Goal: Task Accomplishment & Management: Manage account settings

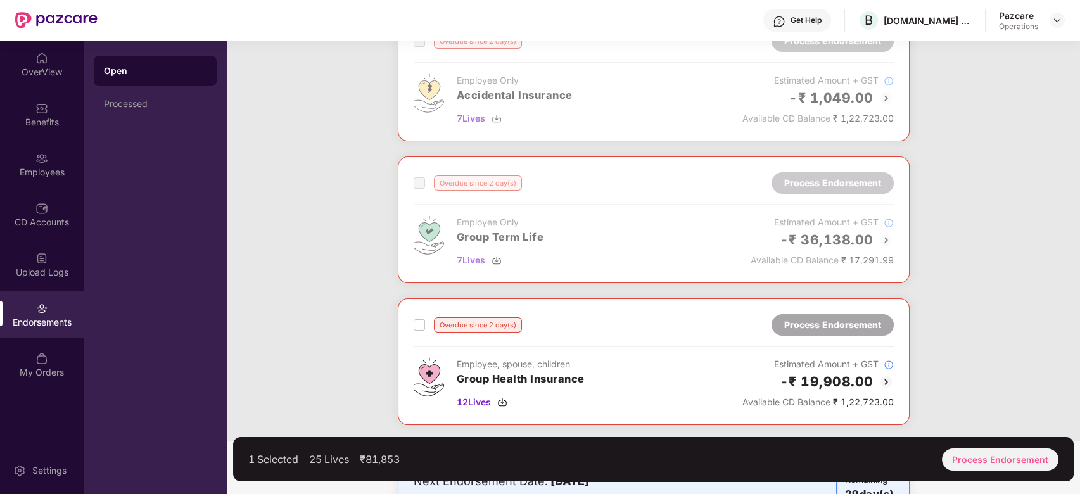
scroll to position [592, 0]
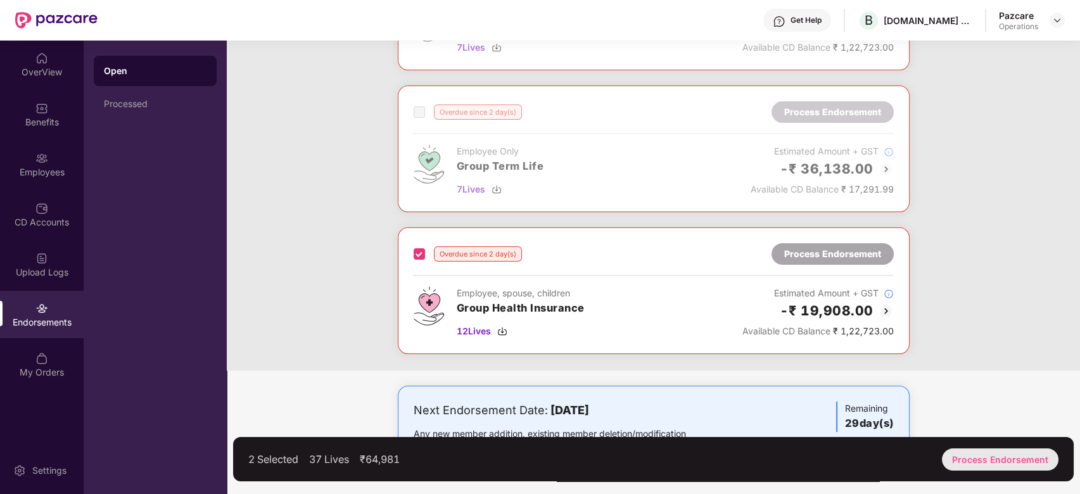
click at [979, 456] on div "Process Endorsement" at bounding box center [1000, 460] width 117 height 22
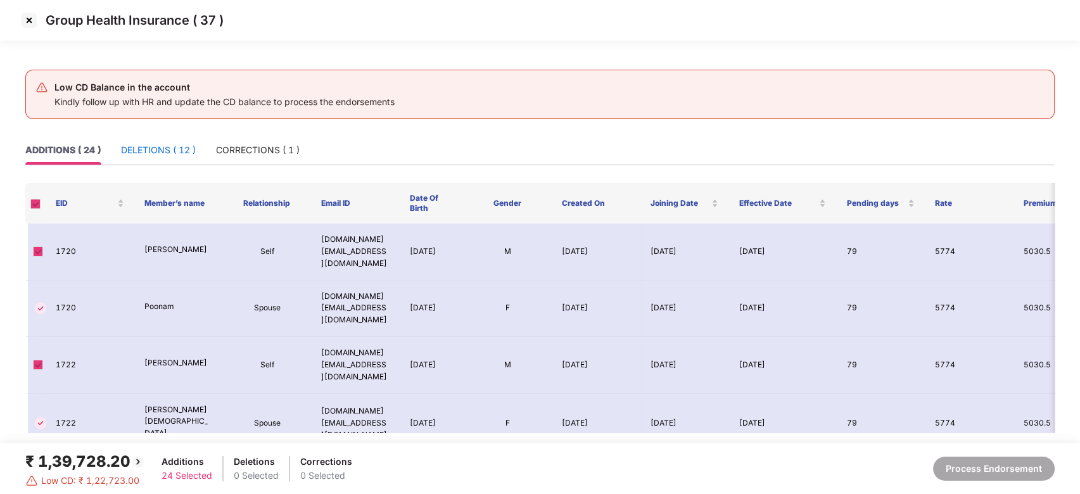
click at [141, 151] on div "DELETIONS ( 12 )" at bounding box center [158, 150] width 75 height 14
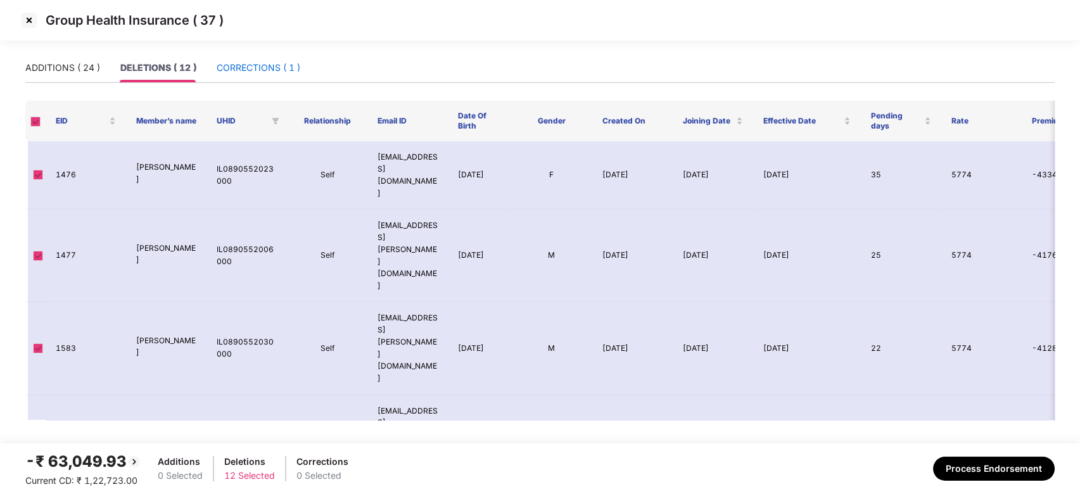
click at [237, 61] on div "CORRECTIONS ( 1 )" at bounding box center [259, 68] width 84 height 14
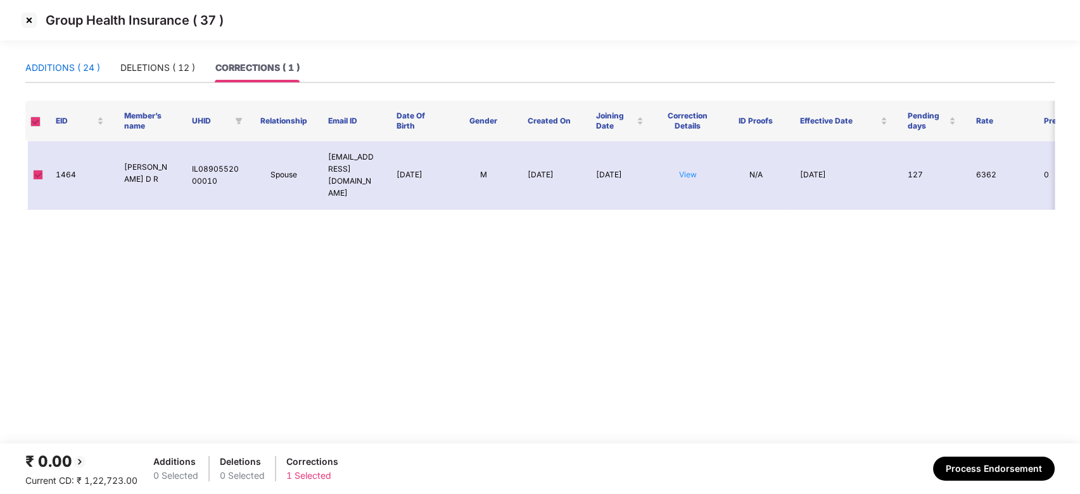
click at [56, 63] on div "ADDITIONS ( 24 )" at bounding box center [62, 68] width 75 height 14
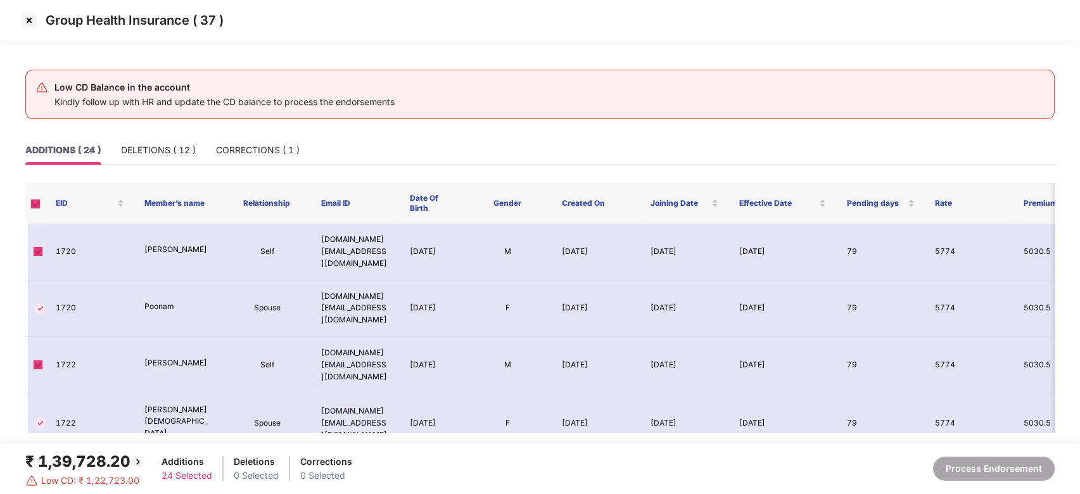
click at [27, 19] on img at bounding box center [29, 20] width 20 height 20
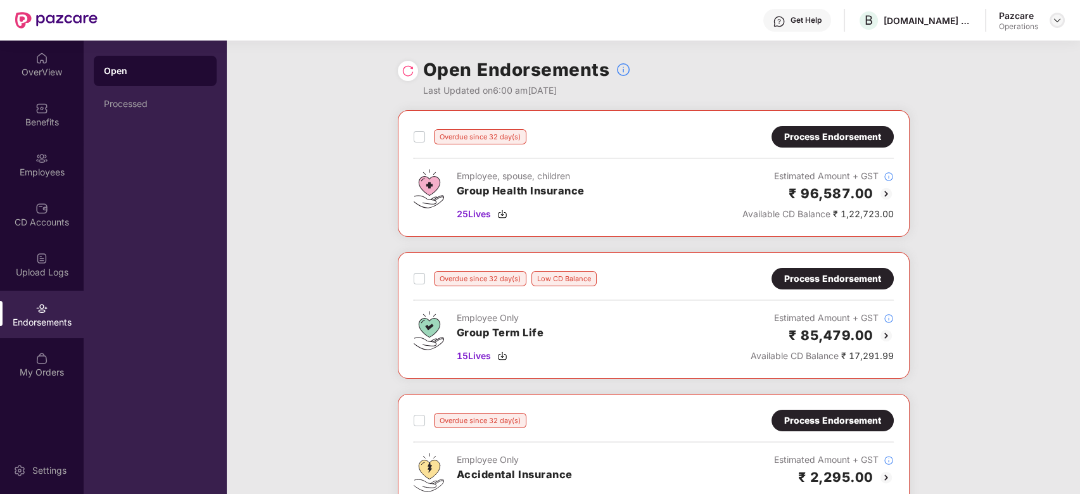
click at [1061, 18] on img at bounding box center [1057, 20] width 10 height 10
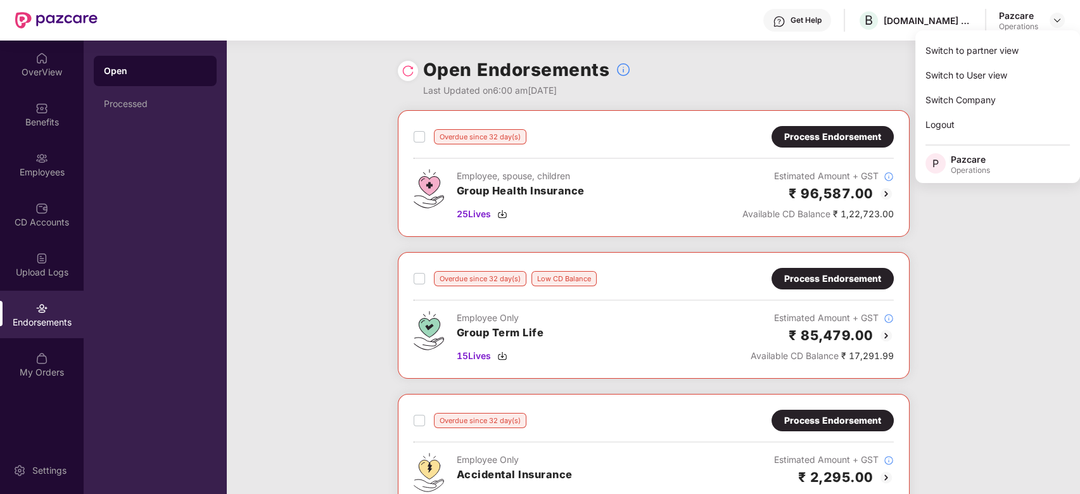
click at [755, 82] on div "Open Endorsements Last Updated on 6:00 am[DATE]" at bounding box center [654, 76] width 512 height 70
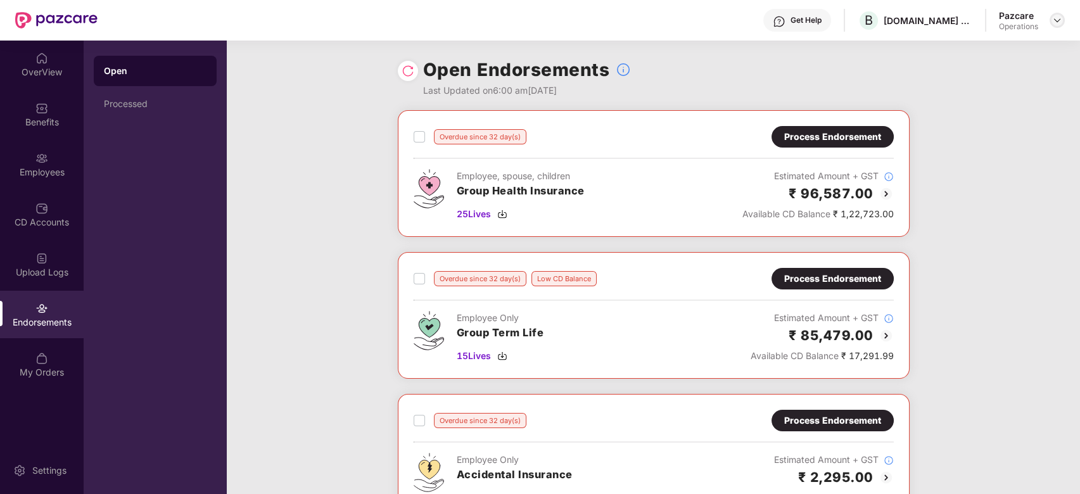
click at [1058, 25] on img at bounding box center [1057, 20] width 10 height 10
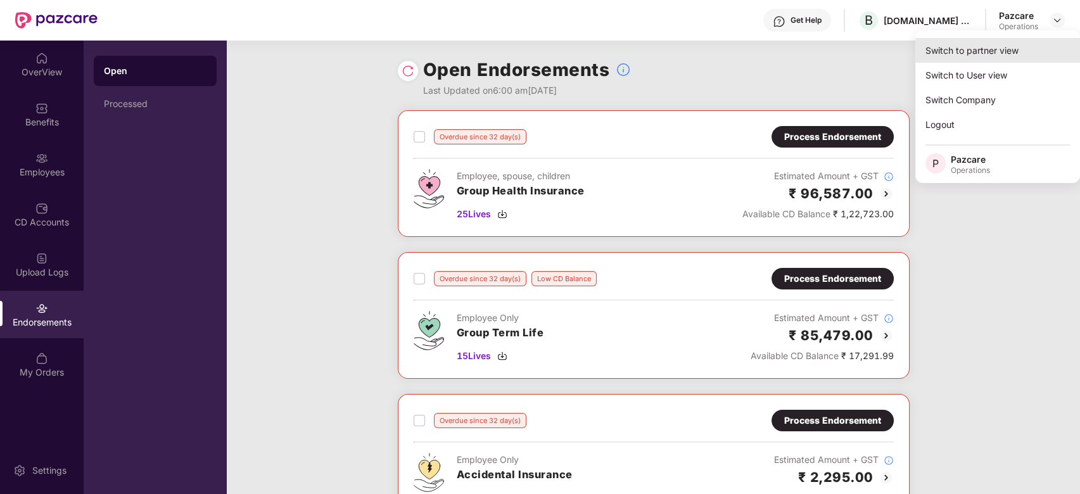
click at [980, 41] on div "Switch to partner view" at bounding box center [997, 50] width 165 height 25
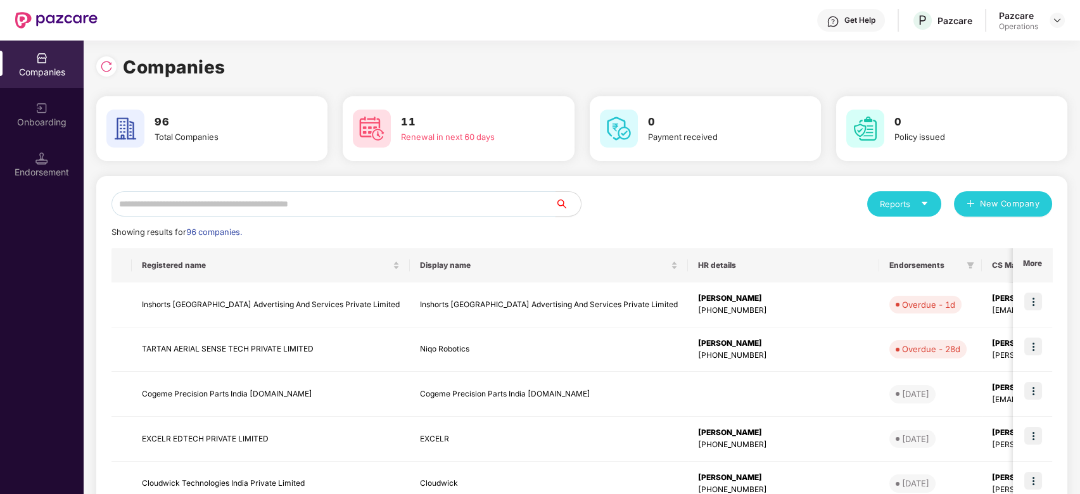
click at [522, 207] on input "text" at bounding box center [334, 203] width 444 height 25
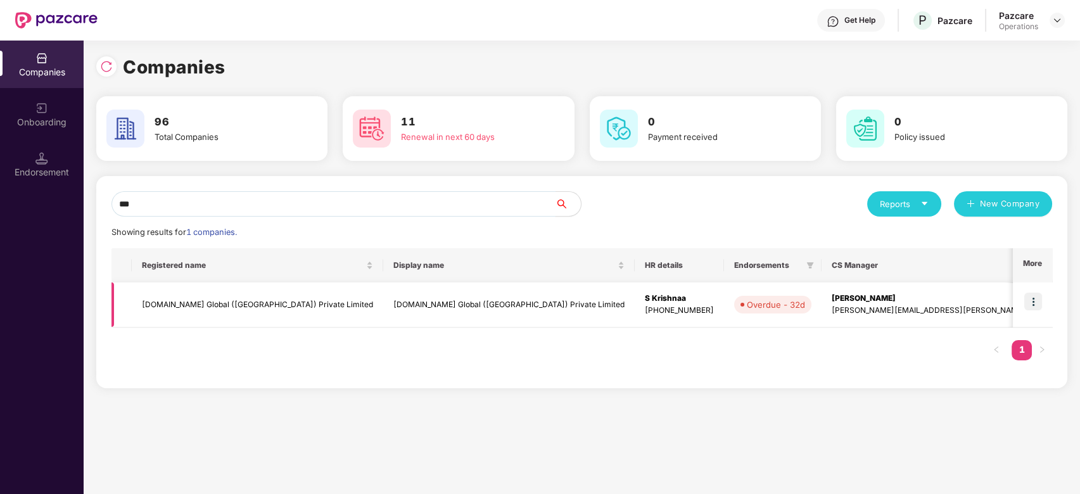
type input "***"
click at [229, 298] on td "[DOMAIN_NAME] Global ([GEOGRAPHIC_DATA]) Private Limited" at bounding box center [258, 305] width 252 height 45
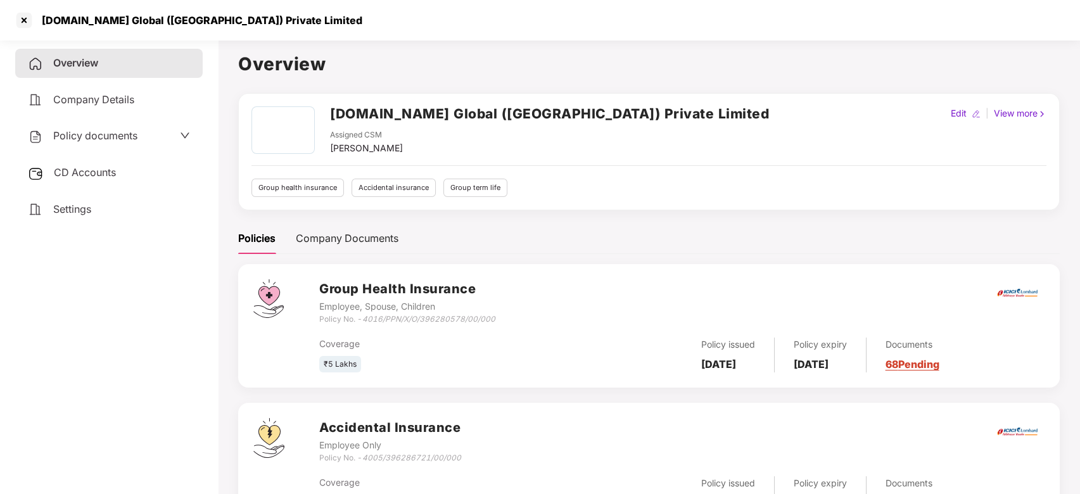
click at [83, 174] on span "CD Accounts" at bounding box center [85, 172] width 62 height 13
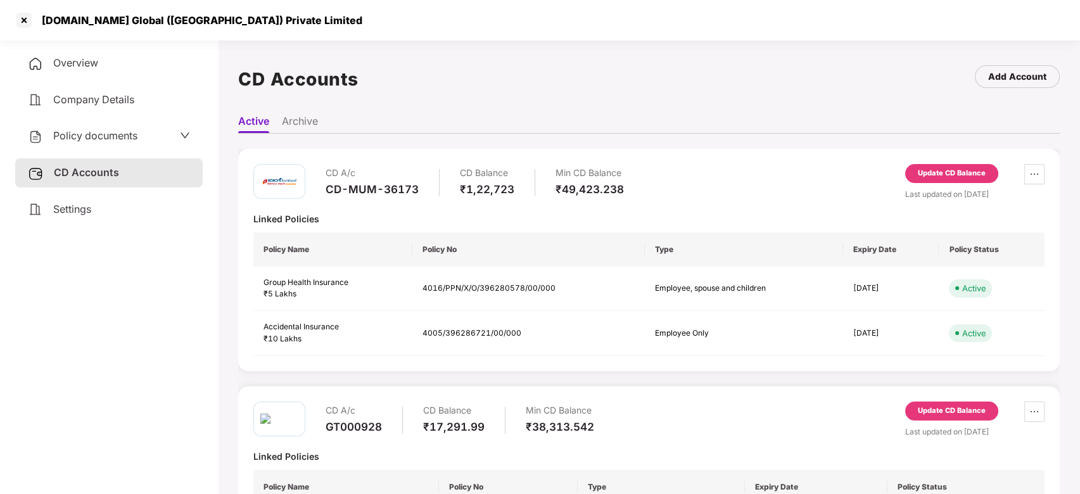
click at [934, 175] on div "Update CD Balance" at bounding box center [952, 173] width 68 height 11
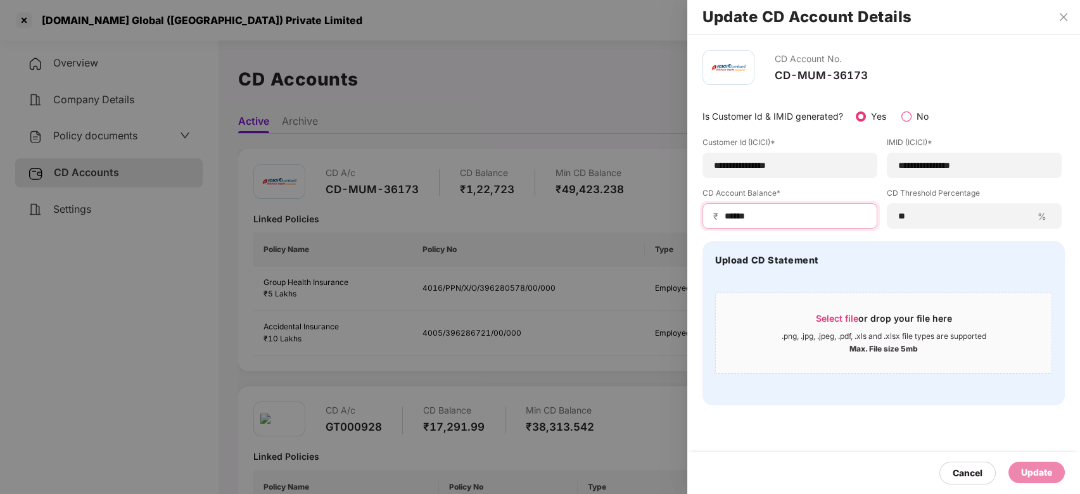
click at [790, 214] on input "******" at bounding box center [795, 216] width 143 height 13
type input "*******"
click at [1034, 472] on div "Update" at bounding box center [1036, 473] width 31 height 14
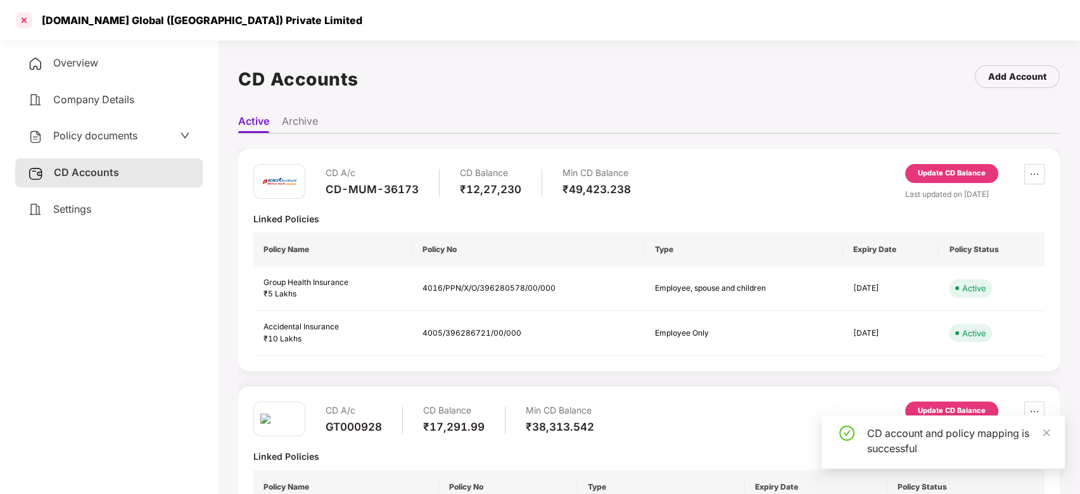
click at [20, 19] on div at bounding box center [24, 20] width 20 height 20
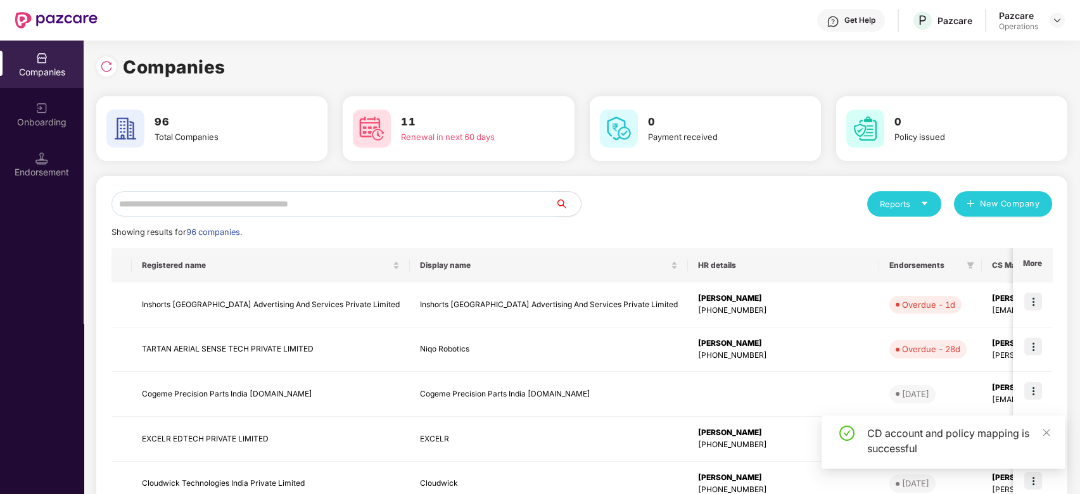
click at [313, 196] on input "text" at bounding box center [334, 203] width 444 height 25
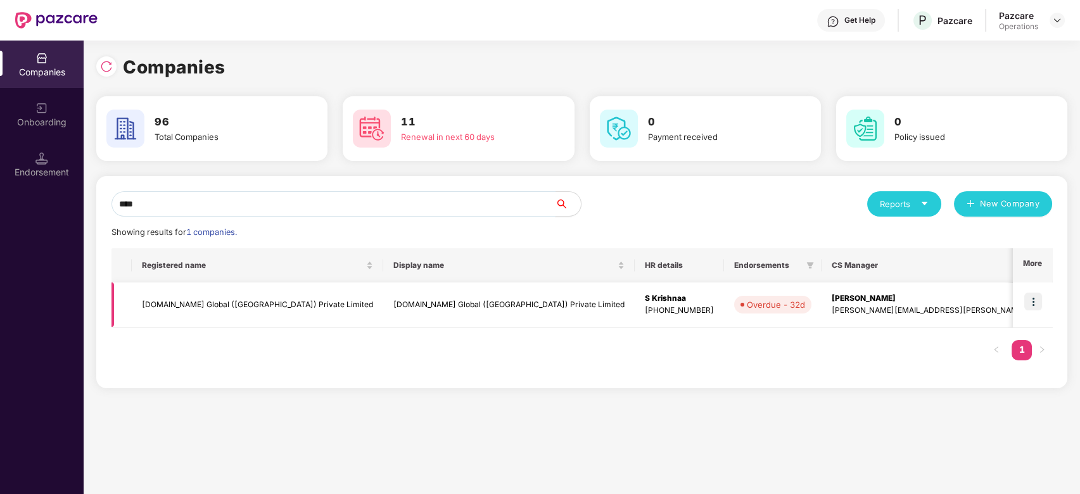
type input "****"
click at [1030, 302] on img at bounding box center [1033, 302] width 18 height 18
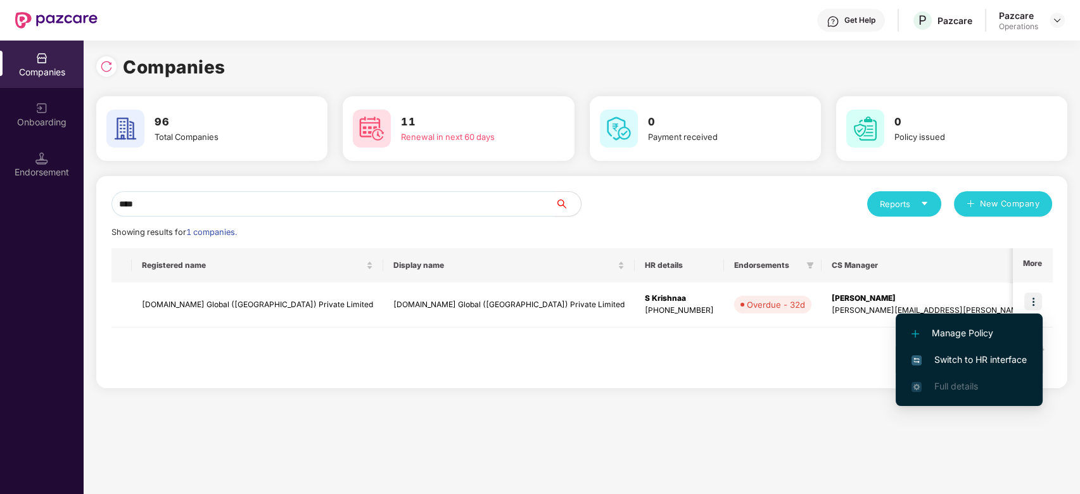
click at [964, 361] on span "Switch to HR interface" at bounding box center [969, 360] width 115 height 14
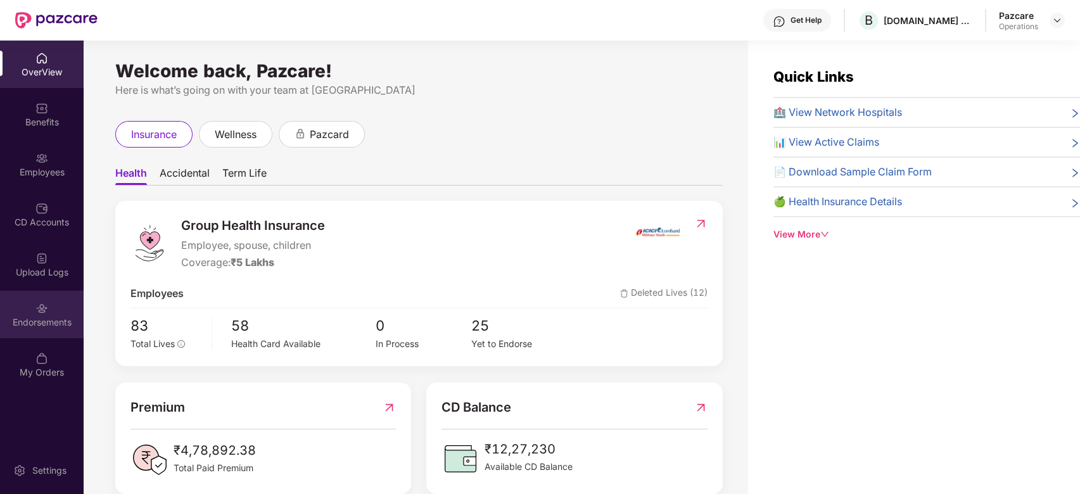
click at [28, 319] on div "Endorsements" at bounding box center [42, 322] width 84 height 13
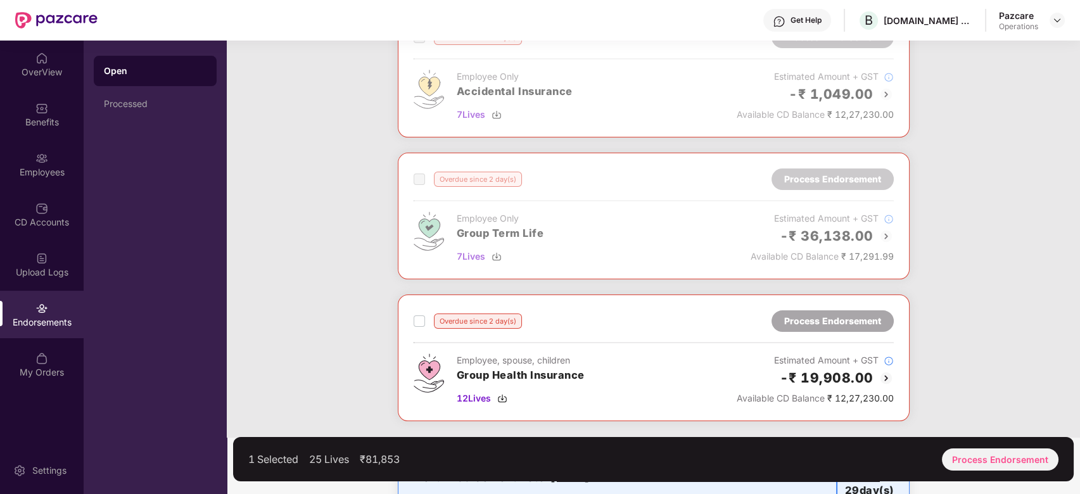
scroll to position [592, 0]
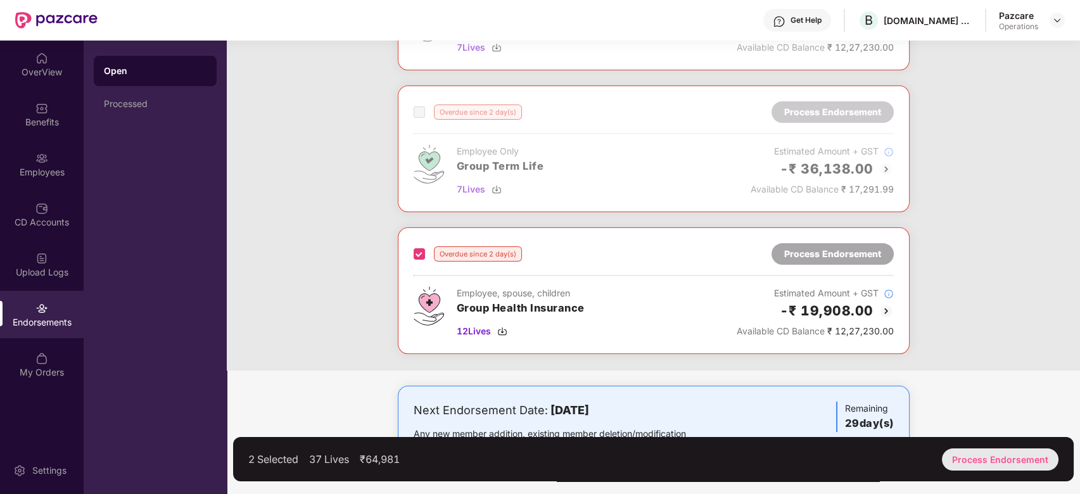
click at [978, 459] on div "Process Endorsement" at bounding box center [1000, 460] width 117 height 22
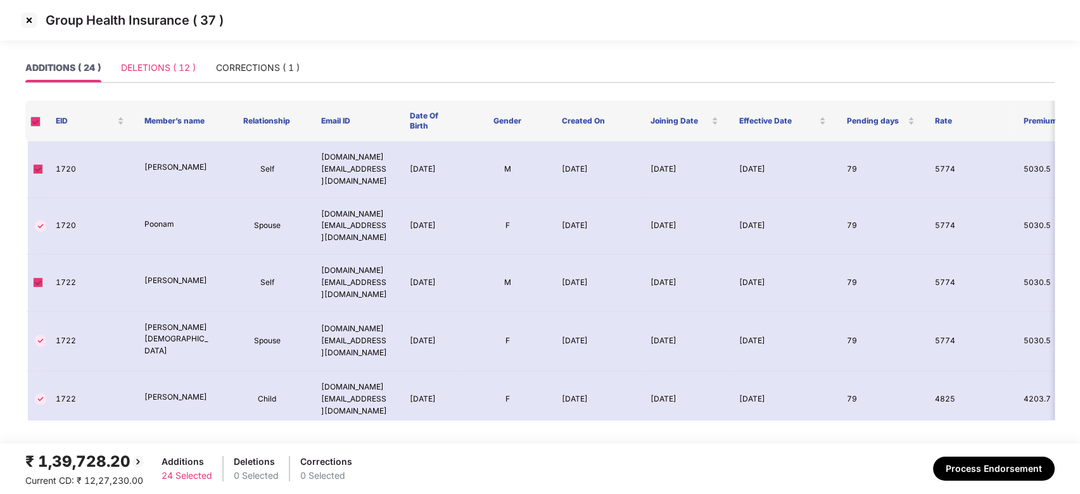
click at [151, 76] on div "DELETIONS ( 12 )" at bounding box center [158, 67] width 75 height 29
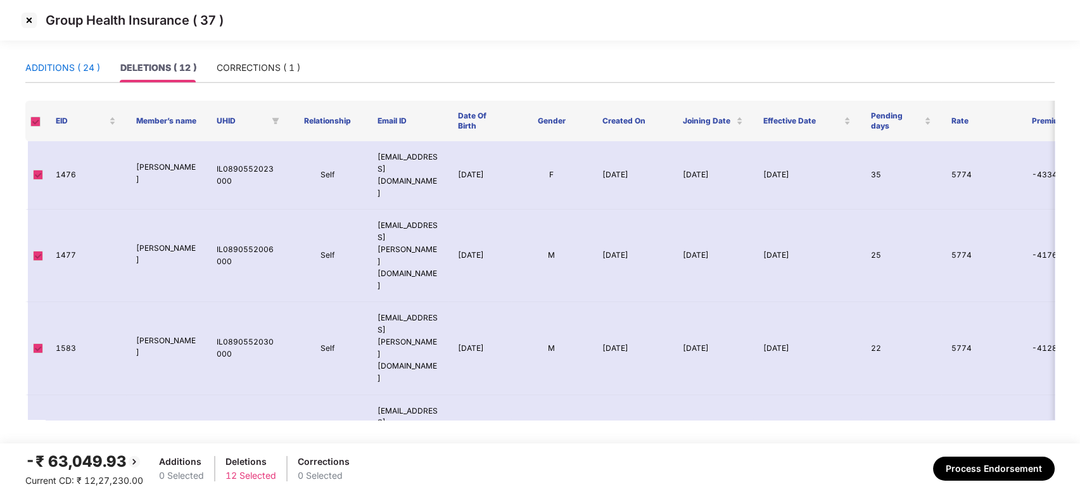
click at [74, 69] on div "ADDITIONS ( 24 )" at bounding box center [62, 68] width 75 height 14
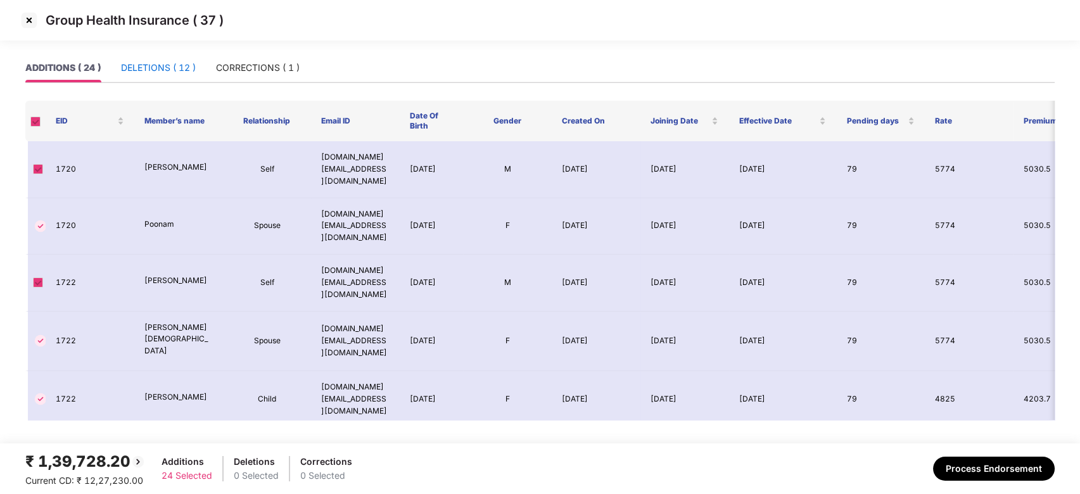
click at [153, 67] on div "DELETIONS ( 12 )" at bounding box center [158, 68] width 75 height 14
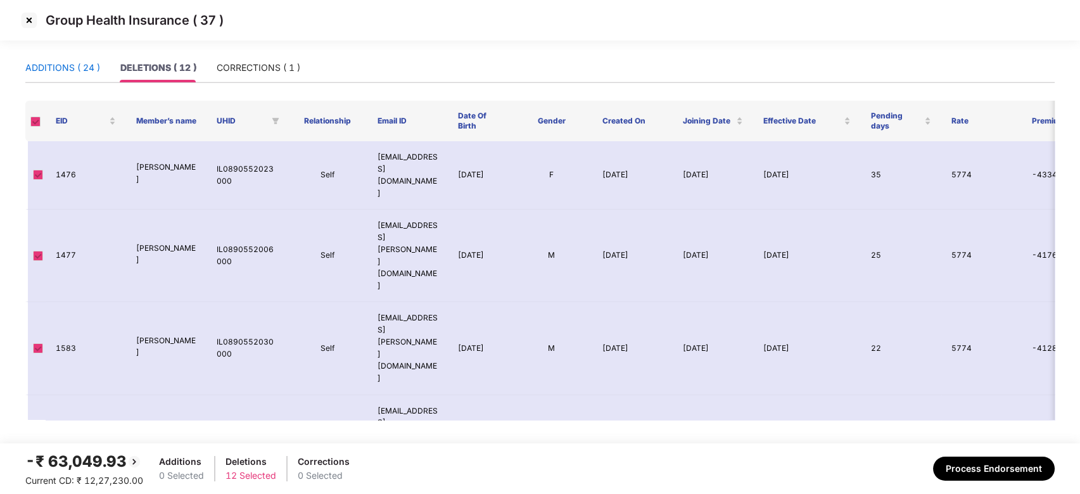
click at [82, 66] on div "ADDITIONS ( 24 )" at bounding box center [62, 68] width 75 height 14
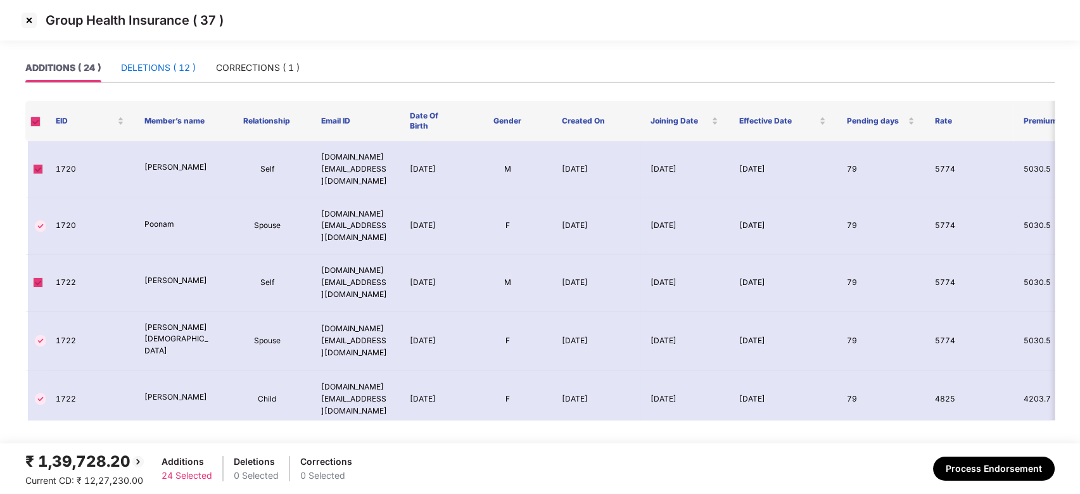
click at [152, 64] on div "DELETIONS ( 12 )" at bounding box center [158, 68] width 75 height 14
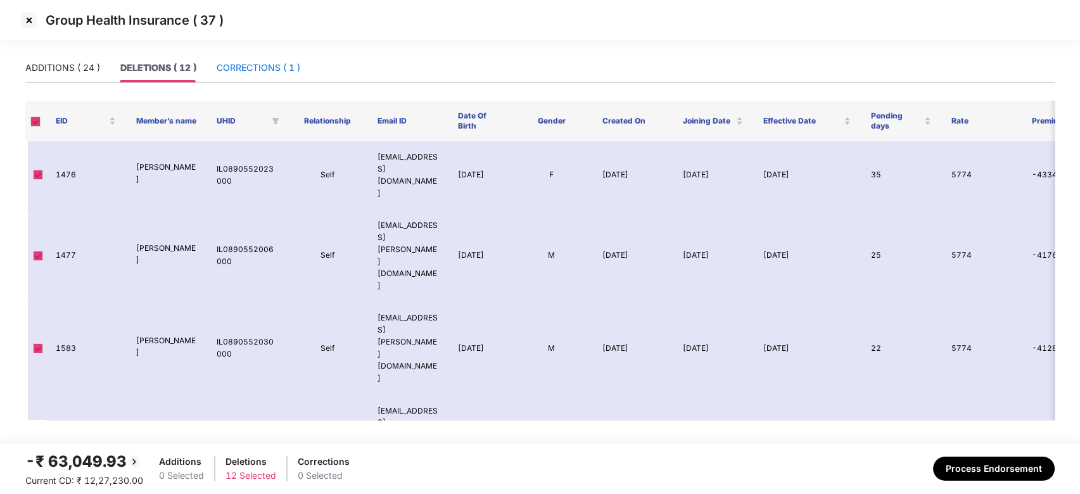
click at [227, 66] on div "CORRECTIONS ( 1 )" at bounding box center [259, 68] width 84 height 14
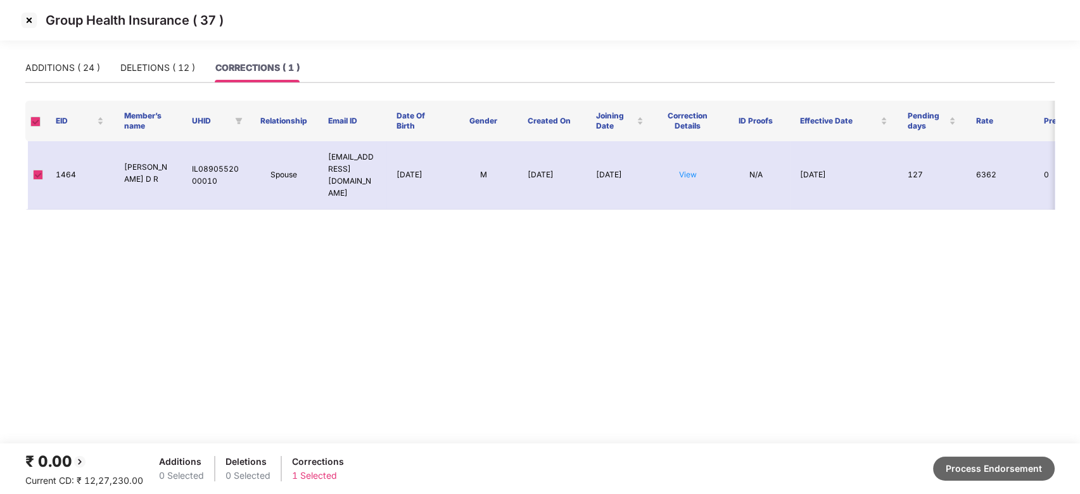
click at [967, 462] on button "Process Endorsement" at bounding box center [994, 469] width 122 height 24
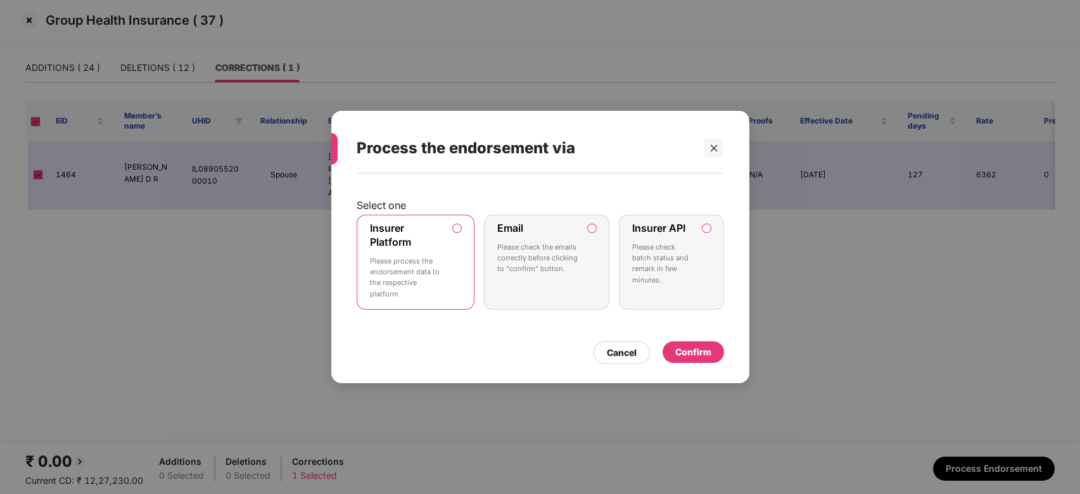
click at [445, 258] on label "Insurer Platform Please process the endorsement data to the respective platform" at bounding box center [416, 262] width 118 height 95
click at [685, 352] on div "Confirm" at bounding box center [693, 352] width 36 height 14
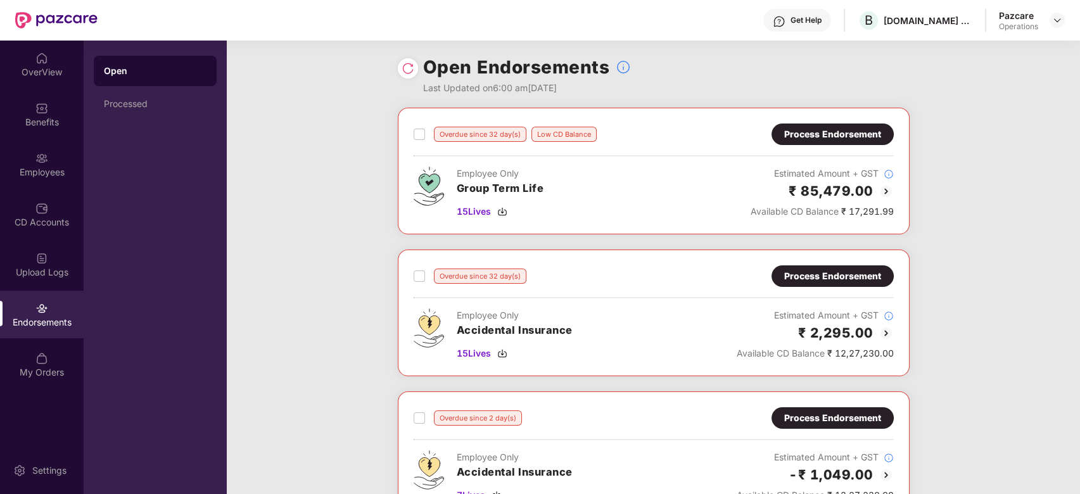
scroll to position [0, 0]
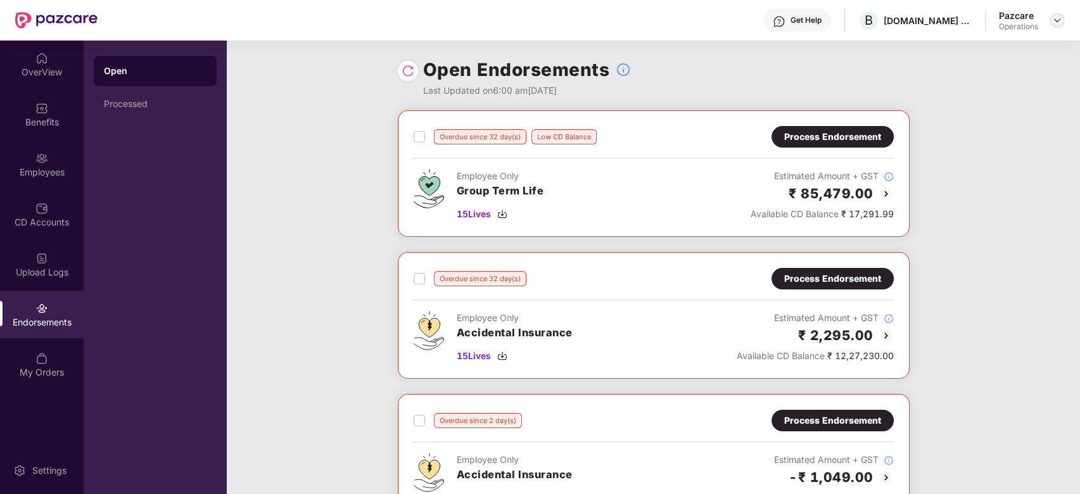
click at [1058, 23] on img at bounding box center [1057, 20] width 10 height 10
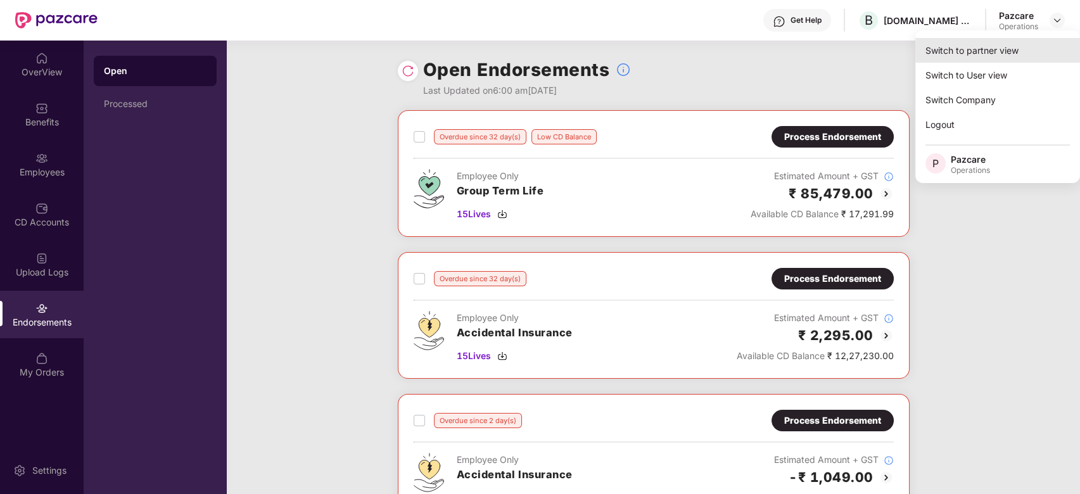
click at [955, 51] on div "Switch to partner view" at bounding box center [997, 50] width 165 height 25
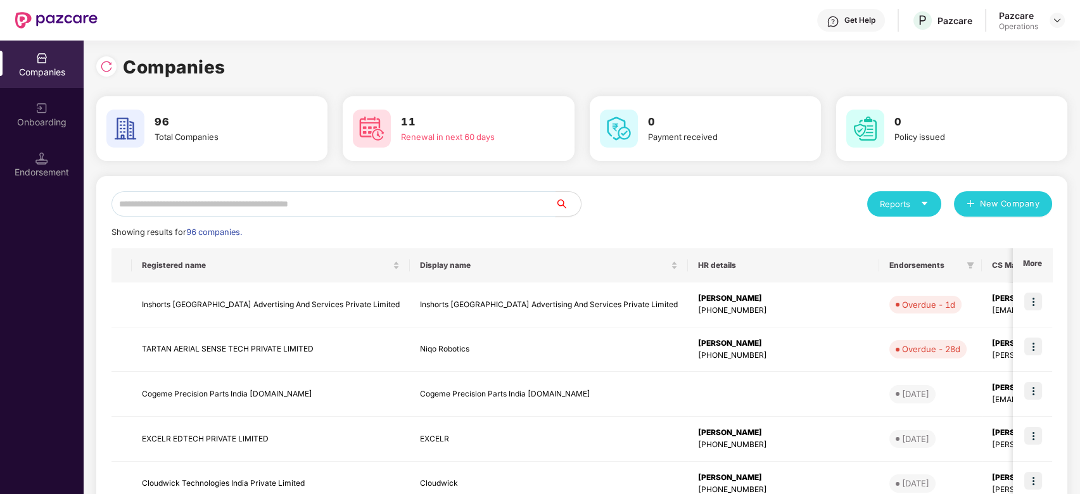
click at [326, 208] on input "text" at bounding box center [334, 203] width 444 height 25
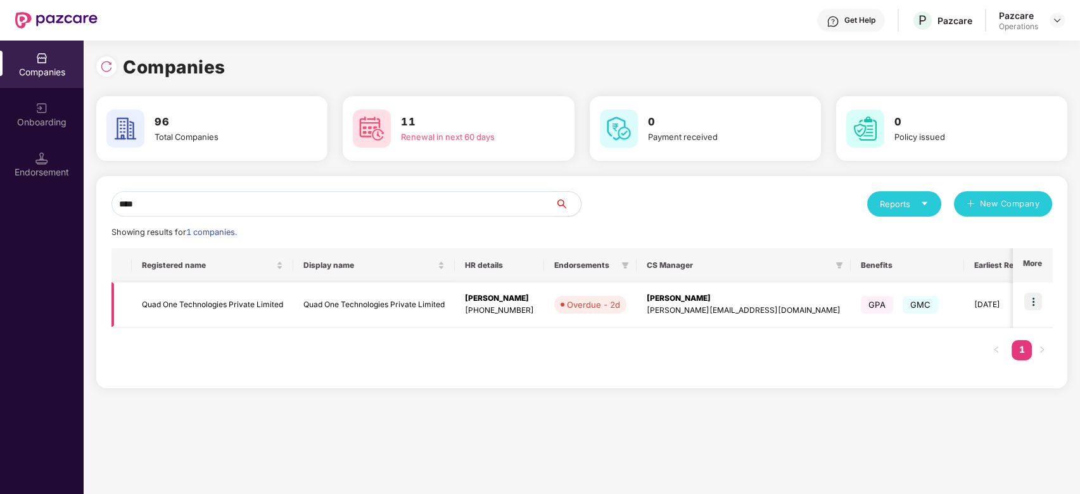
type input "****"
click at [1036, 305] on img at bounding box center [1033, 302] width 18 height 18
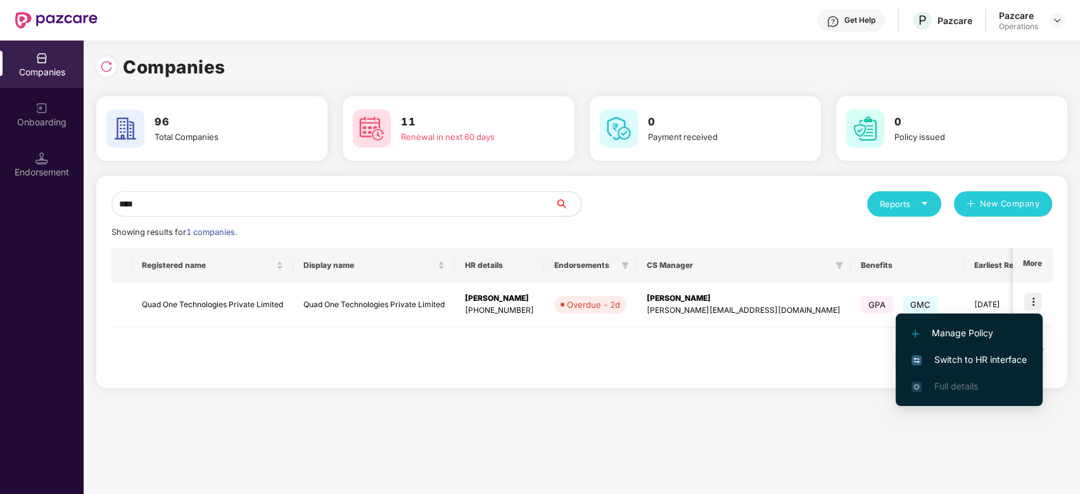
click at [959, 354] on span "Switch to HR interface" at bounding box center [969, 360] width 115 height 14
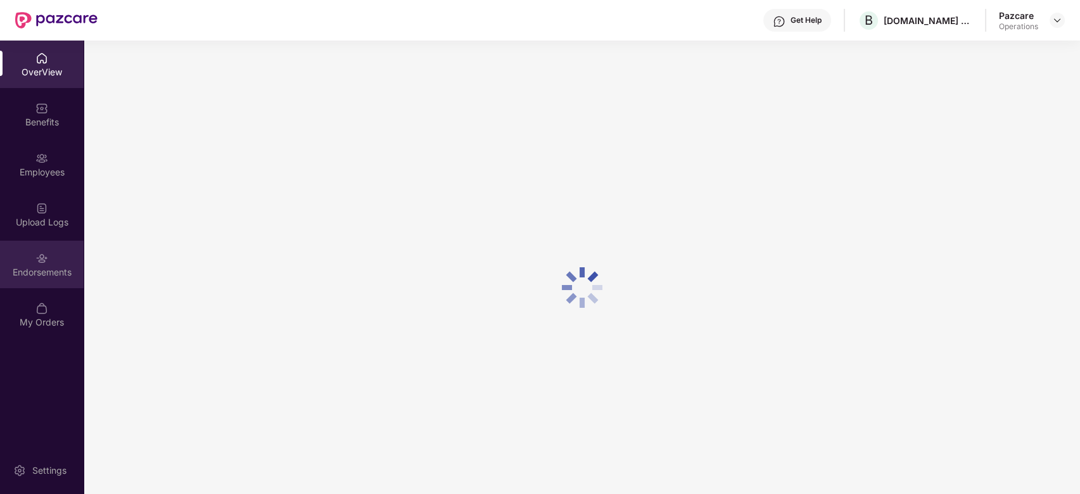
scroll to position [41, 0]
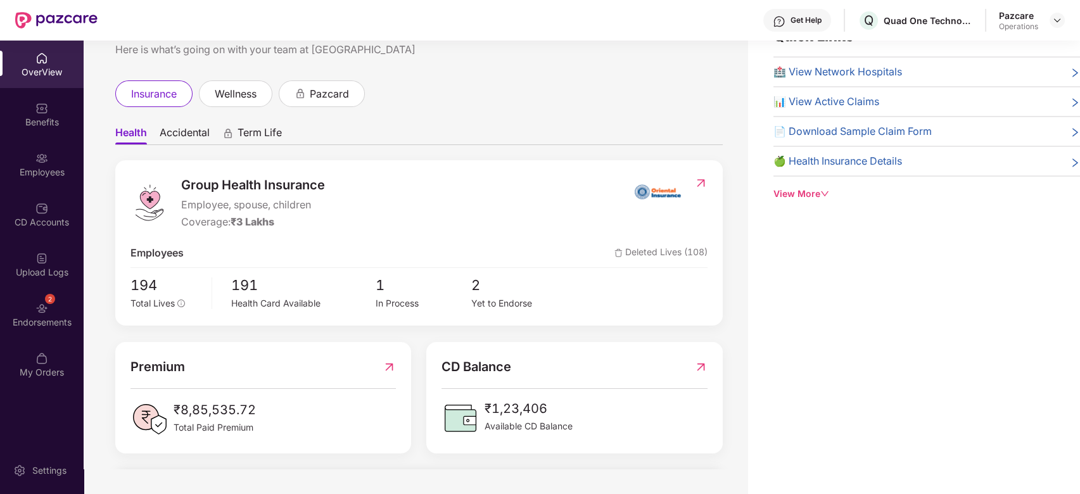
click at [22, 310] on div "2 Endorsements" at bounding box center [42, 315] width 84 height 48
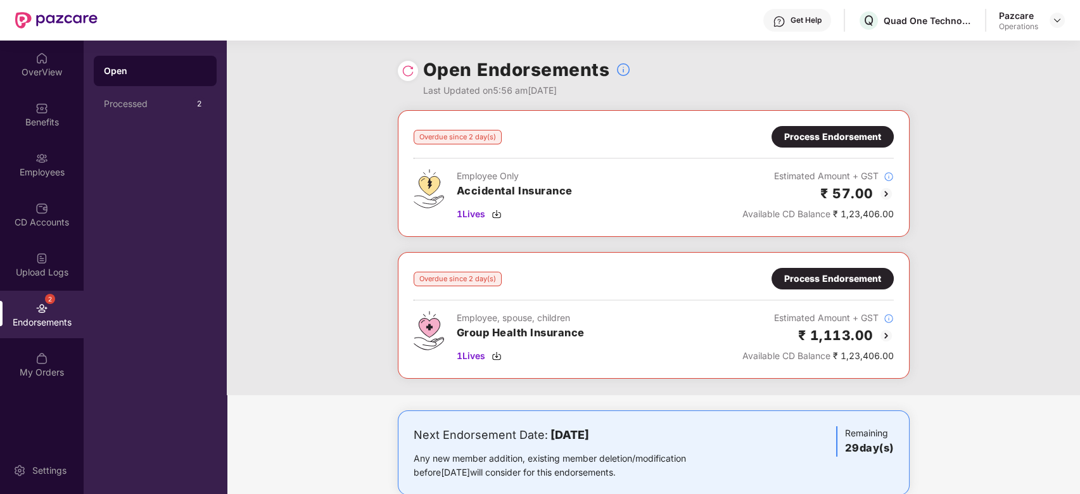
click at [810, 268] on div "Process Endorsement" at bounding box center [833, 279] width 122 height 22
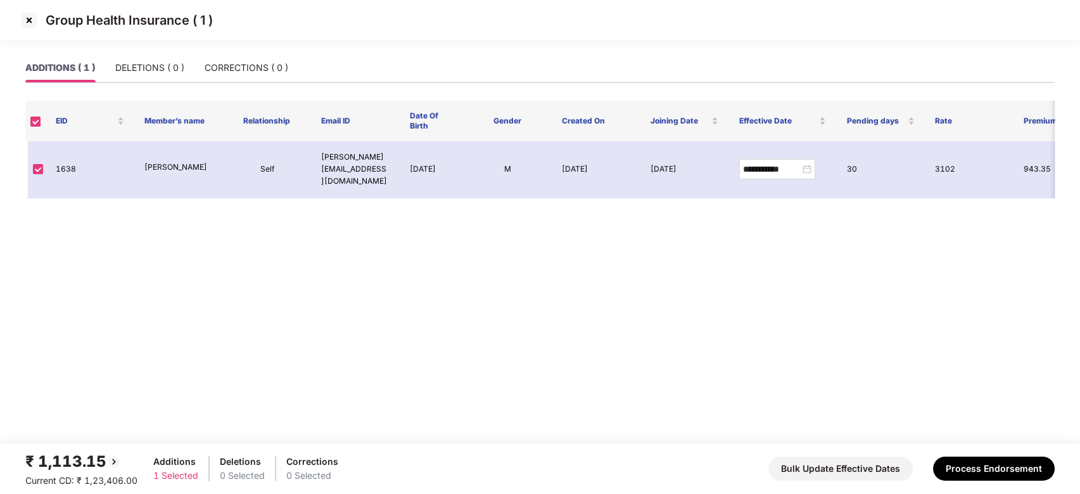
click at [30, 27] on img at bounding box center [29, 20] width 20 height 20
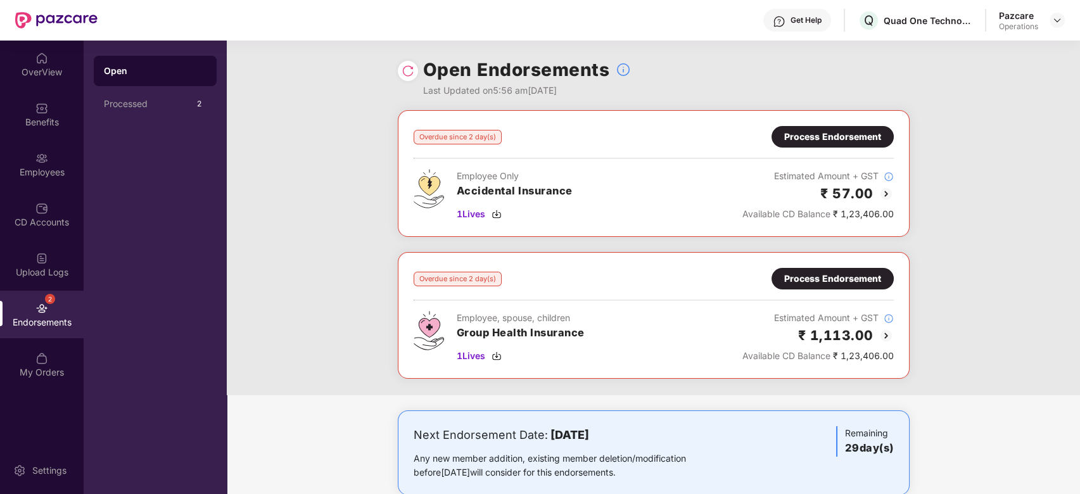
click at [1049, 22] on div "Pazcare Operations" at bounding box center [1032, 21] width 66 height 22
click at [1054, 21] on img at bounding box center [1057, 20] width 10 height 10
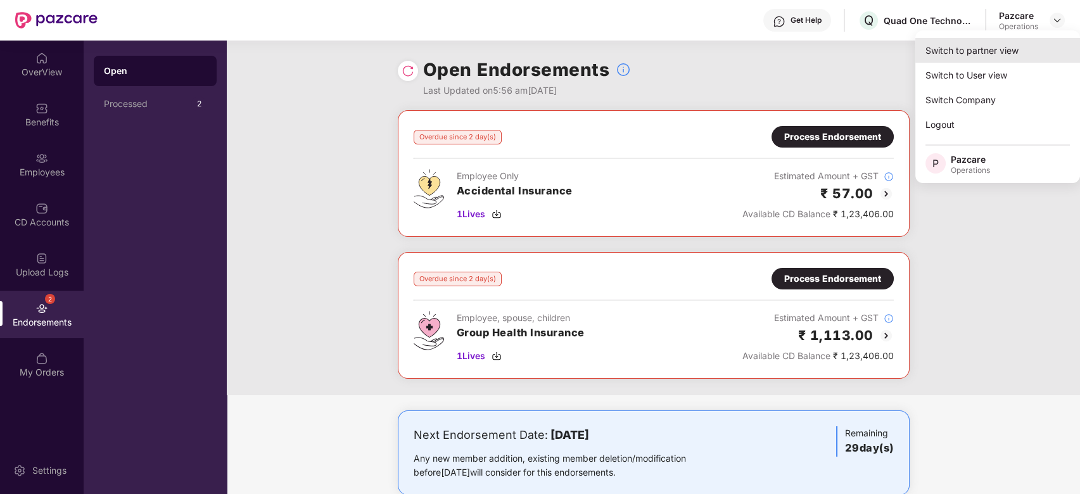
click at [1021, 42] on div "Switch to partner view" at bounding box center [997, 50] width 165 height 25
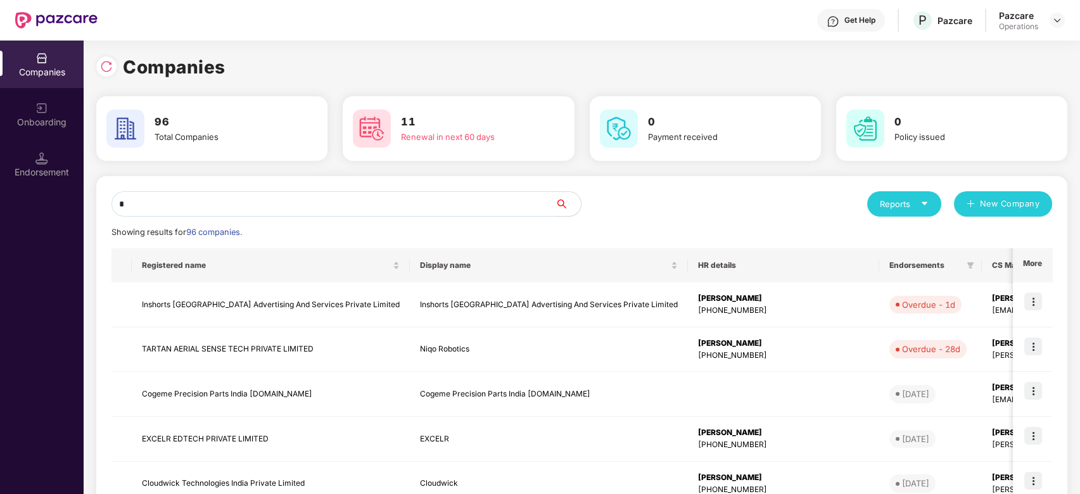
click at [467, 197] on input "*" at bounding box center [334, 203] width 444 height 25
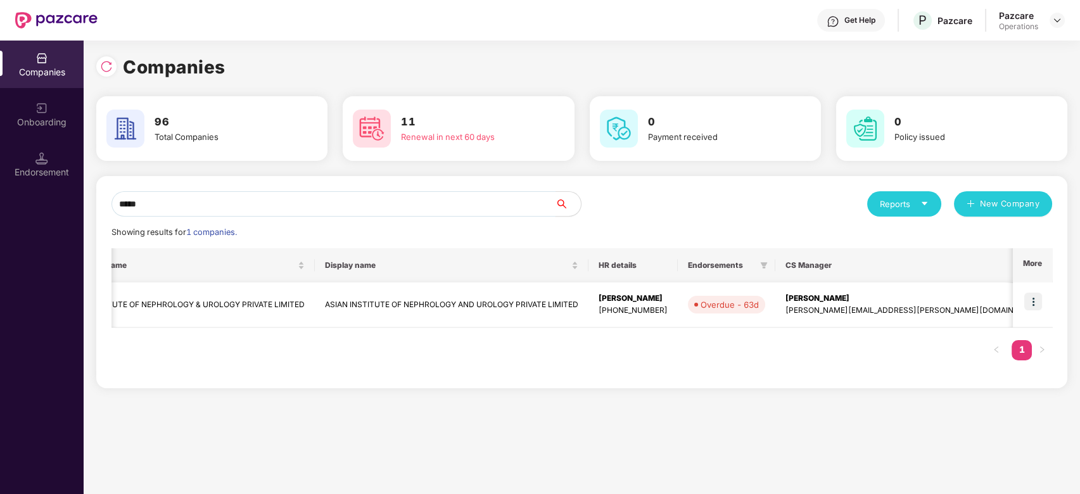
scroll to position [0, 316]
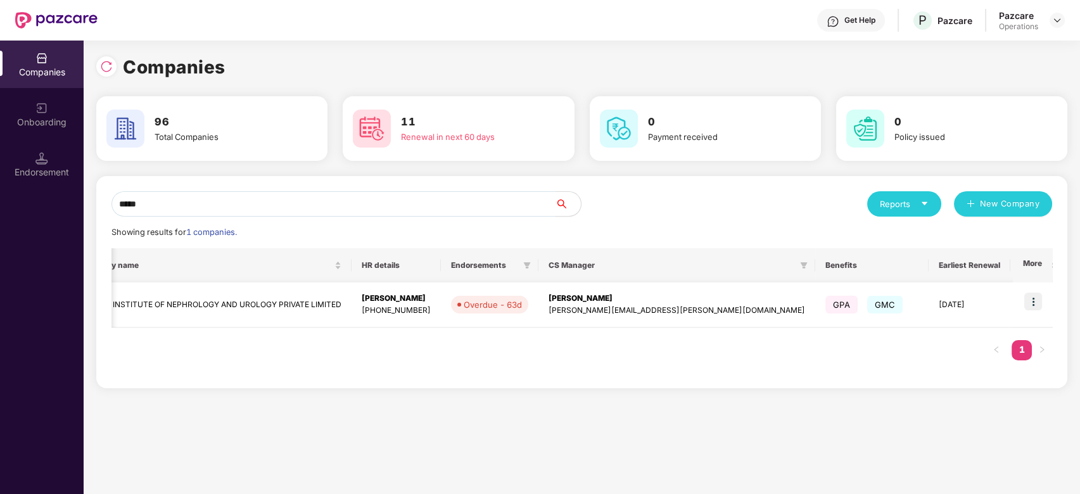
type input "*****"
click at [1042, 297] on img at bounding box center [1033, 302] width 18 height 18
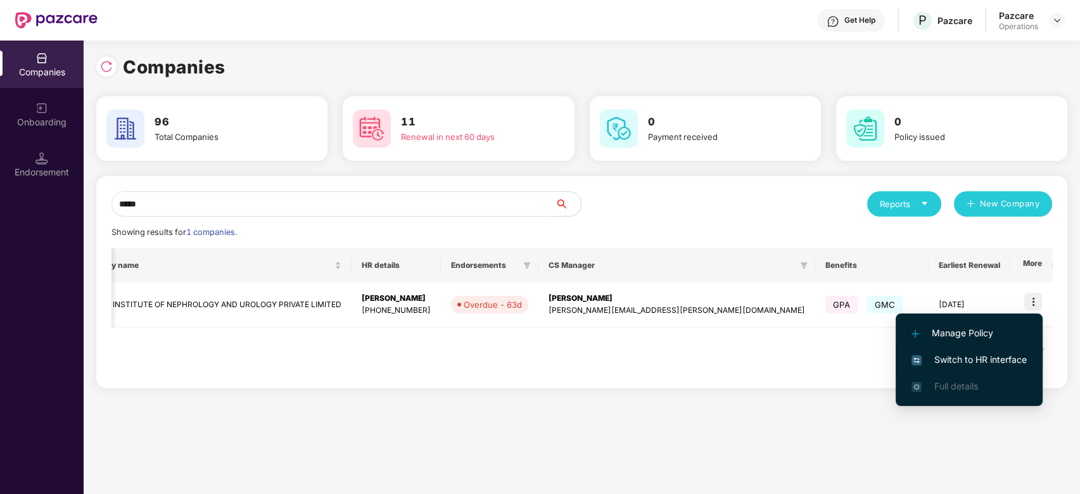
click at [976, 357] on span "Switch to HR interface" at bounding box center [969, 360] width 115 height 14
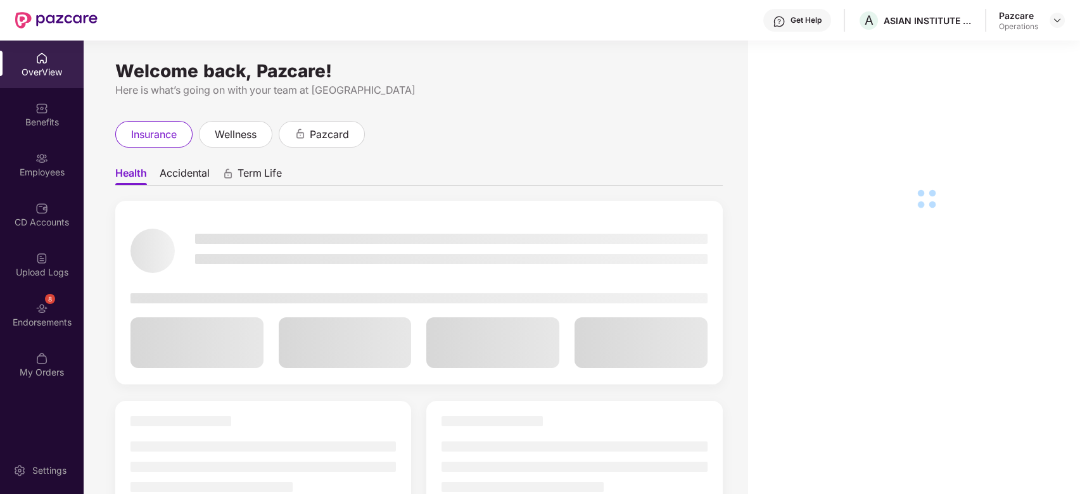
scroll to position [41, 0]
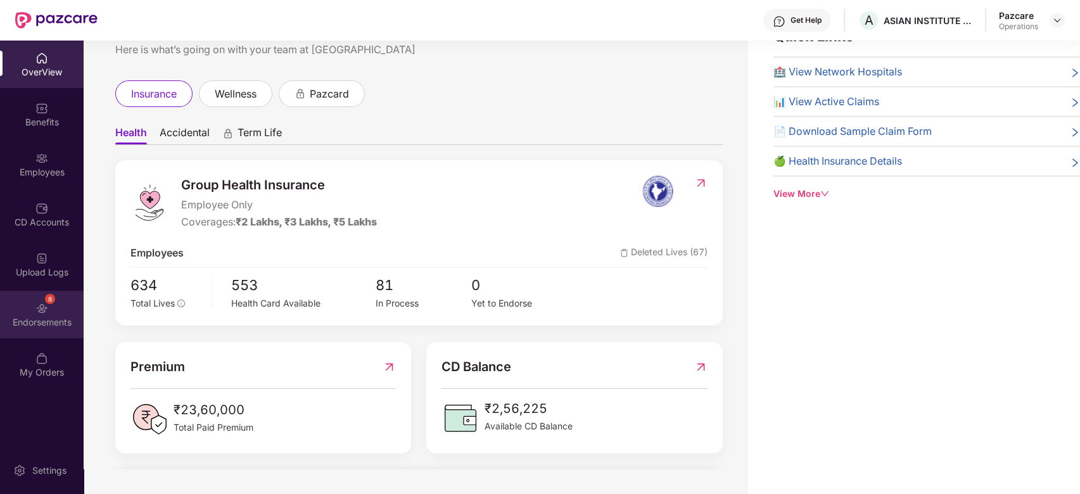
click at [33, 300] on div "8 Endorsements" at bounding box center [42, 315] width 84 height 48
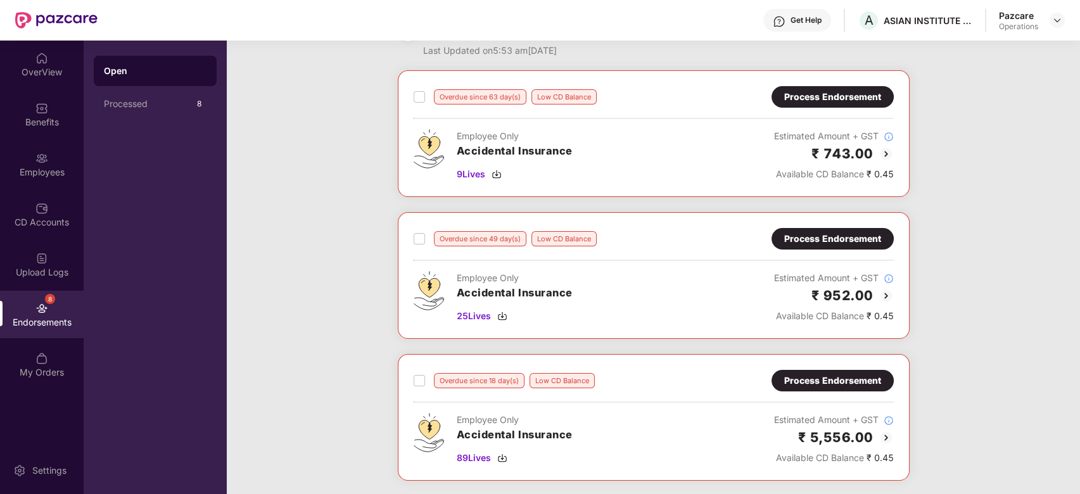
scroll to position [0, 0]
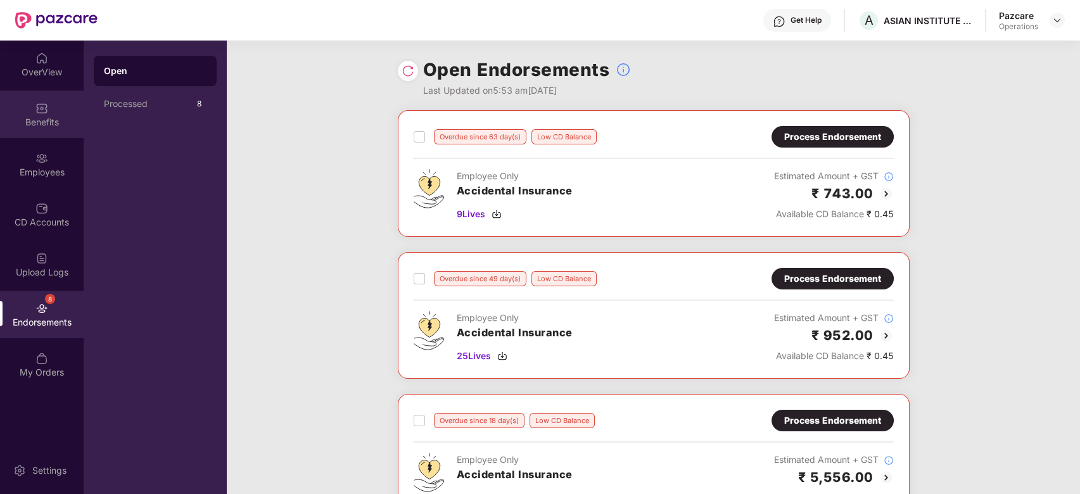
click at [36, 117] on div "Benefits" at bounding box center [42, 122] width 84 height 13
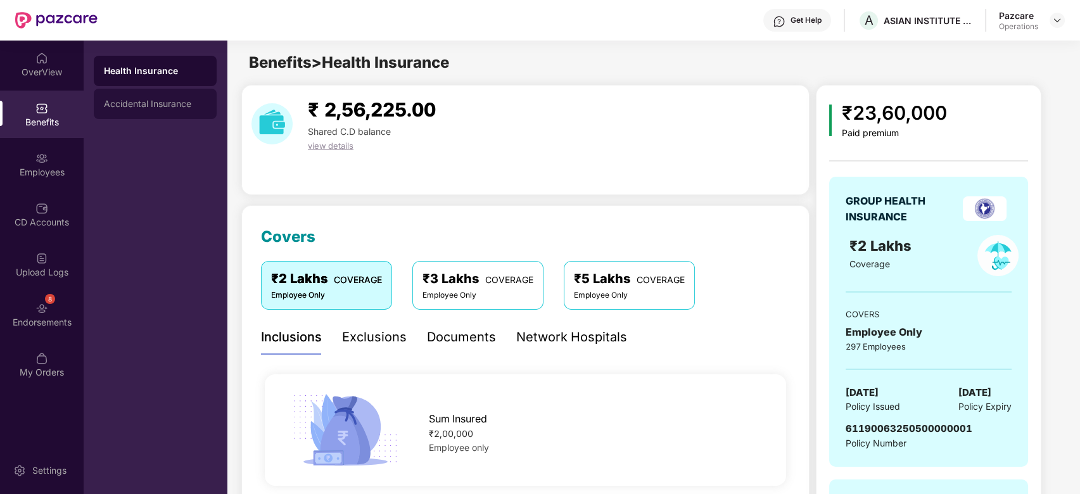
click at [124, 109] on div "Accidental Insurance" at bounding box center [155, 104] width 123 height 30
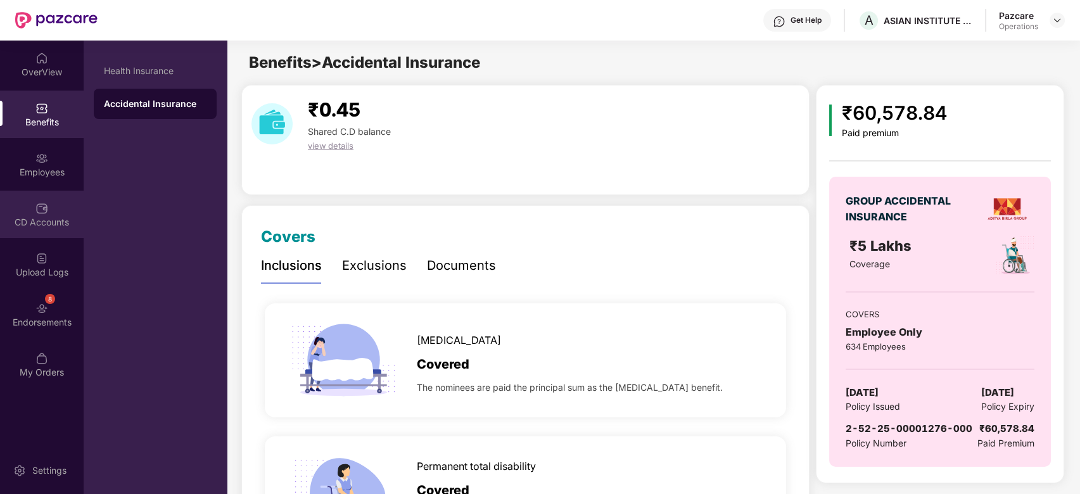
click at [20, 201] on div "CD Accounts" at bounding box center [42, 215] width 84 height 48
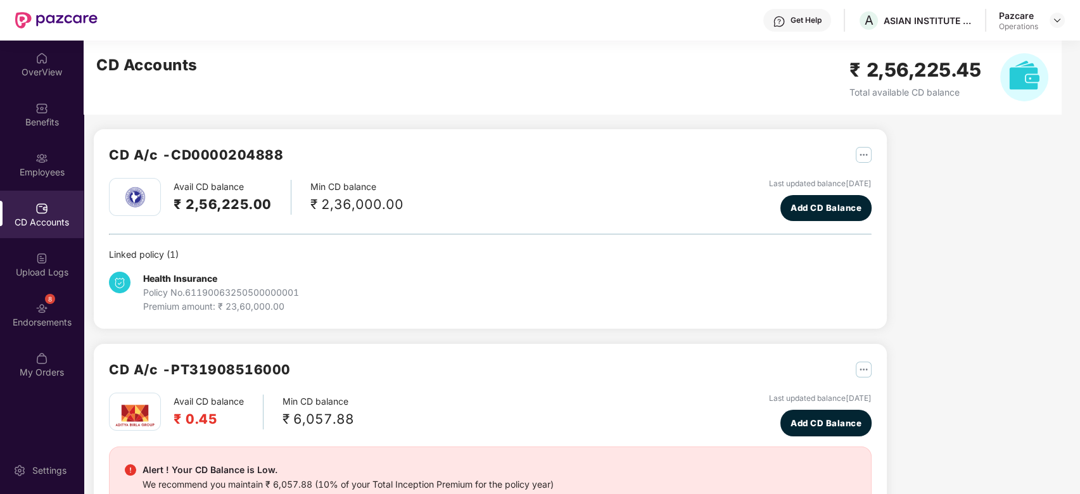
scroll to position [136, 0]
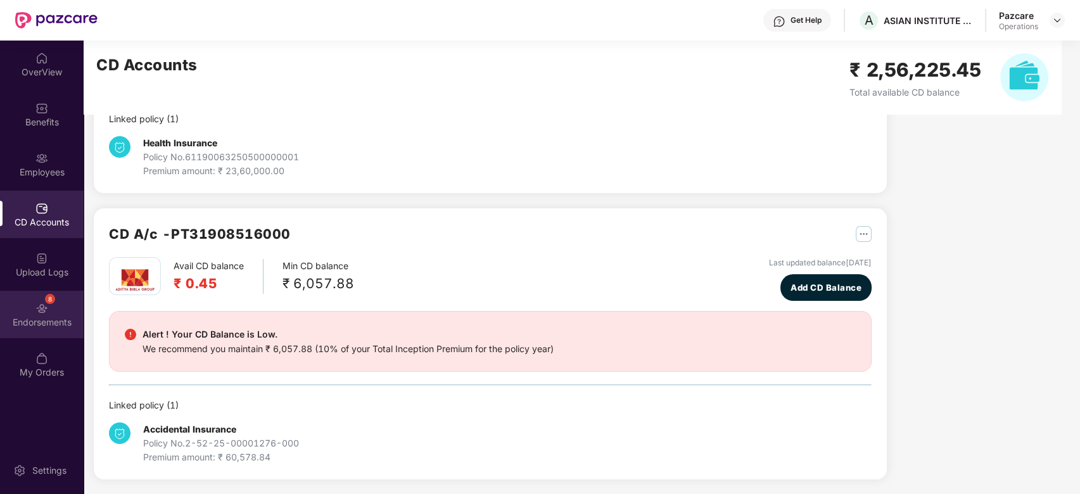
click at [12, 307] on div "8 Endorsements" at bounding box center [42, 315] width 84 height 48
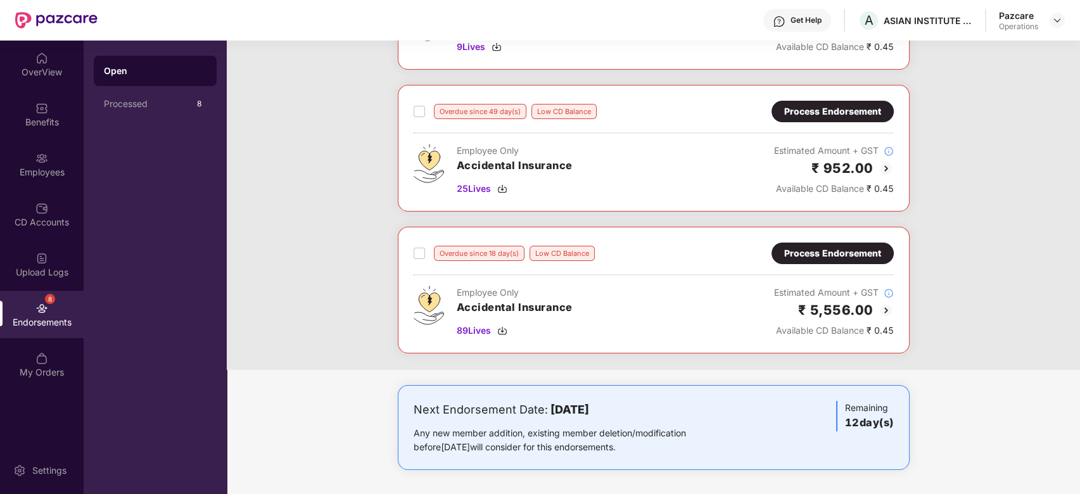
scroll to position [0, 0]
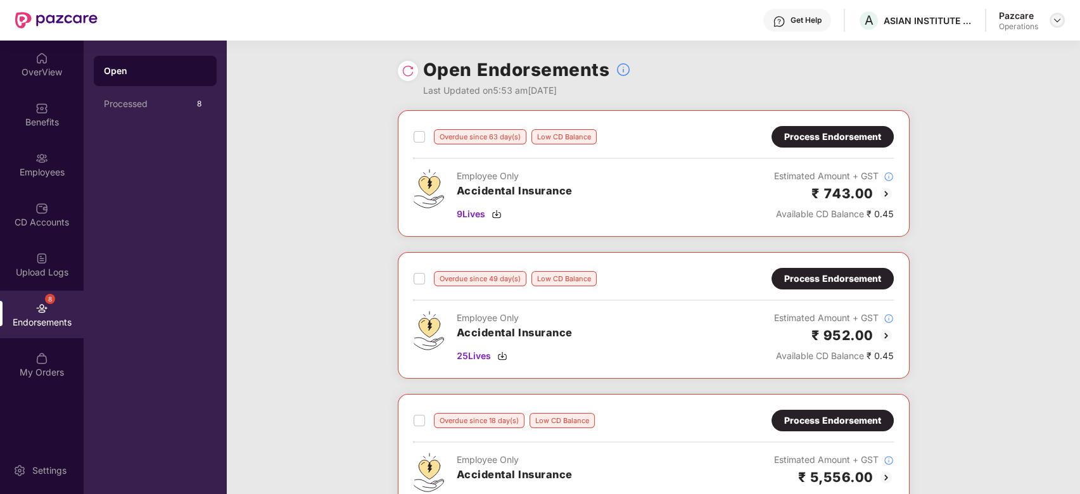
click at [1061, 20] on img at bounding box center [1057, 20] width 10 height 10
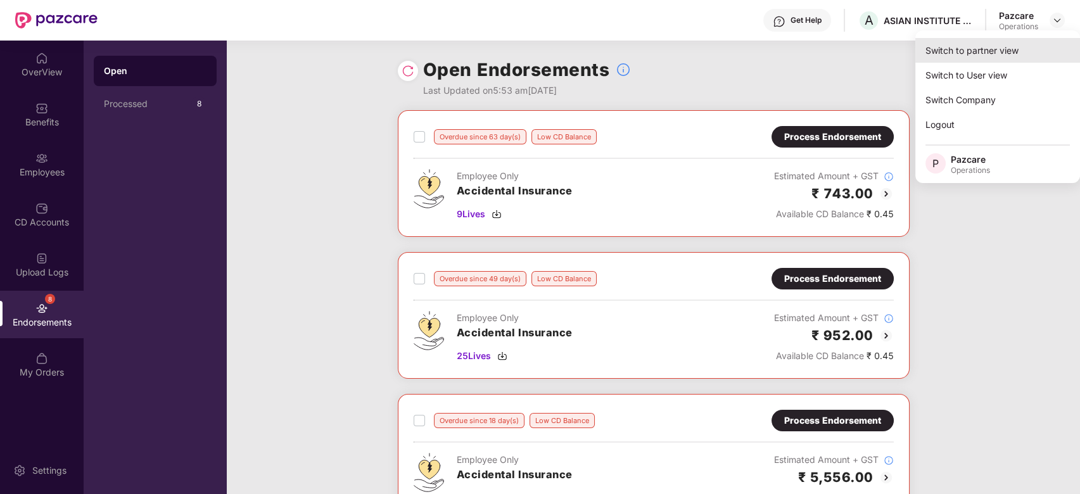
click at [1004, 49] on div "Switch to partner view" at bounding box center [997, 50] width 165 height 25
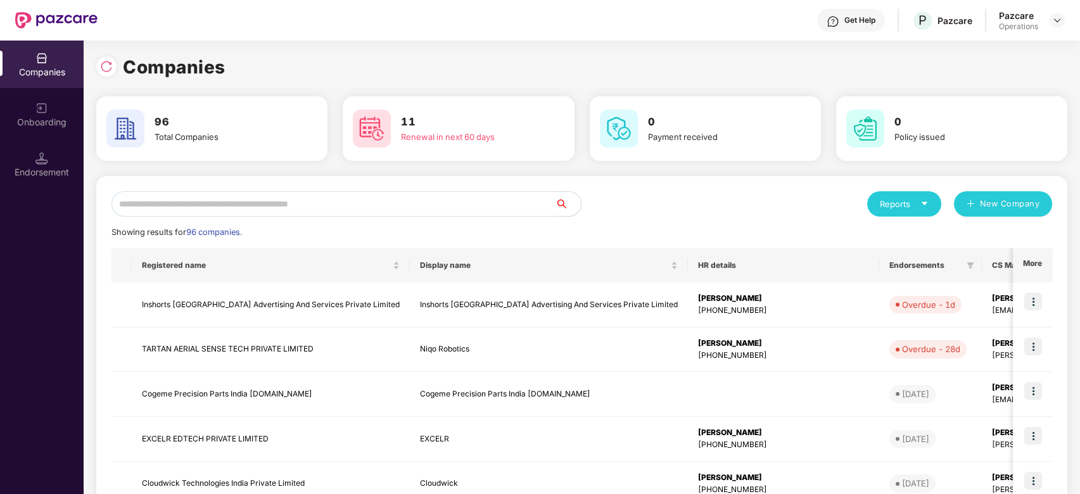
click at [394, 205] on input "text" at bounding box center [334, 203] width 444 height 25
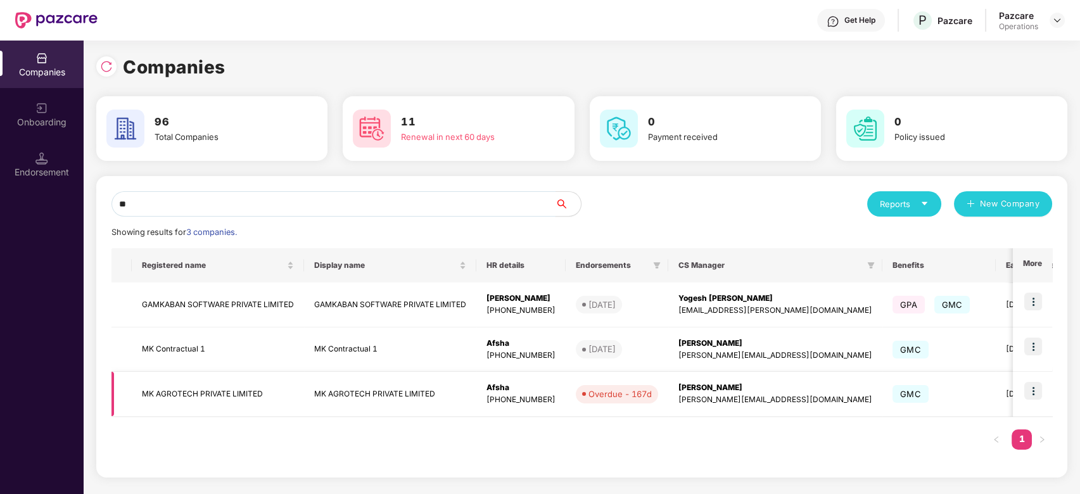
type input "**"
click at [1034, 392] on img at bounding box center [1033, 391] width 18 height 18
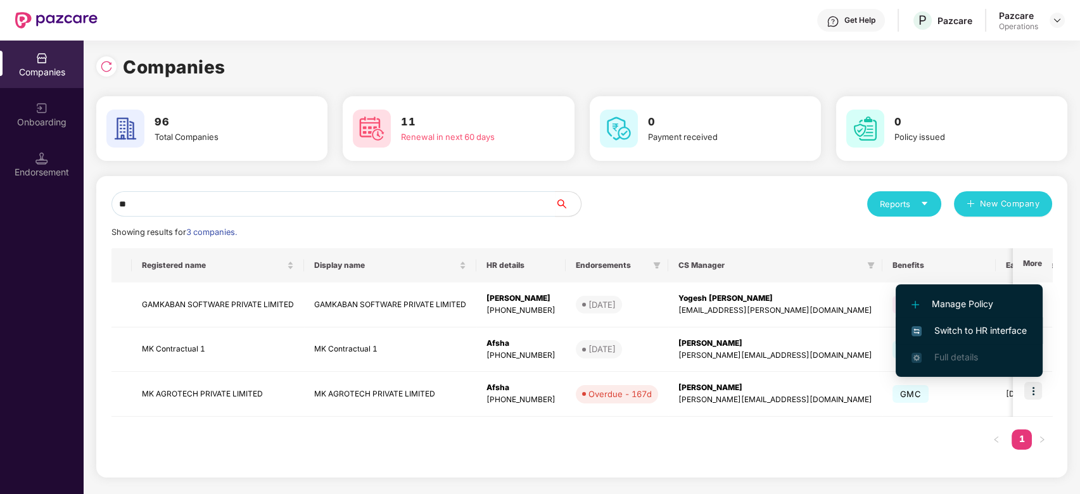
click at [955, 334] on span "Switch to HR interface" at bounding box center [969, 331] width 115 height 14
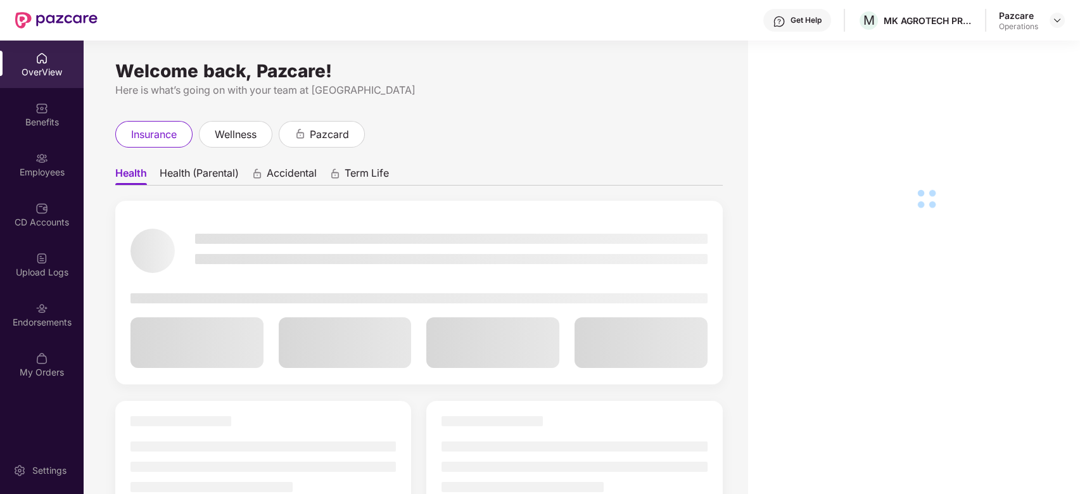
scroll to position [41, 0]
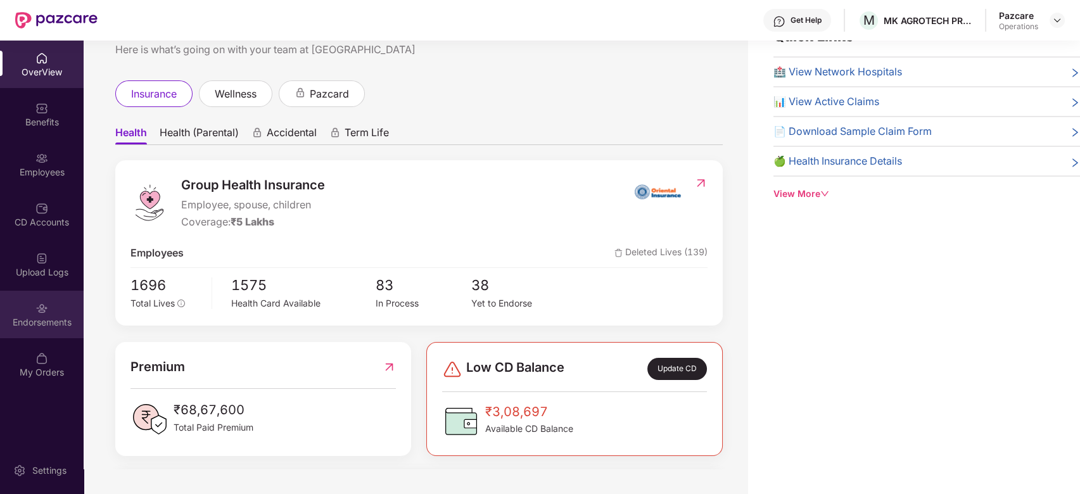
click at [25, 317] on div "Endorsements" at bounding box center [42, 322] width 84 height 13
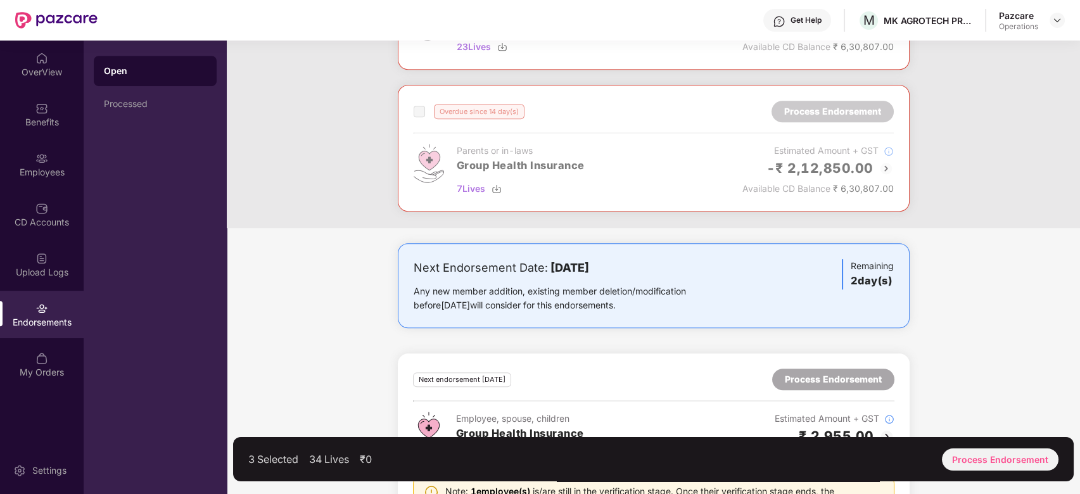
scroll to position [1589, 0]
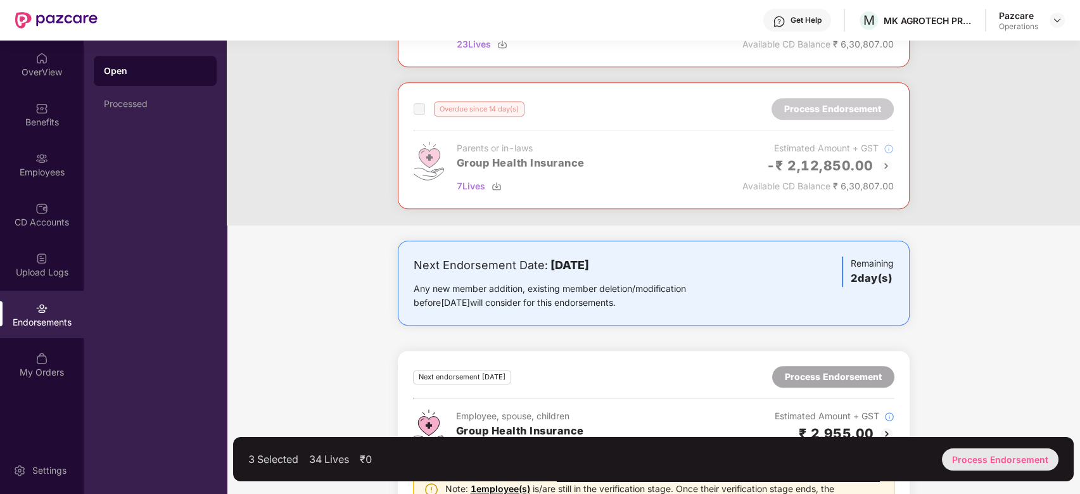
click at [970, 459] on div "Process Endorsement" at bounding box center [1000, 460] width 117 height 22
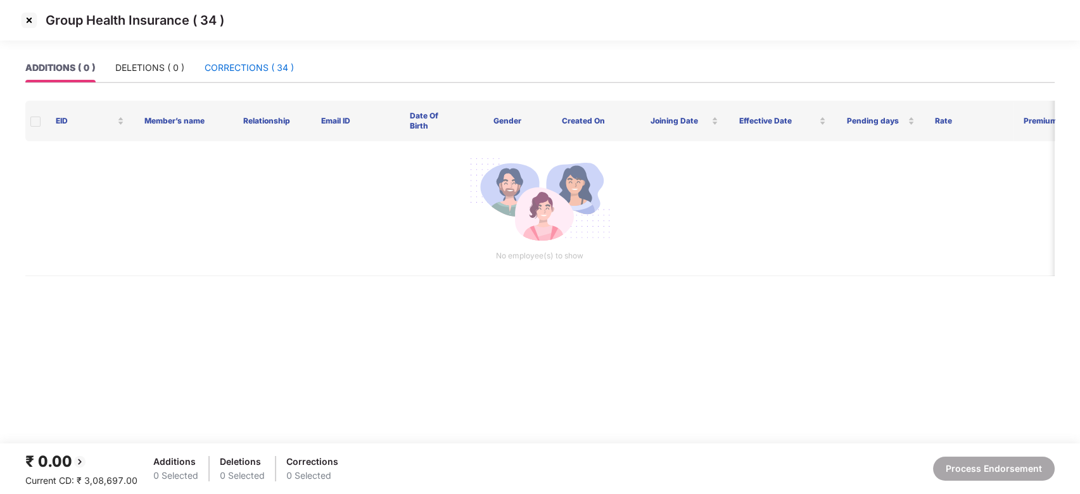
click at [253, 63] on div "CORRECTIONS ( 34 )" at bounding box center [249, 68] width 89 height 14
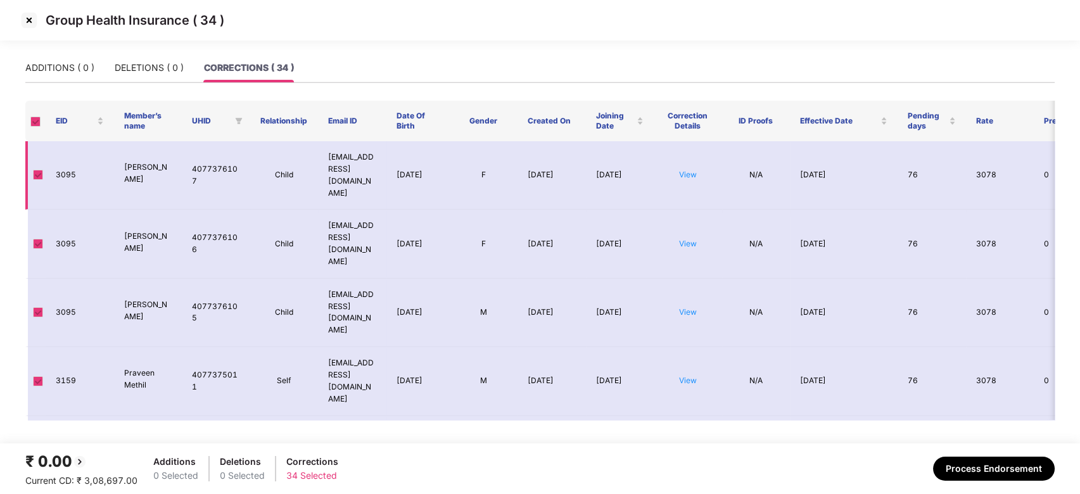
click at [72, 160] on td "3095" at bounding box center [80, 175] width 68 height 68
copy td "3095"
click at [72, 160] on td "3095" at bounding box center [80, 175] width 68 height 68
click at [378, 72] on div "ADDITIONS ( 0 ) DELETIONS ( 0 ) CORRECTIONS ( 34 )" at bounding box center [540, 67] width 1030 height 29
click at [35, 18] on img at bounding box center [29, 20] width 20 height 20
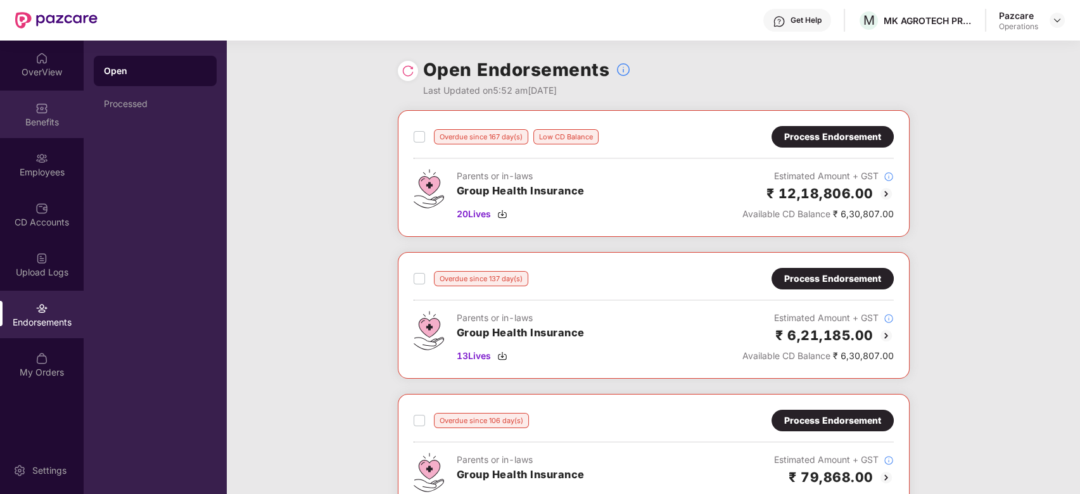
click at [47, 111] on img at bounding box center [41, 108] width 13 height 13
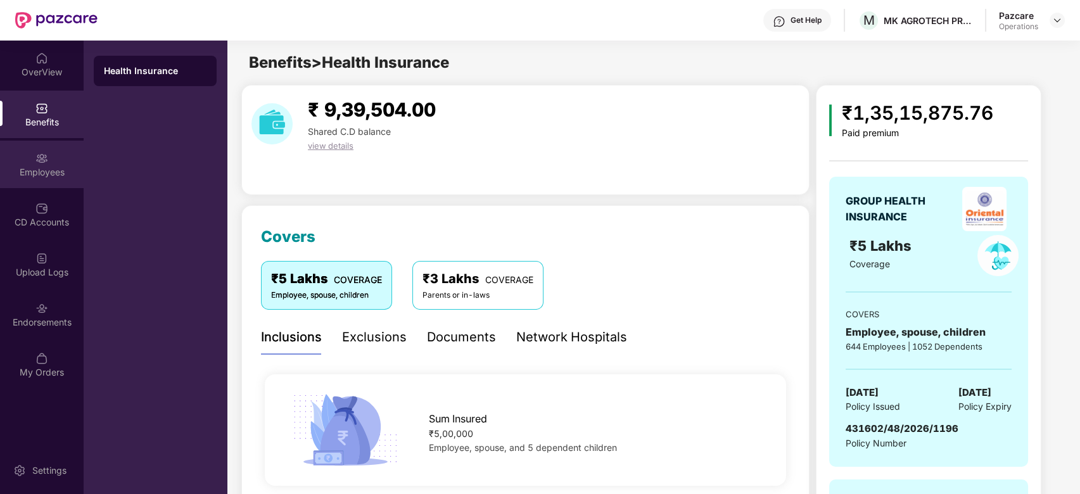
click at [28, 147] on div "Employees" at bounding box center [42, 165] width 84 height 48
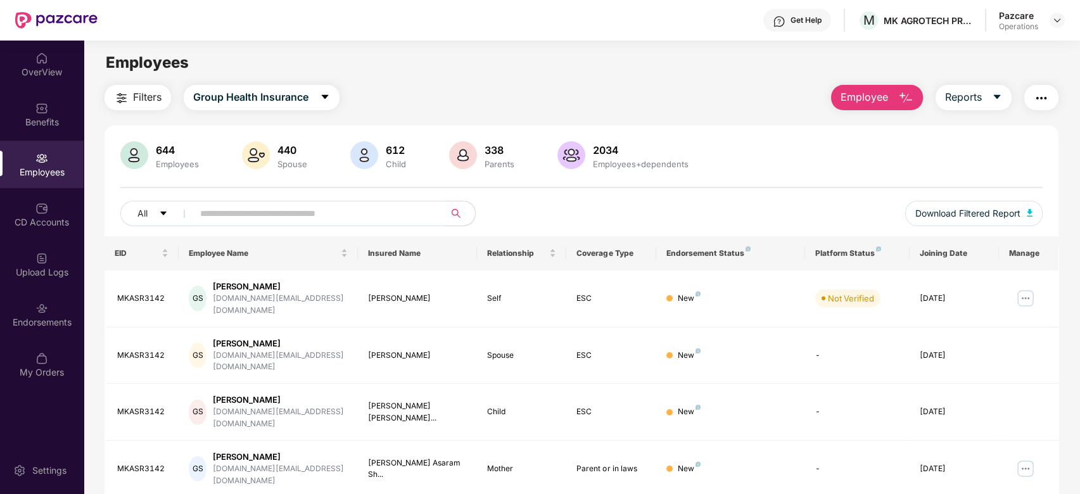
click at [27, 238] on div "OverView Benefits Employees CD Accounts Upload Logs Endorsements My Orders" at bounding box center [42, 216] width 84 height 350
click at [23, 248] on div "Upload Logs" at bounding box center [42, 265] width 84 height 48
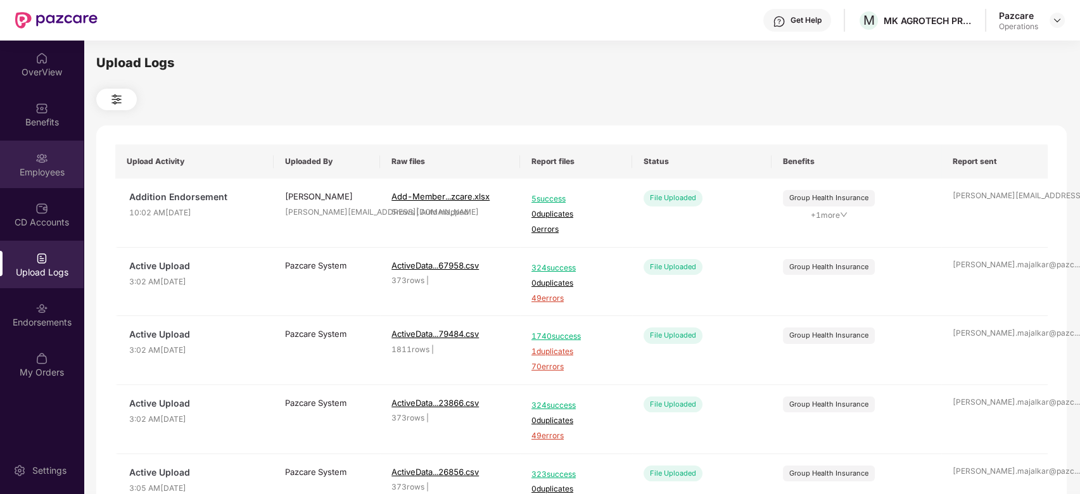
click at [29, 158] on div "Employees" at bounding box center [42, 165] width 84 height 48
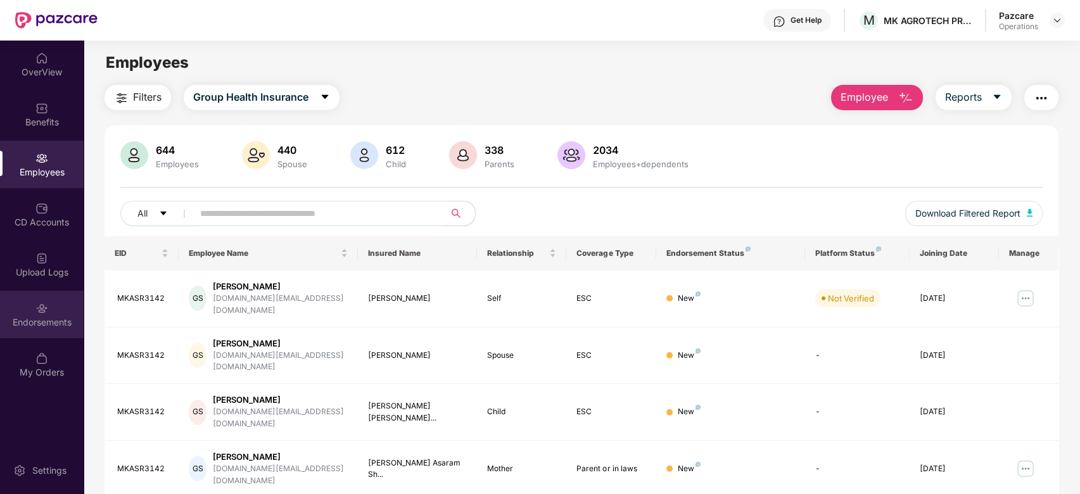
click at [28, 314] on div "Endorsements" at bounding box center [42, 315] width 84 height 48
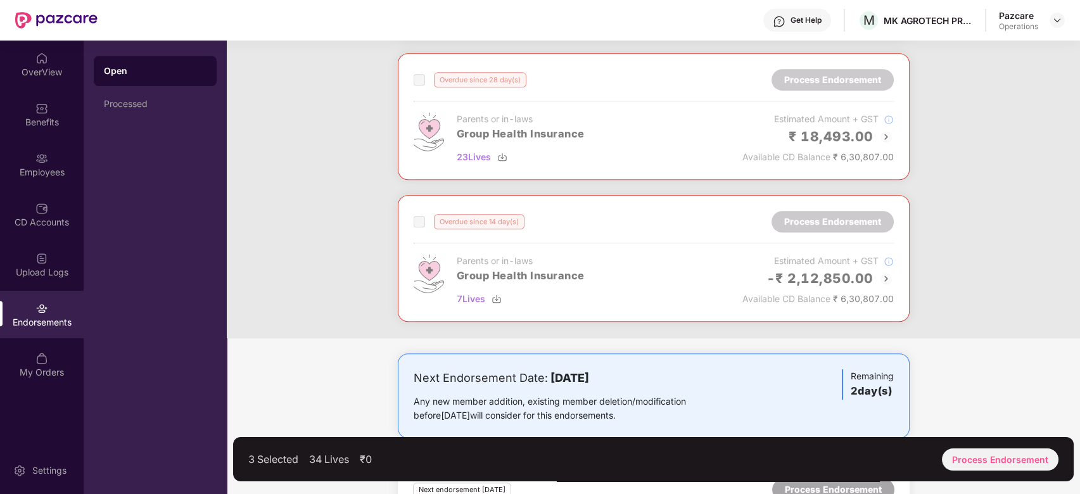
scroll to position [1491, 0]
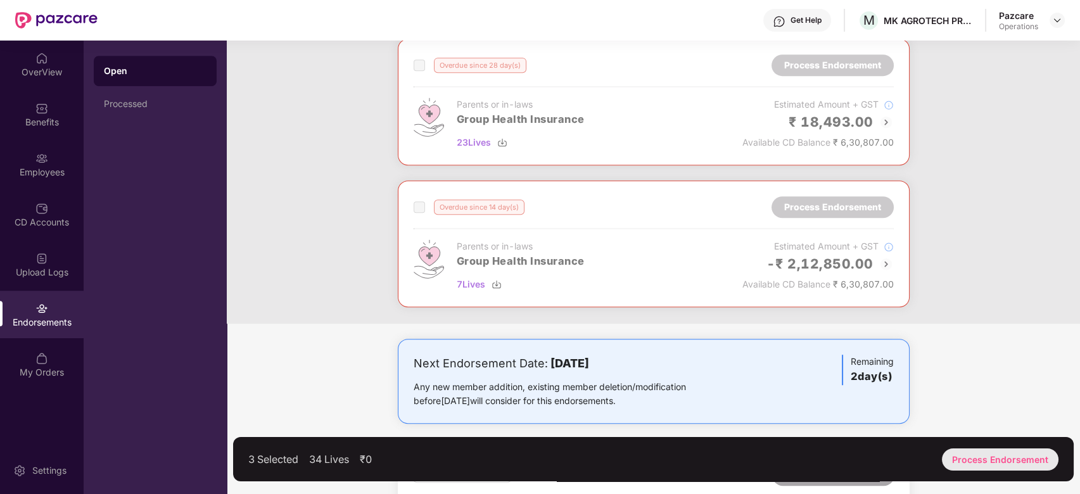
click at [989, 461] on div "Process Endorsement" at bounding box center [1000, 460] width 117 height 22
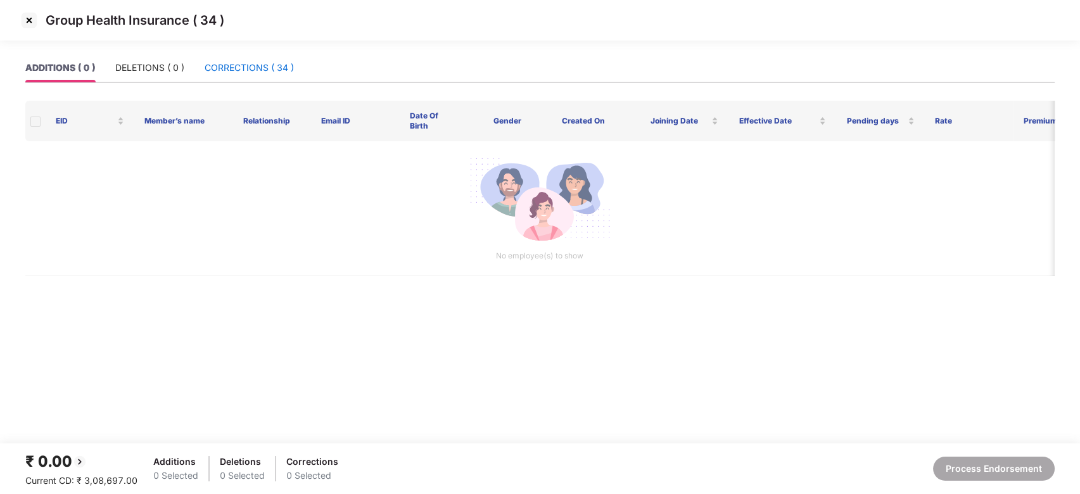
click at [226, 65] on div "CORRECTIONS ( 34 )" at bounding box center [249, 68] width 89 height 14
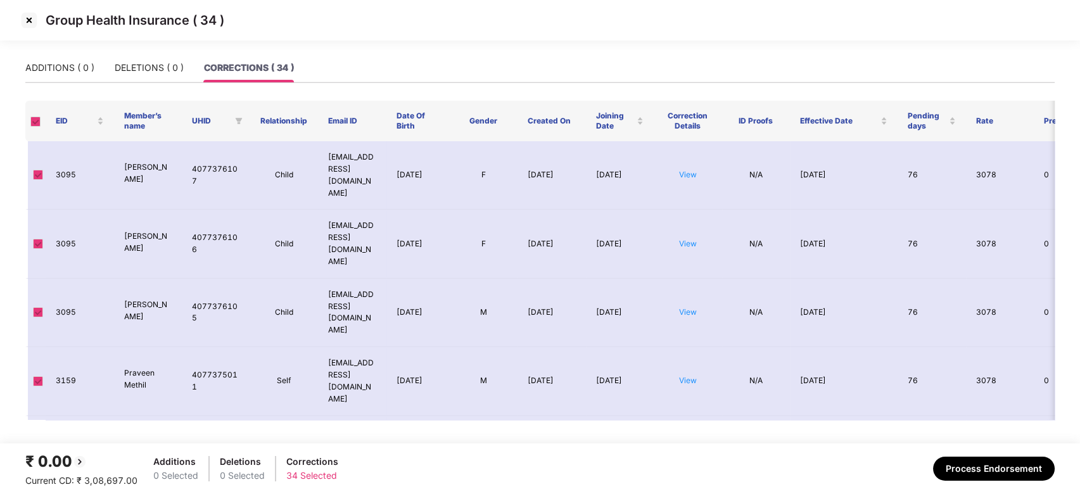
click at [30, 18] on img at bounding box center [29, 20] width 20 height 20
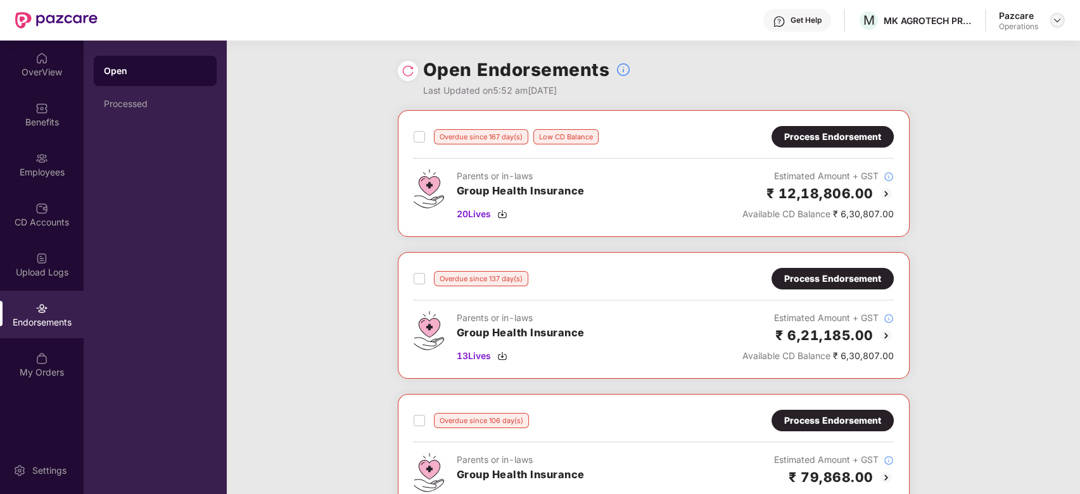
click at [1057, 23] on img at bounding box center [1057, 20] width 10 height 10
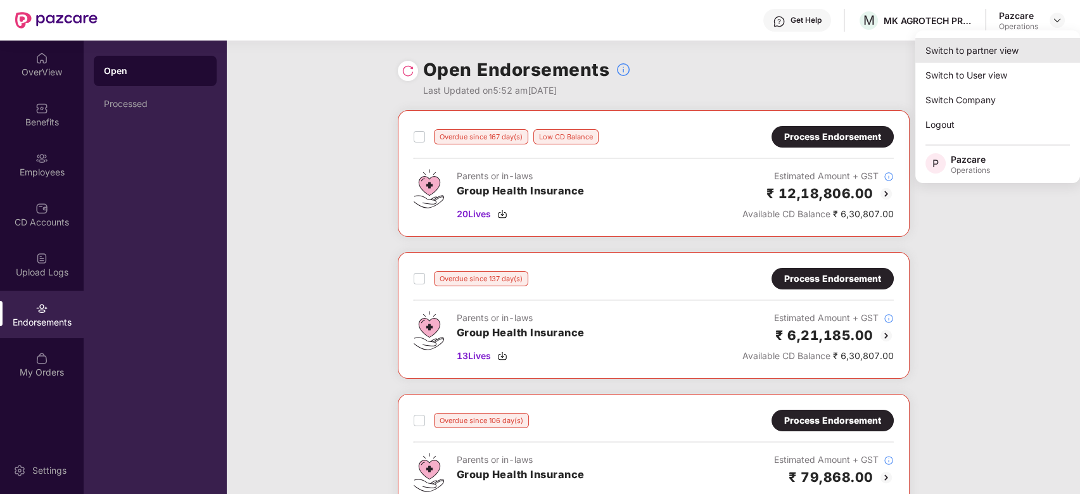
click at [955, 51] on div "Switch to partner view" at bounding box center [997, 50] width 165 height 25
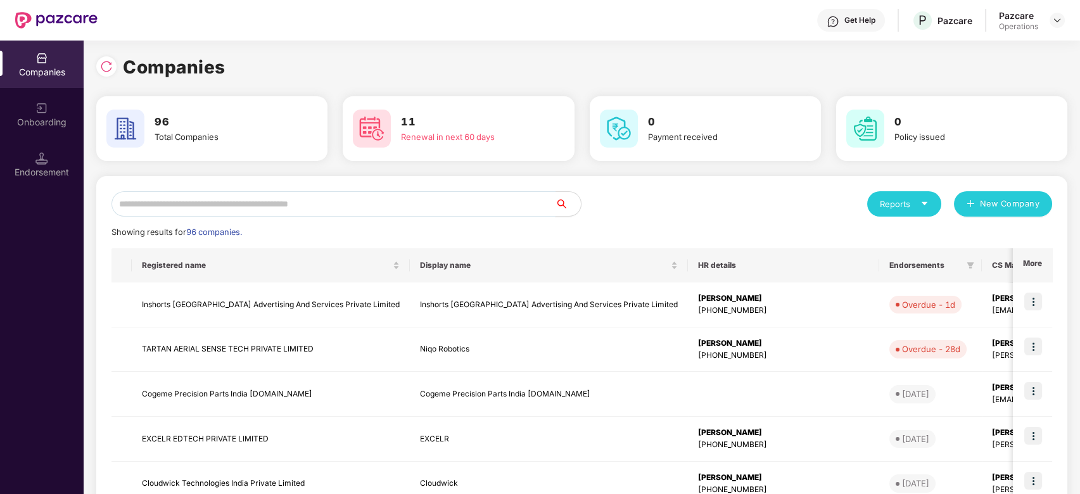
click at [487, 201] on input "text" at bounding box center [334, 203] width 444 height 25
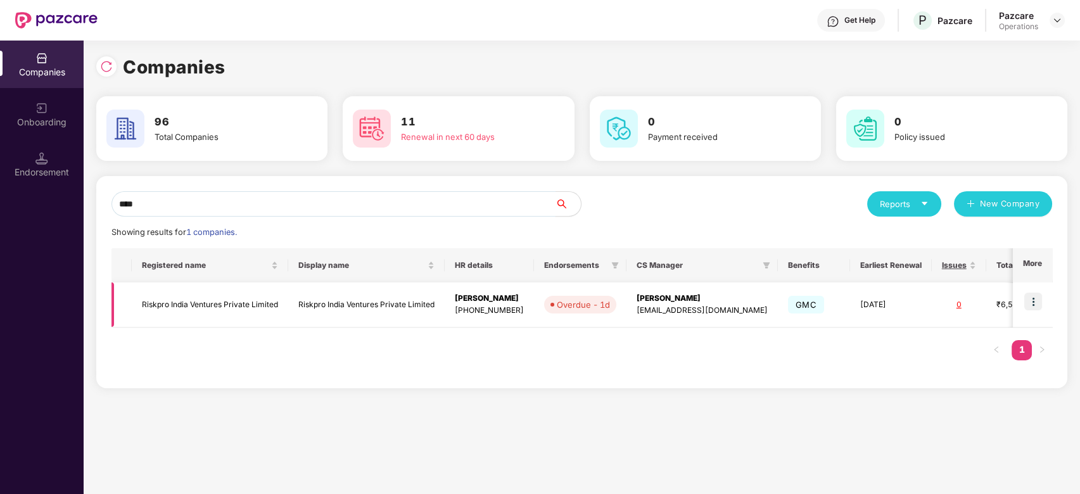
type input "****"
click at [1039, 305] on img at bounding box center [1033, 302] width 18 height 18
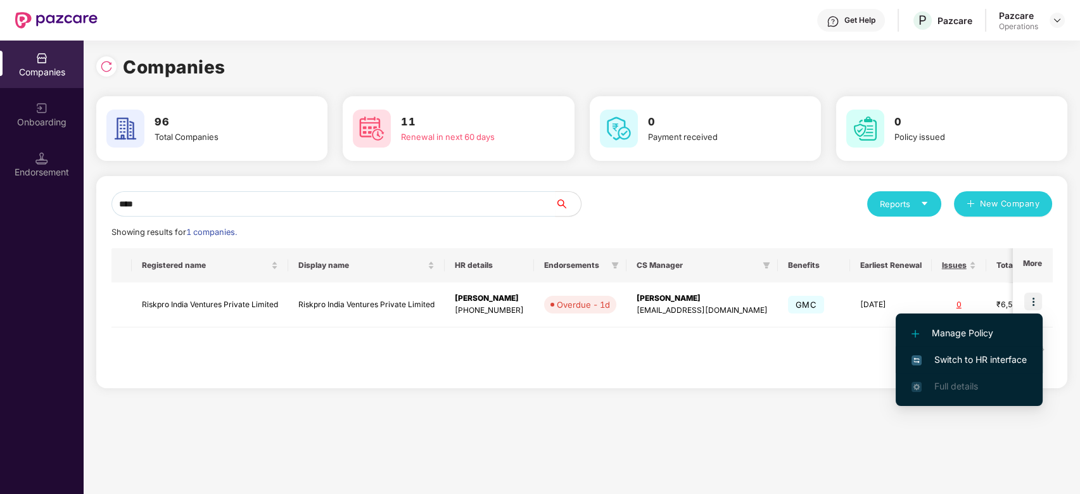
click at [978, 357] on span "Switch to HR interface" at bounding box center [969, 360] width 115 height 14
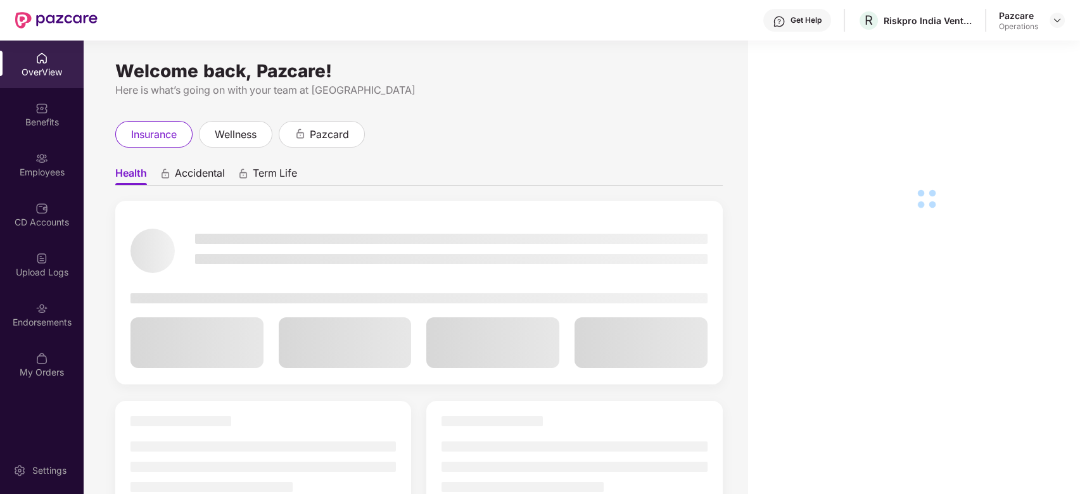
scroll to position [41, 0]
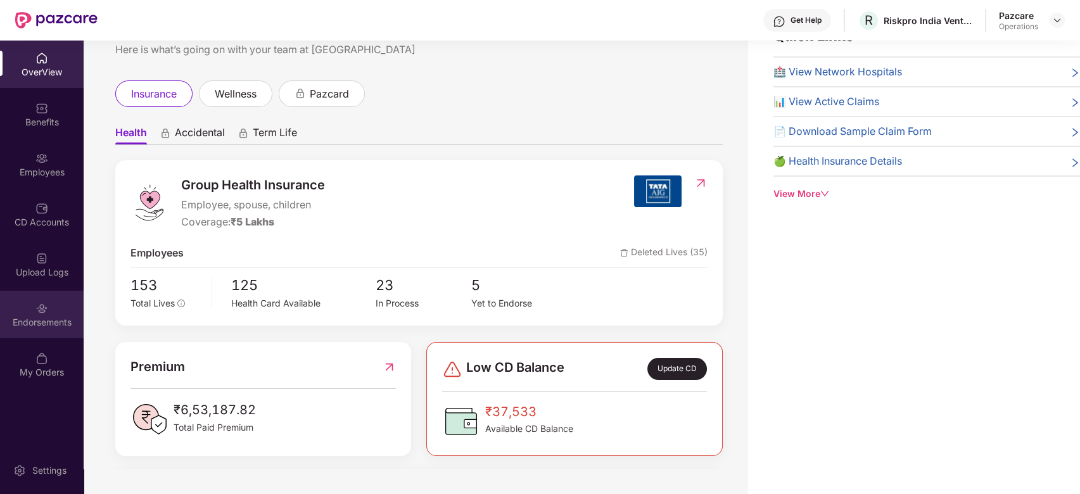
click at [41, 306] on img at bounding box center [41, 308] width 13 height 13
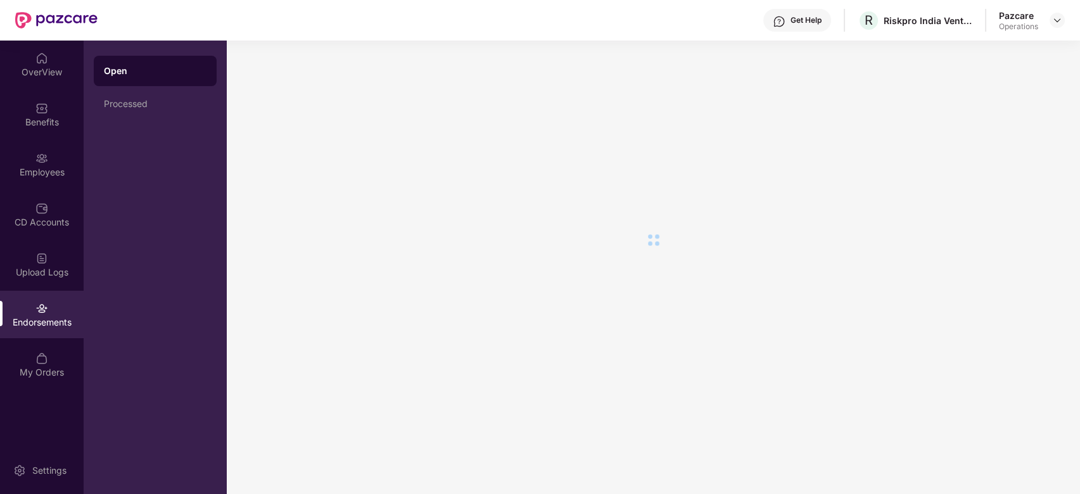
scroll to position [0, 0]
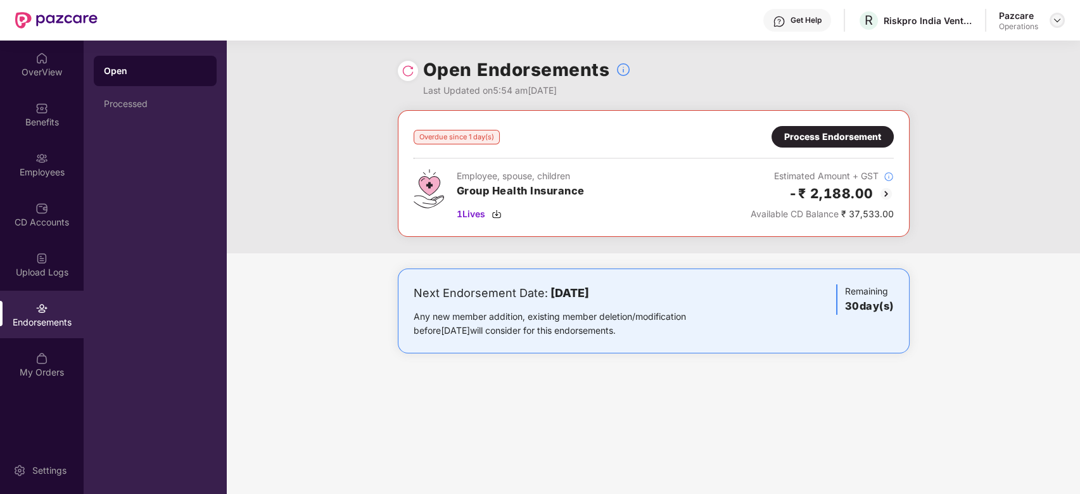
click at [1059, 19] on img at bounding box center [1057, 20] width 10 height 10
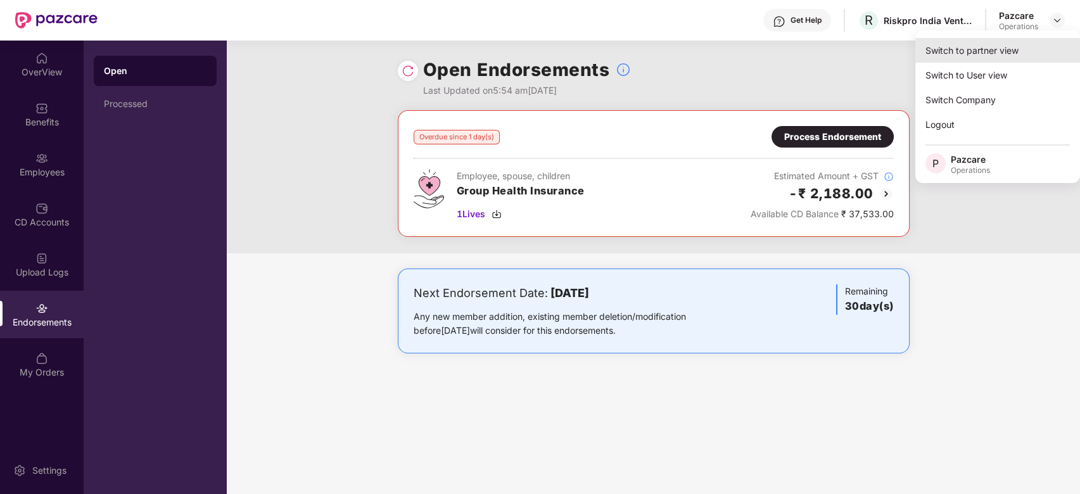
click at [998, 53] on div "Switch to partner view" at bounding box center [997, 50] width 165 height 25
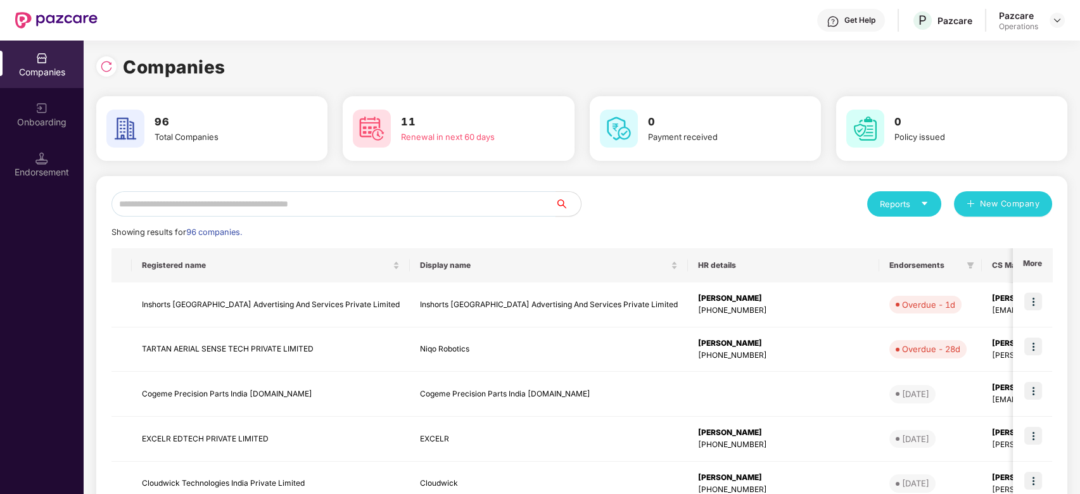
click at [476, 204] on input "text" at bounding box center [334, 203] width 444 height 25
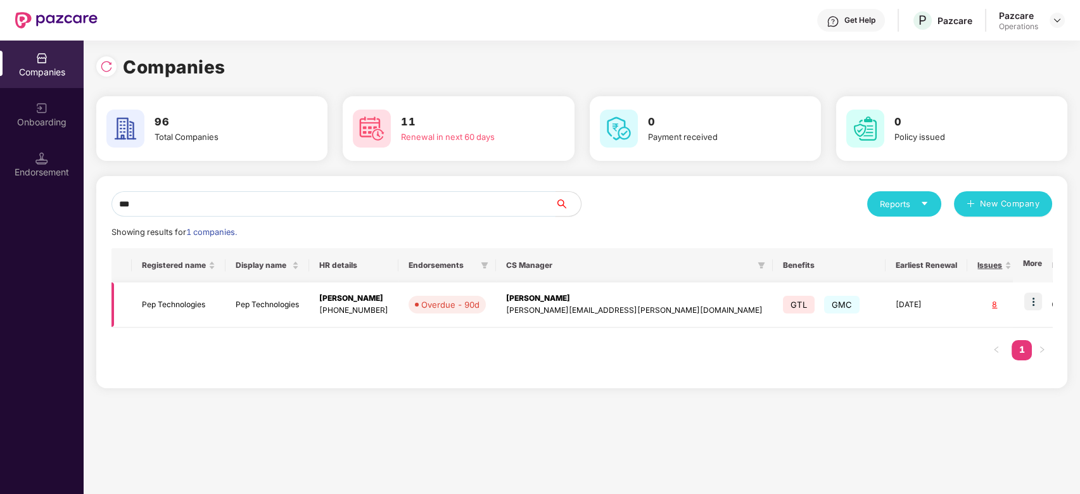
type input "***"
click at [1033, 300] on img at bounding box center [1033, 302] width 18 height 18
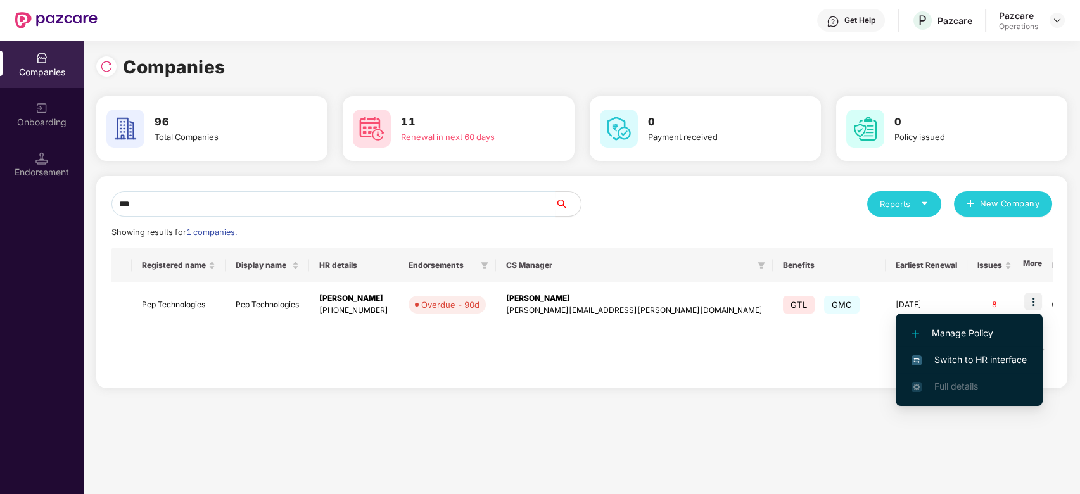
click at [959, 357] on span "Switch to HR interface" at bounding box center [969, 360] width 115 height 14
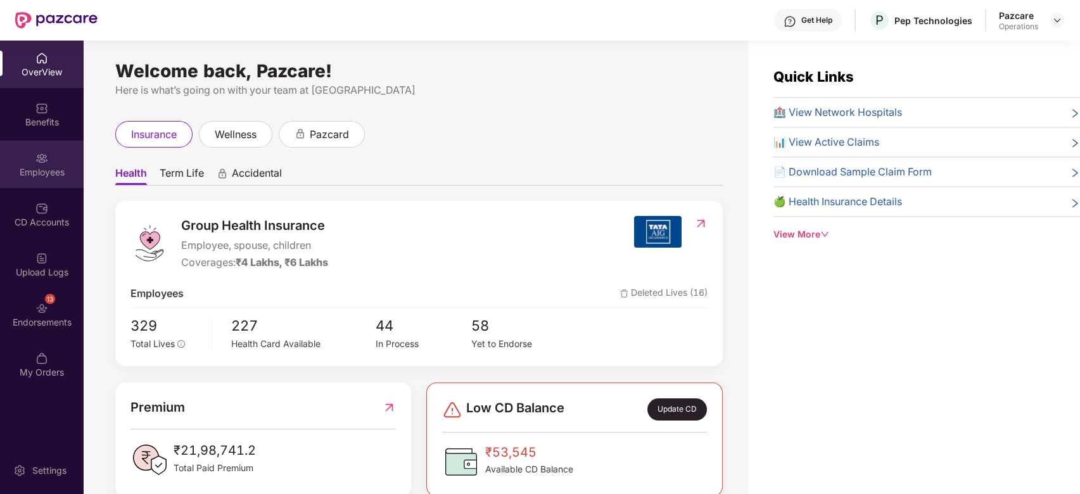
click at [41, 160] on img at bounding box center [41, 158] width 13 height 13
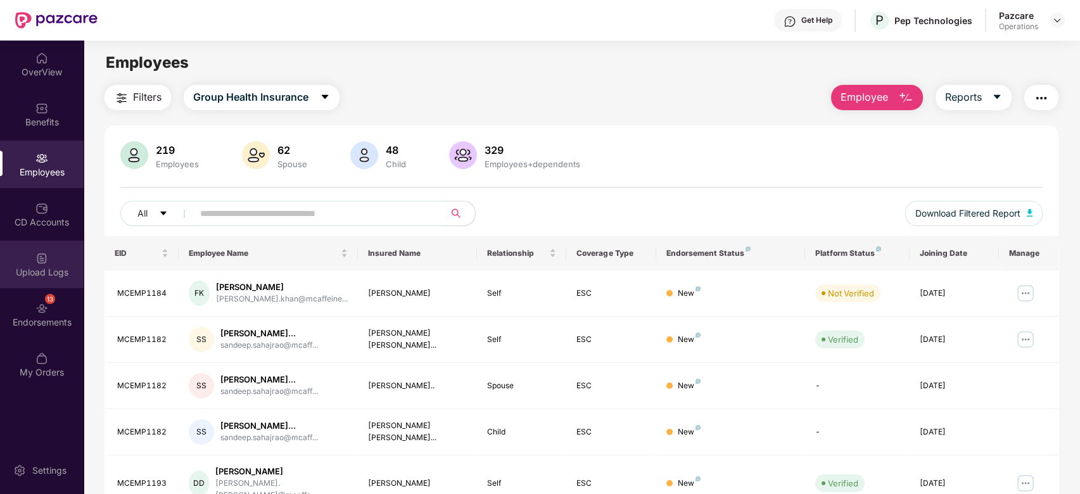
click at [26, 274] on div "Upload Logs" at bounding box center [42, 272] width 84 height 13
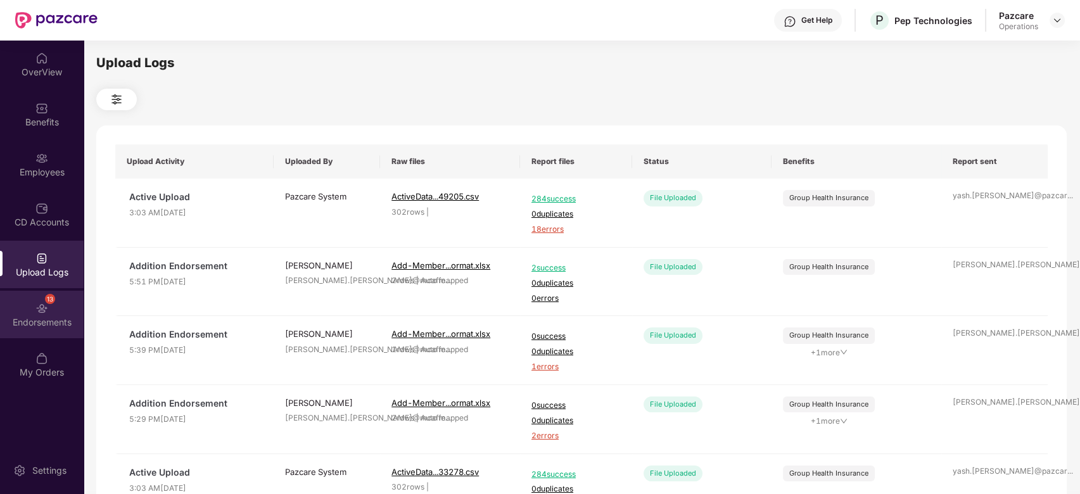
click at [29, 309] on div "13 Endorsements" at bounding box center [42, 315] width 84 height 48
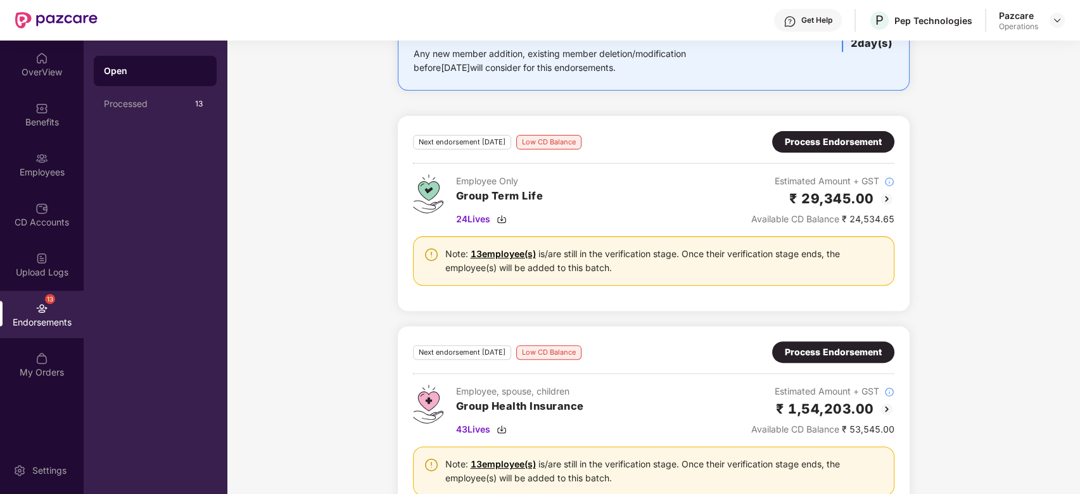
scroll to position [1058, 0]
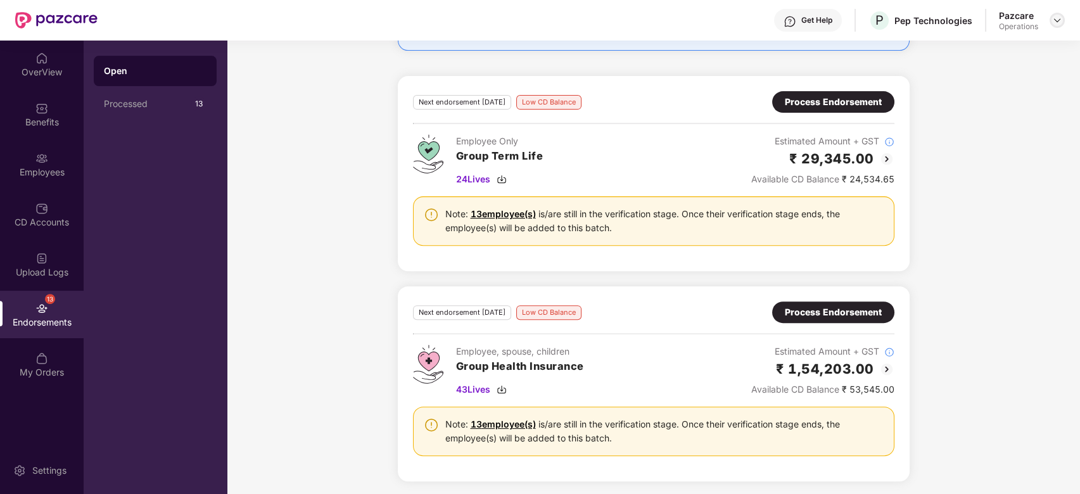
click at [1064, 20] on div at bounding box center [1057, 20] width 15 height 15
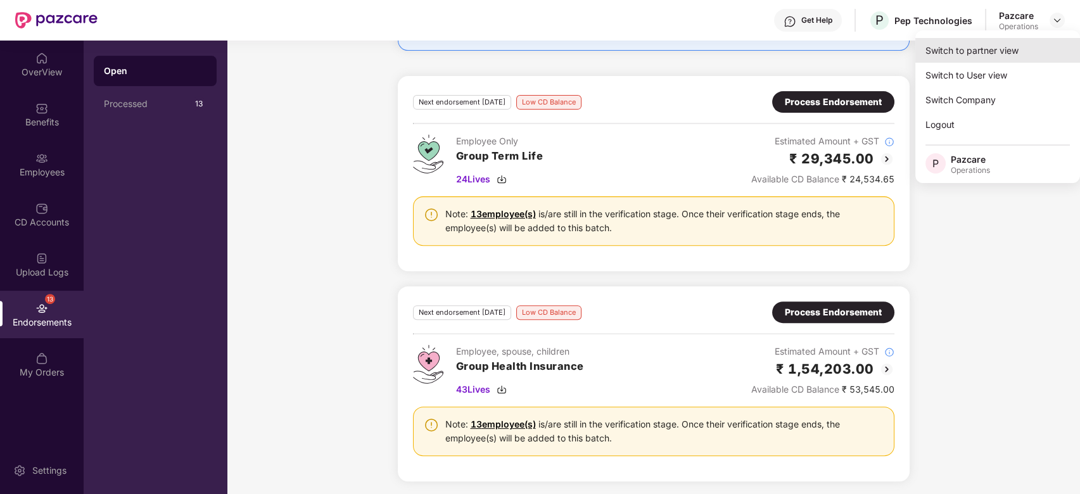
click at [964, 53] on div "Switch to partner view" at bounding box center [997, 50] width 165 height 25
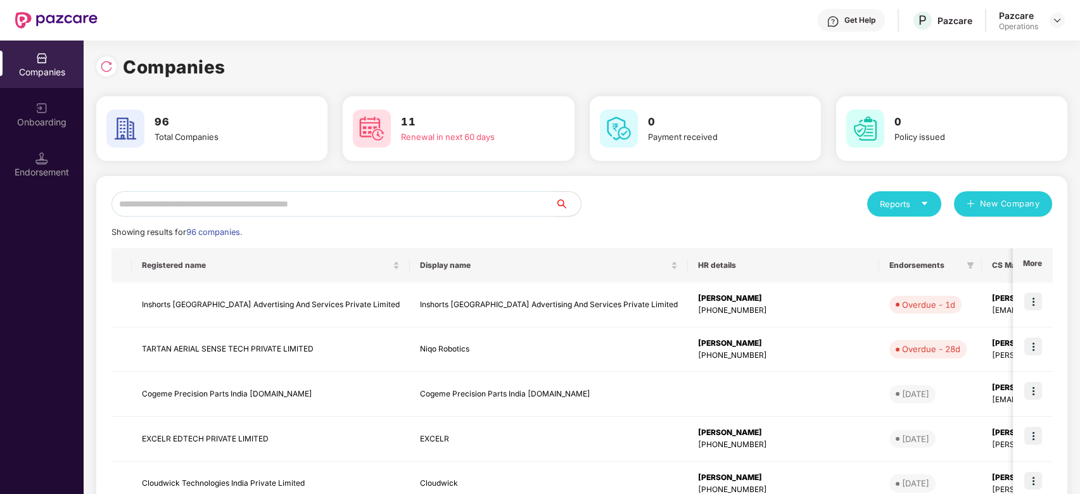
click at [400, 195] on input "text" at bounding box center [334, 203] width 444 height 25
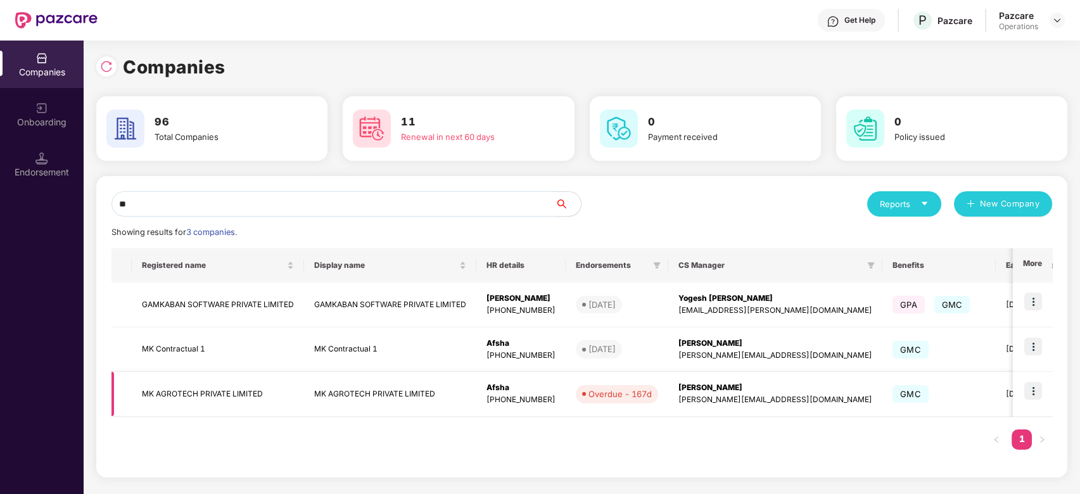
type input "**"
click at [1033, 388] on img at bounding box center [1033, 391] width 18 height 18
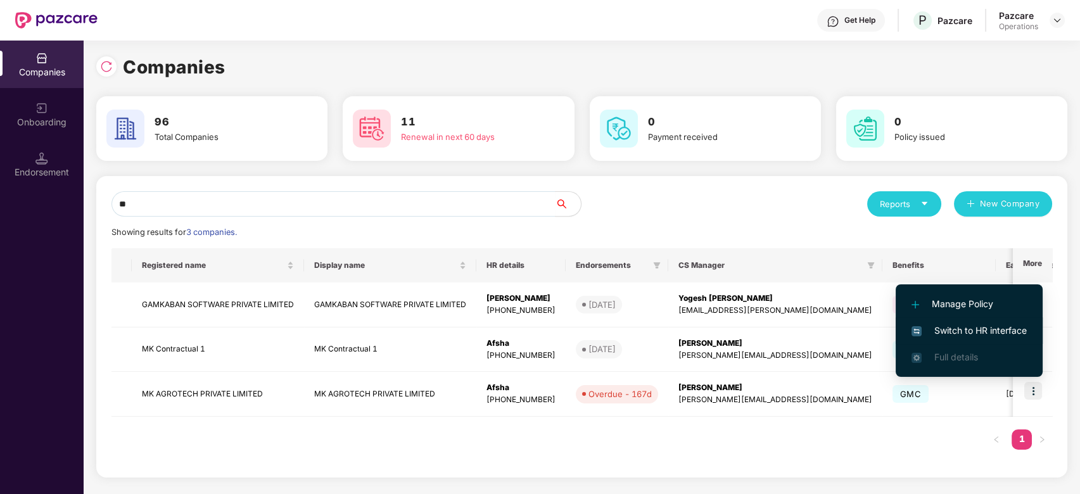
click at [947, 332] on span "Switch to HR interface" at bounding box center [969, 331] width 115 height 14
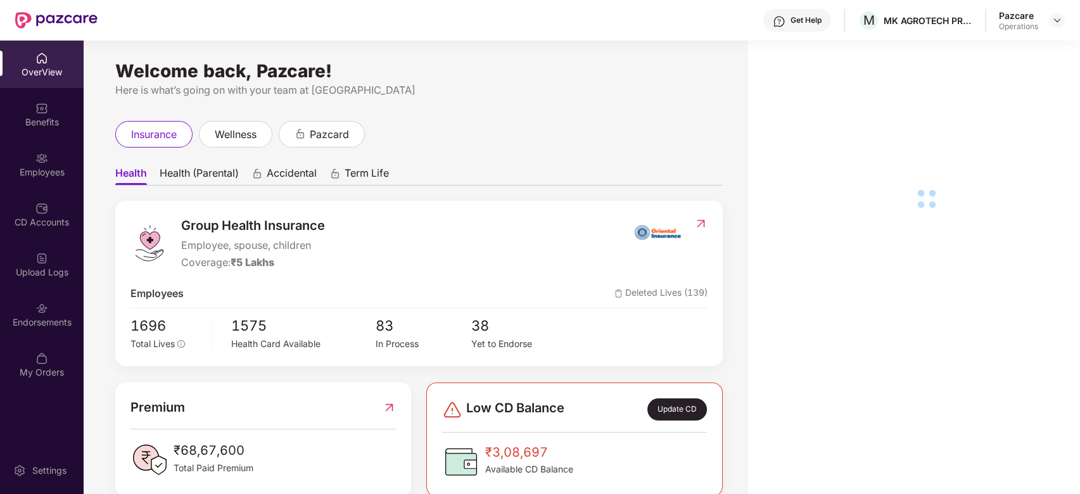
scroll to position [41, 0]
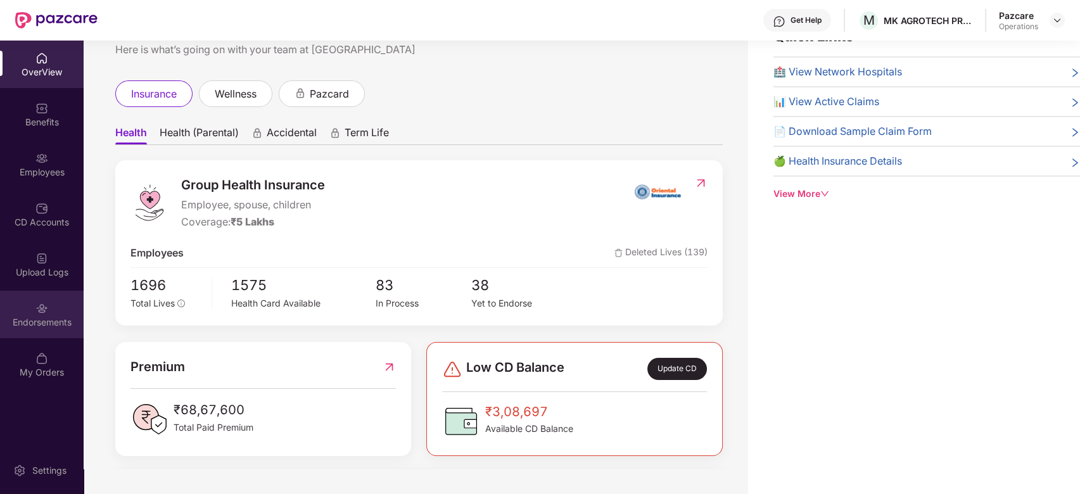
click at [37, 301] on div at bounding box center [41, 307] width 13 height 13
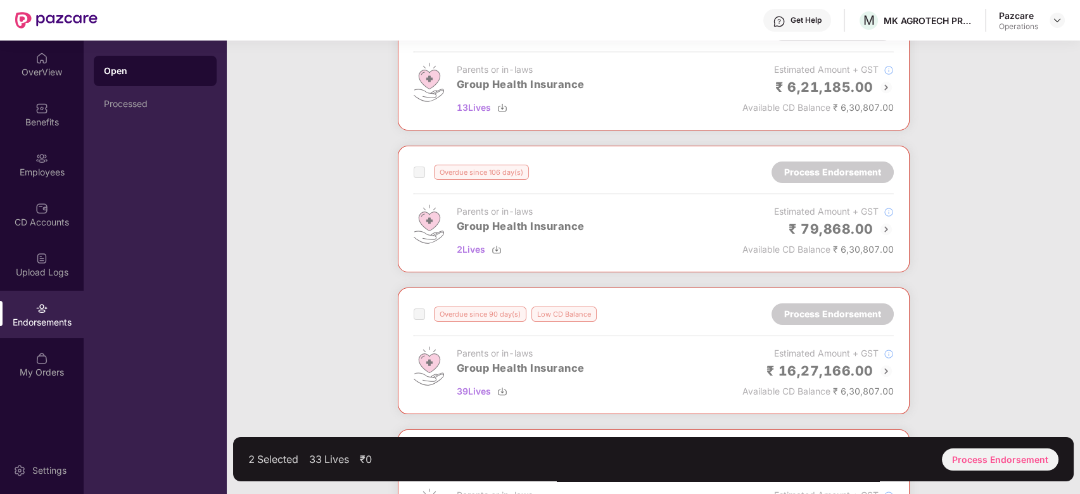
scroll to position [187, 0]
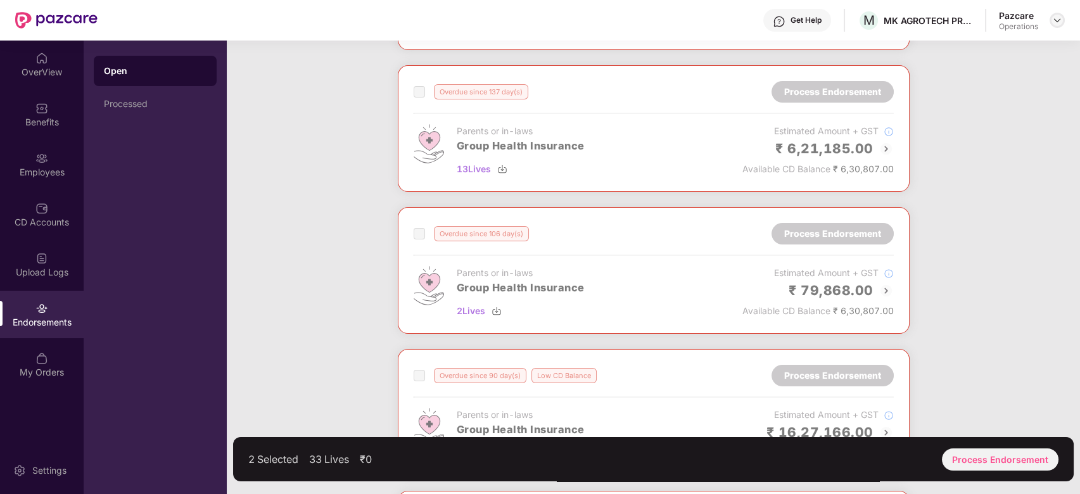
click at [1050, 20] on div at bounding box center [1057, 20] width 15 height 15
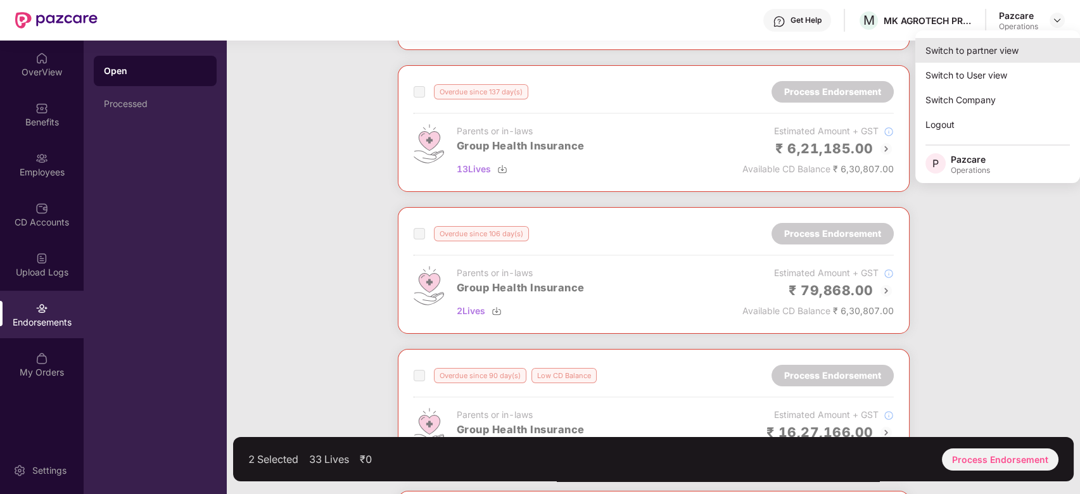
click at [1001, 47] on div "Switch to partner view" at bounding box center [997, 50] width 165 height 25
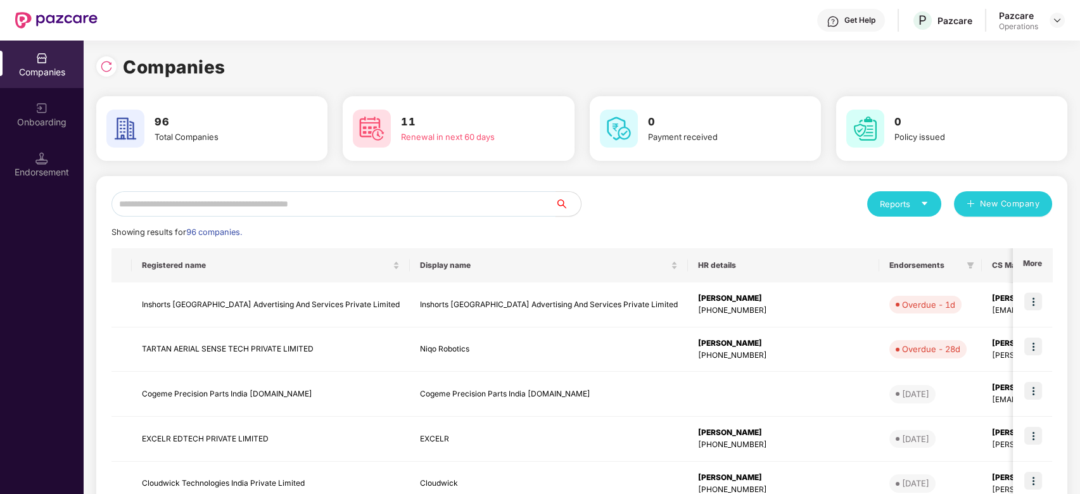
click at [487, 207] on input "text" at bounding box center [334, 203] width 444 height 25
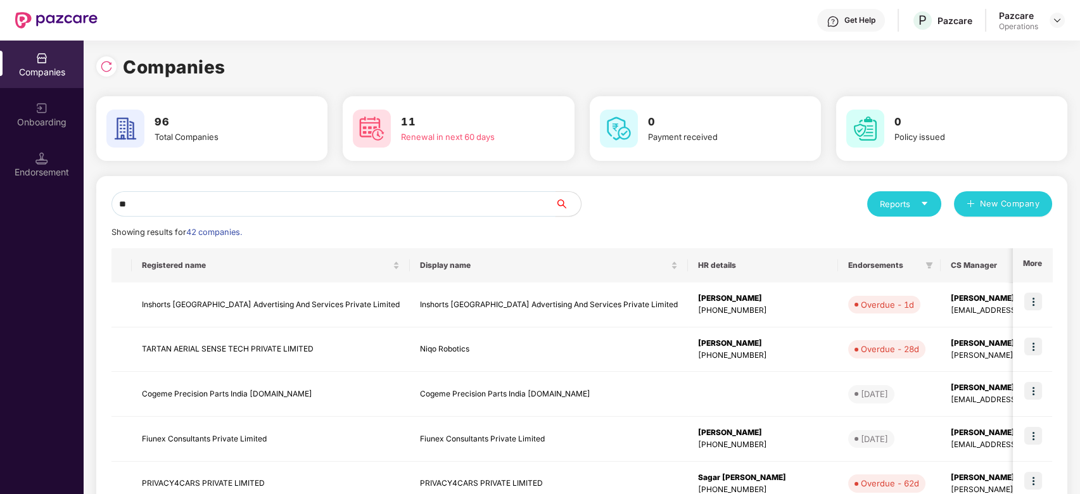
type input "*"
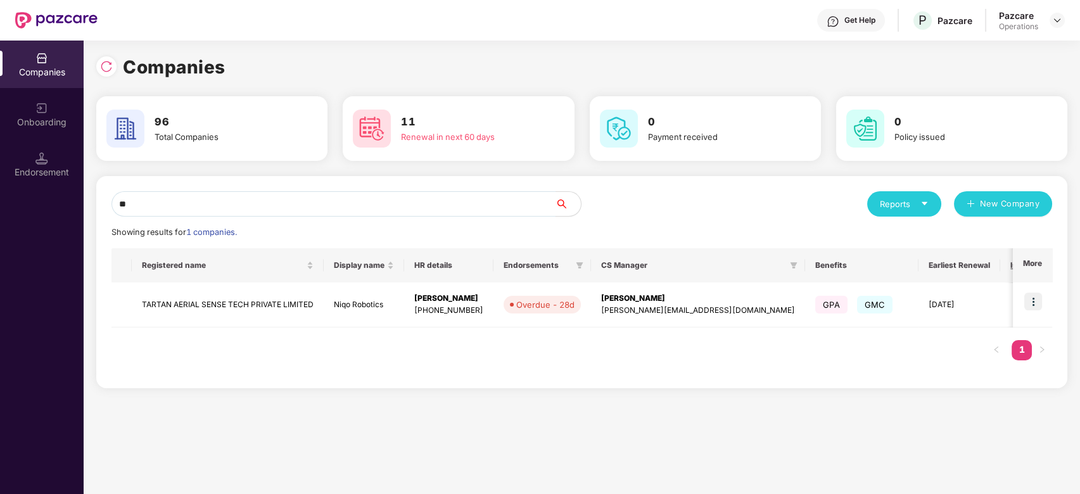
type input "*"
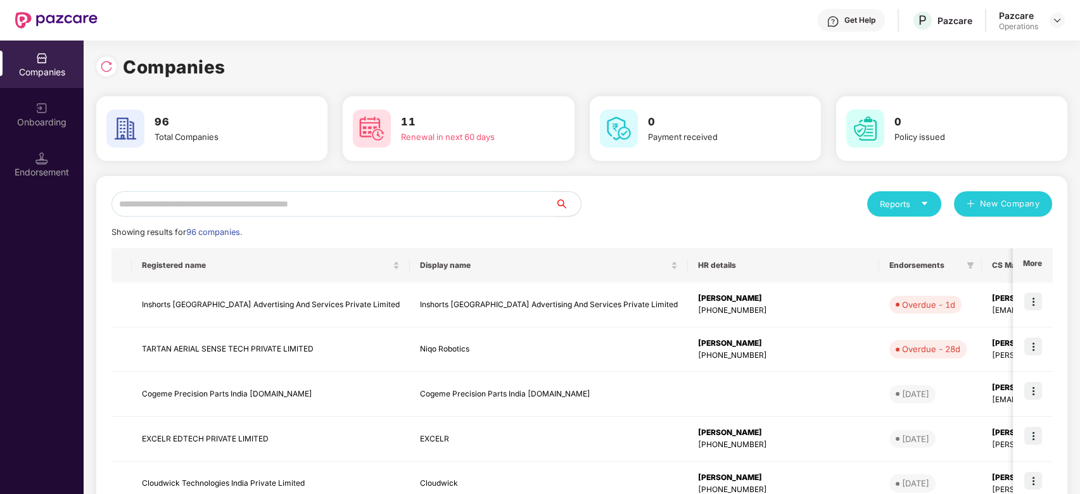
click at [315, 201] on input "text" at bounding box center [334, 203] width 444 height 25
click at [314, 202] on input "text" at bounding box center [334, 203] width 444 height 25
click at [319, 198] on input "text" at bounding box center [334, 203] width 444 height 25
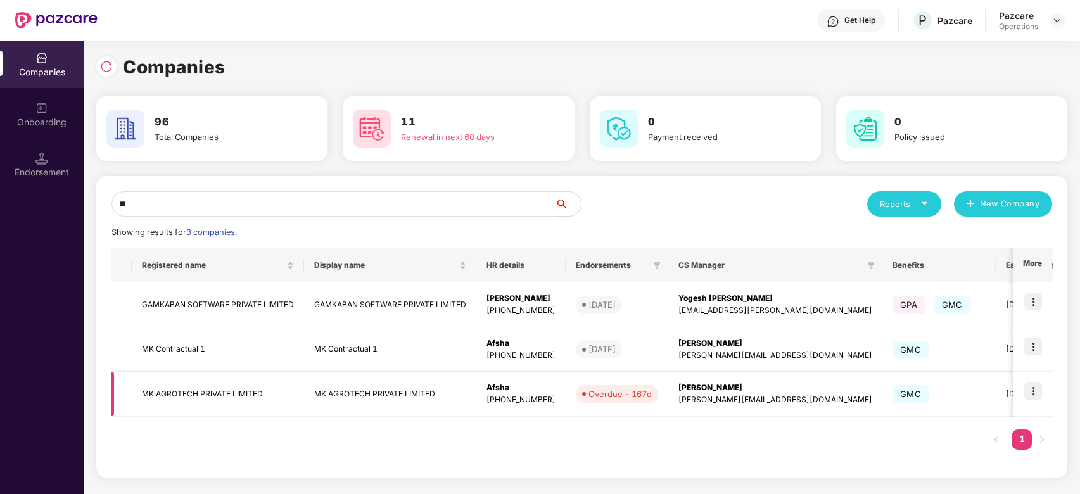
type input "**"
click at [1031, 390] on img at bounding box center [1033, 391] width 18 height 18
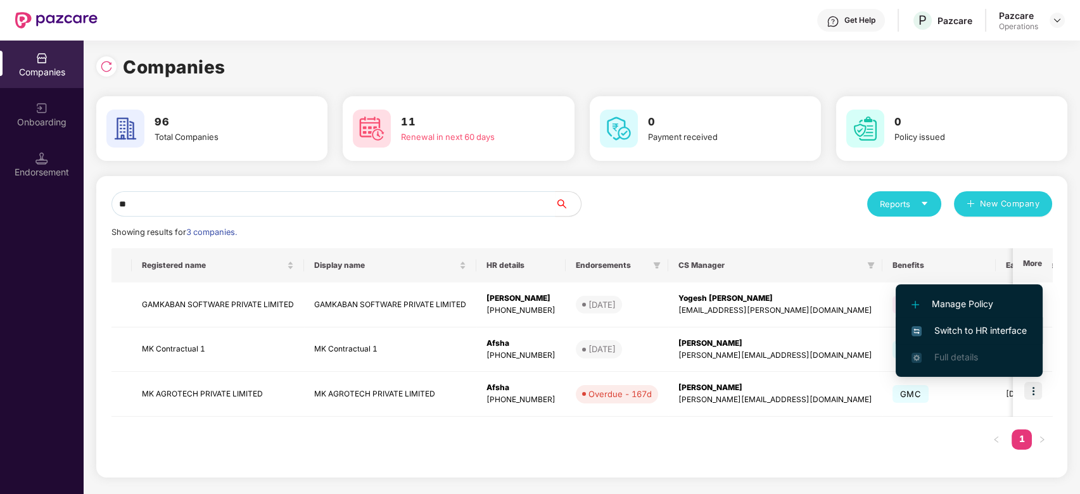
click at [969, 329] on span "Switch to HR interface" at bounding box center [969, 331] width 115 height 14
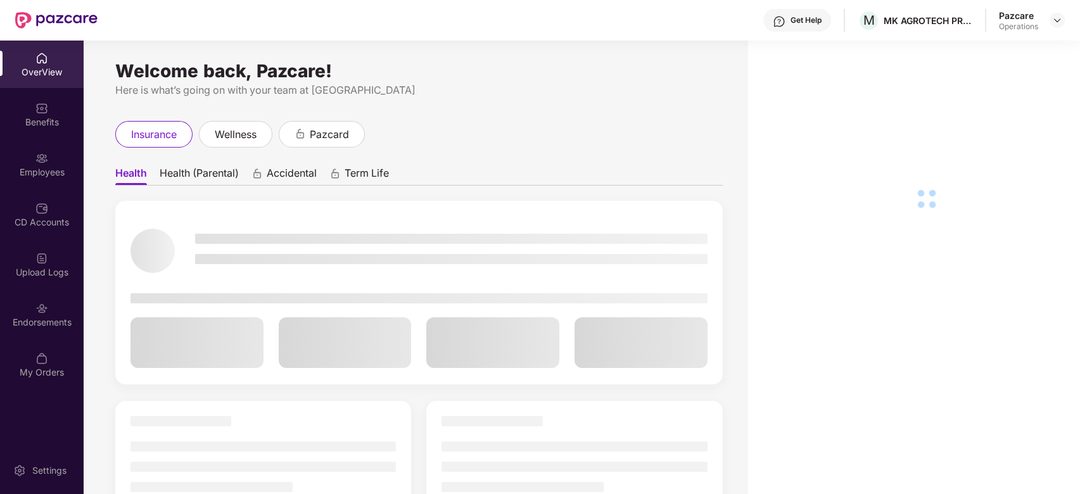
scroll to position [41, 0]
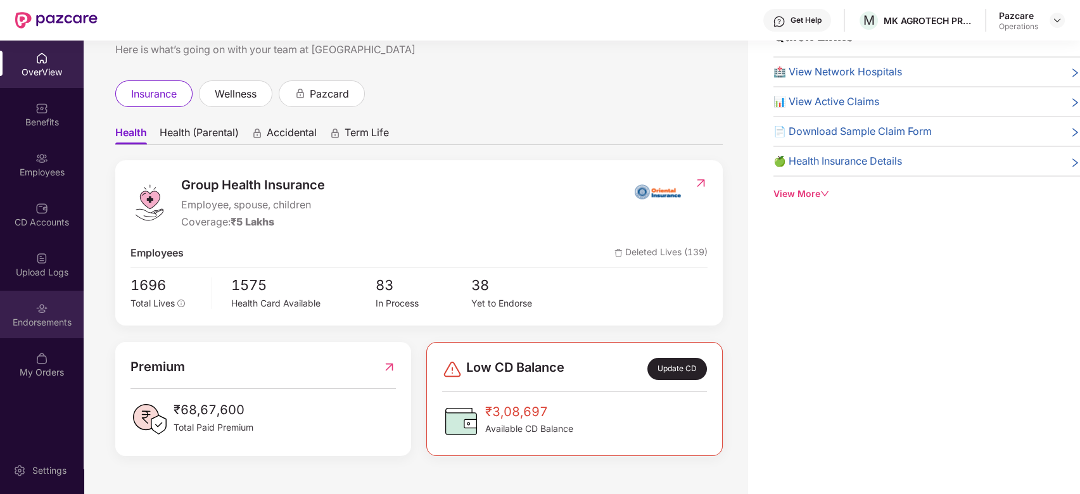
click at [30, 300] on div "Endorsements" at bounding box center [42, 315] width 84 height 48
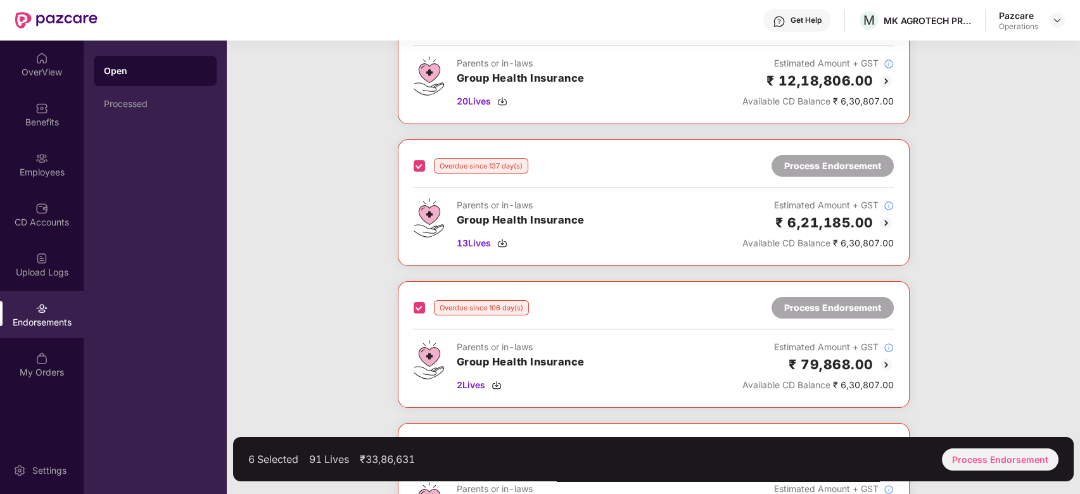
scroll to position [0, 0]
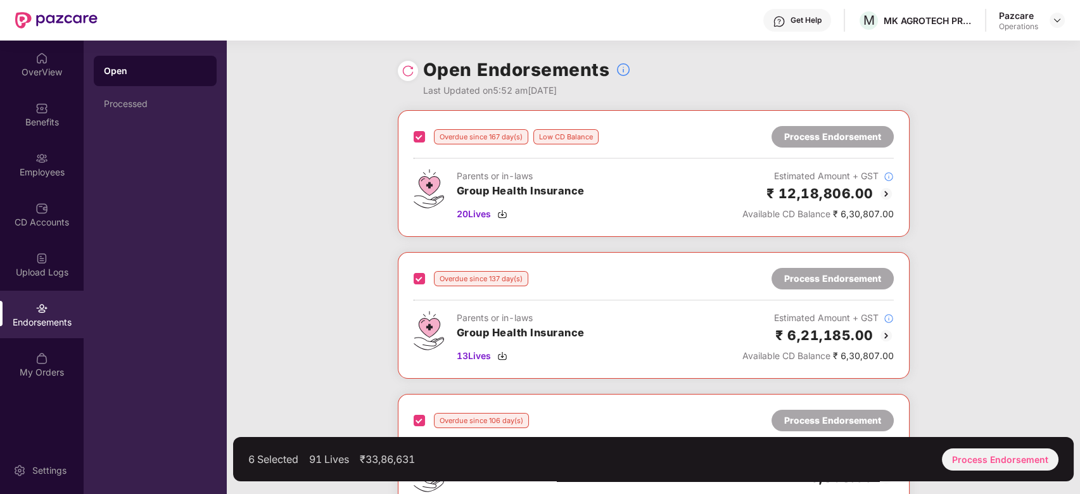
click at [1009, 454] on div "Process Endorsement" at bounding box center [1000, 460] width 117 height 22
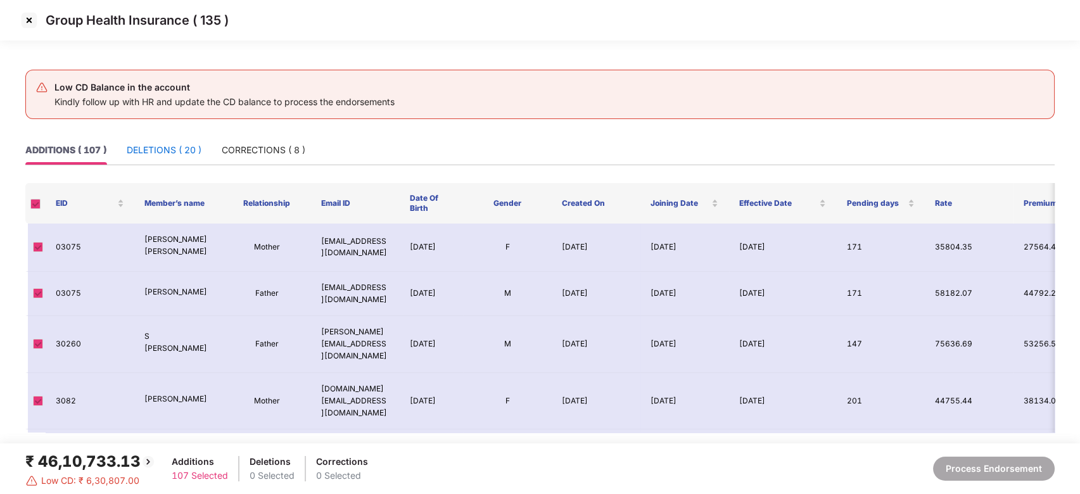
click at [163, 150] on div "DELETIONS ( 20 )" at bounding box center [164, 150] width 75 height 14
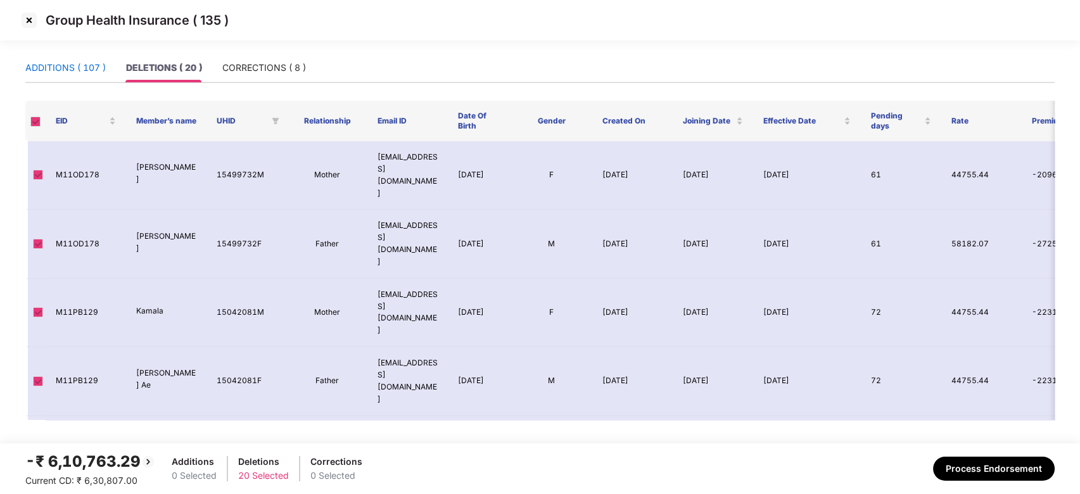
click at [46, 68] on div "ADDITIONS ( 107 )" at bounding box center [65, 68] width 80 height 14
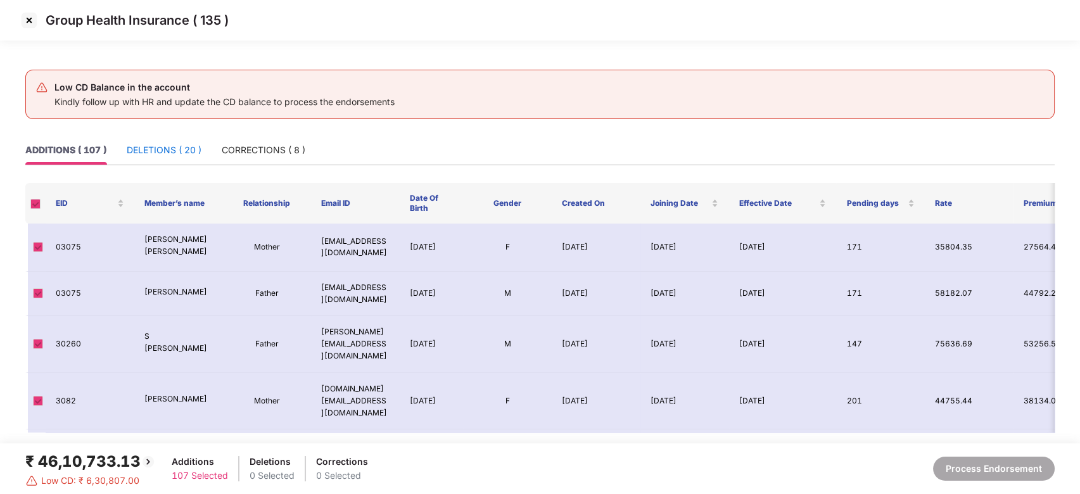
click at [174, 155] on div "DELETIONS ( 20 )" at bounding box center [164, 150] width 75 height 14
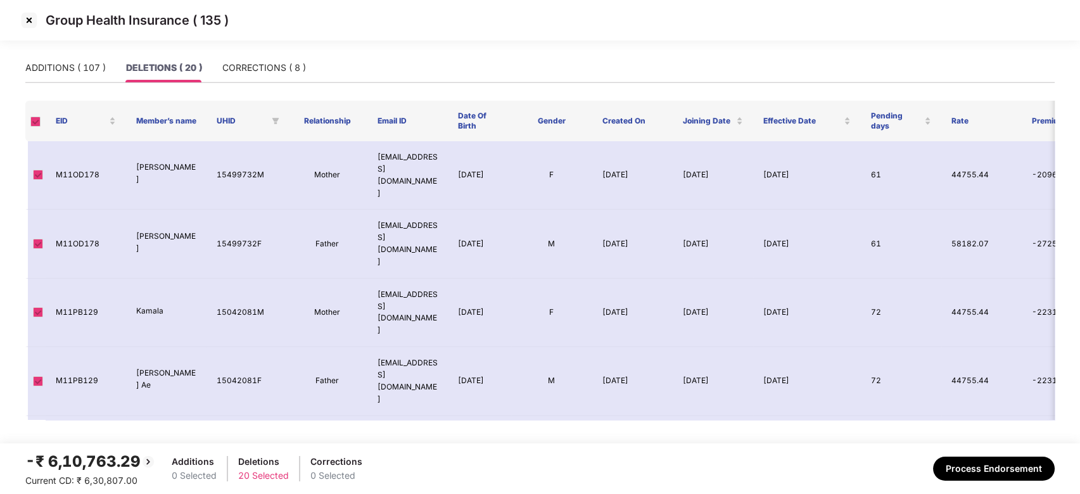
click at [28, 20] on img at bounding box center [29, 20] width 20 height 20
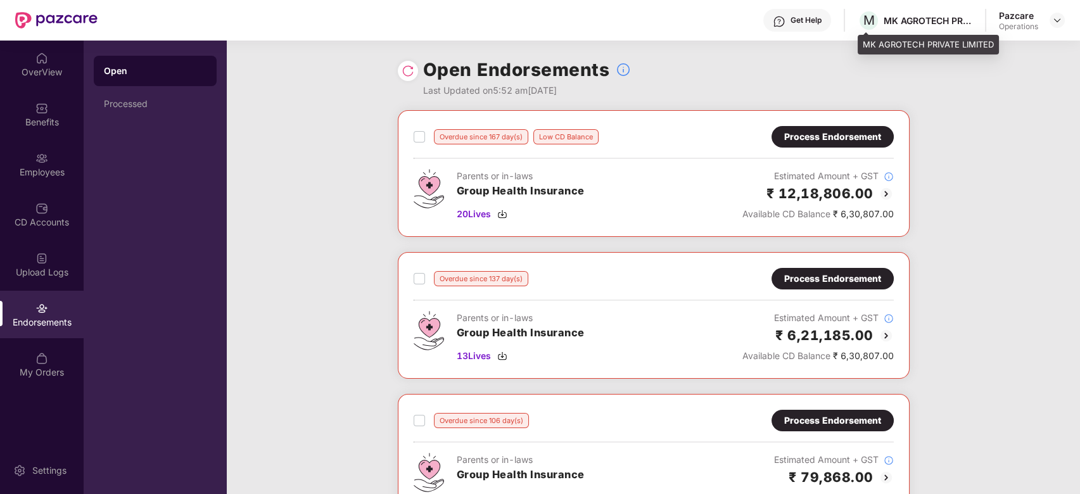
click at [907, 20] on div "MK AGROTECH PRIVATE LIMITED" at bounding box center [928, 21] width 89 height 12
click at [891, 46] on div "MK AGROTECH PRIVATE LIMITED" at bounding box center [928, 45] width 141 height 20
copy div "MK AGROTECH PRIVATE LIMITED"
click at [891, 46] on div "MK AGROTECH PRIVATE LIMITED" at bounding box center [928, 45] width 141 height 20
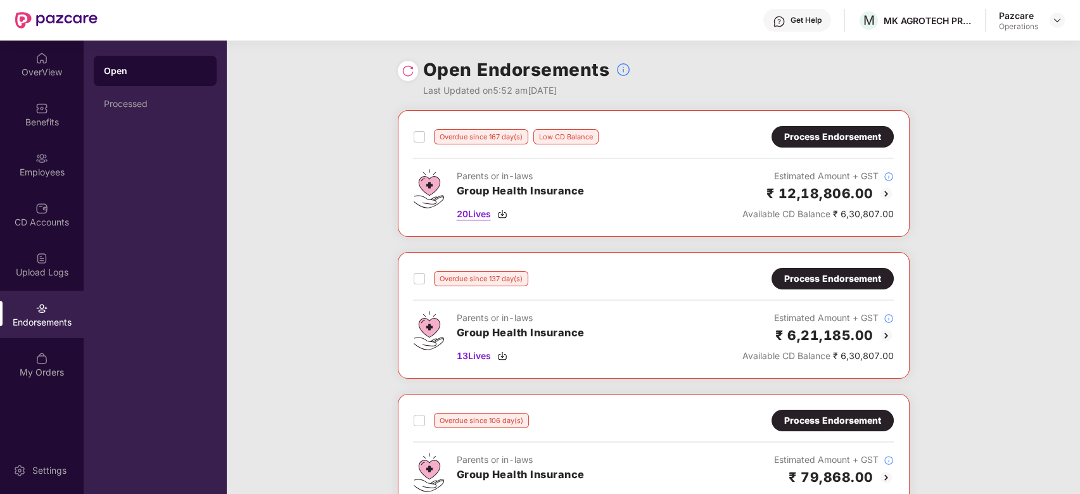
click at [483, 207] on span "20 Lives" at bounding box center [474, 214] width 34 height 14
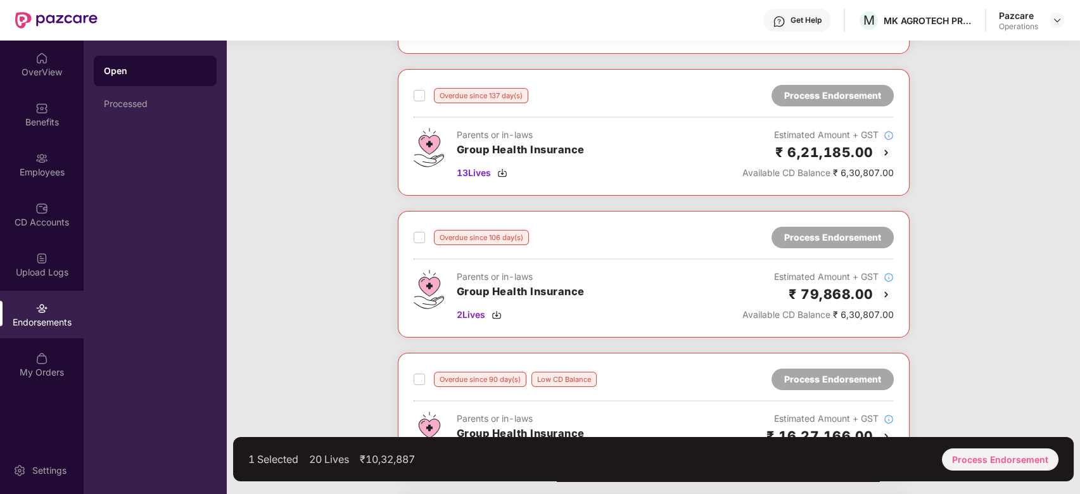
scroll to position [184, 0]
click at [417, 101] on label at bounding box center [419, 94] width 11 height 15
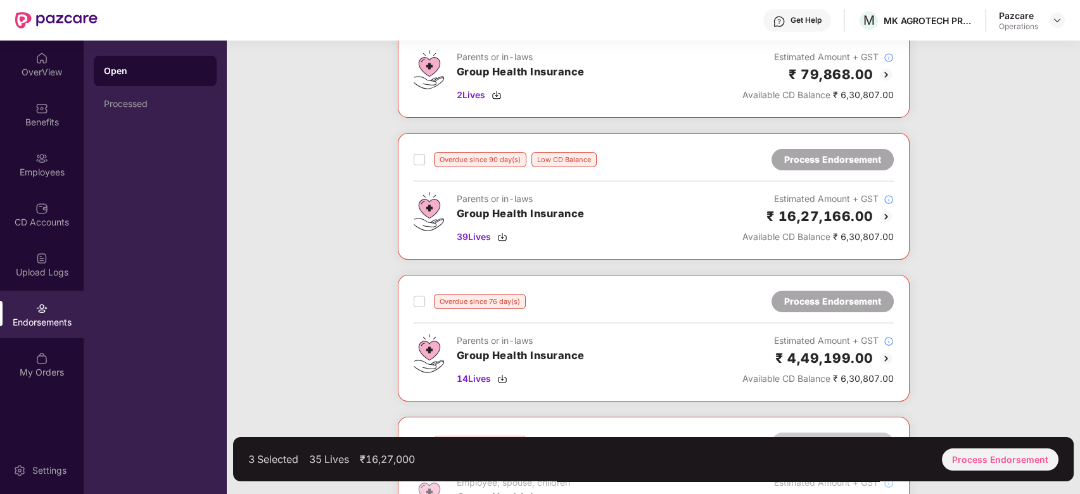
scroll to position [411, 0]
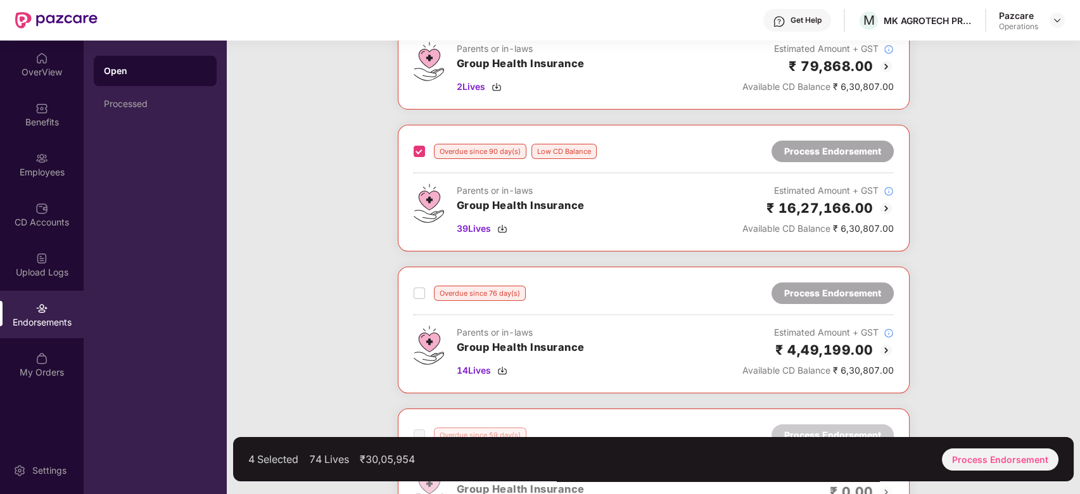
click at [420, 300] on div "Overdue since 76 day(s) Process Endorsement" at bounding box center [654, 294] width 480 height 22
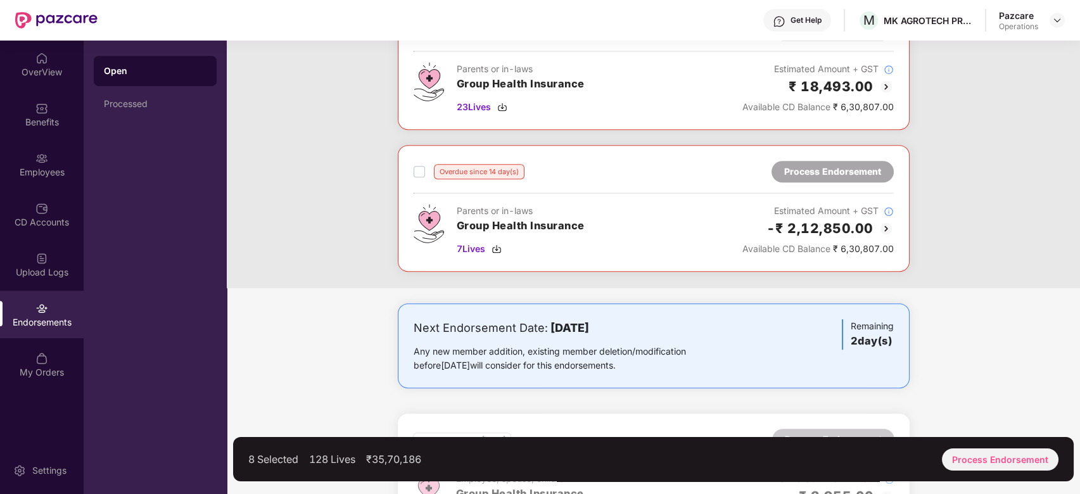
scroll to position [1527, 0]
click at [418, 175] on label at bounding box center [419, 170] width 11 height 15
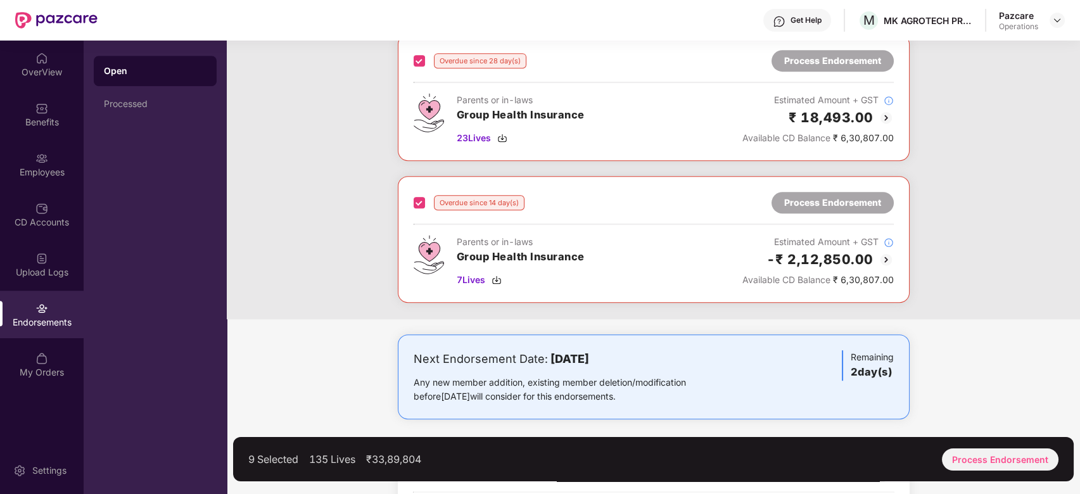
scroll to position [1495, 0]
click at [974, 452] on div "Process Endorsement" at bounding box center [1000, 460] width 117 height 22
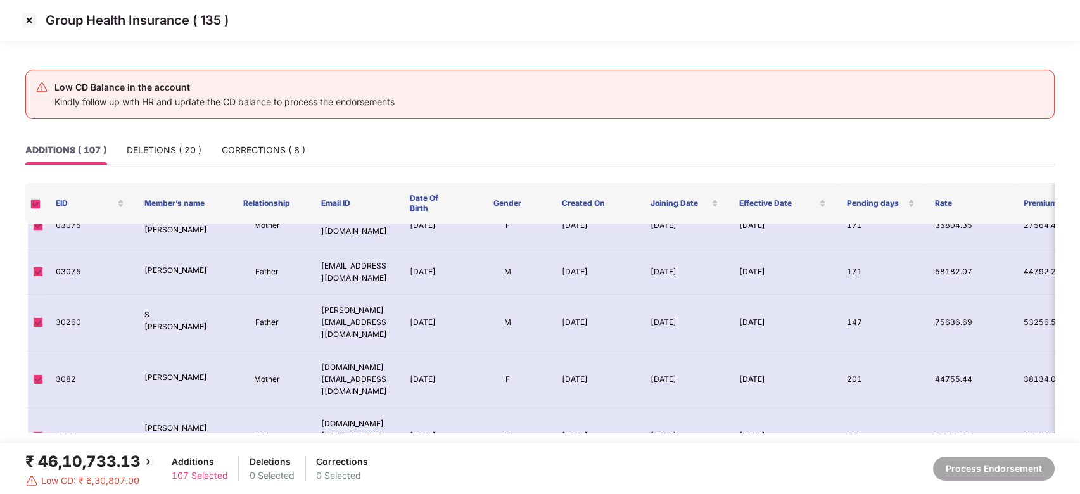
scroll to position [0, 0]
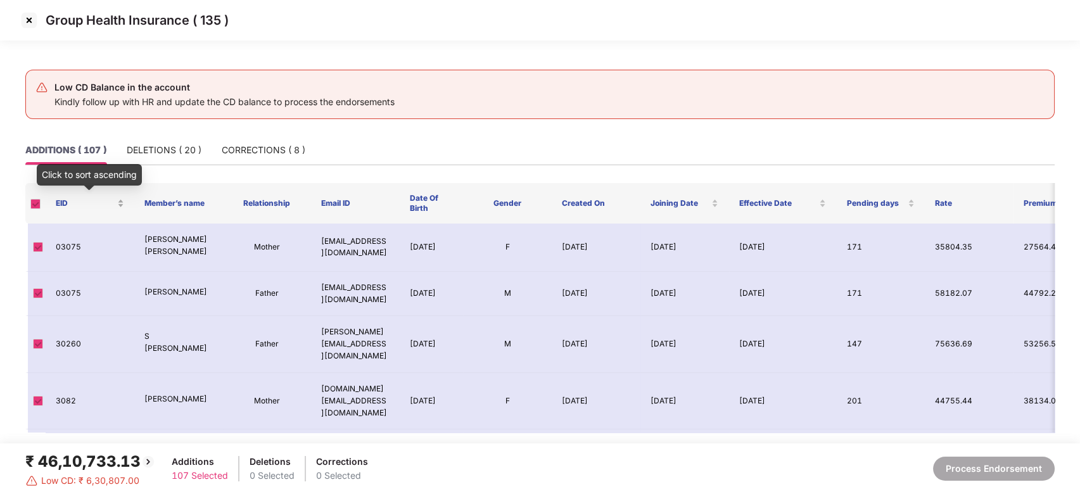
click at [119, 198] on div "EID" at bounding box center [90, 204] width 68 height 12
click at [119, 206] on div "EID" at bounding box center [90, 204] width 68 height 12
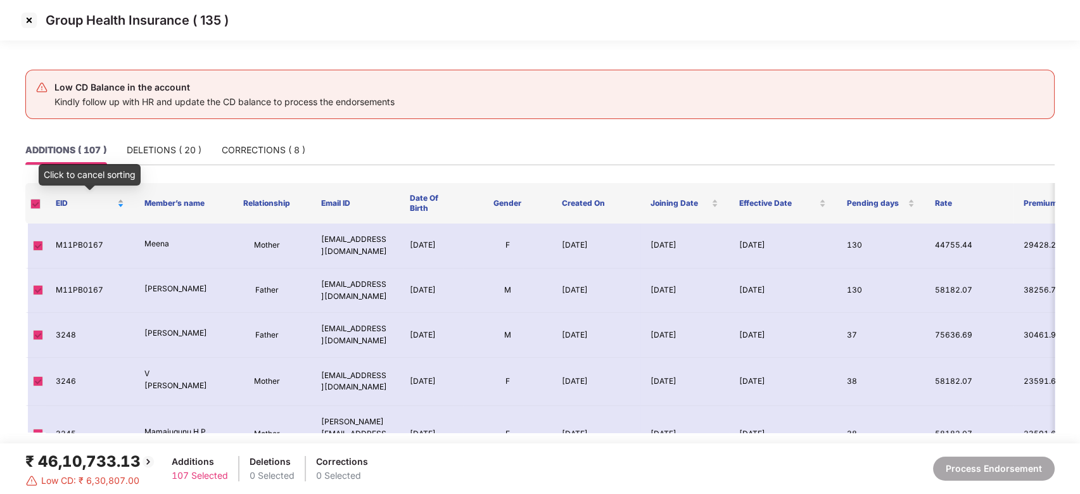
click at [120, 198] on div "EID" at bounding box center [90, 204] width 68 height 12
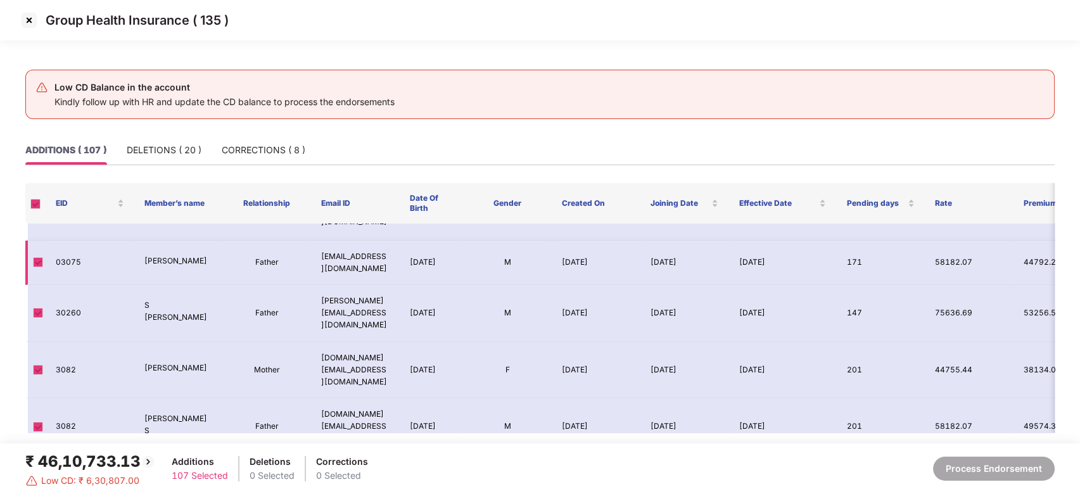
scroll to position [32, 0]
click at [28, 19] on img at bounding box center [29, 20] width 20 height 20
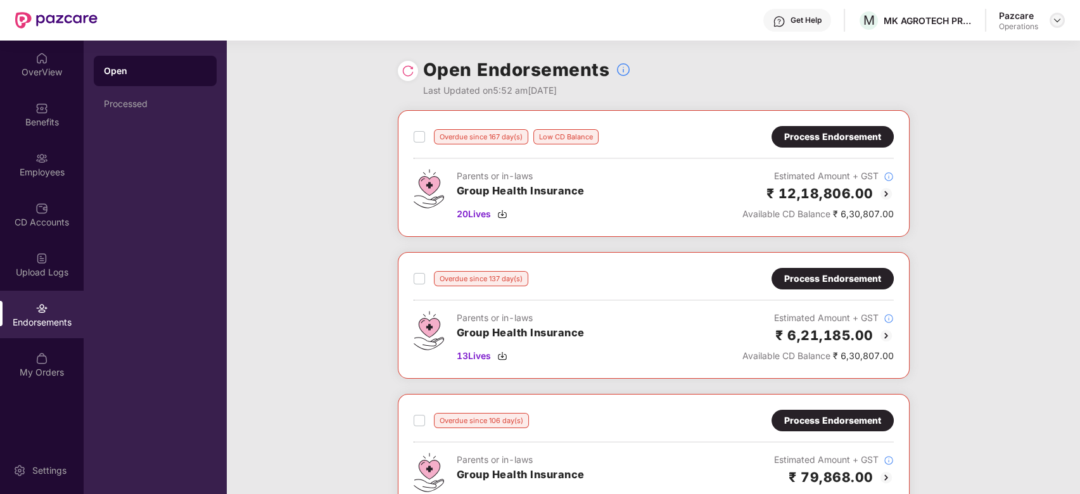
click at [1055, 18] on img at bounding box center [1057, 20] width 10 height 10
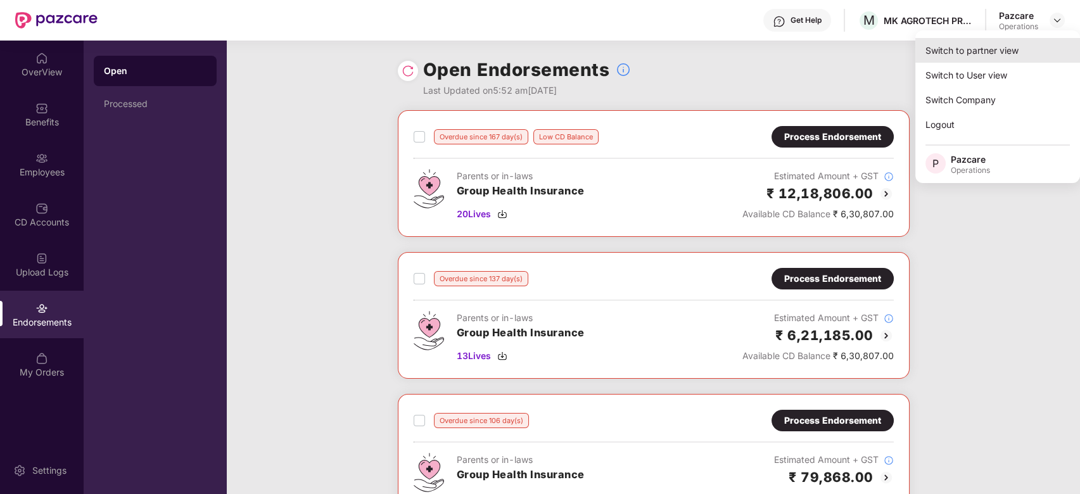
click at [993, 60] on div "Switch to partner view" at bounding box center [997, 50] width 165 height 25
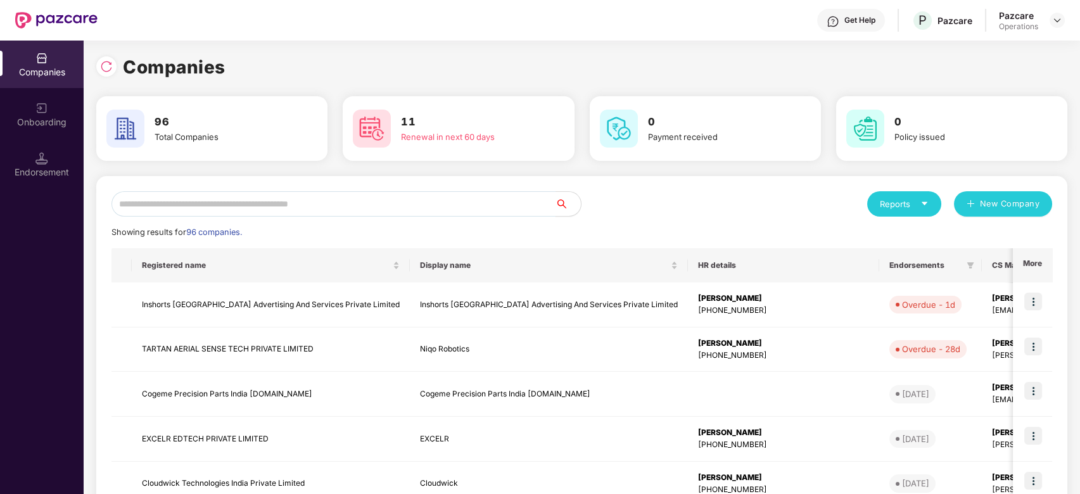
click at [509, 208] on input "text" at bounding box center [334, 203] width 444 height 25
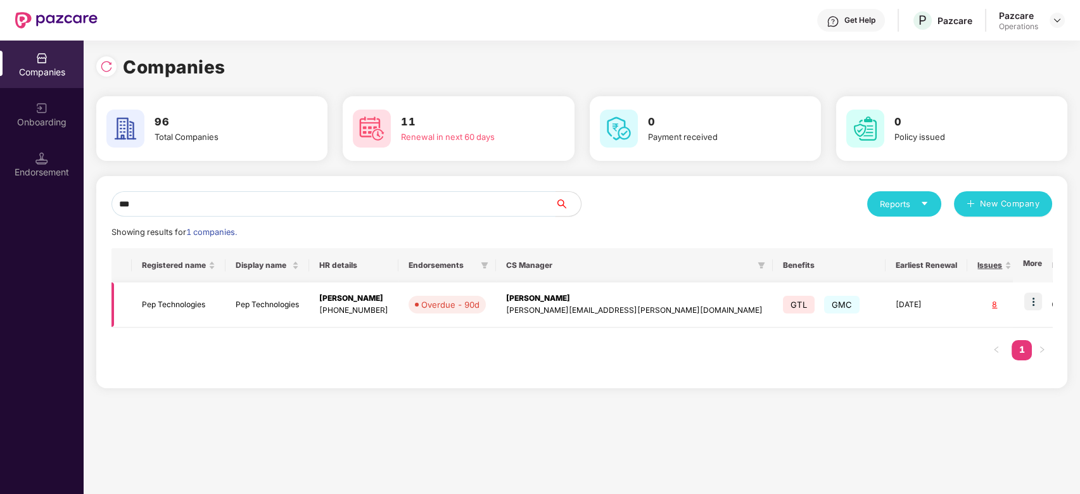
type input "***"
click at [1045, 300] on td at bounding box center [1032, 305] width 39 height 45
click at [1031, 302] on img at bounding box center [1033, 302] width 18 height 18
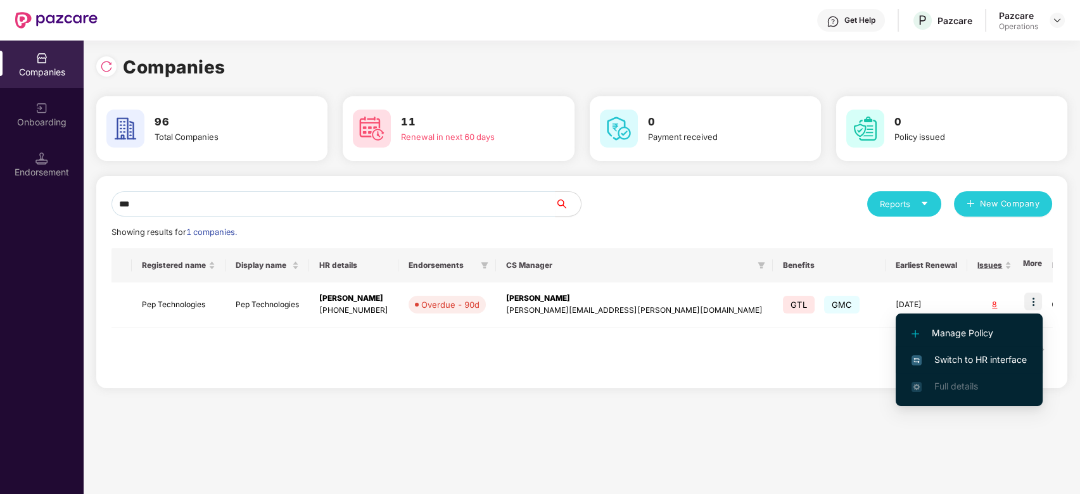
click at [948, 357] on span "Switch to HR interface" at bounding box center [969, 360] width 115 height 14
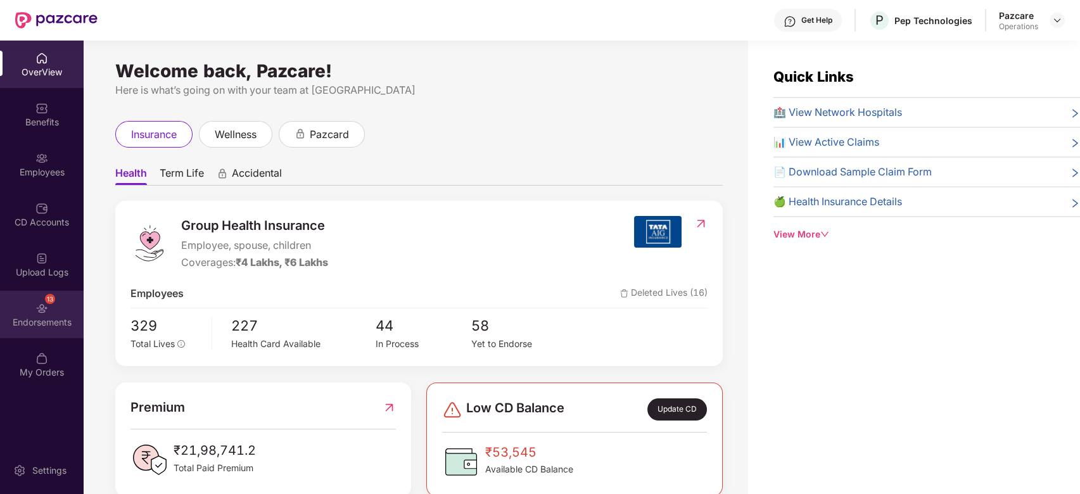
click at [23, 317] on div "Endorsements" at bounding box center [42, 322] width 84 height 13
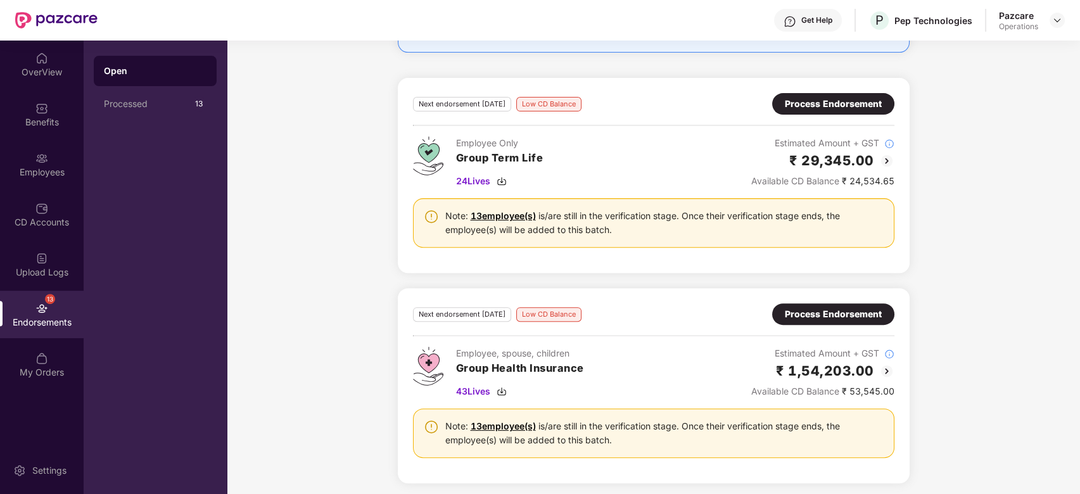
scroll to position [1058, 0]
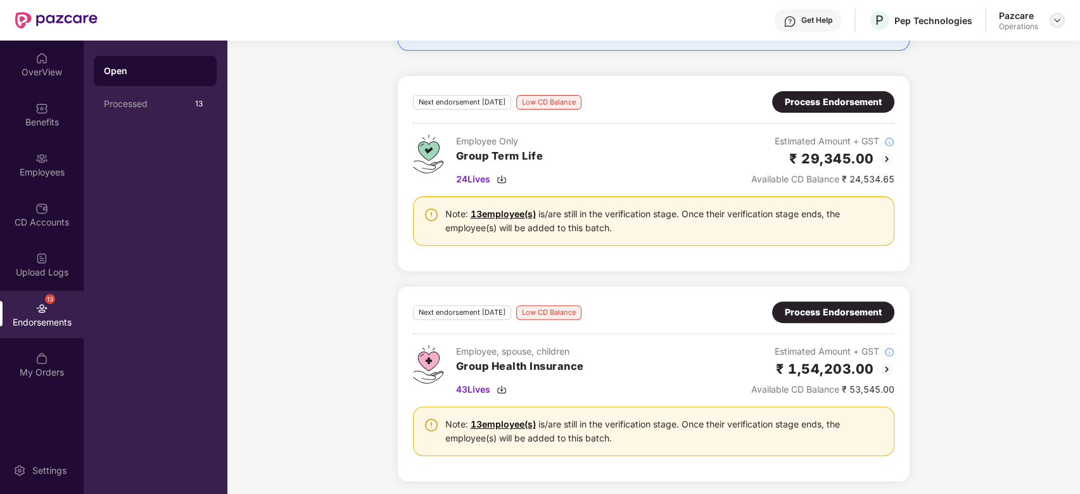
click at [1050, 18] on div at bounding box center [1057, 20] width 15 height 15
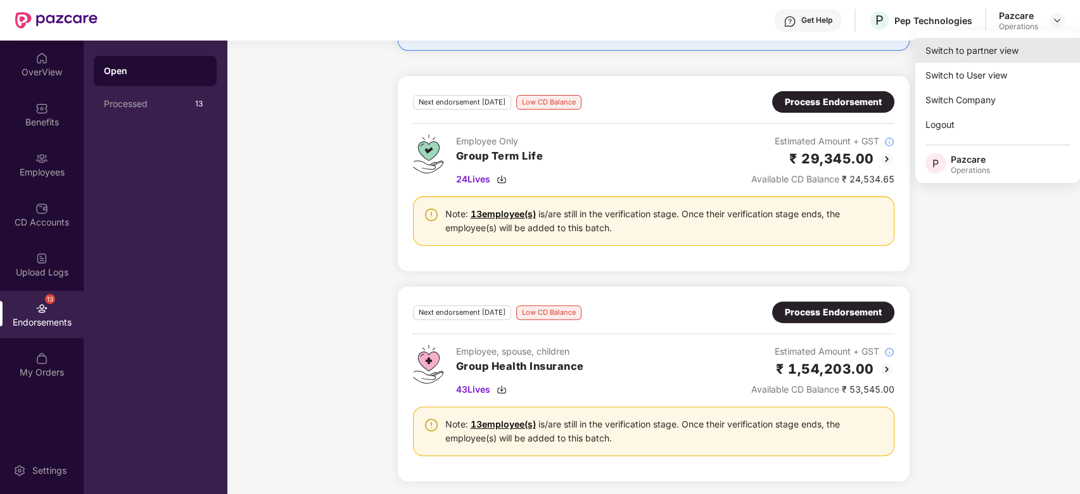
click at [998, 48] on div "Switch to partner view" at bounding box center [997, 50] width 165 height 25
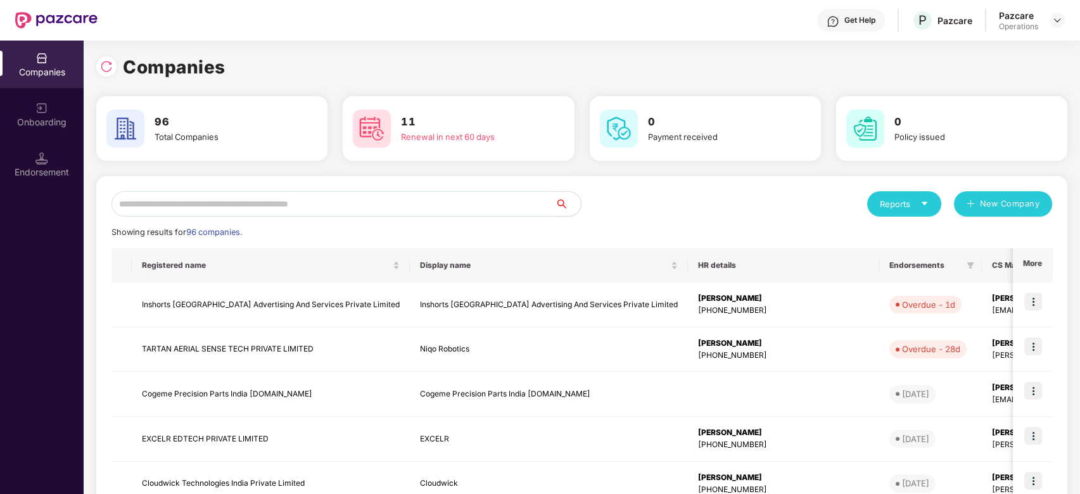
click at [346, 205] on input "text" at bounding box center [334, 203] width 444 height 25
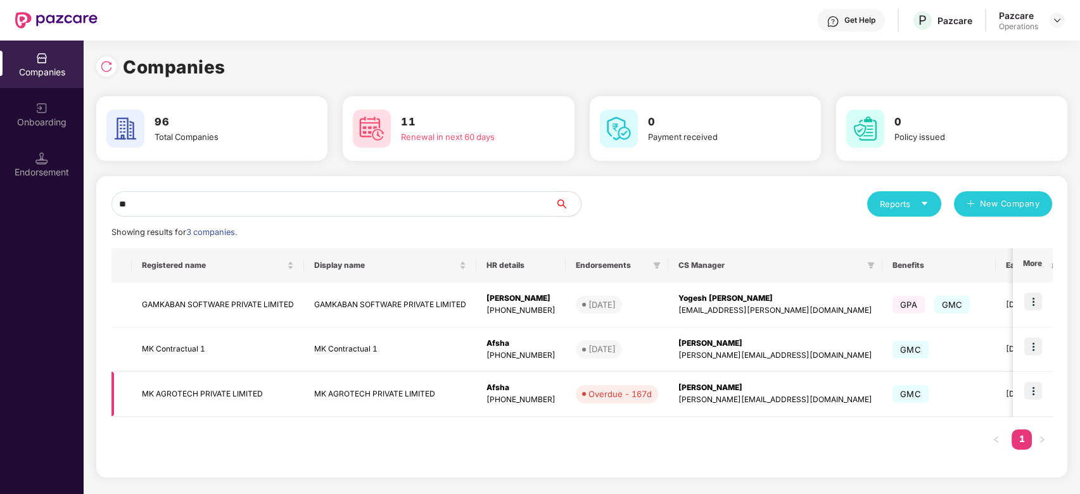
type input "**"
click at [1031, 393] on img at bounding box center [1033, 391] width 18 height 18
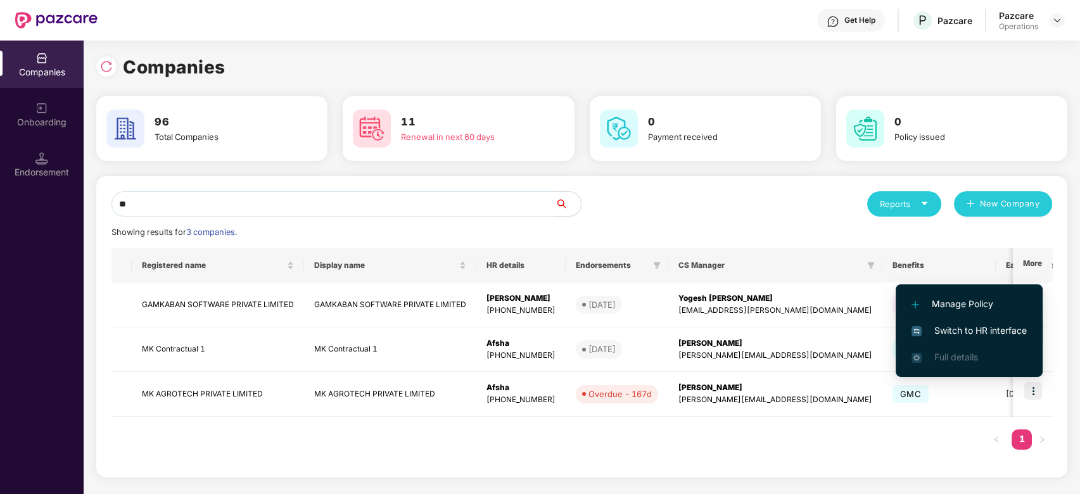
click at [966, 331] on span "Switch to HR interface" at bounding box center [969, 331] width 115 height 14
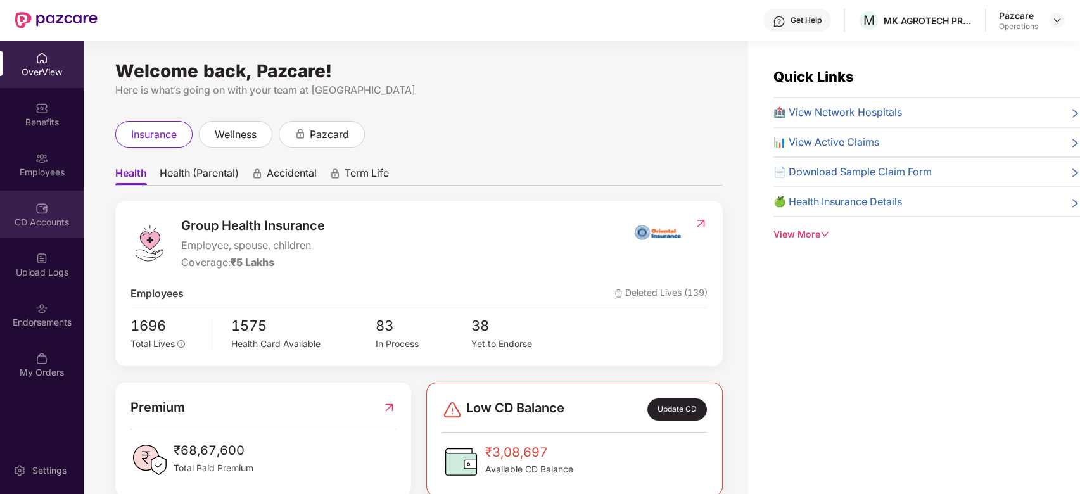
scroll to position [41, 0]
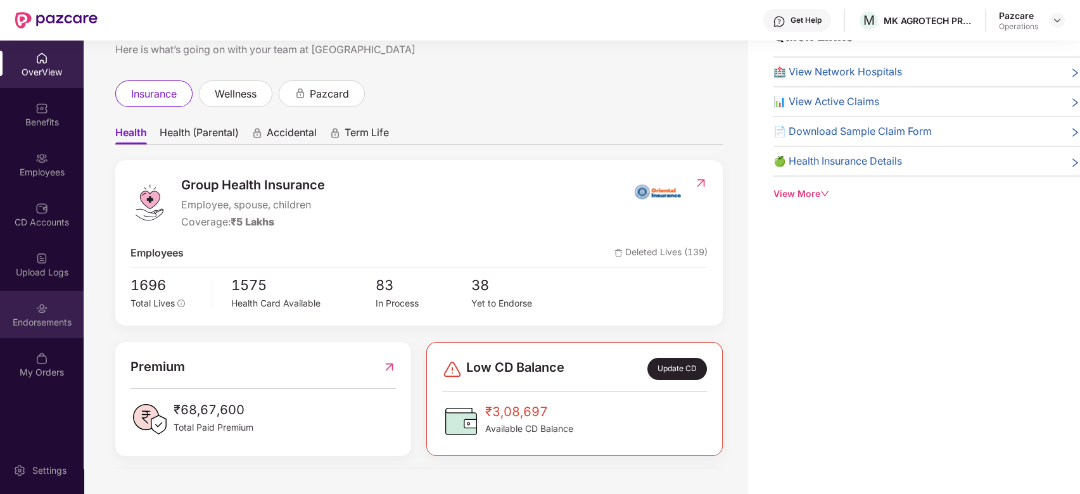
click at [38, 317] on div "Endorsements" at bounding box center [42, 322] width 84 height 13
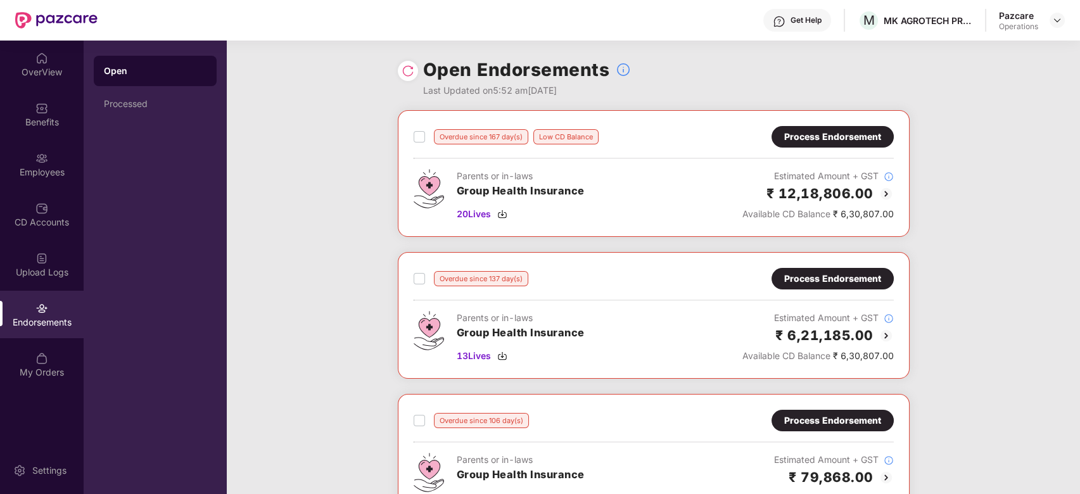
click at [419, 144] on label at bounding box center [419, 136] width 11 height 15
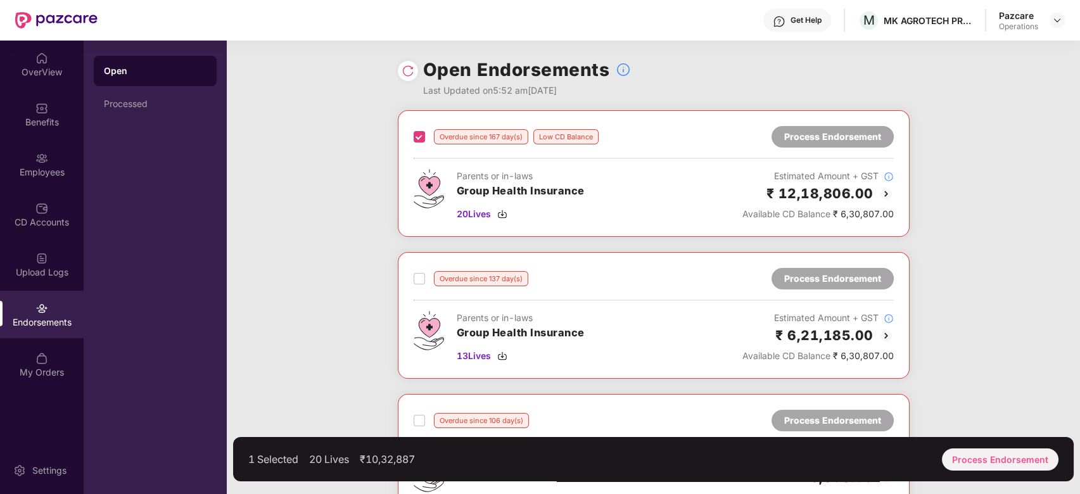
click at [420, 283] on div "Overdue since 137 day(s) Process Endorsement Parents or in-laws Group Health In…" at bounding box center [654, 315] width 480 height 95
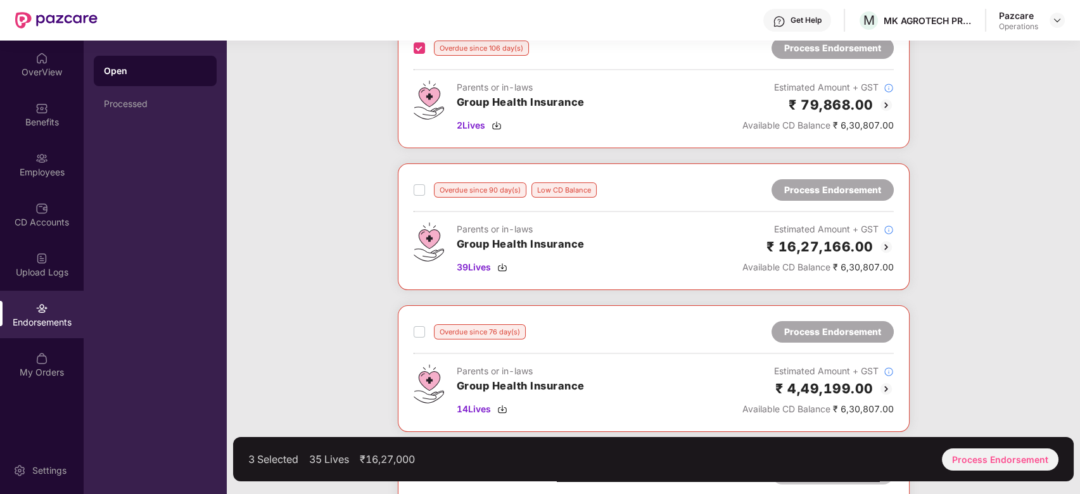
scroll to position [373, 0]
click at [414, 195] on label at bounding box center [419, 189] width 11 height 15
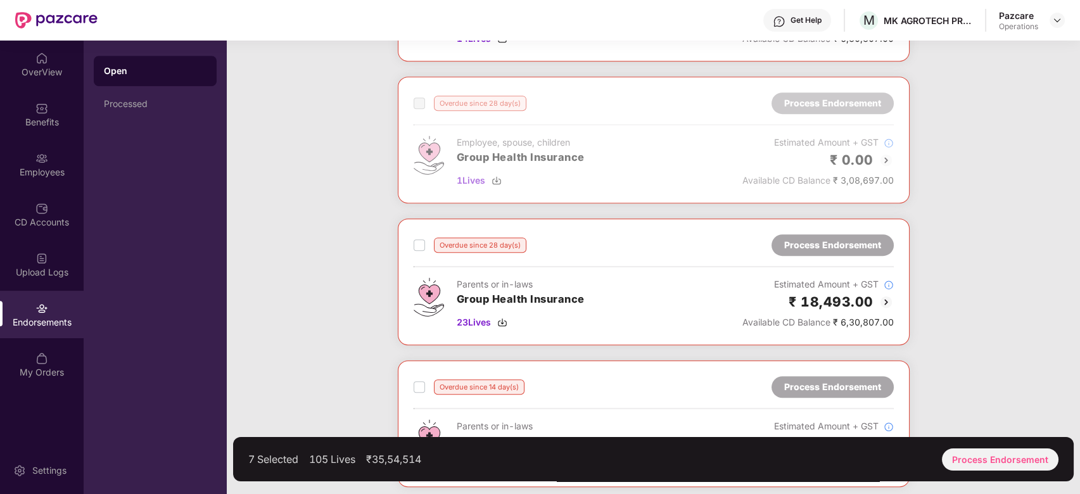
scroll to position [1313, 0]
click at [421, 246] on label at bounding box center [419, 243] width 11 height 15
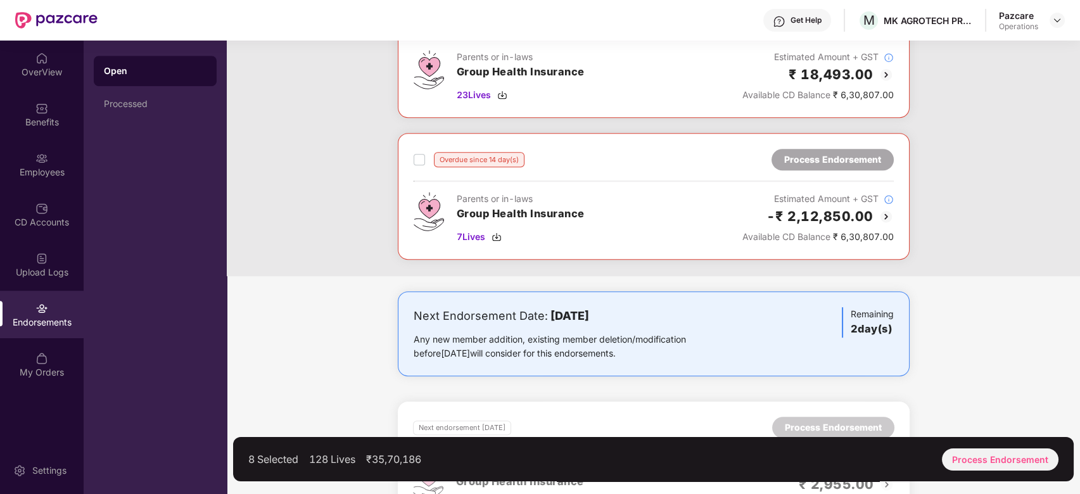
scroll to position [1556, 0]
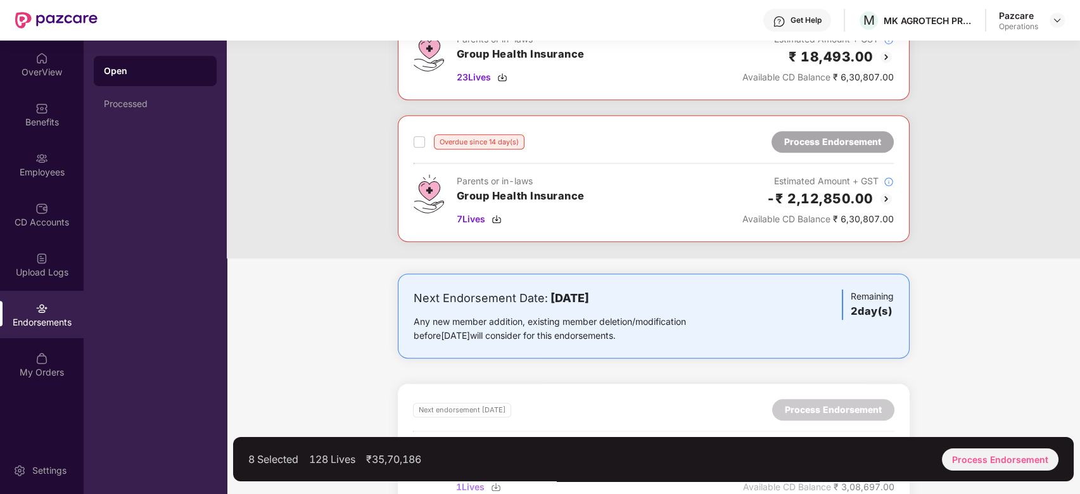
click at [421, 146] on div "Overdue since 14 day(s) Process Endorsement" at bounding box center [654, 142] width 480 height 22
click at [1003, 457] on div "Process Endorsement" at bounding box center [1000, 460] width 117 height 22
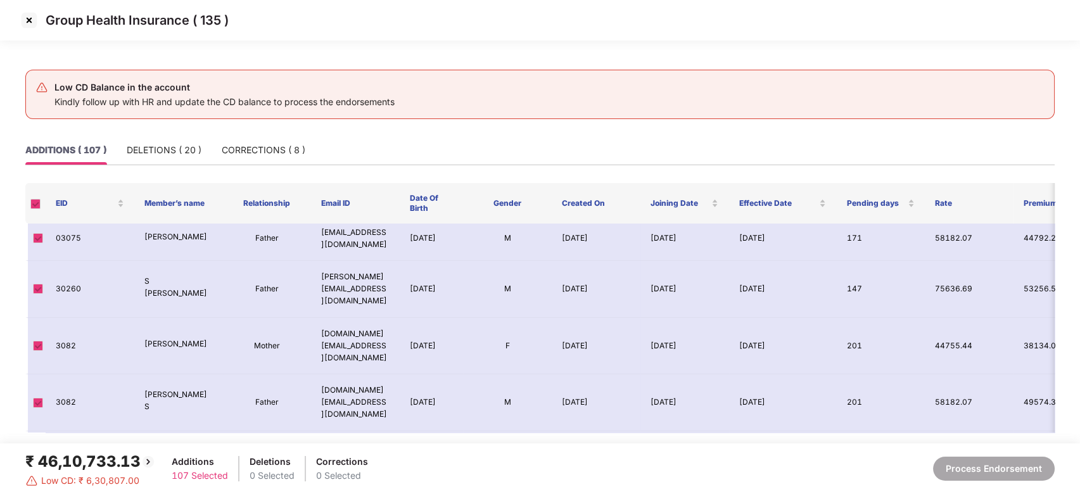
scroll to position [0, 0]
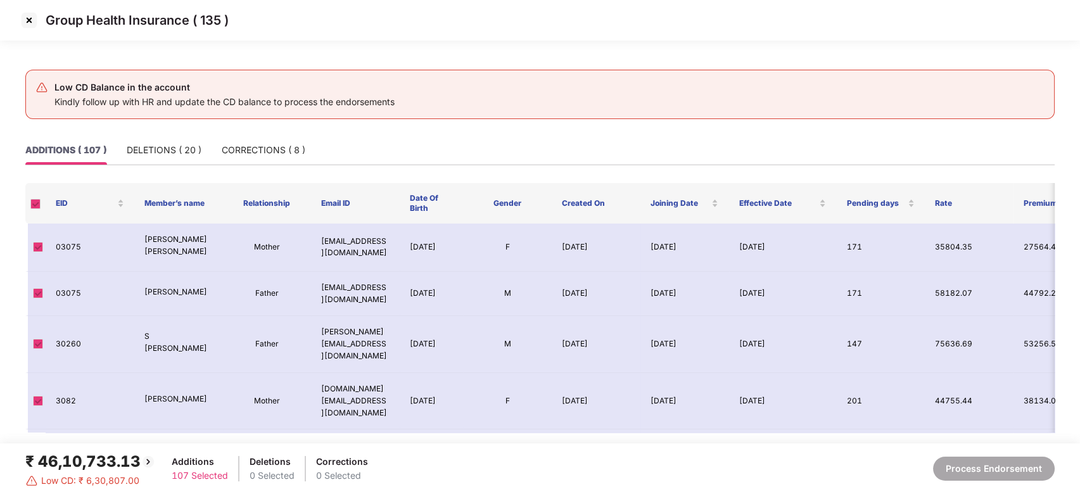
click at [29, 16] on img at bounding box center [29, 20] width 20 height 20
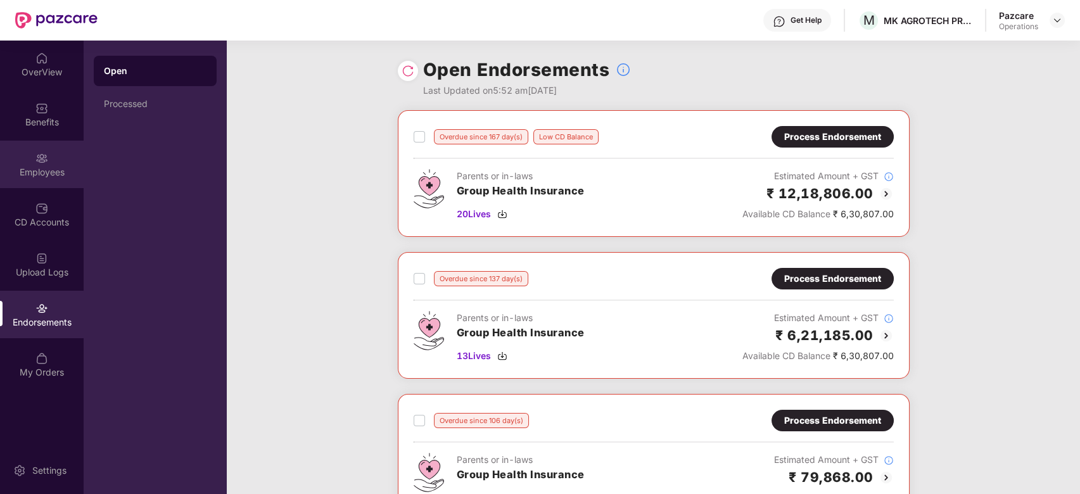
click at [29, 155] on div "Employees" at bounding box center [42, 165] width 84 height 48
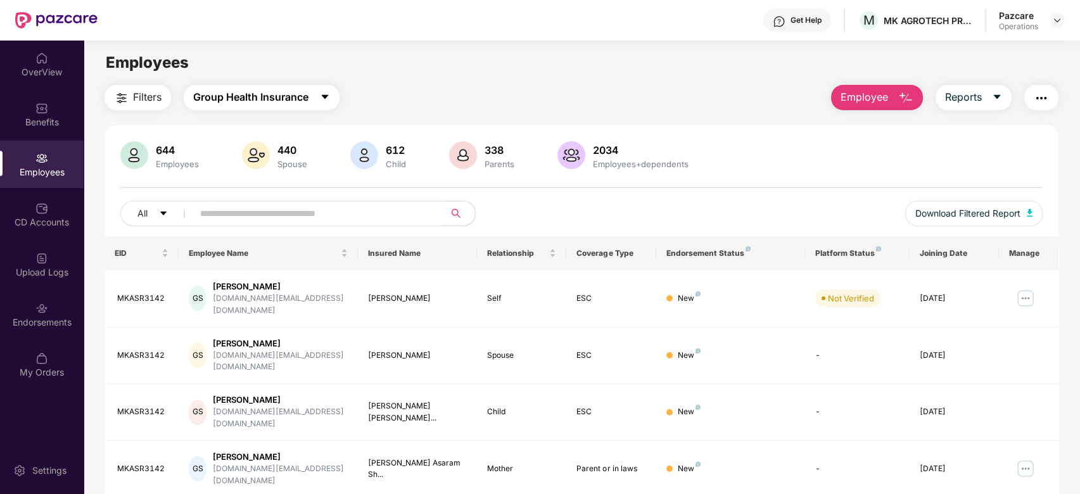
click at [316, 94] on button "Group Health Insurance" at bounding box center [262, 97] width 156 height 25
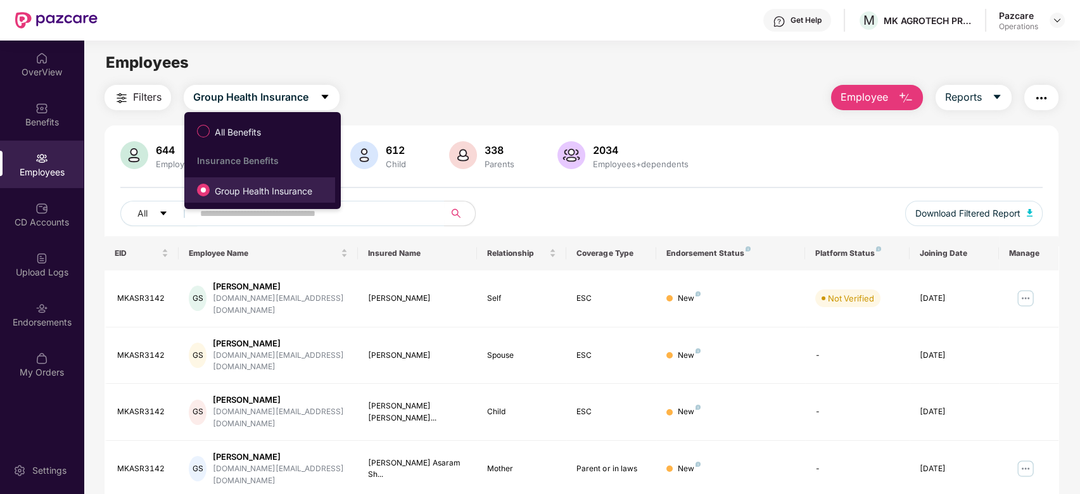
click at [249, 193] on span "Group Health Insurance" at bounding box center [264, 191] width 108 height 14
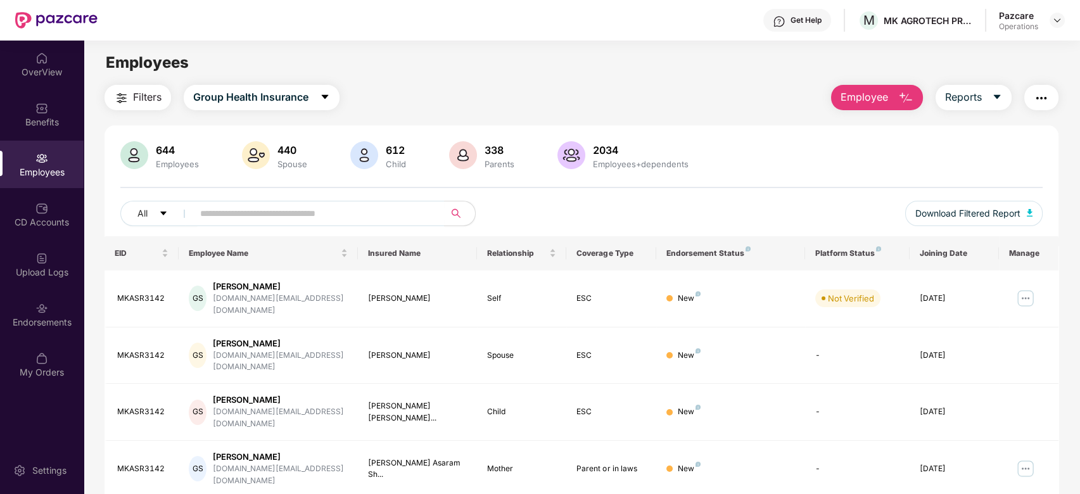
click at [405, 76] on main "Employees Filters Group Health Insurance Employee Reports 644 Employees 440 Spo…" at bounding box center [582, 288] width 996 height 494
click at [975, 210] on span "Download Filtered Report" at bounding box center [967, 214] width 105 height 14
click at [23, 294] on div "Endorsements" at bounding box center [42, 315] width 84 height 48
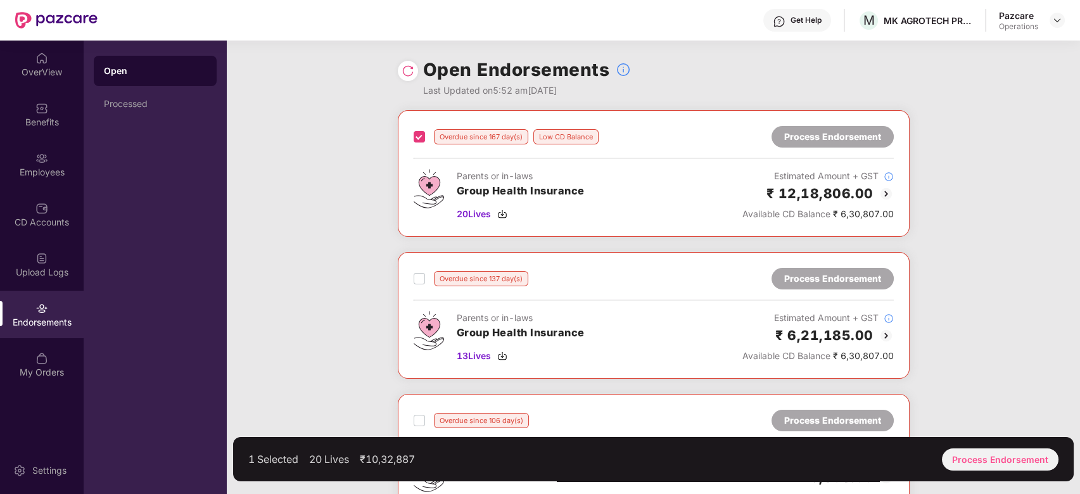
click at [416, 271] on label at bounding box center [419, 278] width 11 height 15
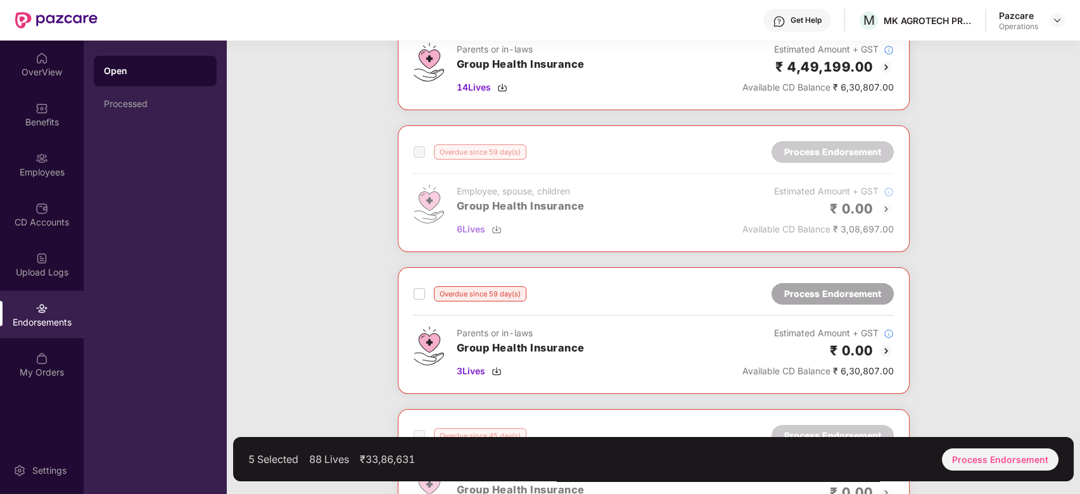
scroll to position [716, 0]
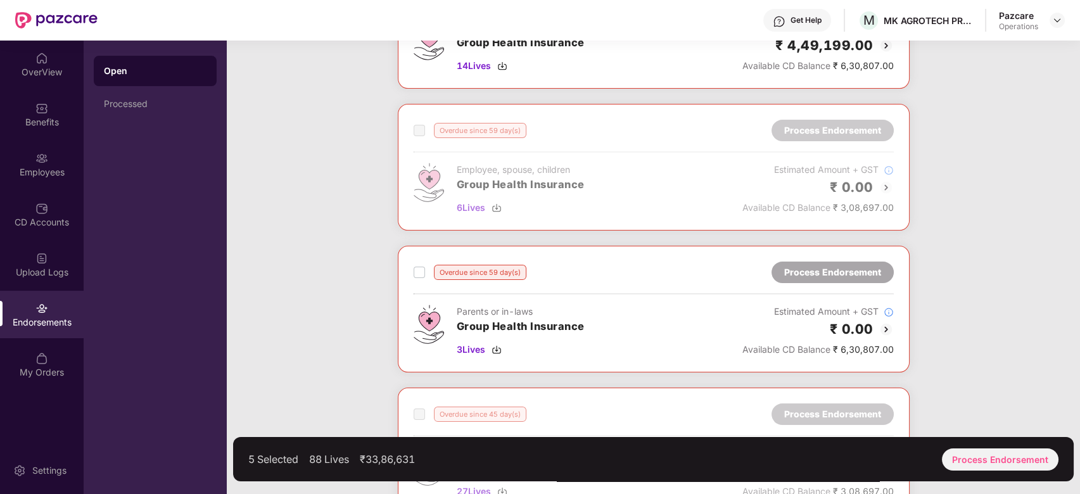
click at [417, 274] on div "Overdue since 59 day(s) Process Endorsement Parents or in-laws Group Health Ins…" at bounding box center [654, 309] width 480 height 95
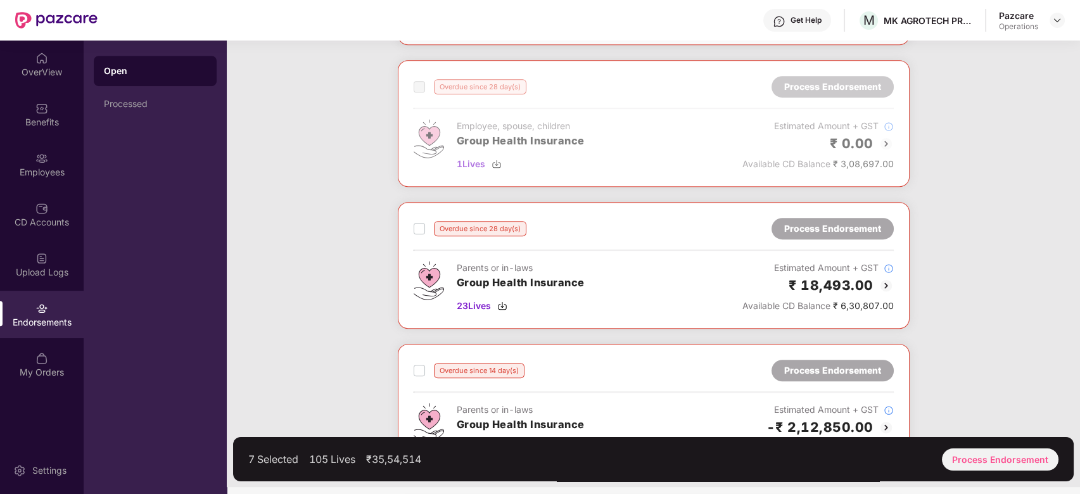
scroll to position [1328, 0]
click at [416, 231] on label at bounding box center [419, 227] width 11 height 15
click at [415, 362] on label at bounding box center [419, 369] width 11 height 15
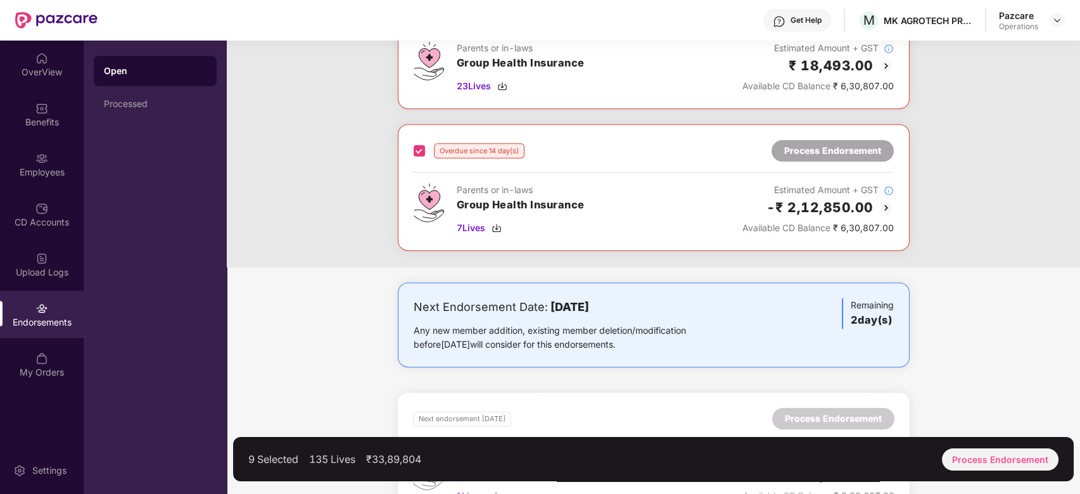
scroll to position [1557, 0]
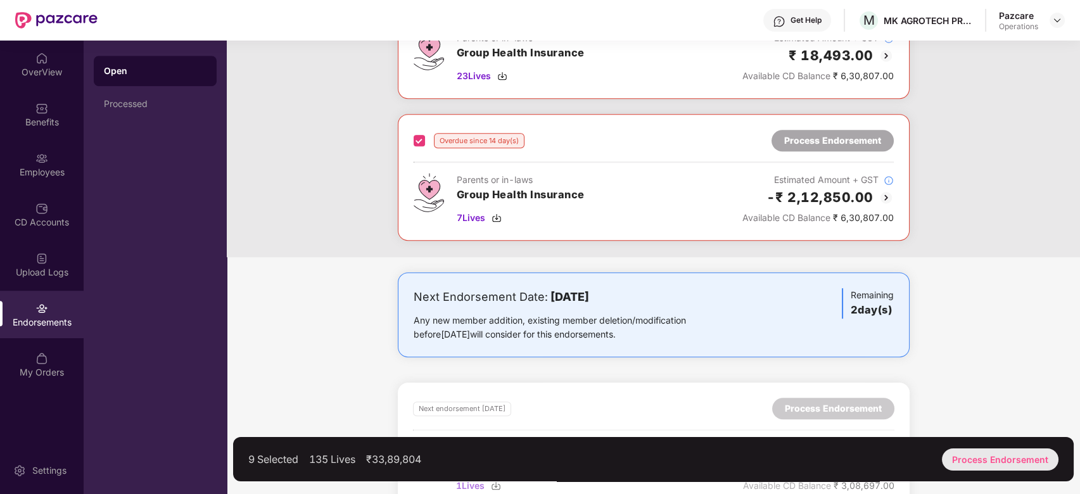
click at [997, 454] on div "Process Endorsement" at bounding box center [1000, 460] width 117 height 22
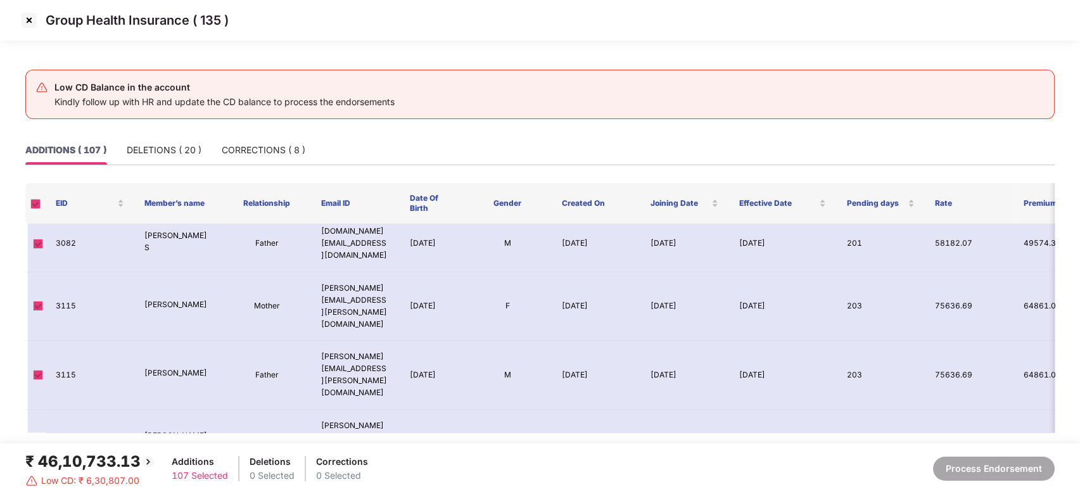
scroll to position [0, 0]
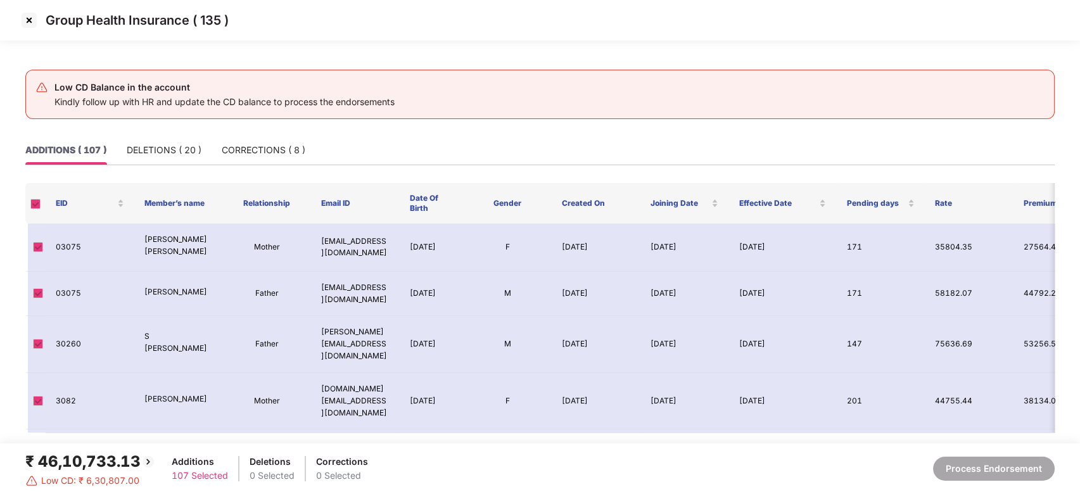
click at [25, 18] on img at bounding box center [29, 20] width 20 height 20
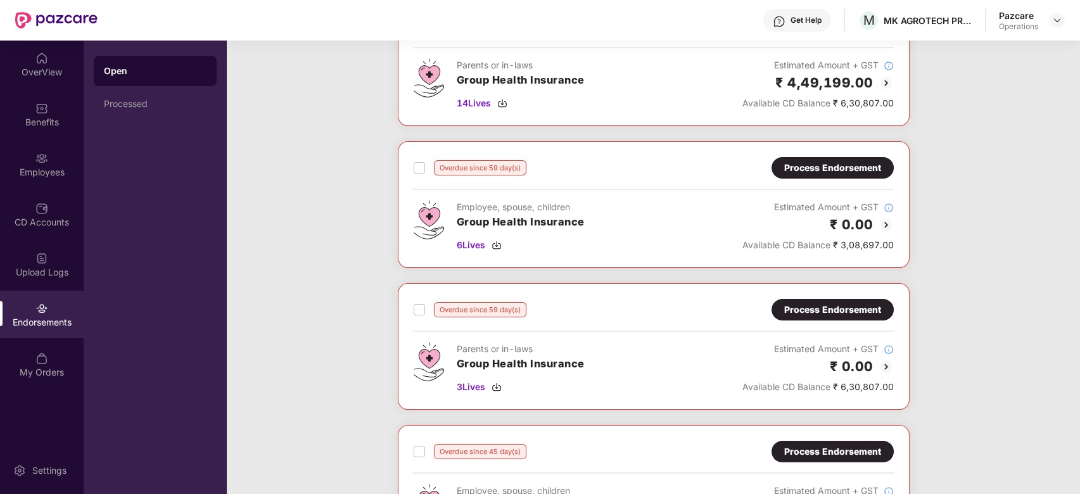
scroll to position [632, 0]
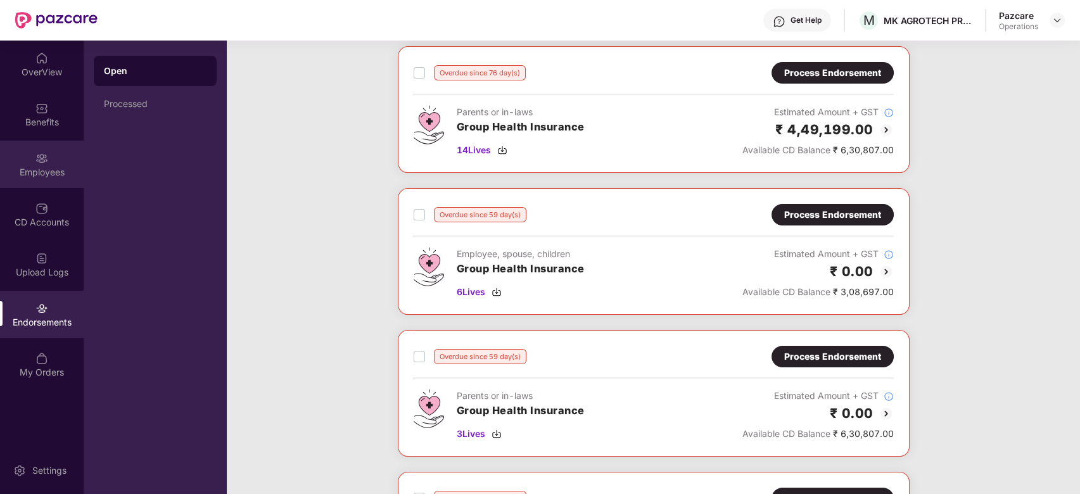
click at [27, 158] on div "Employees" at bounding box center [42, 165] width 84 height 48
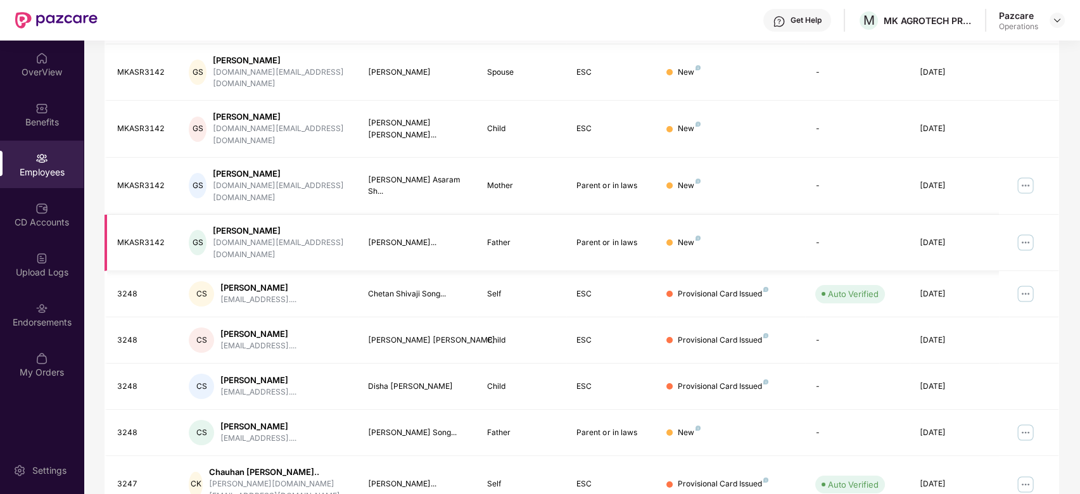
scroll to position [0, 0]
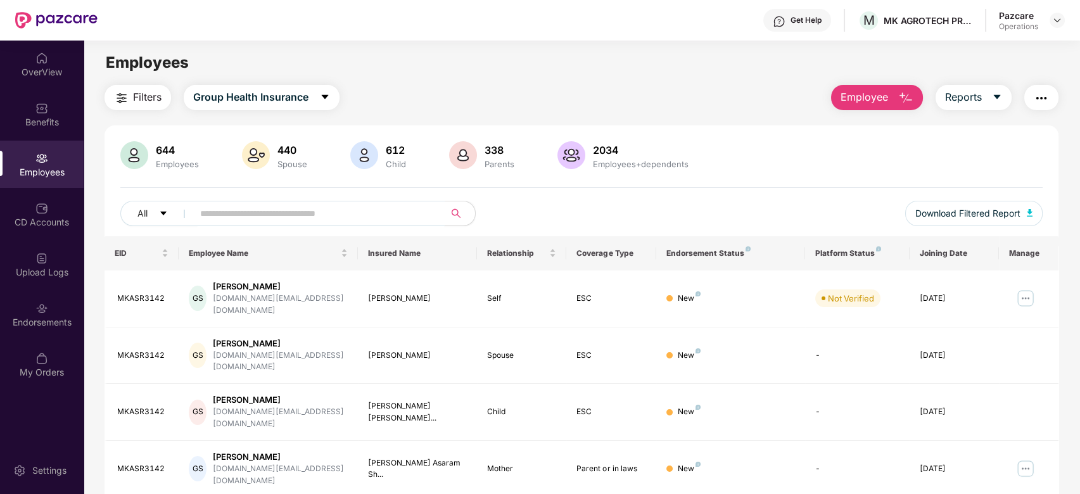
click at [267, 206] on input "text" at bounding box center [313, 213] width 227 height 19
paste input "*********"
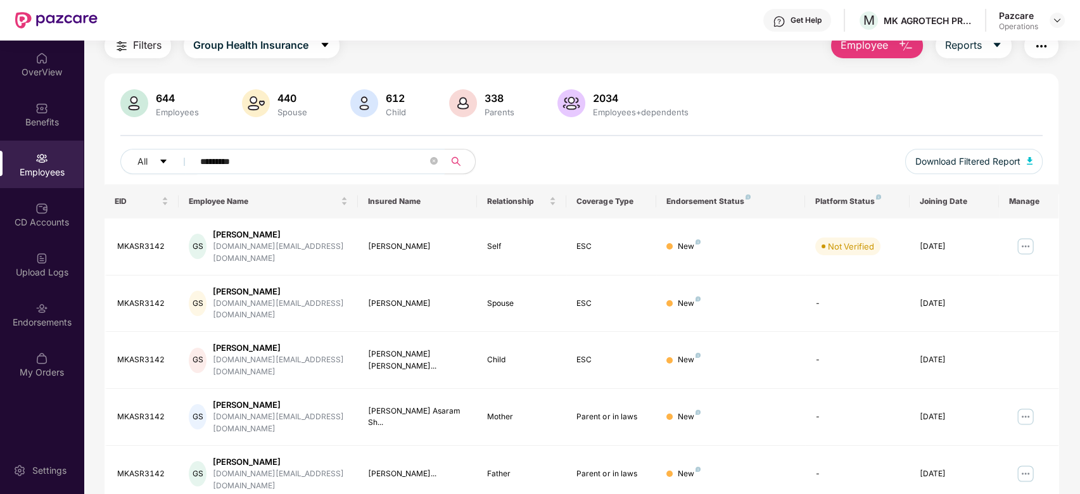
type input "*********"
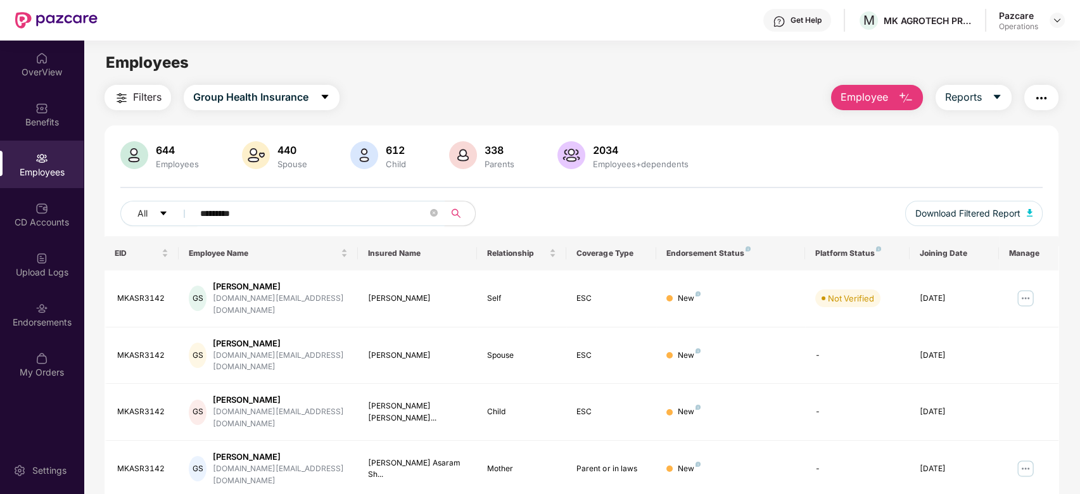
click at [438, 215] on span "*********" at bounding box center [315, 213] width 260 height 25
click at [16, 312] on div "Endorsements" at bounding box center [42, 315] width 84 height 48
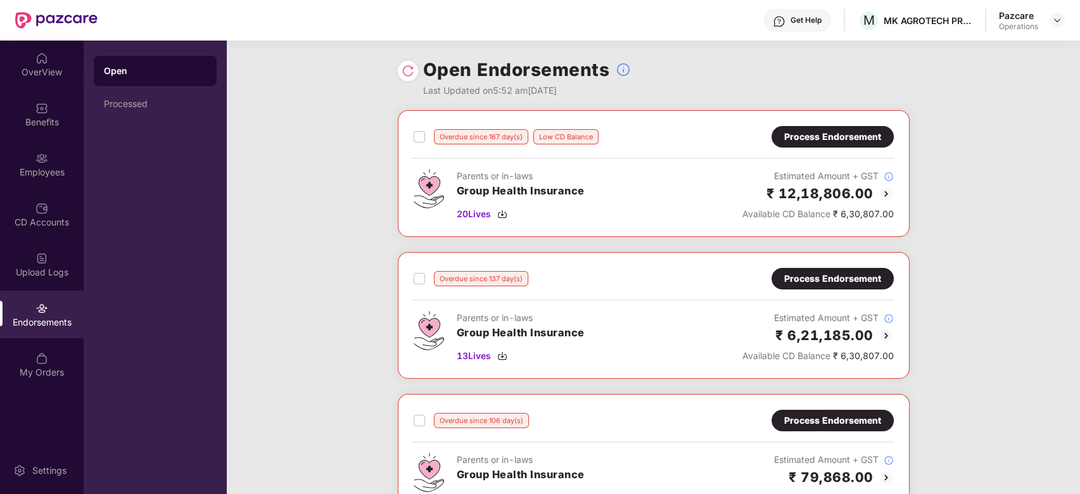
click at [426, 134] on div "Overdue since 167 day(s) Low CD Balance" at bounding box center [506, 136] width 185 height 15
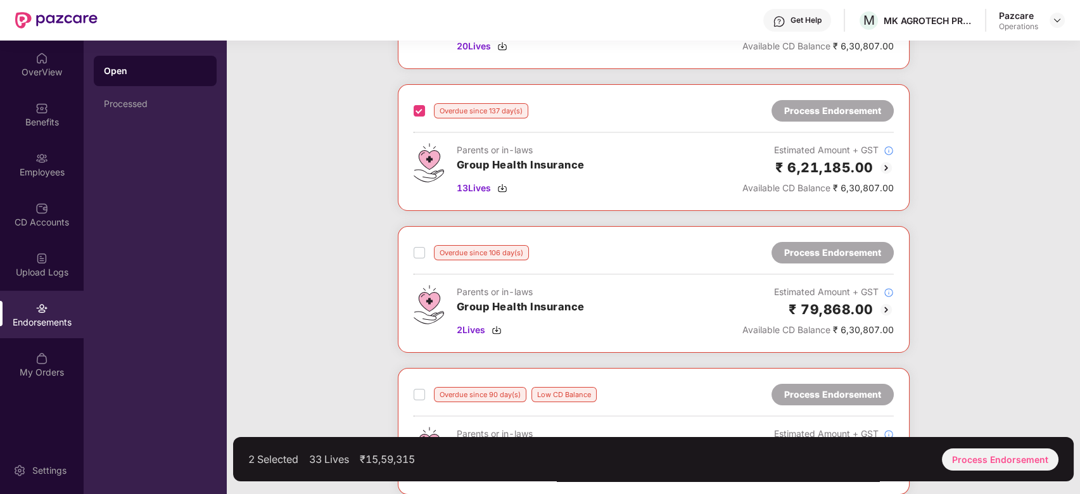
scroll to position [179, 0]
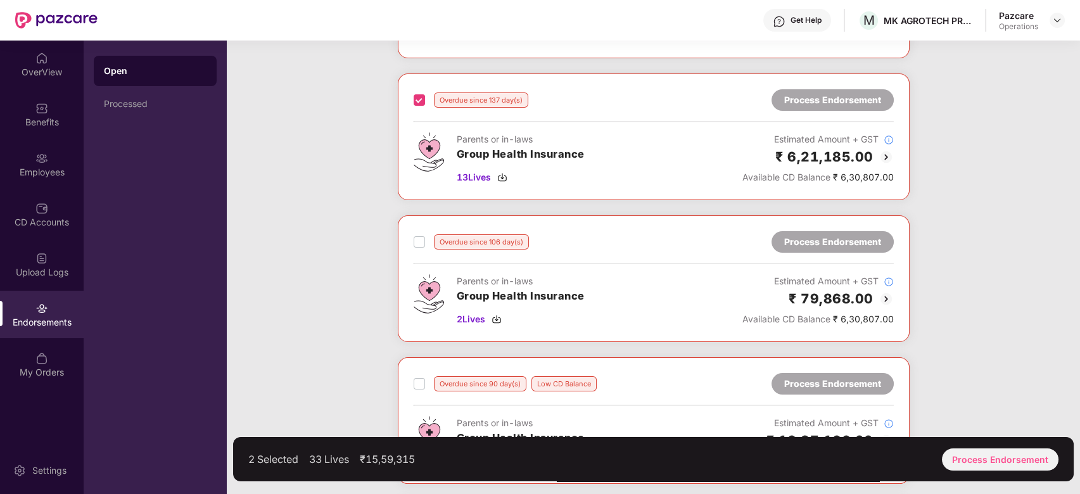
click at [411, 241] on div "Overdue since 106 day(s) Process Endorsement Parents or in-laws Group Health In…" at bounding box center [654, 278] width 512 height 127
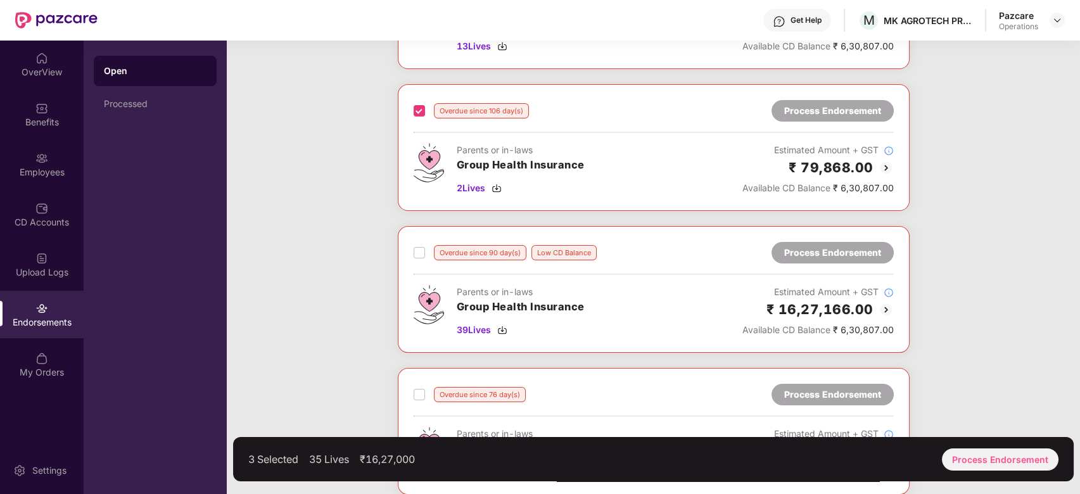
scroll to position [310, 0]
click at [416, 241] on div "Overdue since 90 day(s) Low CD Balance Process Endorsement" at bounding box center [654, 252] width 480 height 22
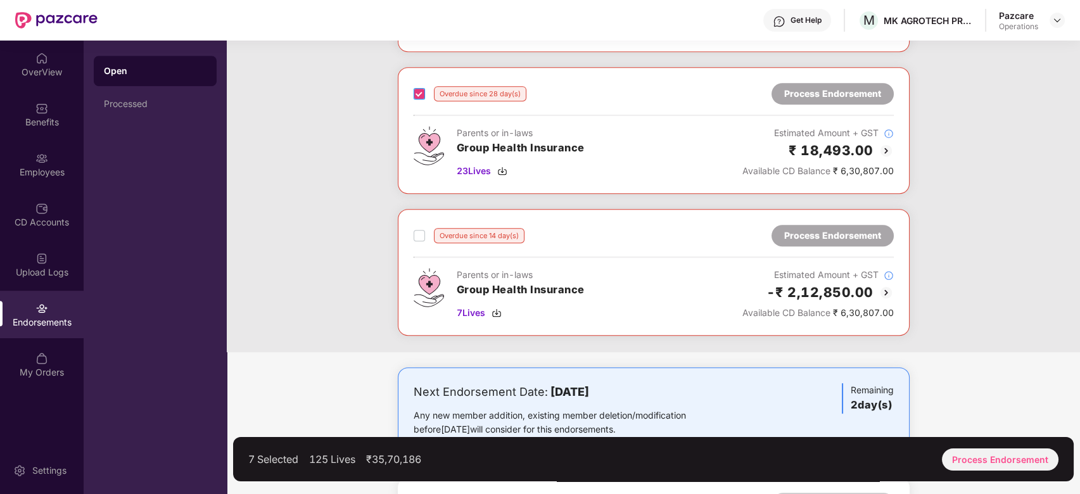
scroll to position [1464, 0]
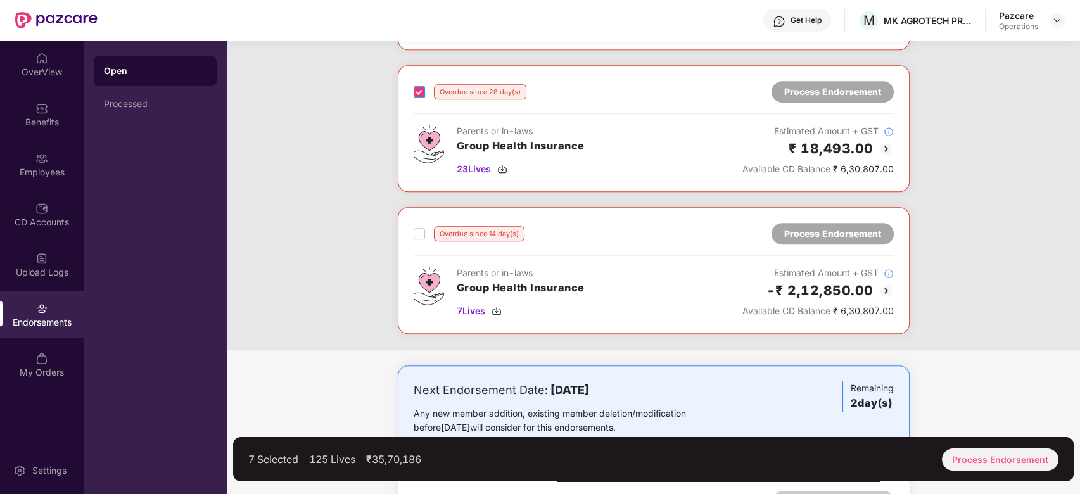
click at [416, 236] on label at bounding box center [419, 233] width 11 height 15
click at [986, 454] on div "Process Endorsement" at bounding box center [1000, 460] width 117 height 22
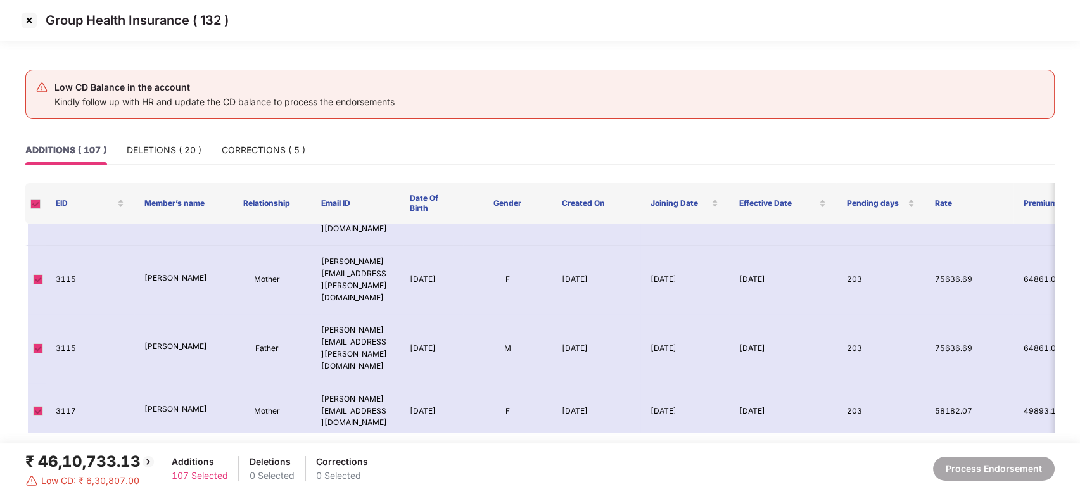
scroll to position [0, 0]
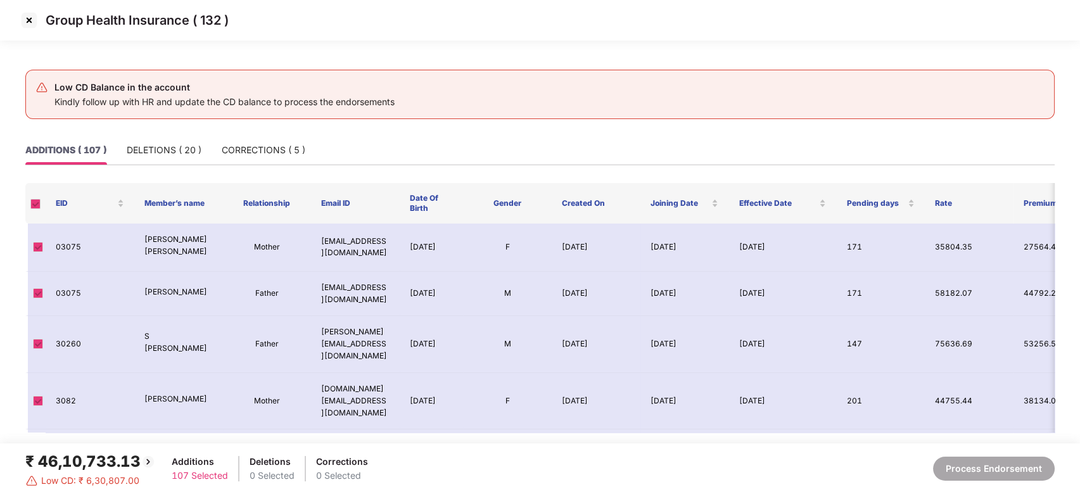
click at [29, 20] on img at bounding box center [29, 20] width 20 height 20
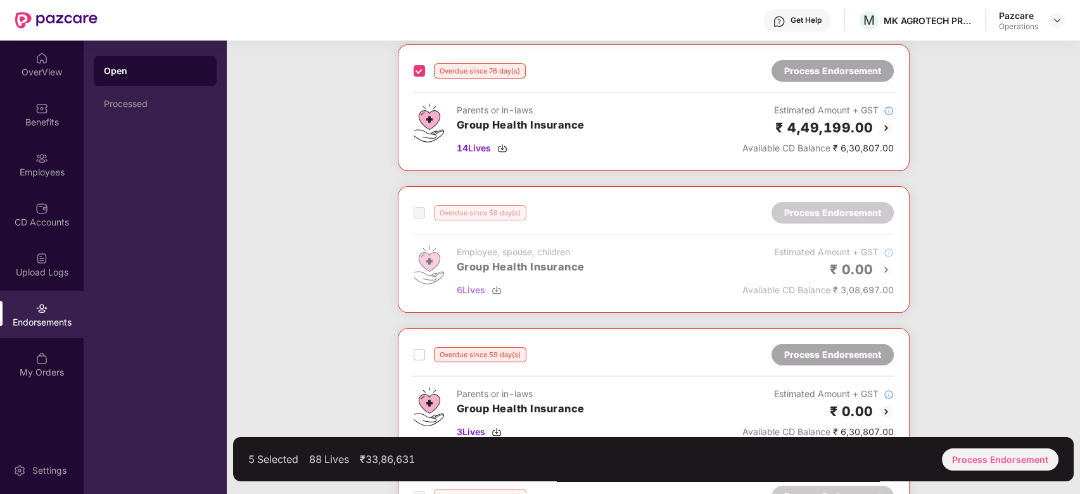
scroll to position [634, 0]
click at [419, 366] on div "Overdue since 59 day(s) Process Endorsement Parents or in-laws Group Health Ins…" at bounding box center [654, 390] width 480 height 95
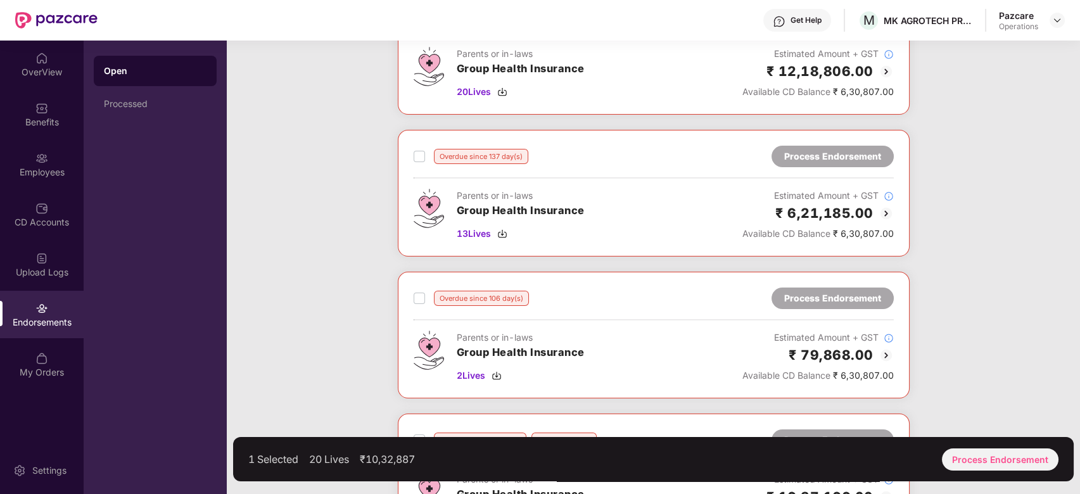
scroll to position [0, 0]
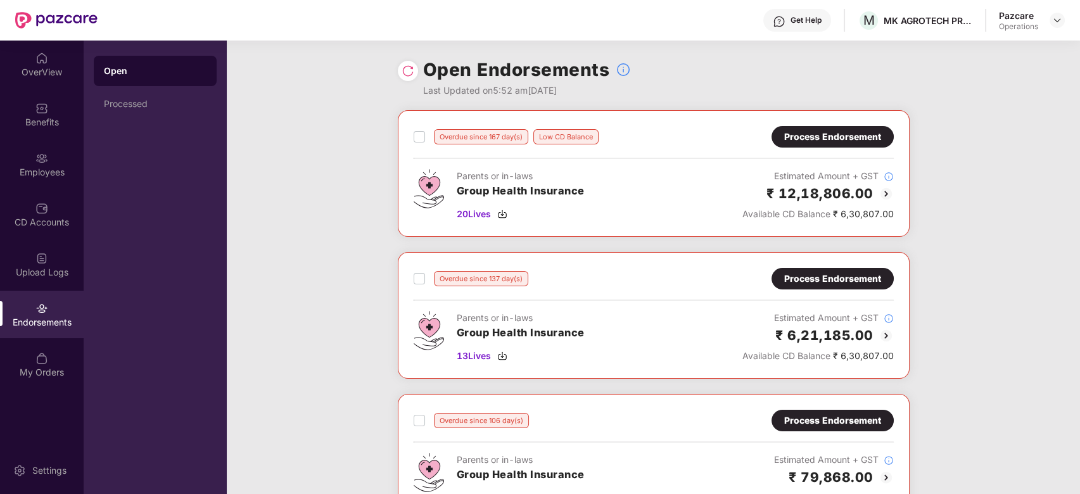
click at [476, 215] on span "20 Lives" at bounding box center [474, 214] width 34 height 14
click at [822, 131] on div "Process Endorsement" at bounding box center [832, 137] width 97 height 14
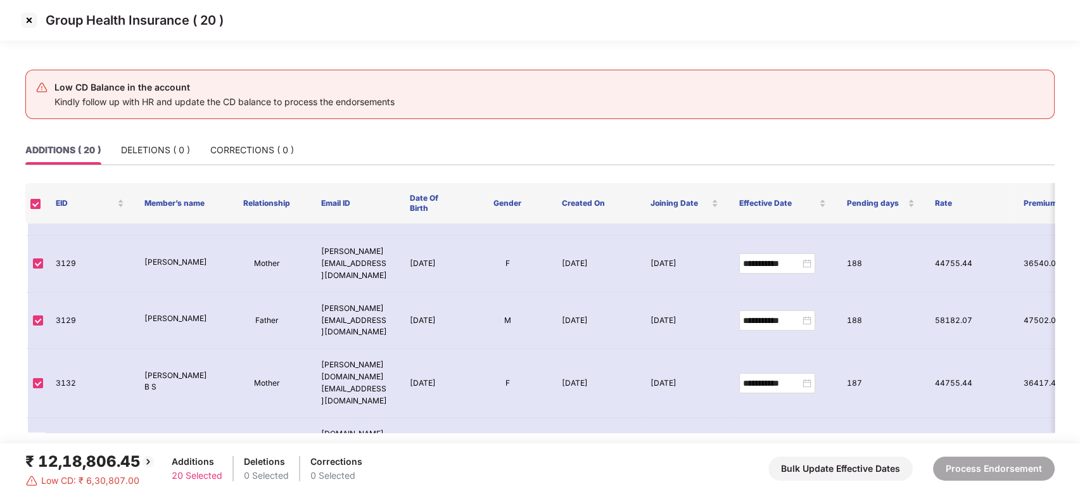
scroll to position [683, 0]
click at [30, 20] on img at bounding box center [29, 20] width 20 height 20
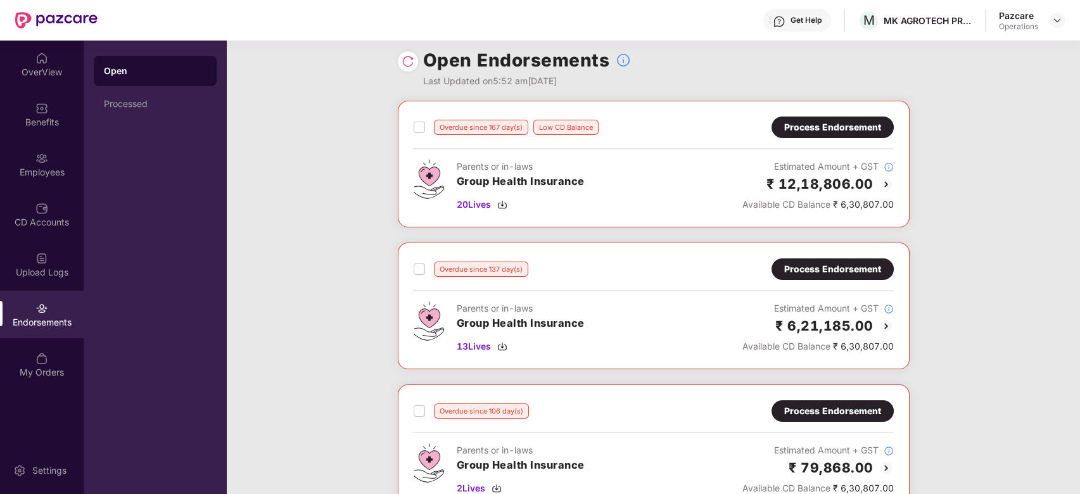
scroll to position [0, 0]
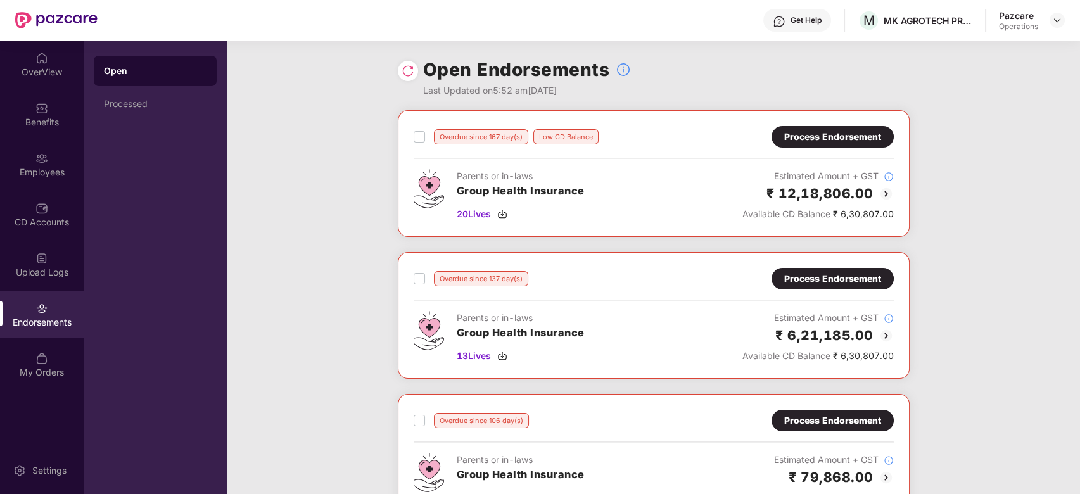
click at [779, 134] on div "Process Endorsement" at bounding box center [833, 137] width 122 height 22
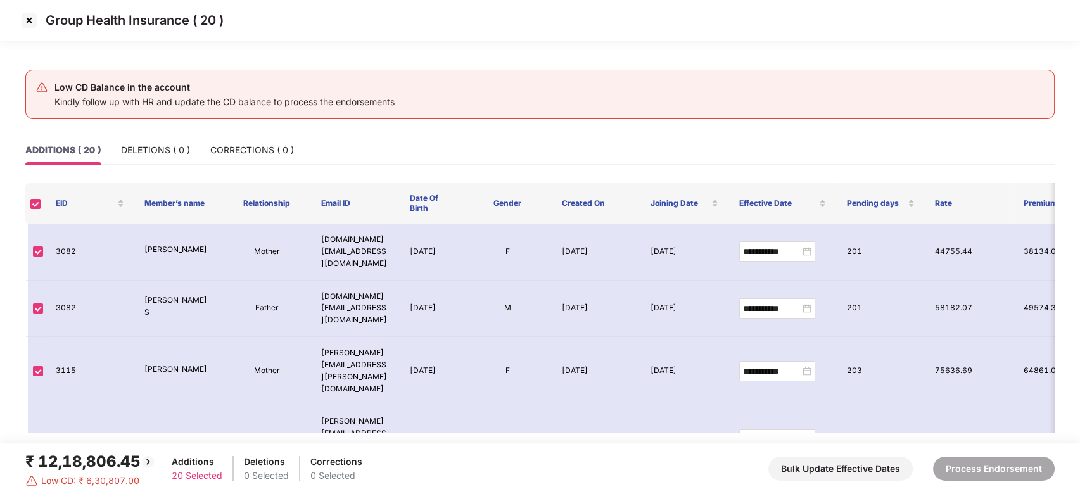
click at [34, 16] on img at bounding box center [29, 20] width 20 height 20
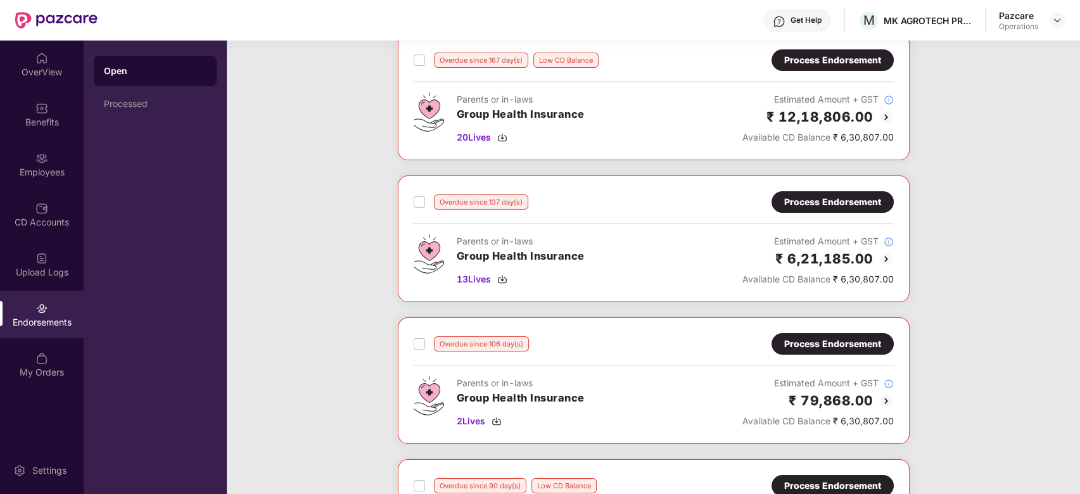
scroll to position [77, 0]
click at [478, 275] on span "13 Lives" at bounding box center [474, 279] width 34 height 14
click at [1057, 16] on img at bounding box center [1057, 20] width 10 height 10
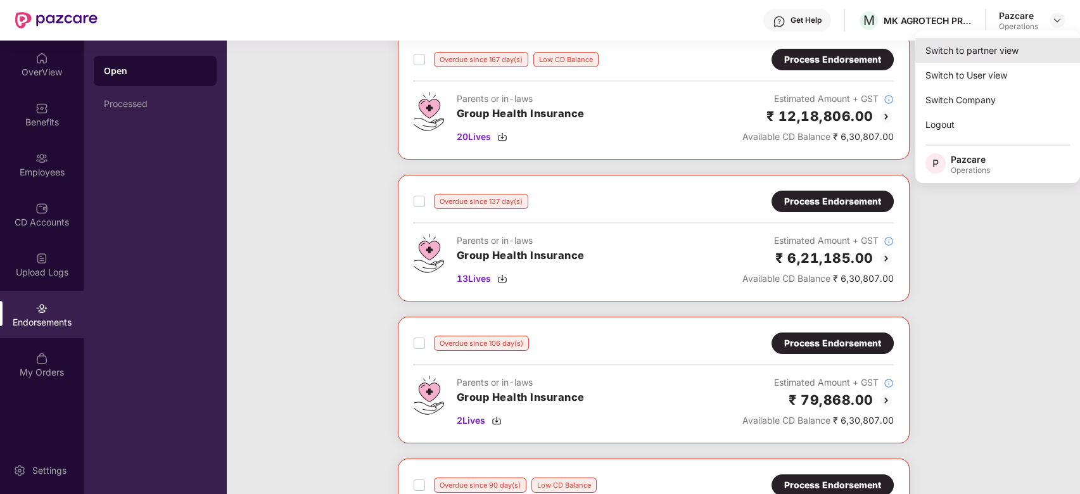
click at [961, 53] on div "Switch to partner view" at bounding box center [997, 50] width 165 height 25
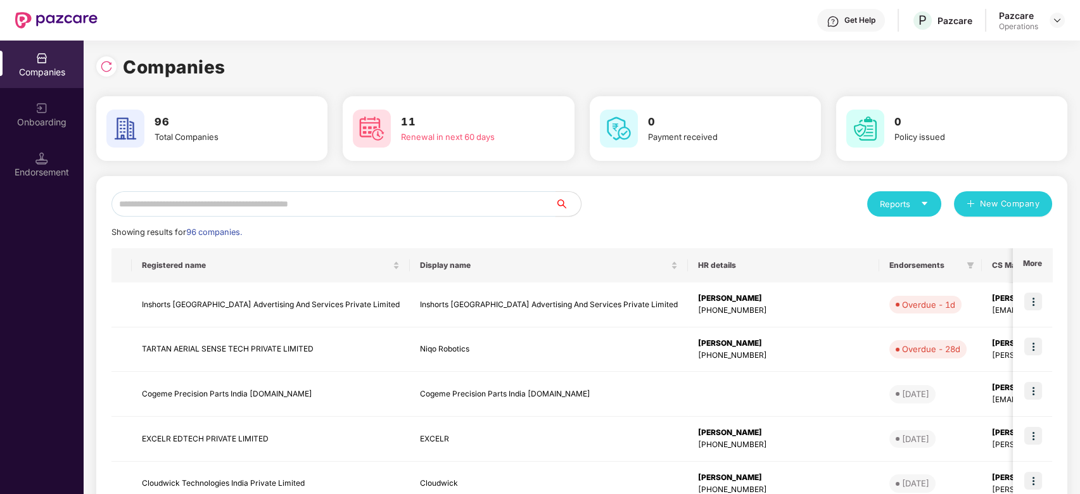
click at [276, 212] on input "text" at bounding box center [334, 203] width 444 height 25
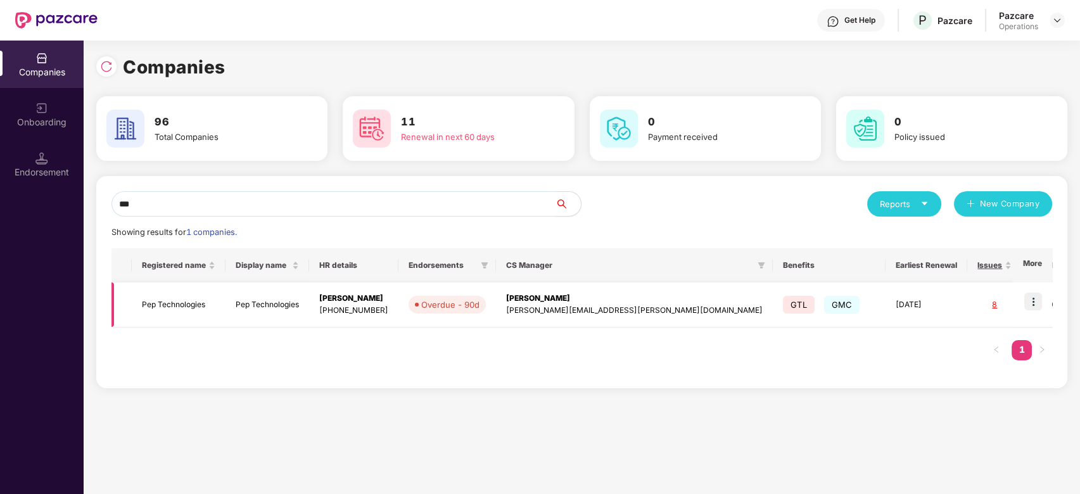
type input "***"
click at [1029, 299] on img at bounding box center [1033, 302] width 18 height 18
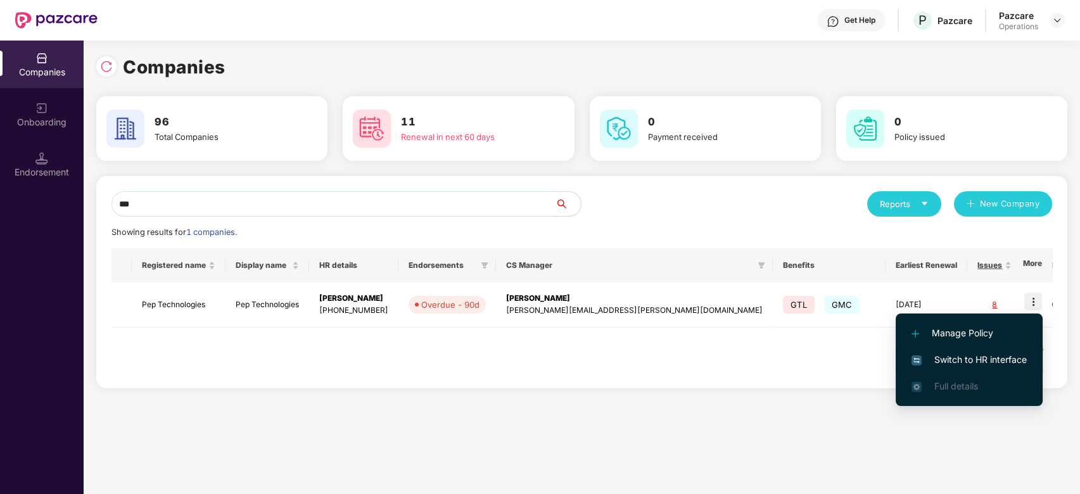
click at [961, 347] on li "Switch to HR interface" at bounding box center [969, 360] width 147 height 27
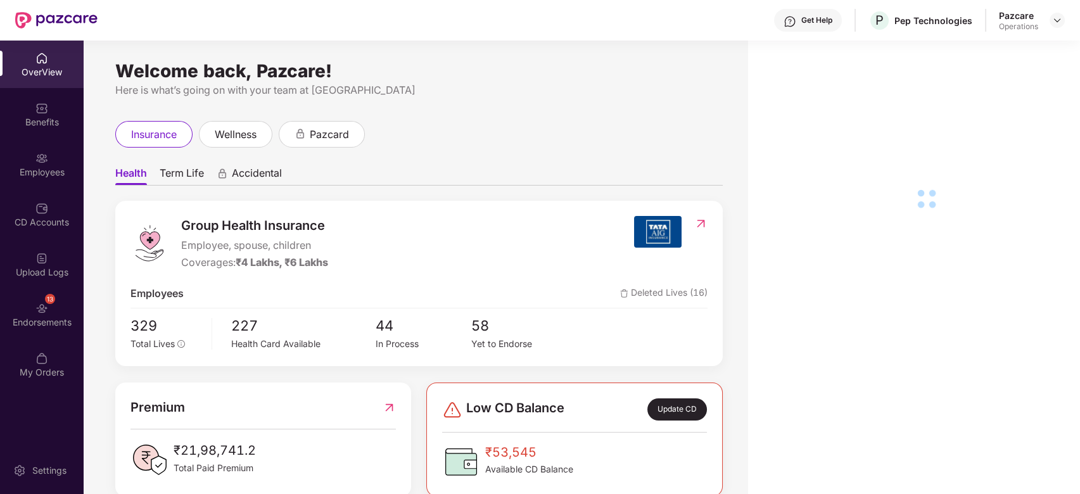
scroll to position [41, 0]
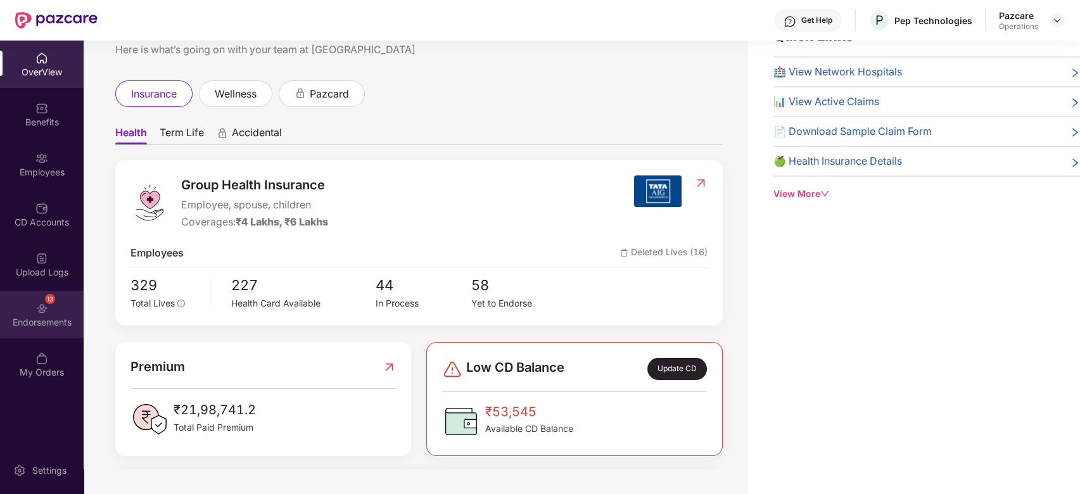
click at [30, 310] on div "13 Endorsements" at bounding box center [42, 315] width 84 height 48
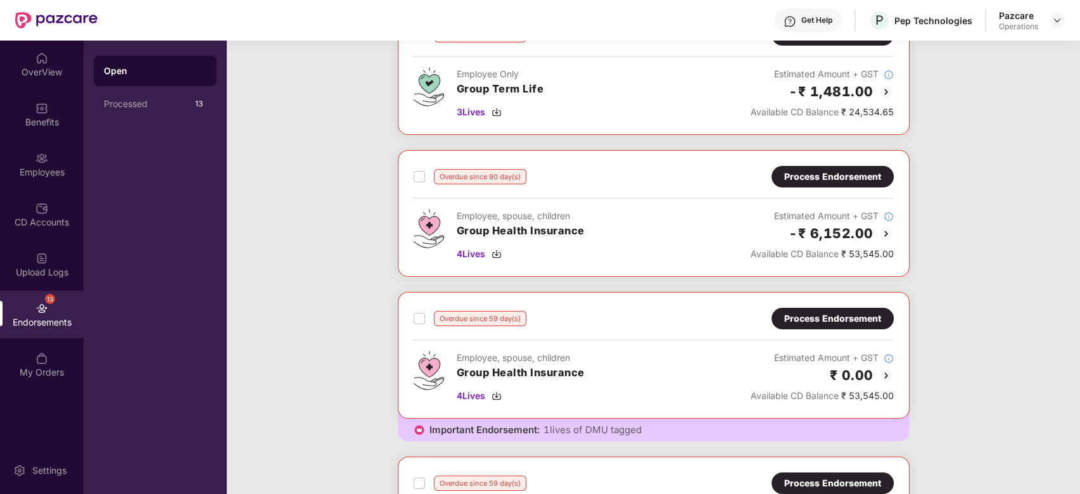
scroll to position [108, 0]
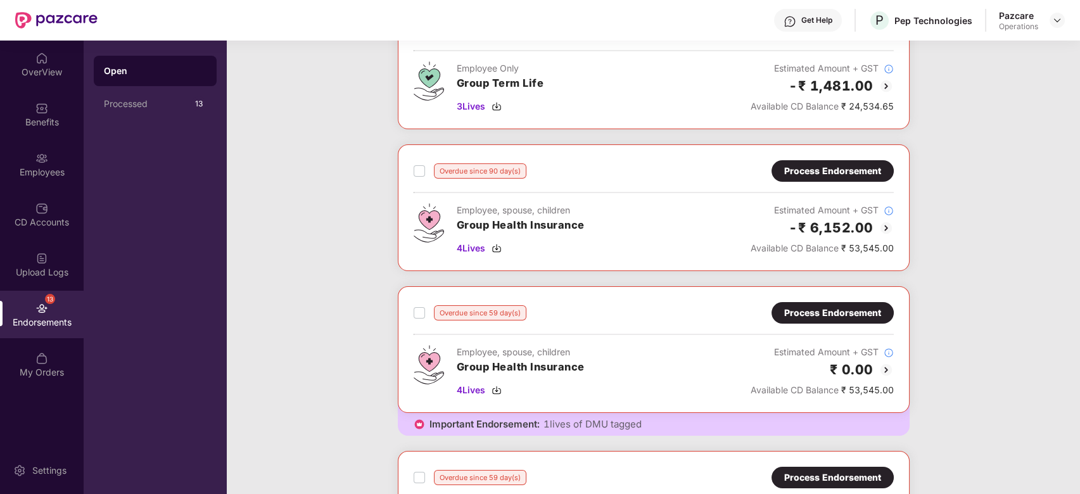
click at [872, 316] on div "Process Endorsement" at bounding box center [832, 313] width 97 height 14
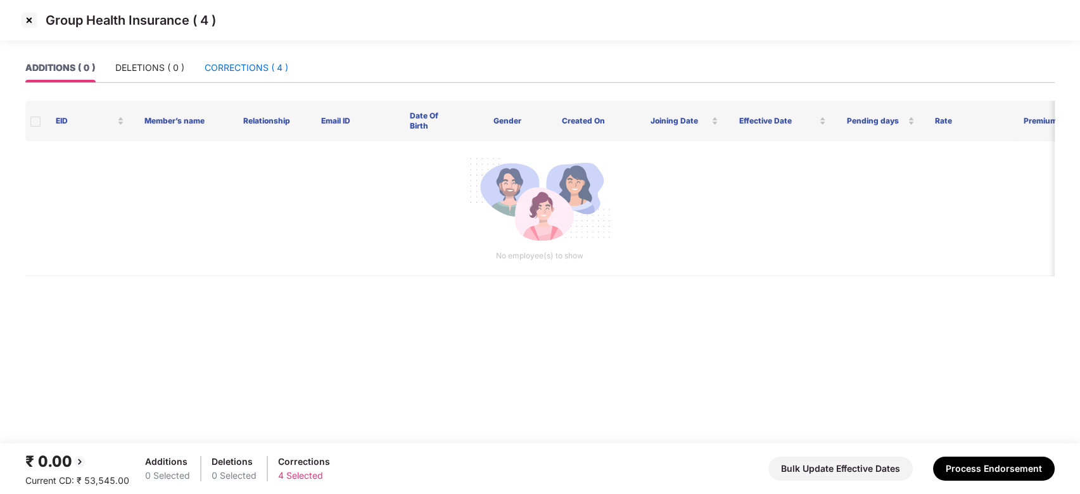
click at [236, 72] on div "CORRECTIONS ( 4 )" at bounding box center [247, 68] width 84 height 14
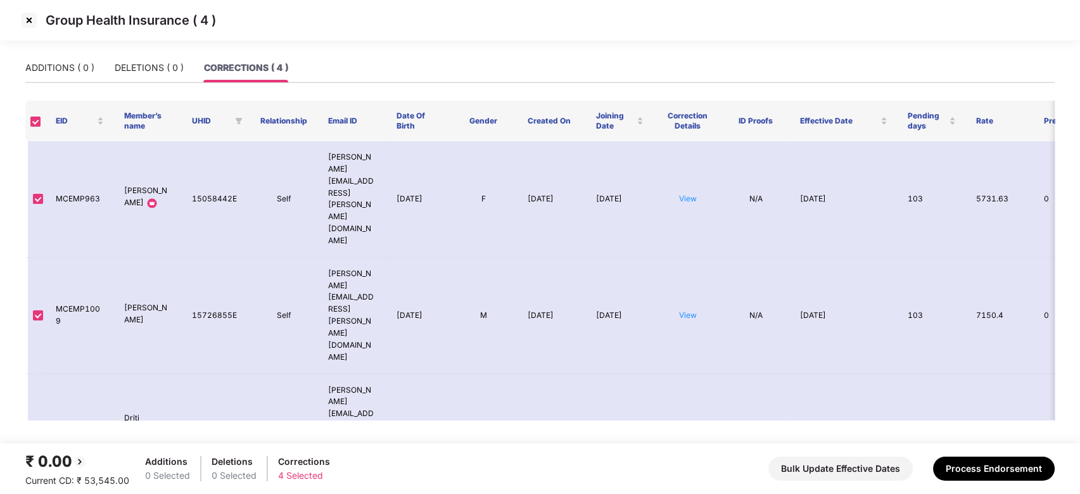
click at [30, 18] on img at bounding box center [29, 20] width 20 height 20
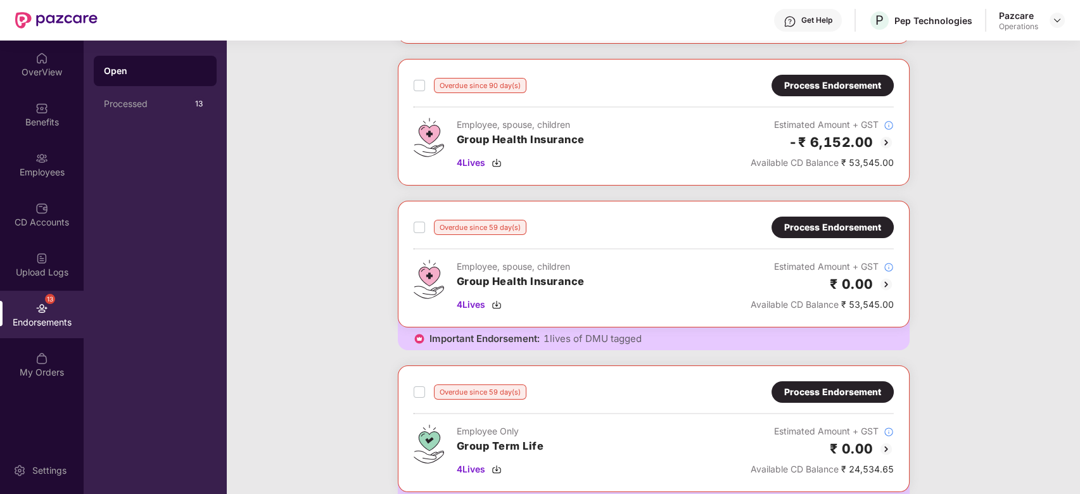
scroll to position [194, 0]
click at [830, 220] on div "Process Endorsement" at bounding box center [832, 227] width 97 height 14
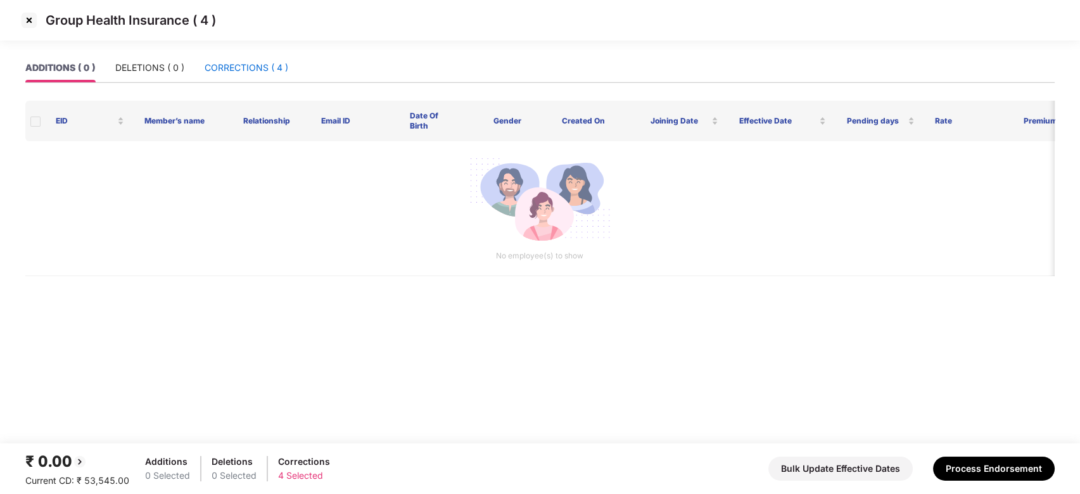
click at [246, 73] on div "CORRECTIONS ( 4 )" at bounding box center [247, 68] width 84 height 14
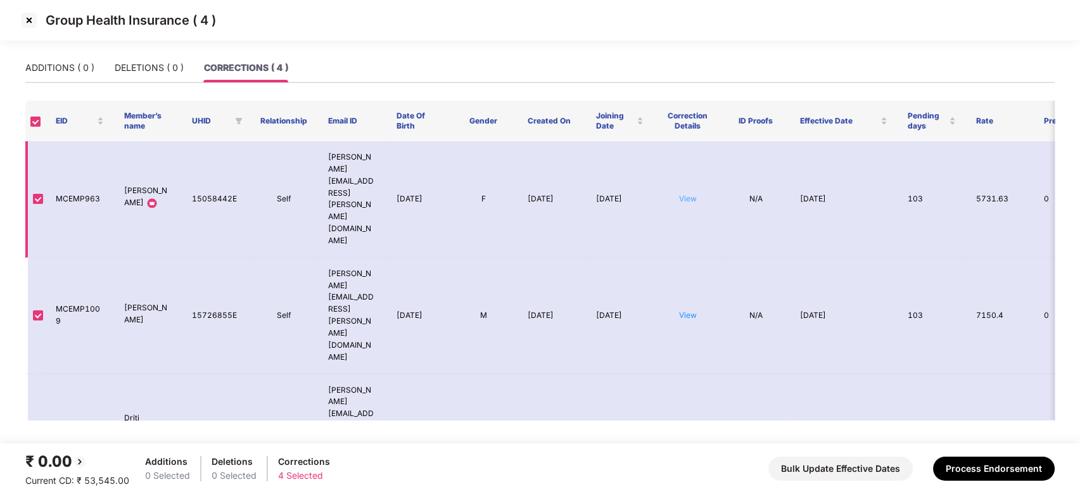
click at [692, 194] on link "View" at bounding box center [688, 199] width 18 height 10
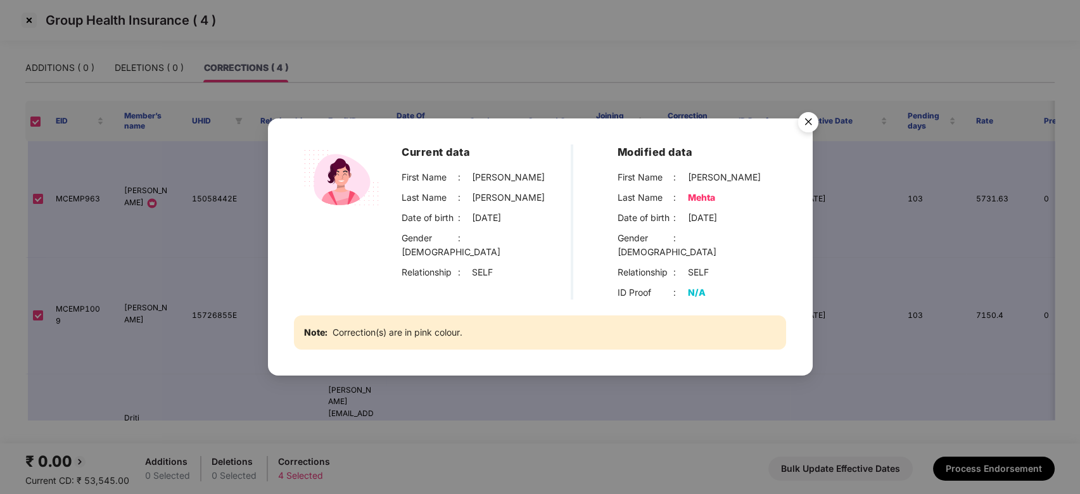
click at [806, 134] on img "Close" at bounding box center [808, 123] width 35 height 35
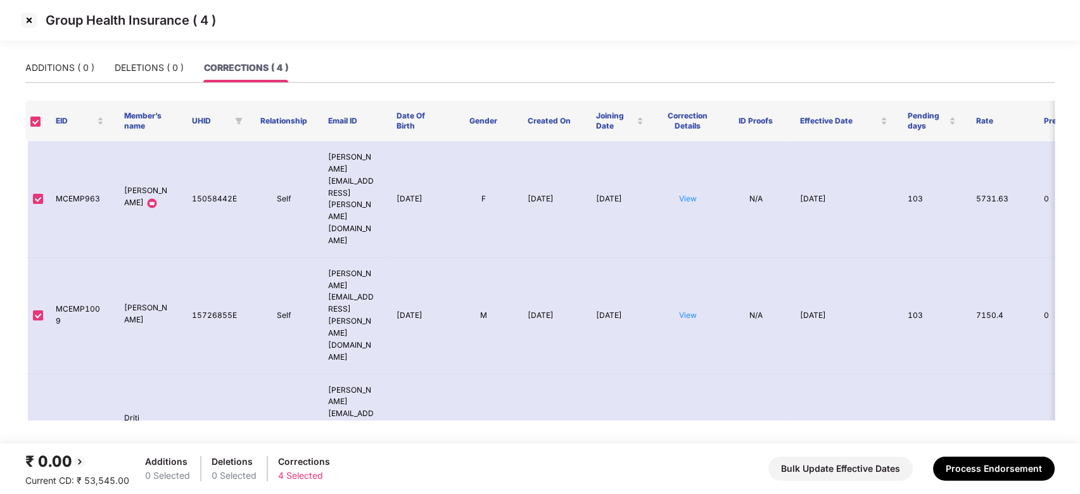
click at [32, 23] on img at bounding box center [29, 20] width 20 height 20
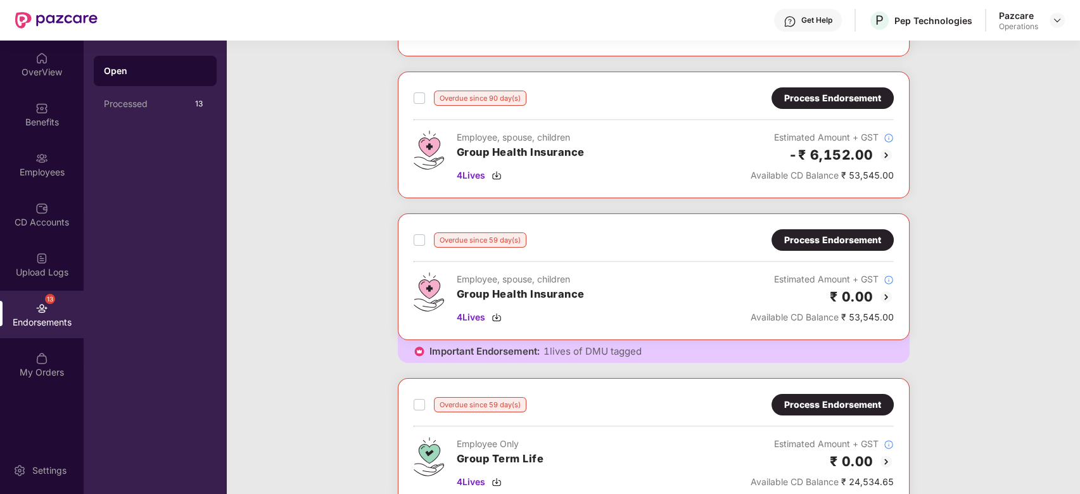
scroll to position [89, 0]
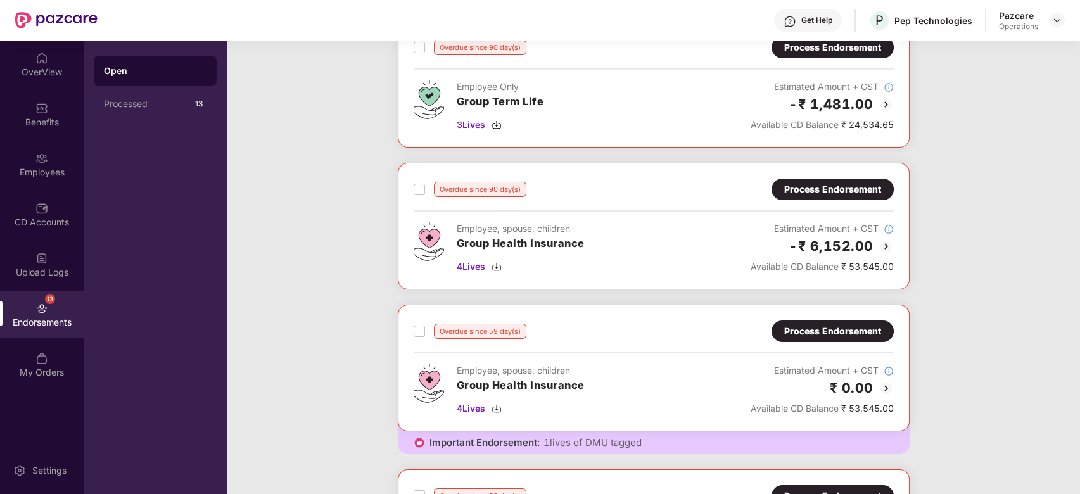
click at [851, 186] on div "Process Endorsement" at bounding box center [832, 189] width 97 height 14
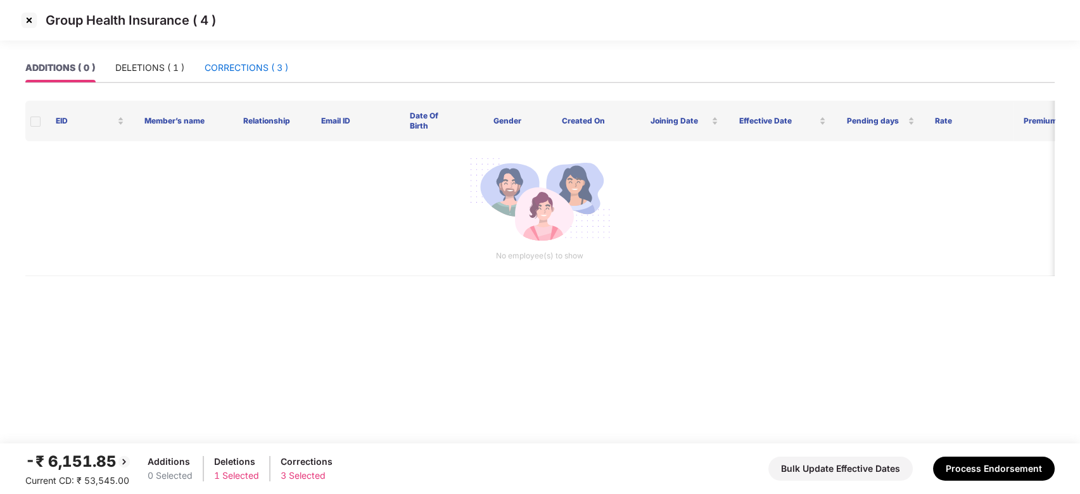
click at [238, 67] on div "CORRECTIONS ( 3 )" at bounding box center [247, 68] width 84 height 14
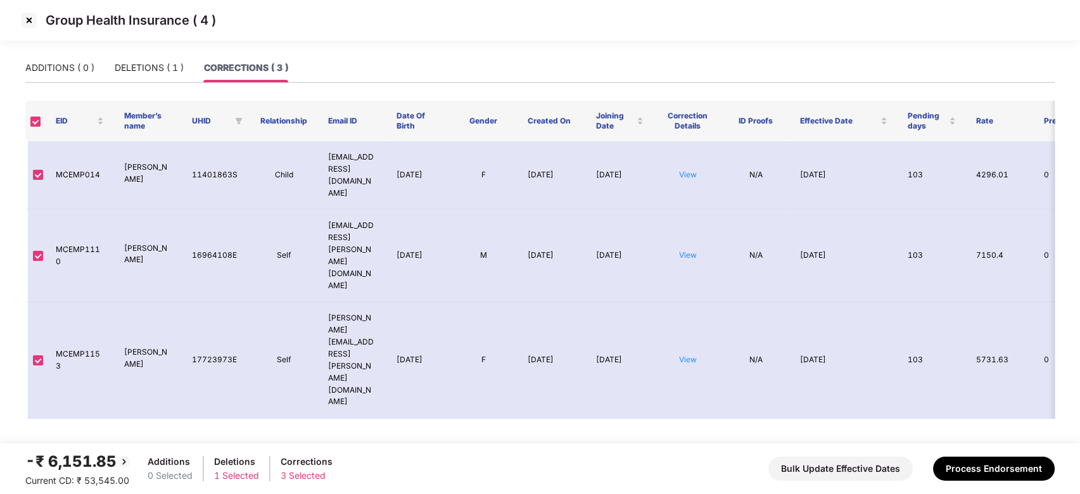
click at [30, 20] on img at bounding box center [29, 20] width 20 height 20
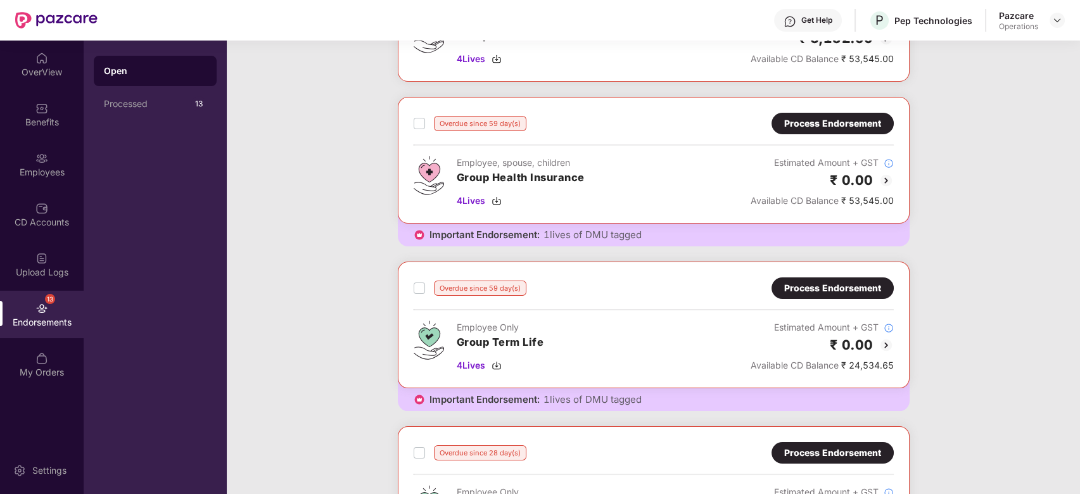
scroll to position [299, 0]
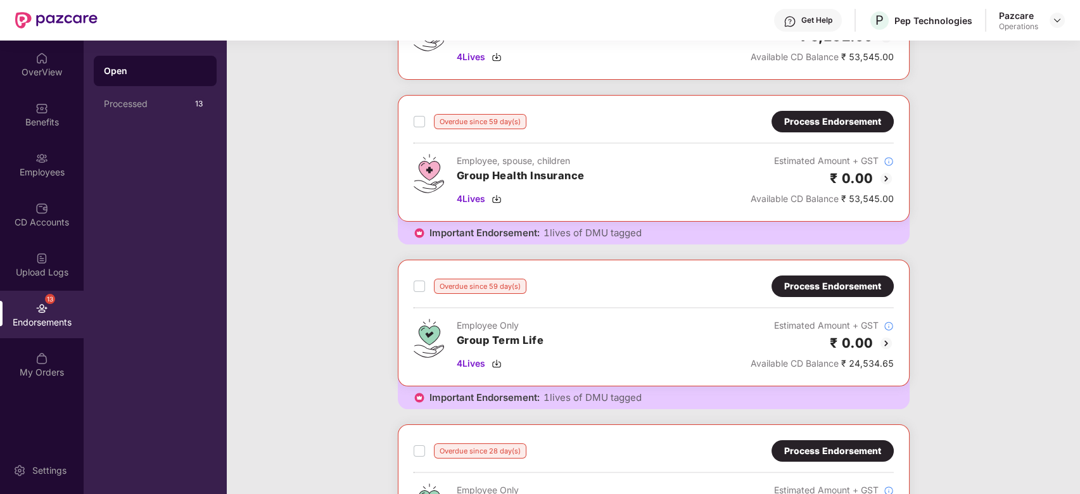
click at [831, 126] on div "Process Endorsement" at bounding box center [832, 122] width 97 height 14
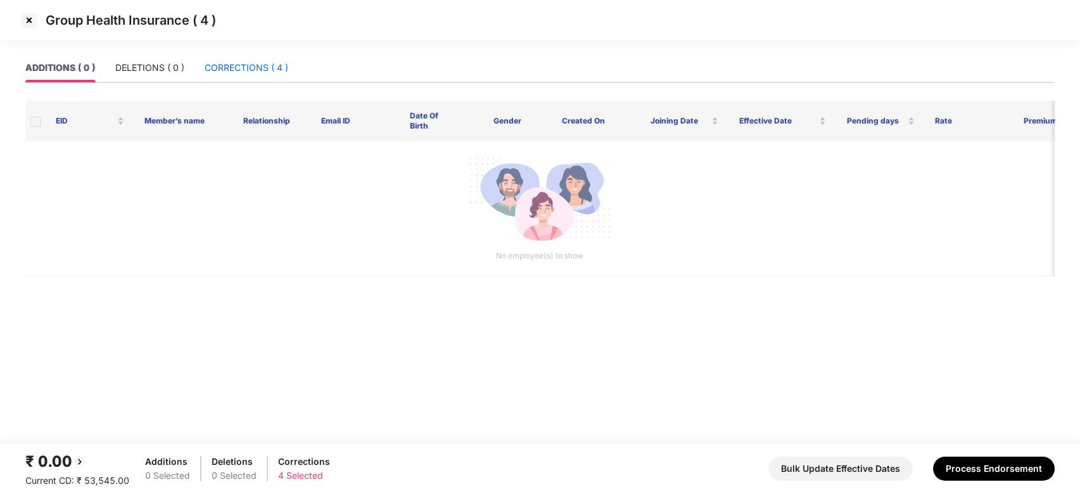
click at [219, 71] on div "CORRECTIONS ( 4 )" at bounding box center [247, 68] width 84 height 14
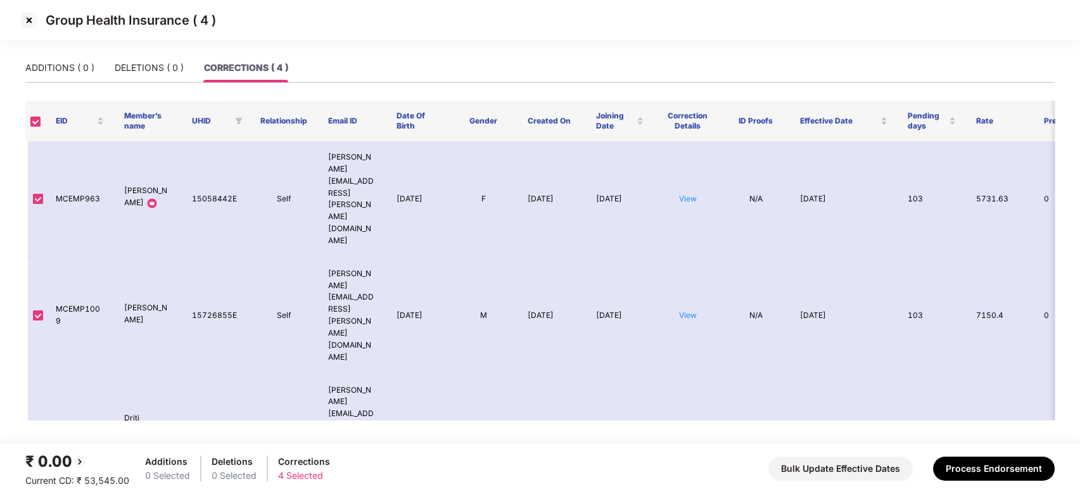
click at [29, 15] on img at bounding box center [29, 20] width 20 height 20
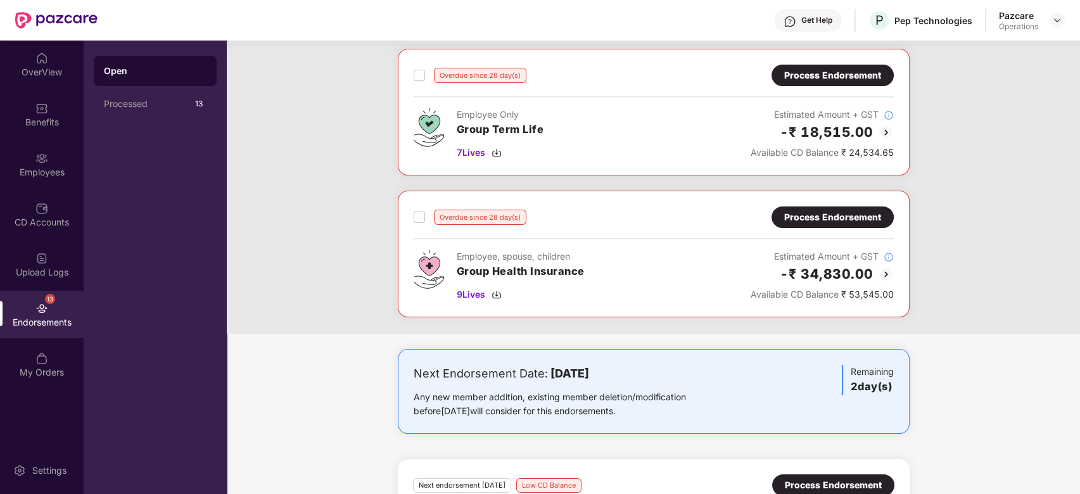
scroll to position [679, 0]
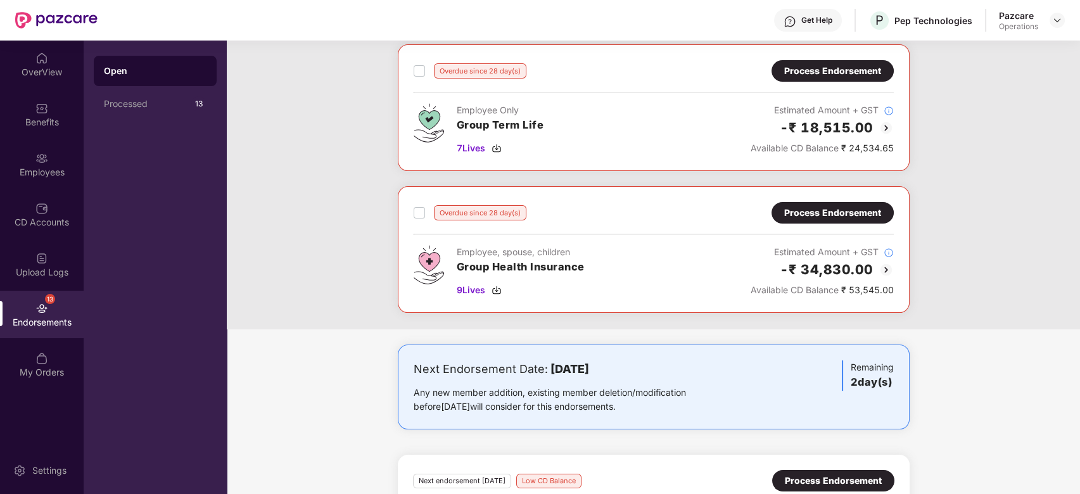
click at [820, 215] on div "Process Endorsement" at bounding box center [832, 213] width 97 height 14
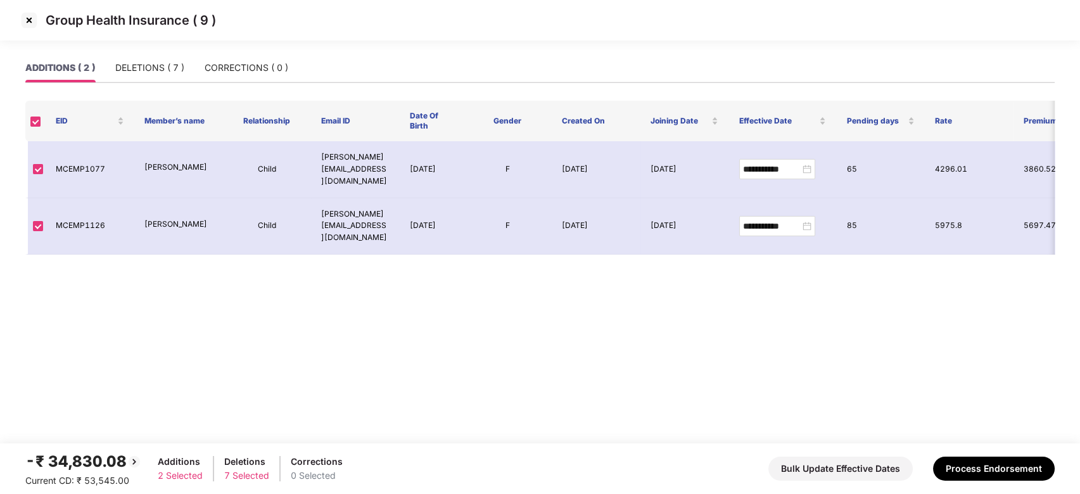
click at [33, 18] on img at bounding box center [29, 20] width 20 height 20
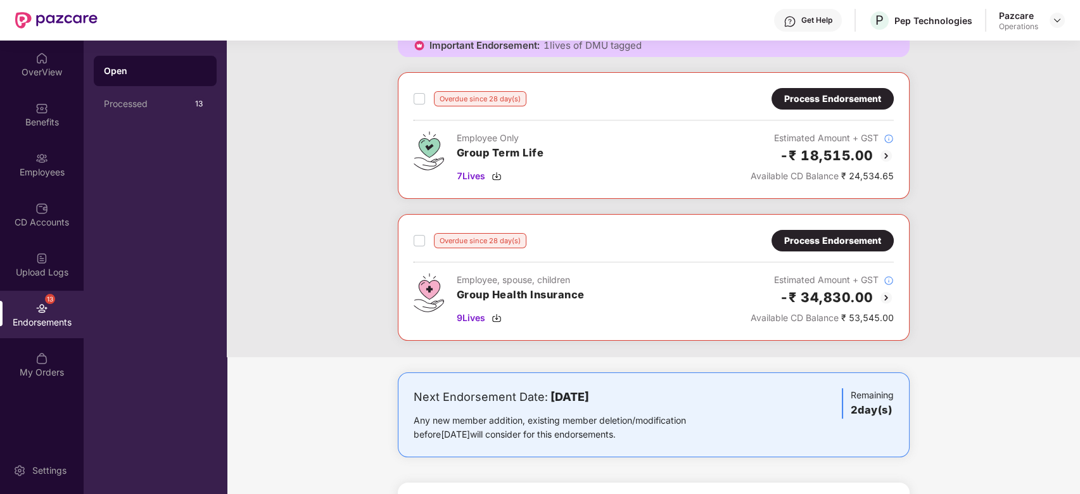
scroll to position [650, 0]
click at [808, 236] on div "Process Endorsement" at bounding box center [832, 242] width 97 height 14
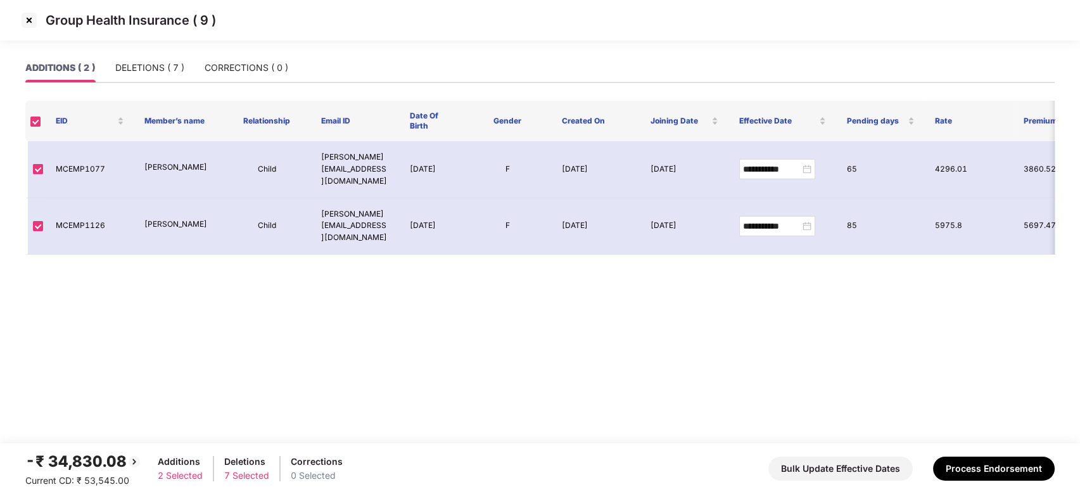
click at [28, 23] on img at bounding box center [29, 20] width 20 height 20
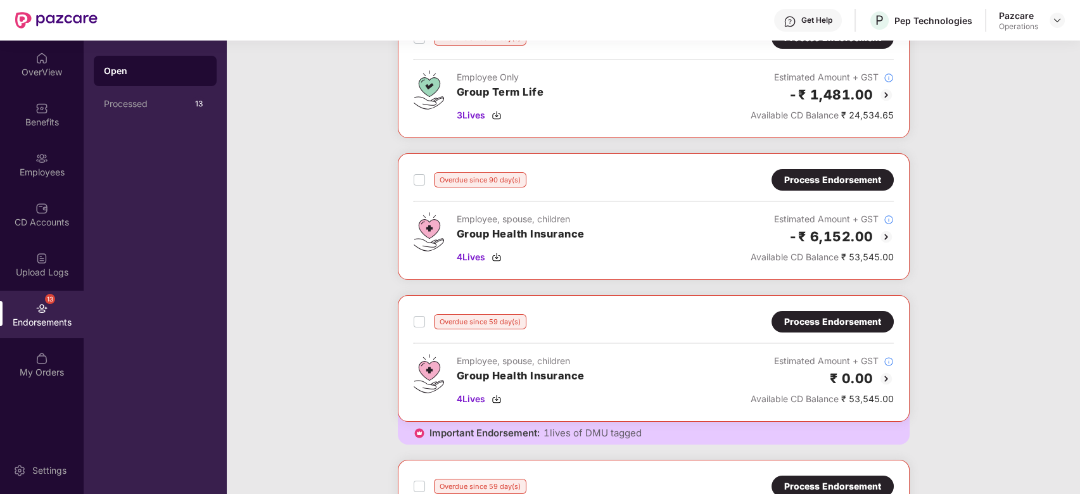
scroll to position [0, 0]
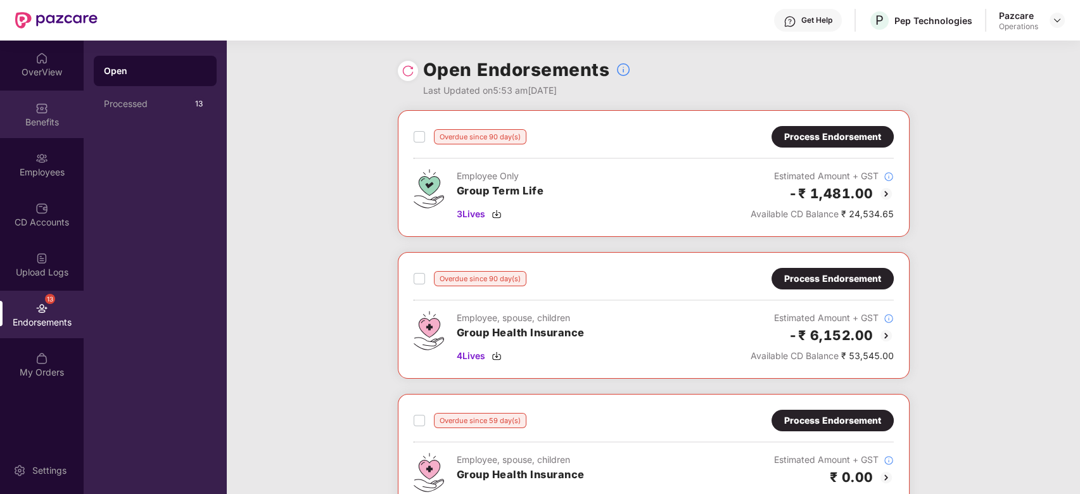
click at [34, 135] on div "Benefits" at bounding box center [42, 115] width 84 height 48
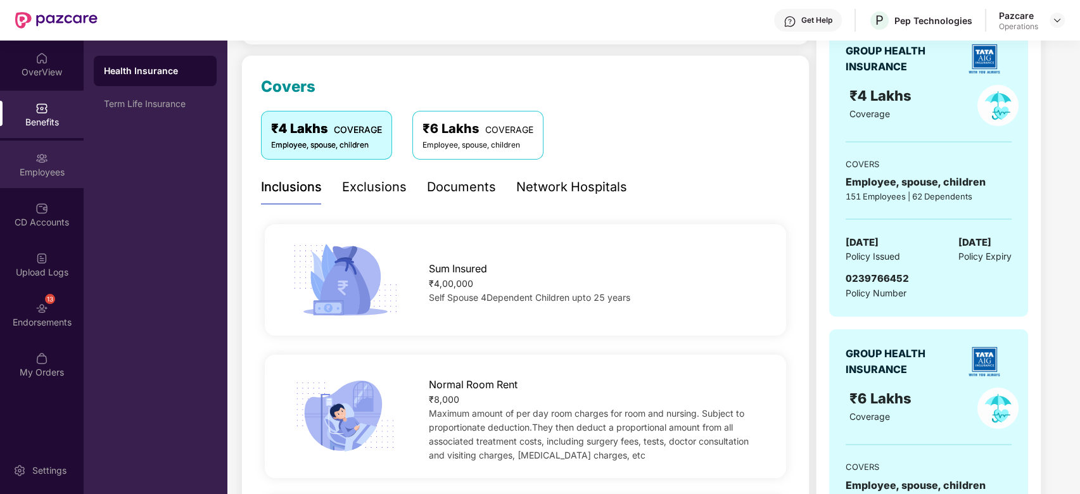
click at [30, 162] on div "Employees" at bounding box center [42, 165] width 84 height 48
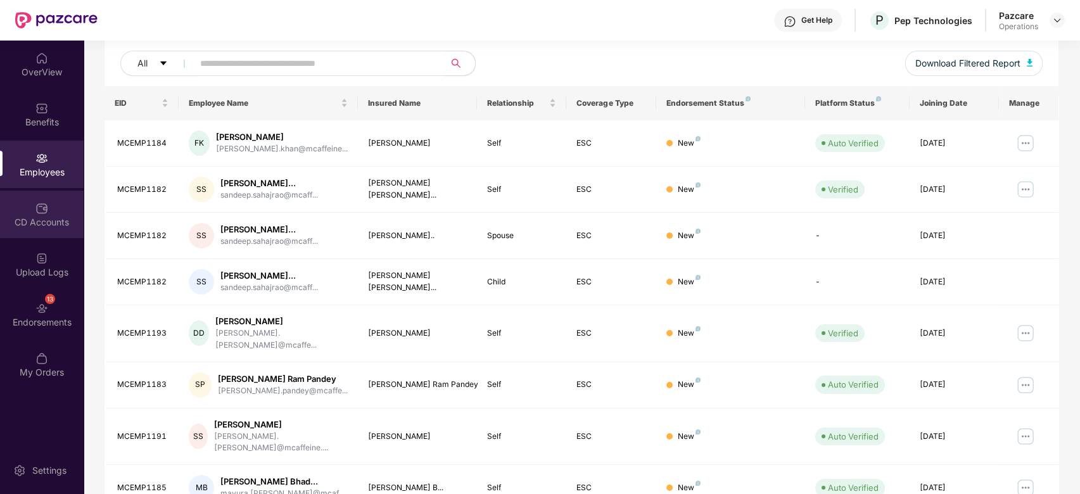
scroll to position [283, 0]
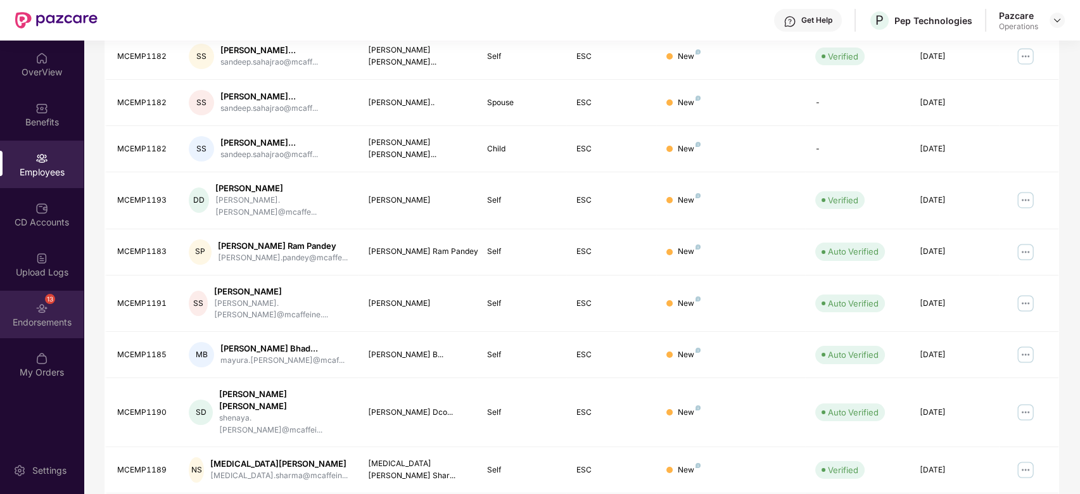
click at [32, 295] on div "13 Endorsements" at bounding box center [42, 315] width 84 height 48
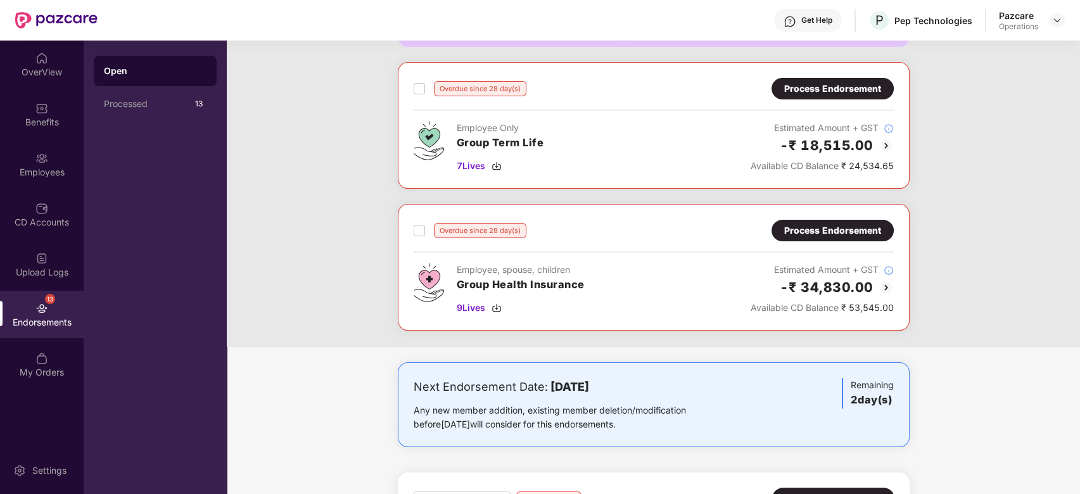
scroll to position [662, 0]
click at [813, 227] on div "Process Endorsement" at bounding box center [832, 230] width 97 height 14
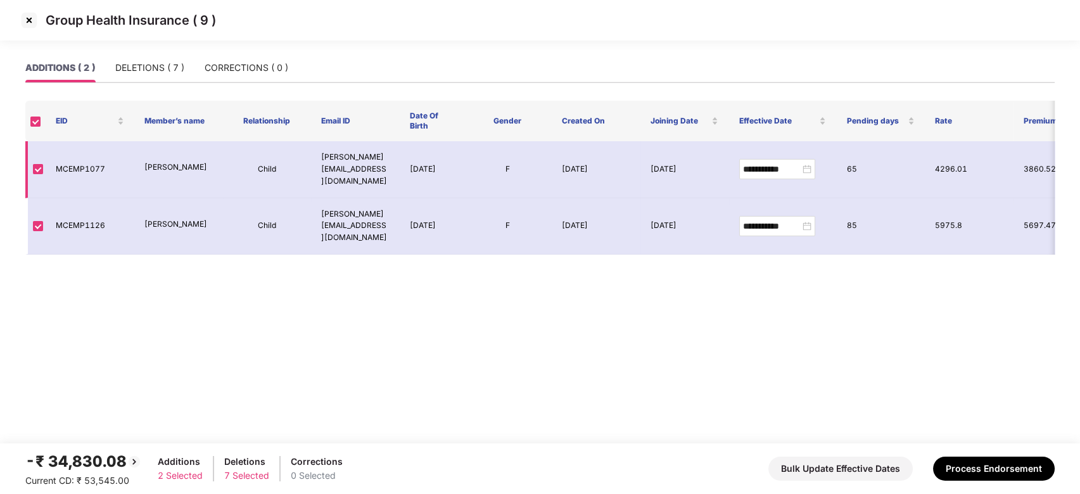
click at [167, 165] on p "[PERSON_NAME]" at bounding box center [178, 168] width 68 height 12
copy p "[PERSON_NAME]"
click at [531, 298] on main "**********" at bounding box center [540, 248] width 1080 height 390
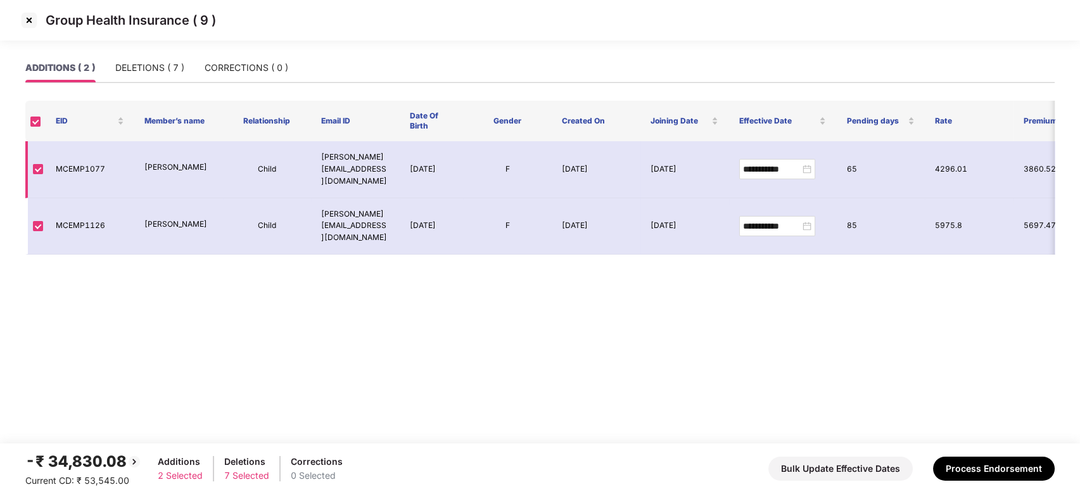
click at [80, 165] on td "MCEMP1077" at bounding box center [90, 169] width 89 height 57
copy td "MCEMP1077"
click at [80, 165] on td "MCEMP1077" at bounding box center [90, 169] width 89 height 57
click at [20, 18] on img at bounding box center [29, 20] width 20 height 20
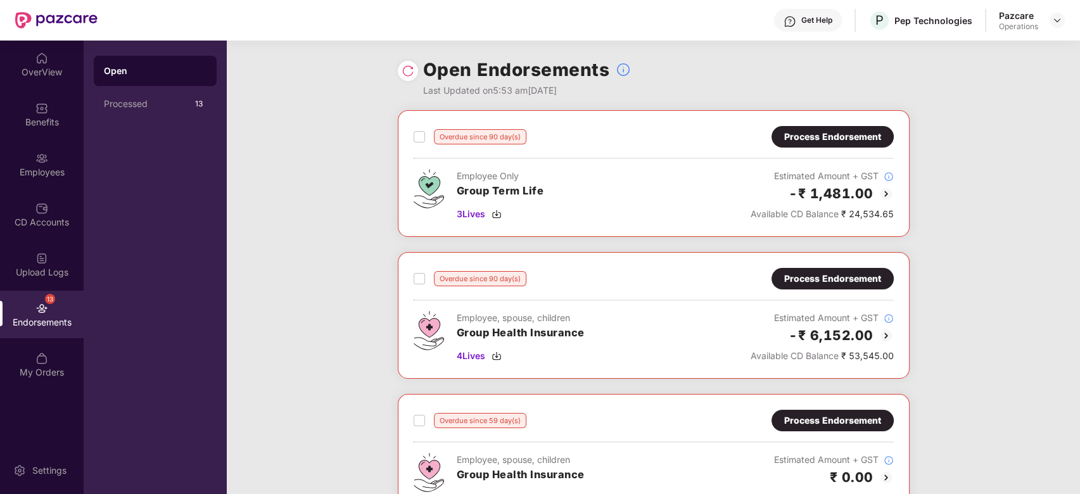
click at [40, 155] on img at bounding box center [41, 158] width 13 height 13
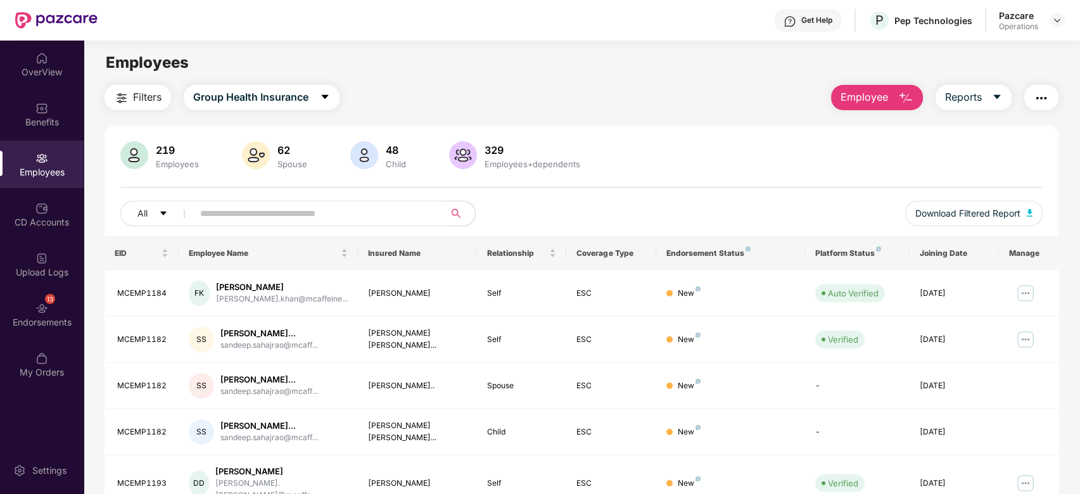
paste input "*********"
click at [324, 214] on input "text" at bounding box center [313, 213] width 227 height 19
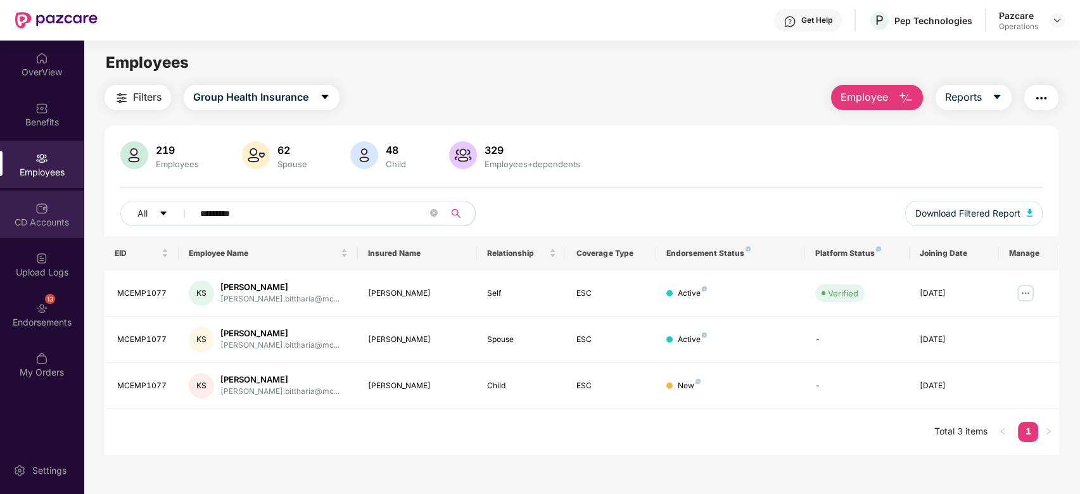
scroll to position [41, 0]
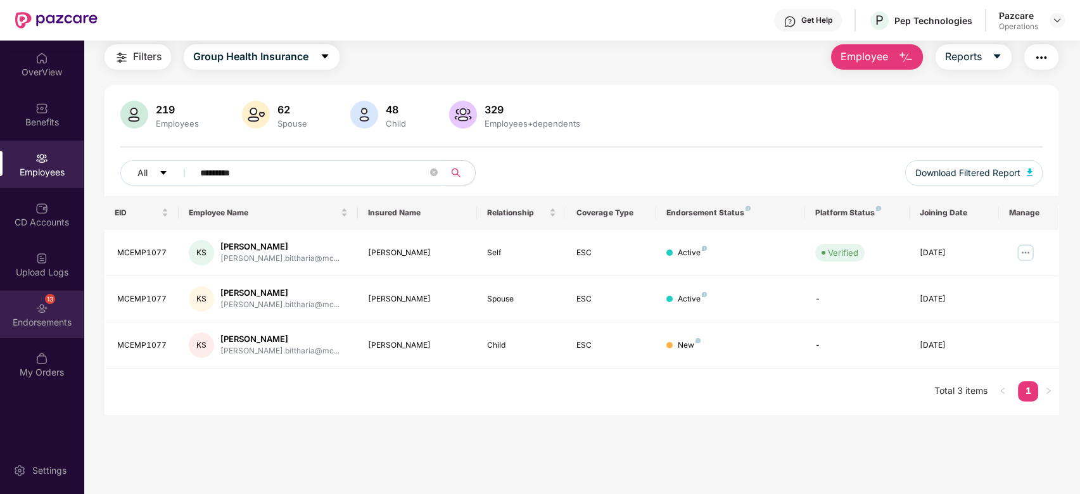
type input "*********"
click at [29, 300] on div "13 Endorsements" at bounding box center [42, 315] width 84 height 48
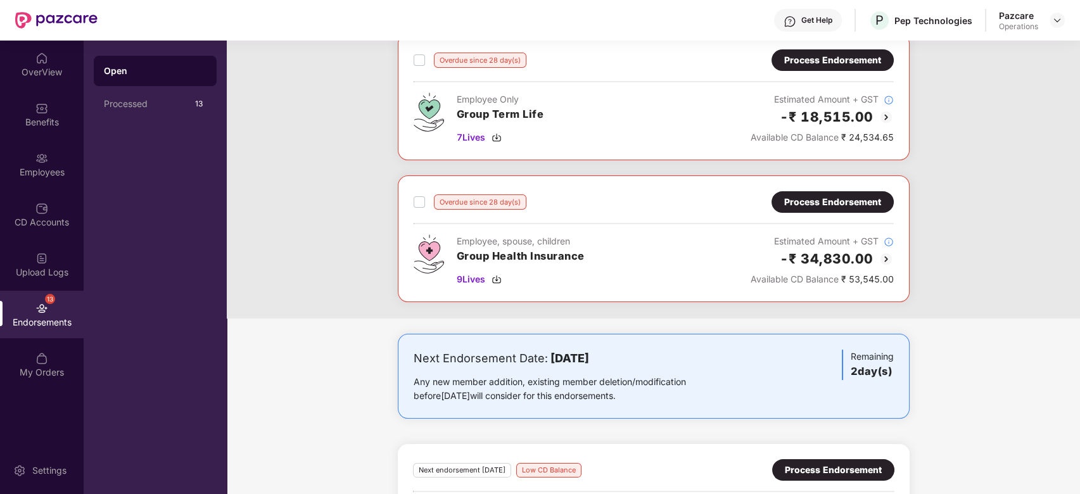
scroll to position [689, 0]
click at [841, 205] on div "Process Endorsement" at bounding box center [832, 203] width 97 height 14
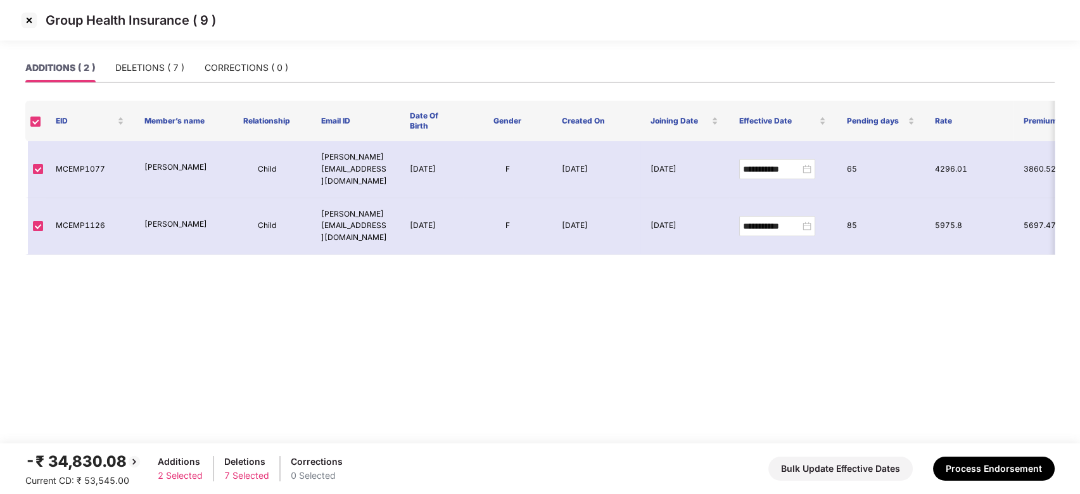
click at [25, 18] on img at bounding box center [29, 20] width 20 height 20
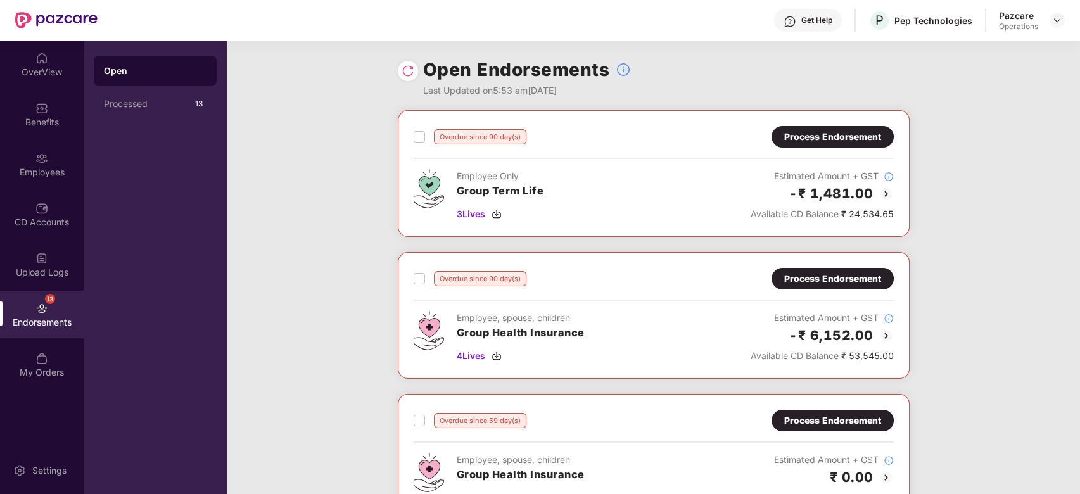
scroll to position [919, 0]
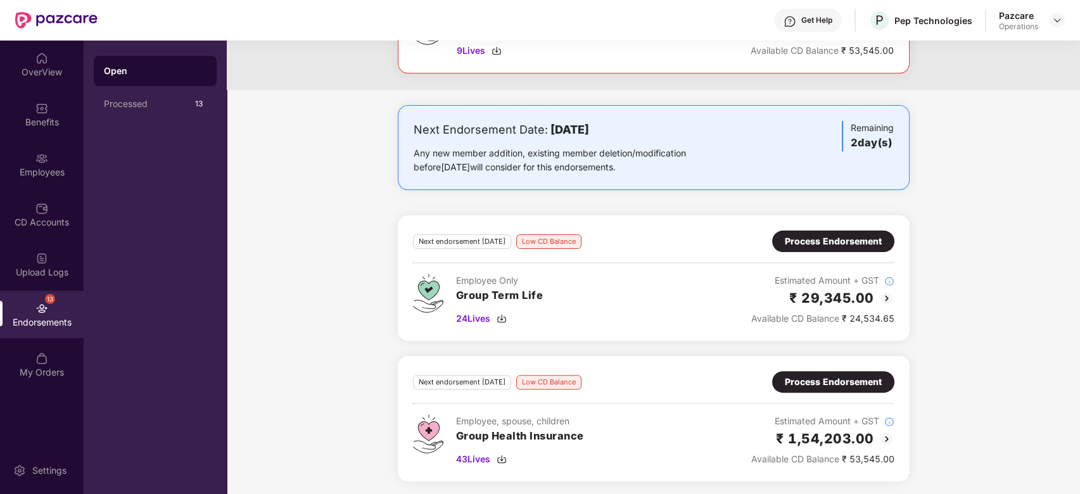
click at [318, 214] on div "Next Endorsement Date: [DATE] Any new member addition, existing member deletion…" at bounding box center [653, 301] width 853 height 392
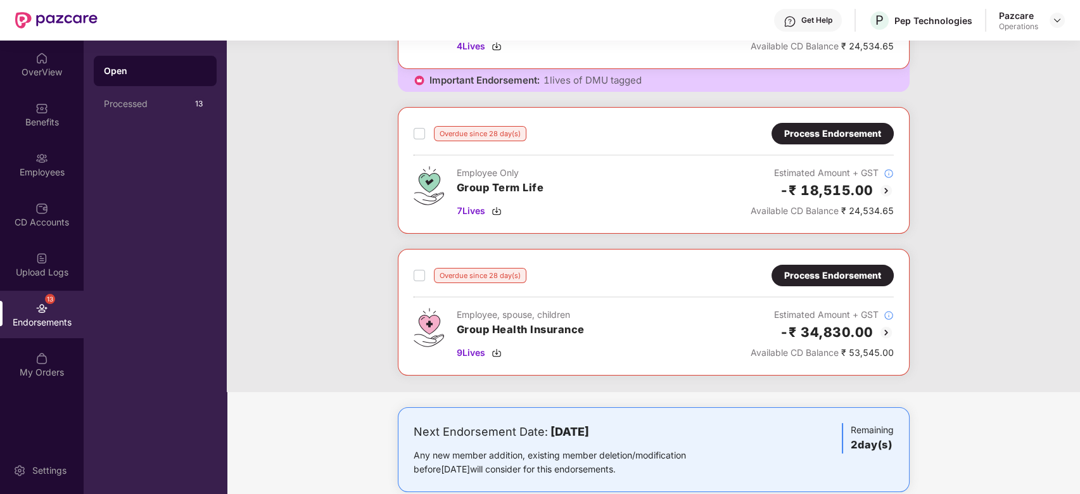
scroll to position [618, 0]
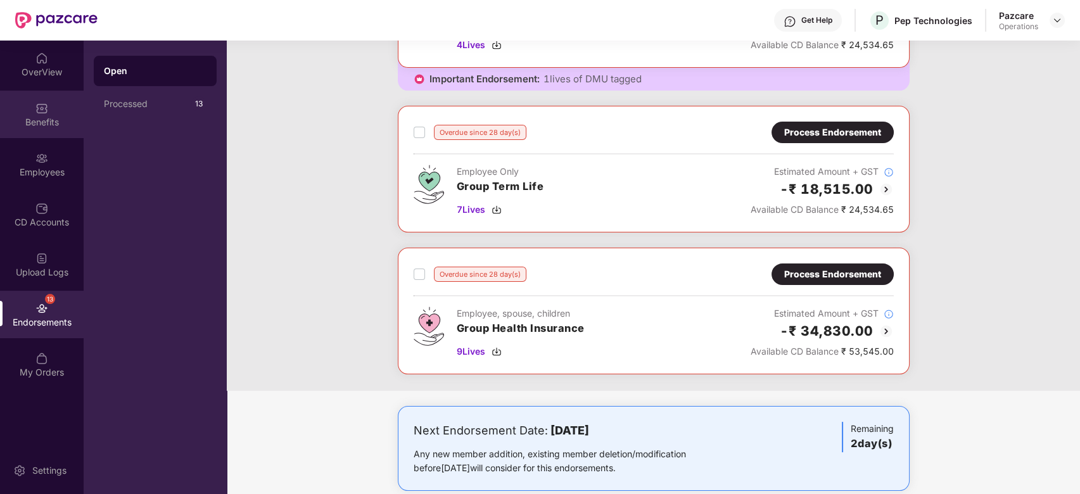
click at [35, 120] on div "Benefits" at bounding box center [42, 122] width 84 height 13
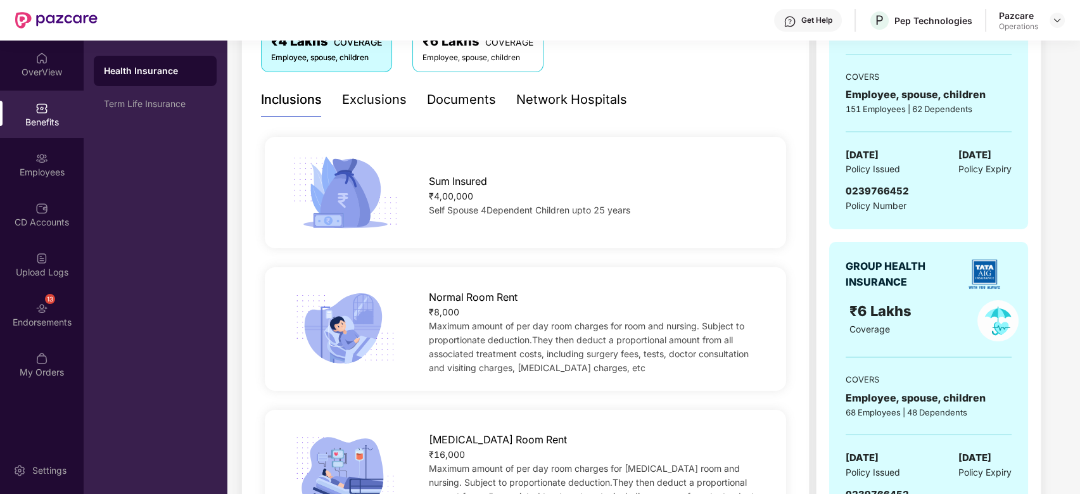
scroll to position [239, 0]
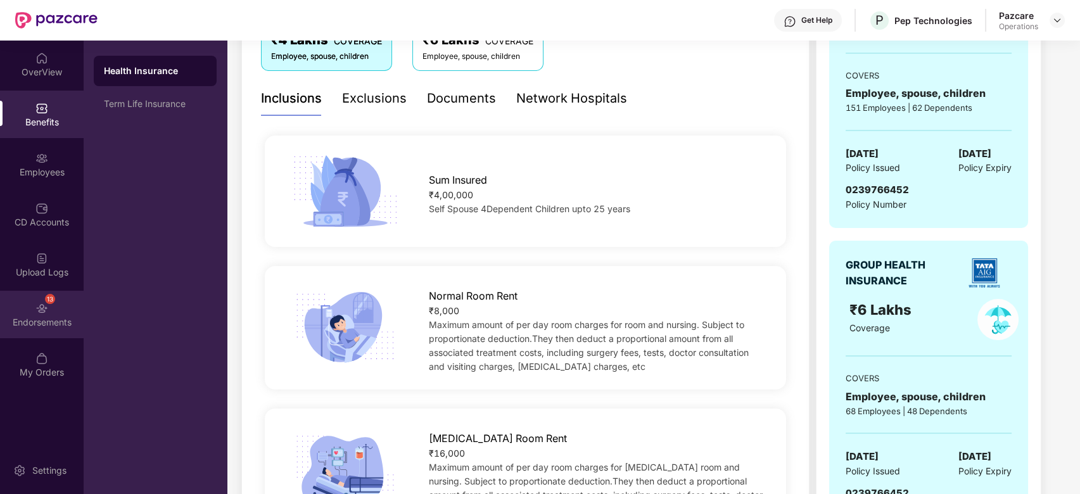
click at [29, 304] on div "13 Endorsements" at bounding box center [42, 315] width 84 height 48
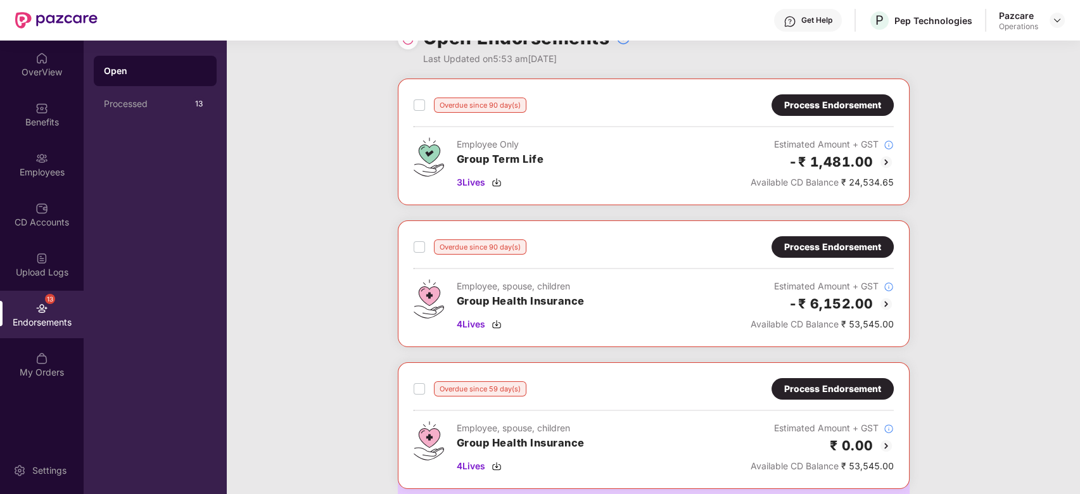
scroll to position [0, 0]
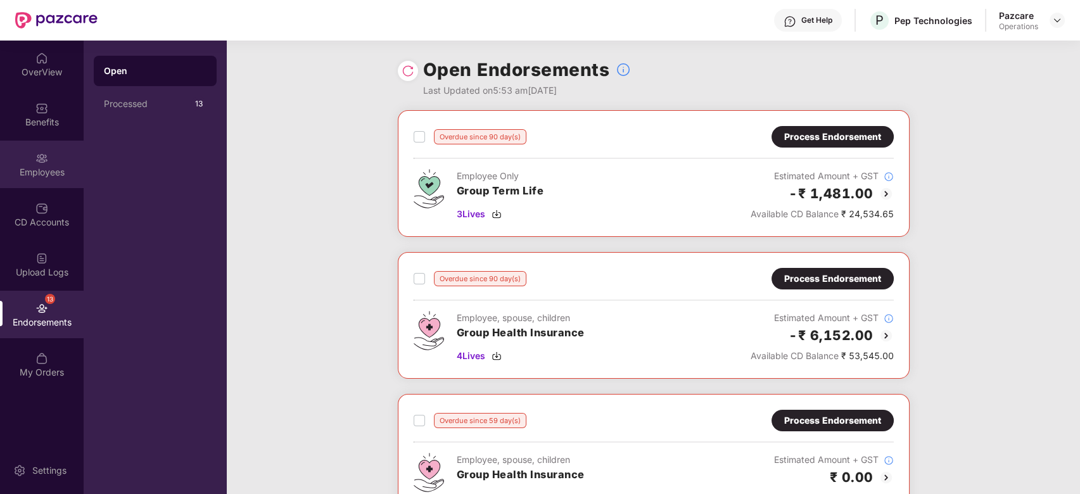
click at [30, 151] on div "Employees" at bounding box center [42, 165] width 84 height 48
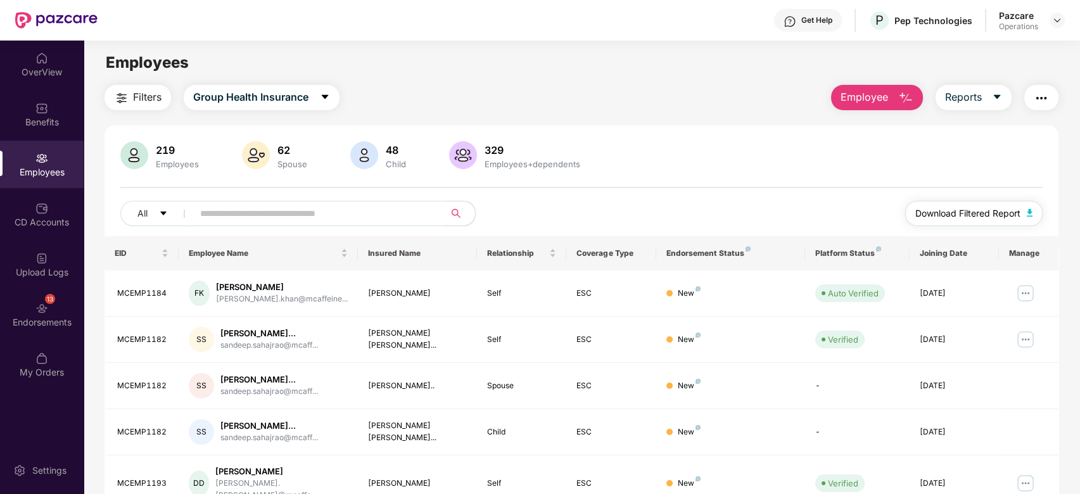
click at [963, 207] on span "Download Filtered Report" at bounding box center [967, 214] width 105 height 14
click at [964, 210] on span "Download Filtered Report" at bounding box center [967, 214] width 105 height 14
click at [32, 298] on div "13 Endorsements" at bounding box center [42, 315] width 84 height 48
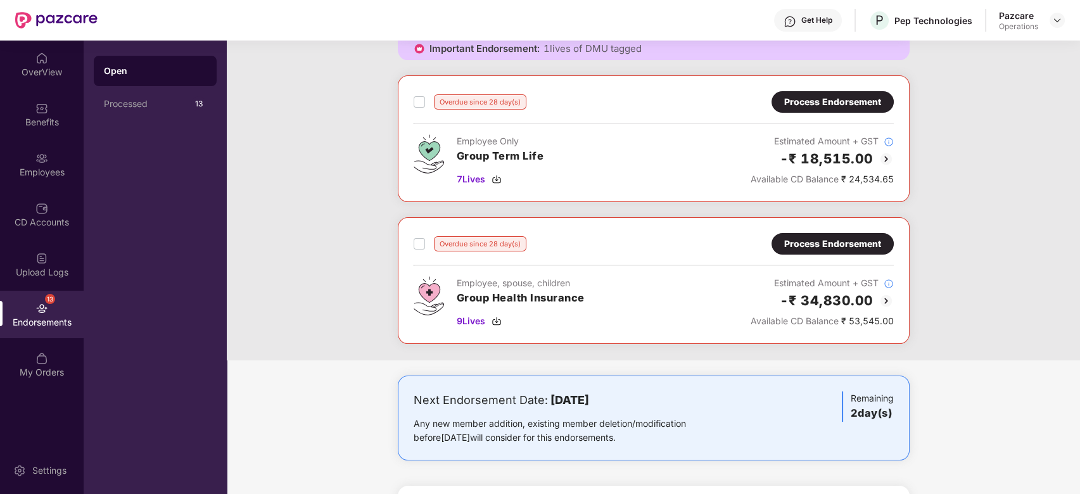
scroll to position [649, 0]
click at [803, 243] on div "Process Endorsement" at bounding box center [832, 243] width 97 height 14
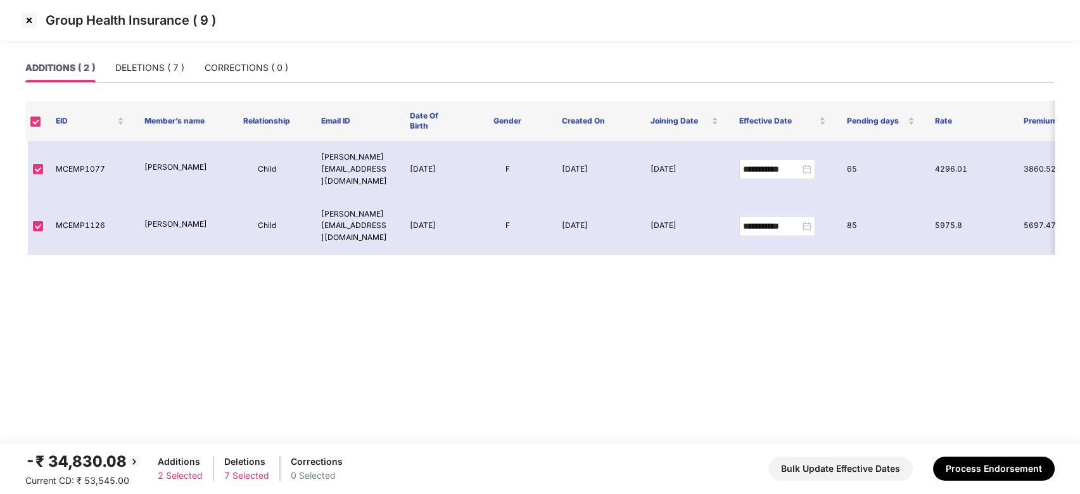
click at [27, 23] on img at bounding box center [29, 20] width 20 height 20
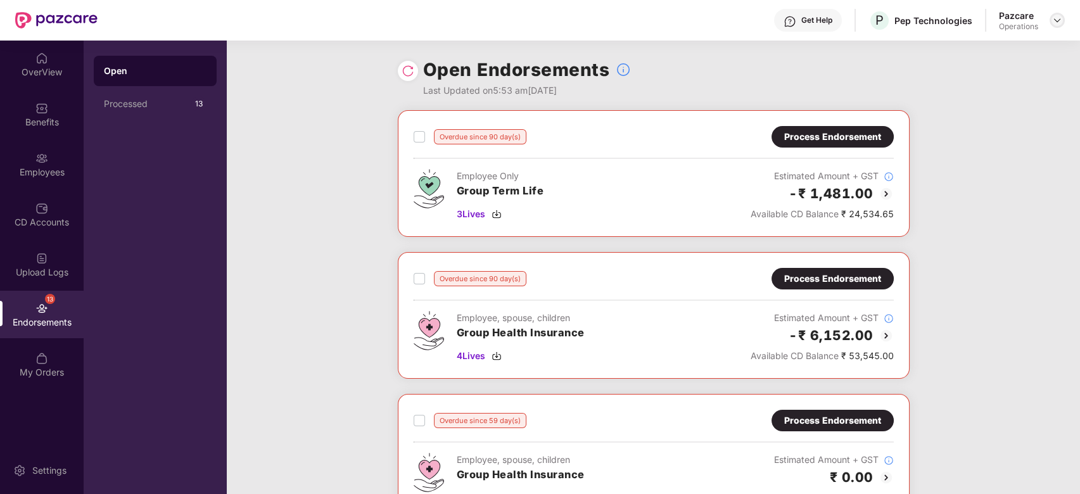
click at [1050, 20] on div at bounding box center [1057, 20] width 15 height 15
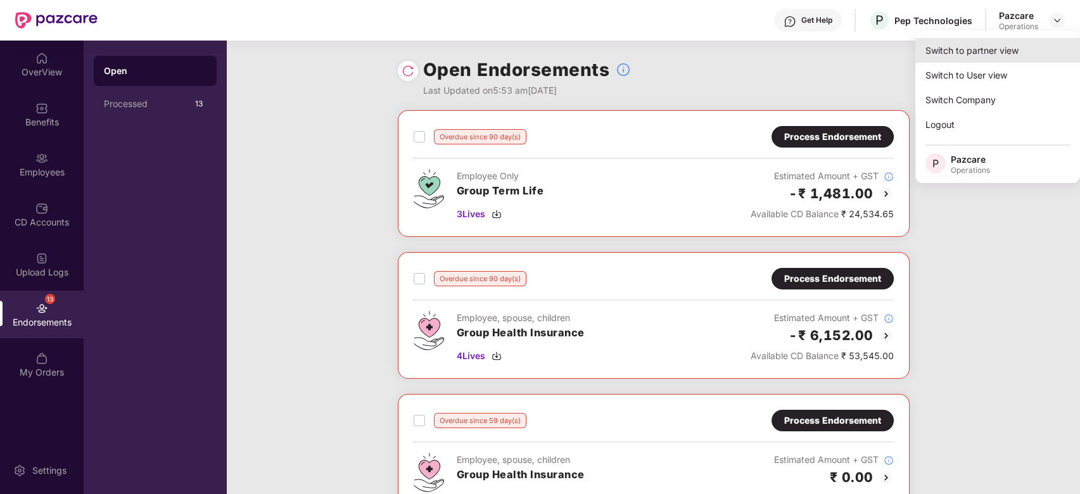
click at [981, 46] on div "Switch to partner view" at bounding box center [997, 50] width 165 height 25
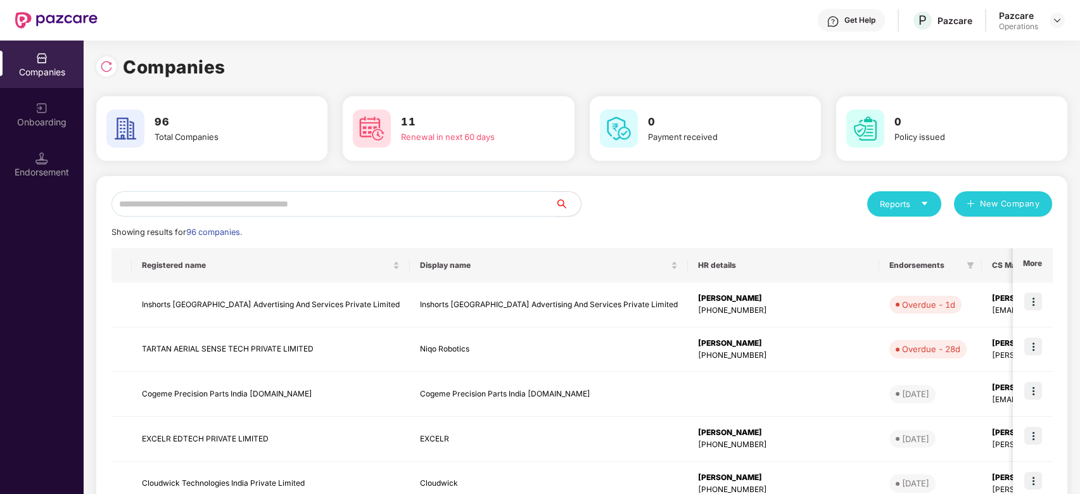
click at [476, 200] on input "text" at bounding box center [334, 203] width 444 height 25
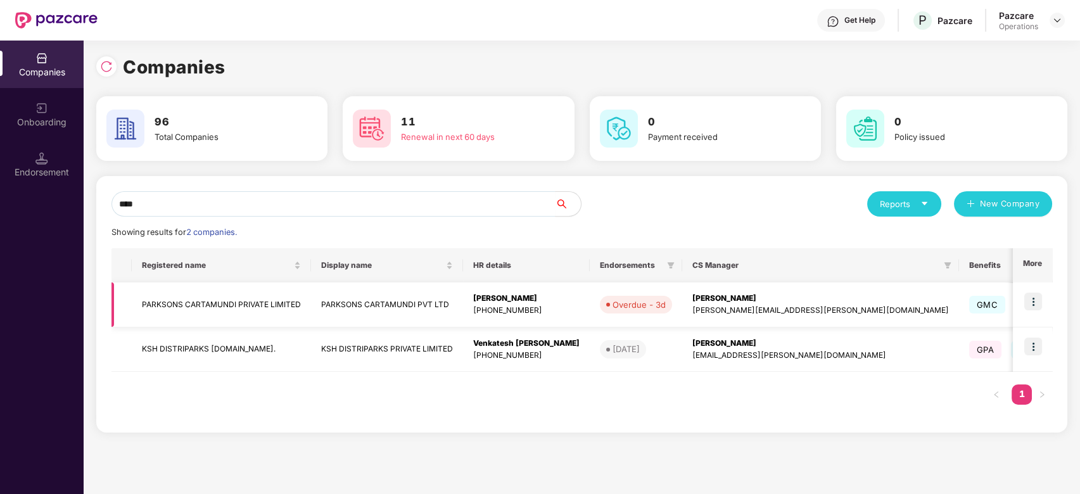
click at [1029, 298] on img at bounding box center [1033, 302] width 18 height 18
click at [849, 407] on div "Registered name Display name HR details Endorsements CS Manager Benefits Earlie…" at bounding box center [582, 332] width 941 height 169
click at [356, 207] on input "****" at bounding box center [334, 203] width 444 height 25
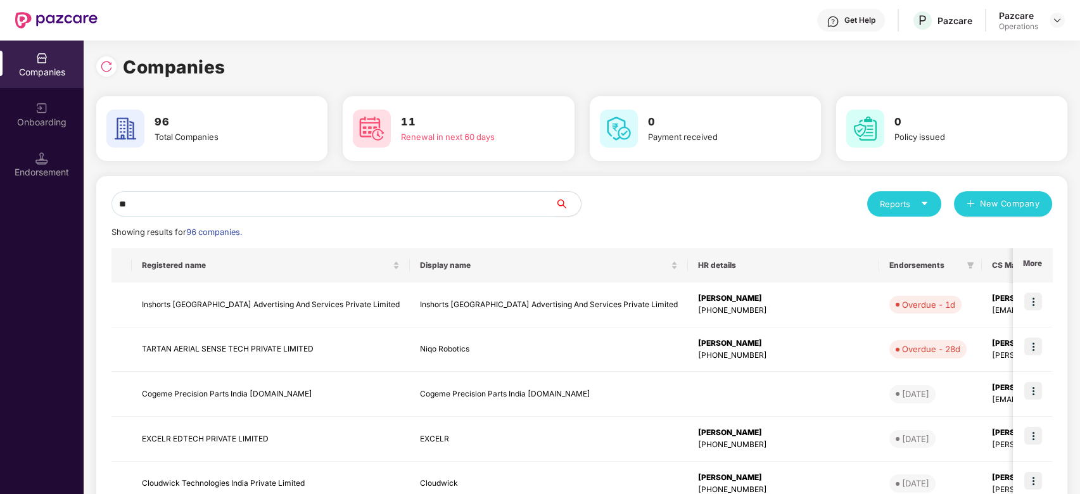
type input "*"
click at [356, 207] on input "text" at bounding box center [334, 203] width 444 height 25
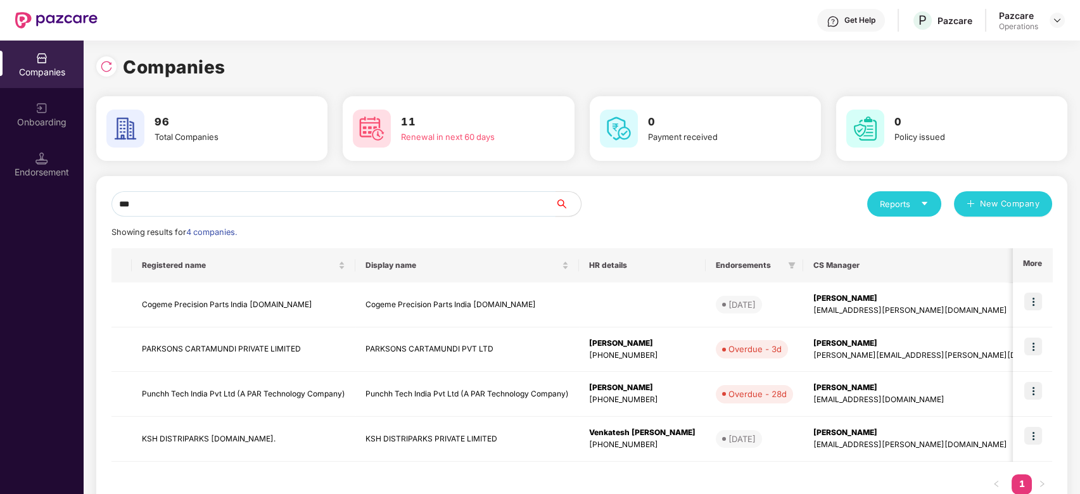
type input "****"
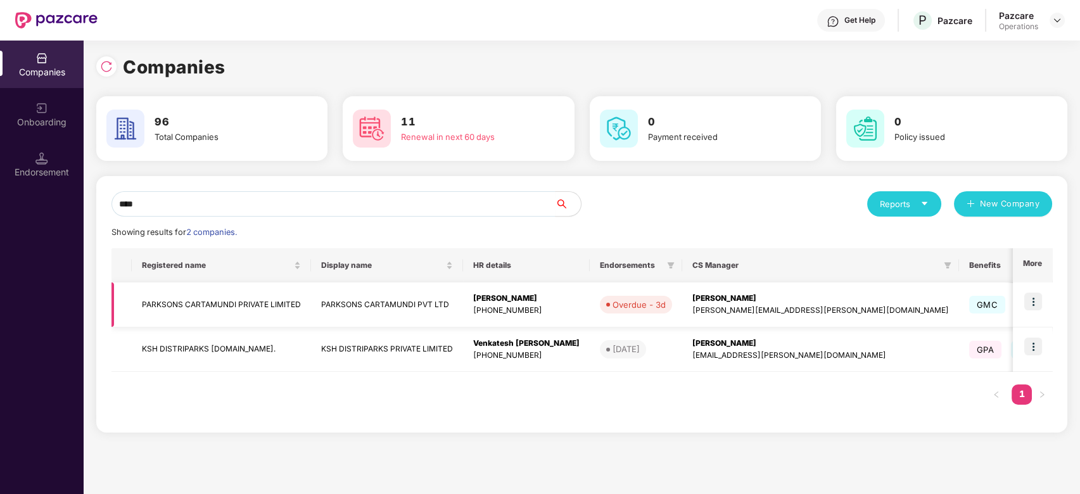
click at [1032, 295] on img at bounding box center [1033, 302] width 18 height 18
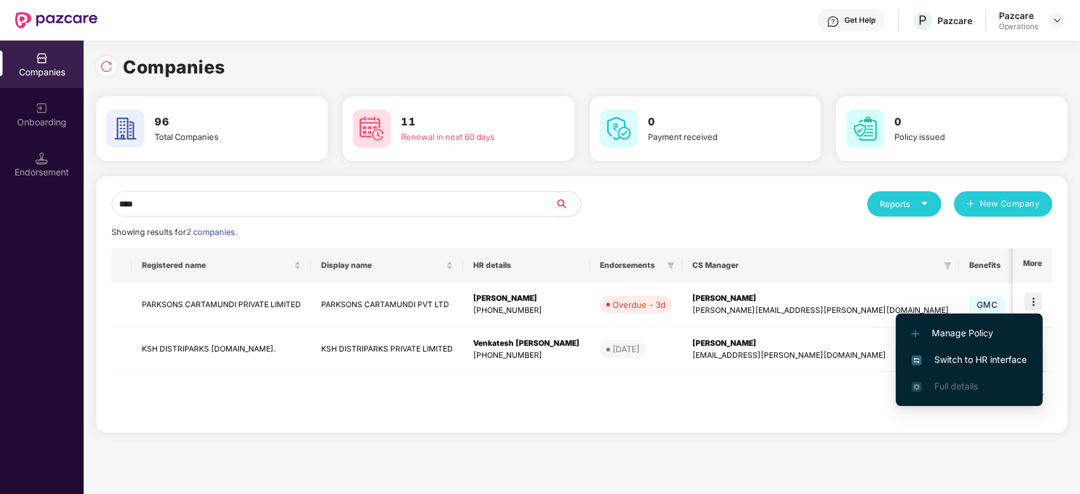
click at [995, 352] on li "Switch to HR interface" at bounding box center [969, 360] width 147 height 27
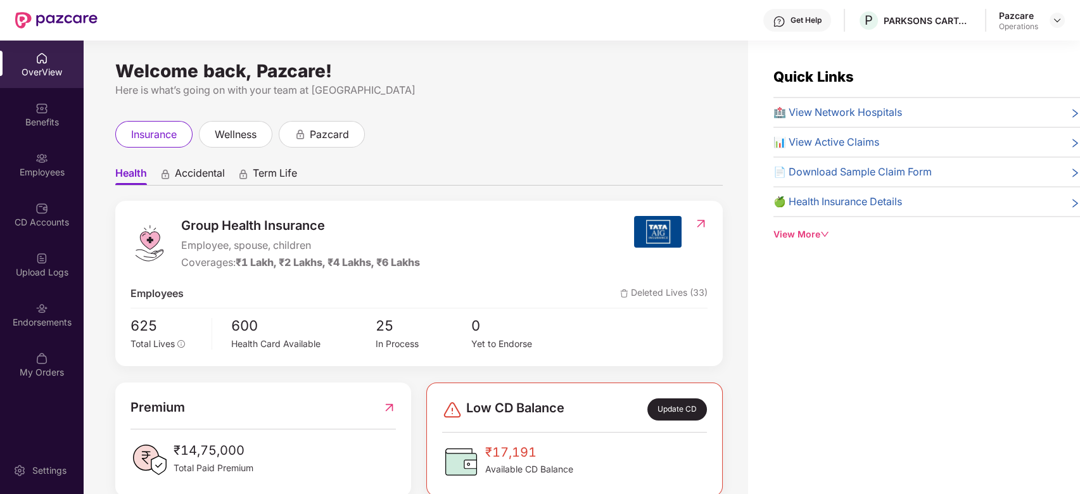
click at [20, 172] on div "Employees" at bounding box center [42, 172] width 84 height 13
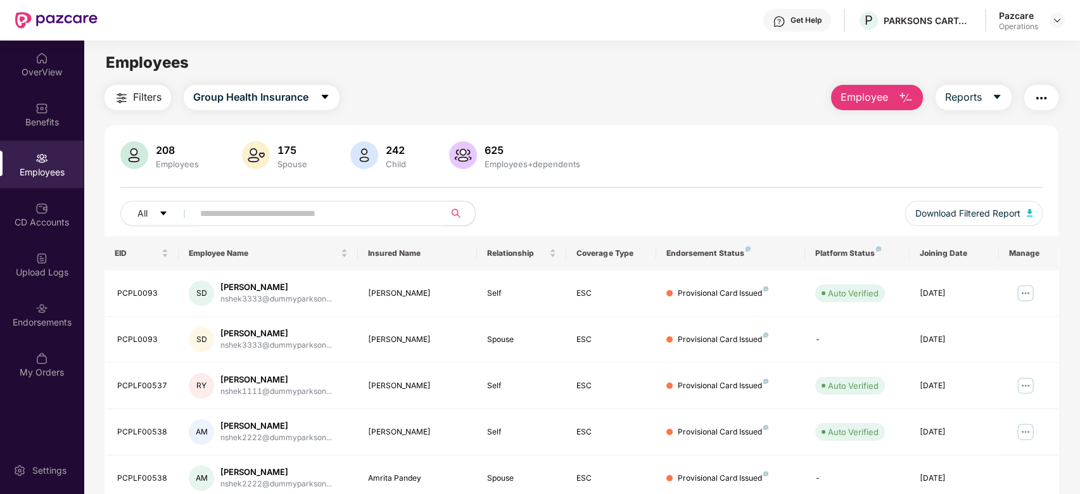
click at [1043, 97] on img "button" at bounding box center [1041, 98] width 15 height 15
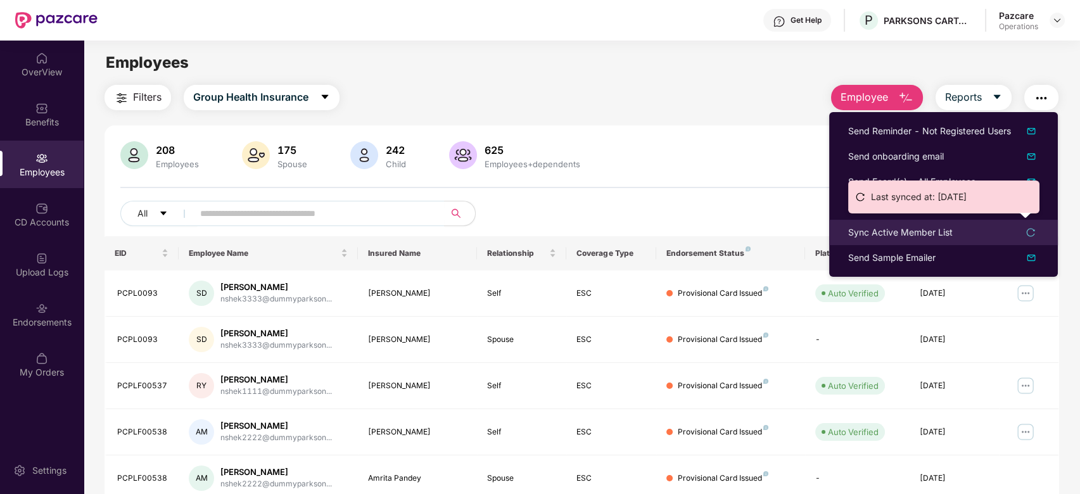
click at [891, 231] on div "Sync Active Member List" at bounding box center [900, 233] width 105 height 14
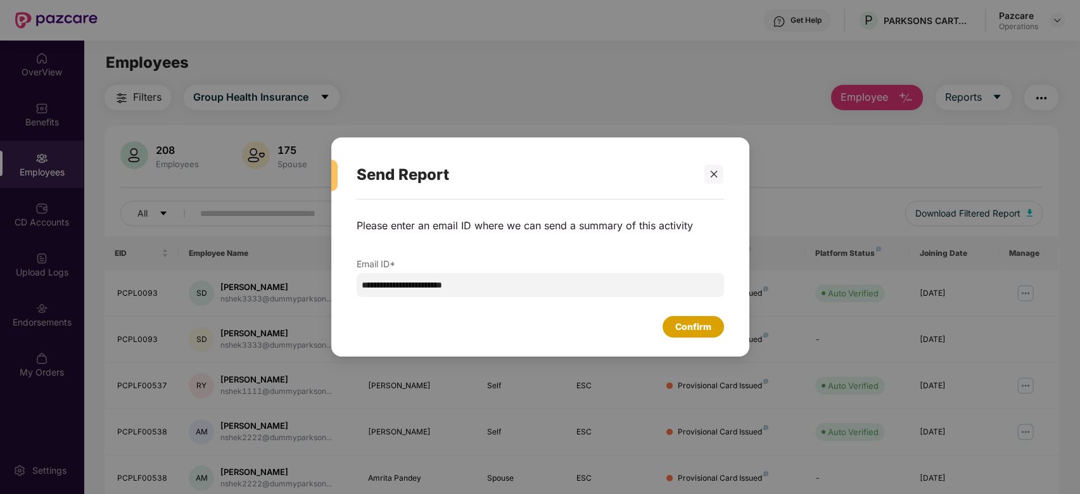
click at [684, 333] on div "Confirm" at bounding box center [693, 327] width 36 height 14
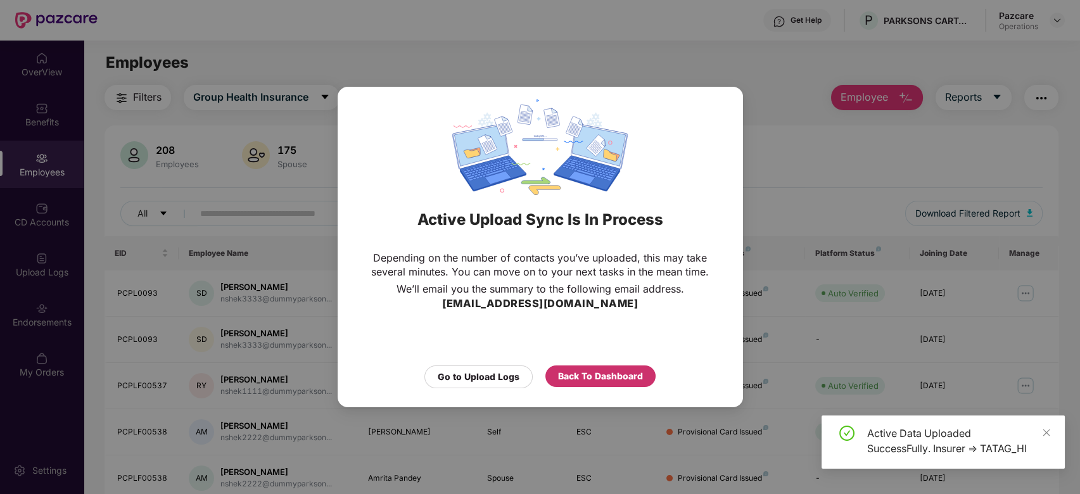
click at [602, 374] on div "Back To Dashboard" at bounding box center [600, 376] width 85 height 14
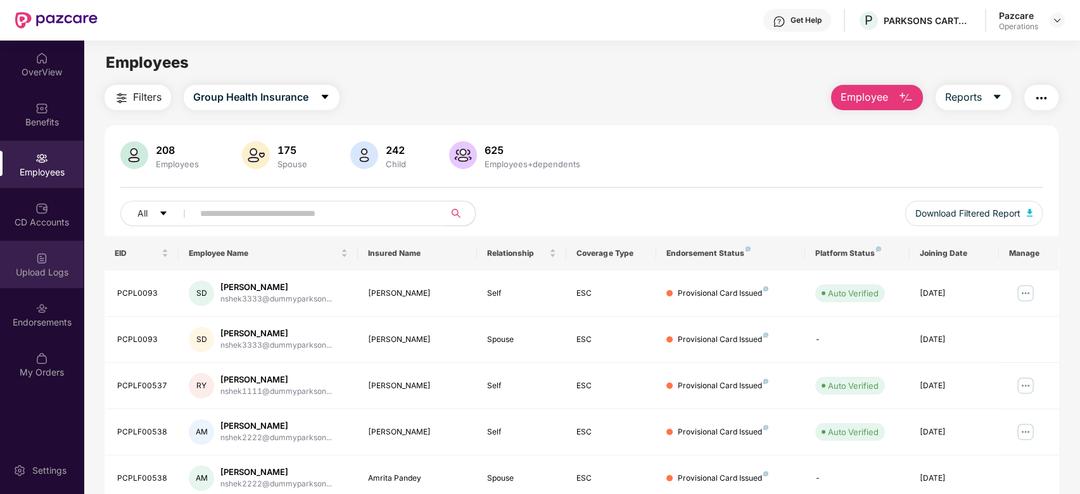
click at [39, 256] on img at bounding box center [41, 258] width 13 height 13
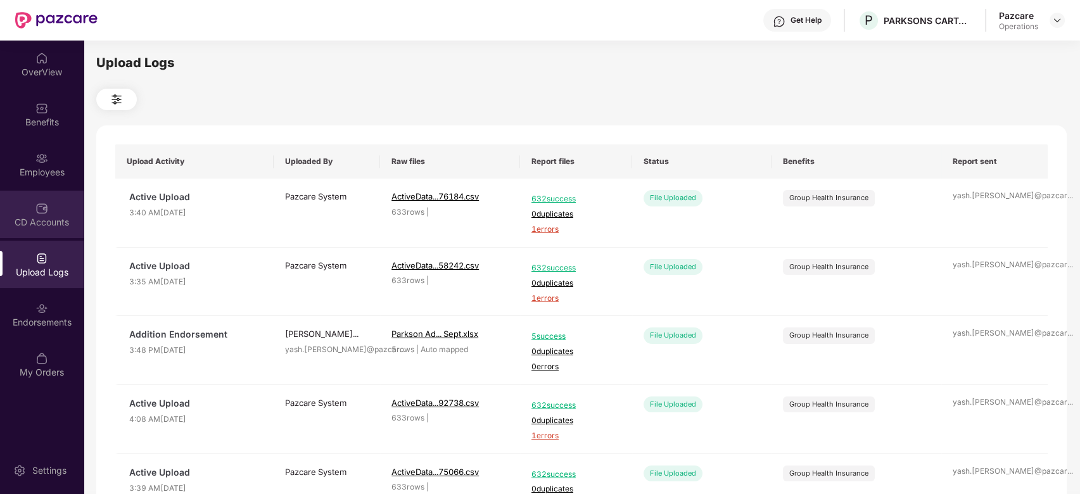
click at [32, 208] on div "CD Accounts" at bounding box center [42, 215] width 84 height 48
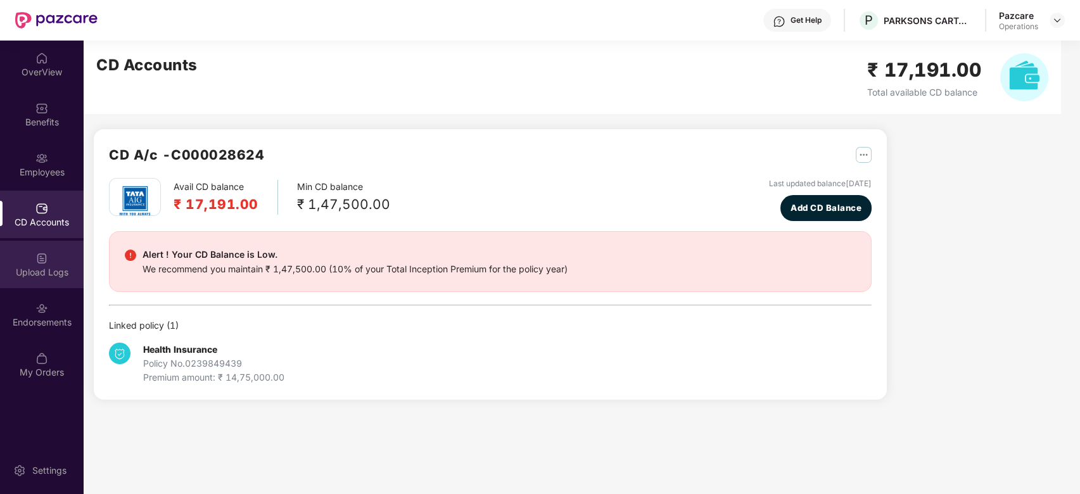
click at [41, 261] on img at bounding box center [41, 258] width 13 height 13
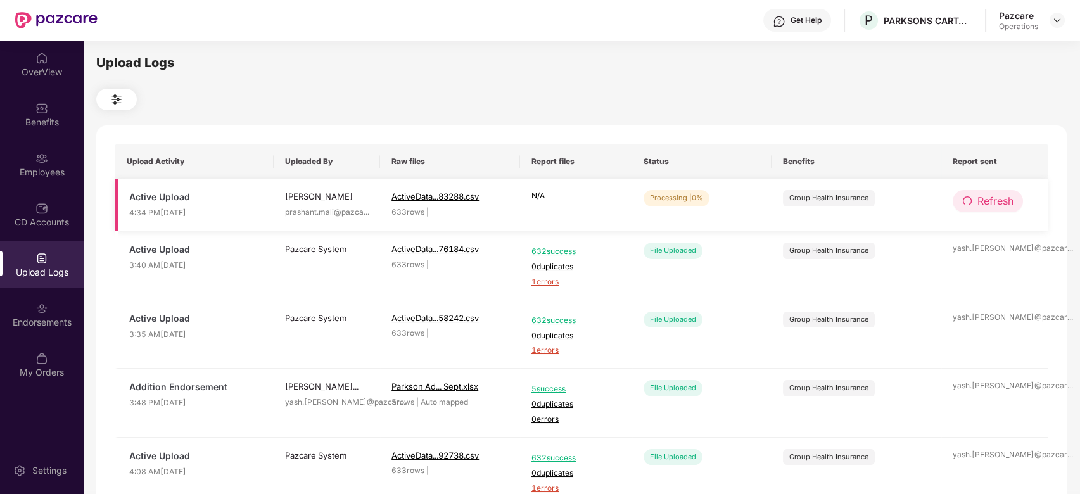
click at [981, 205] on span "Refresh" at bounding box center [996, 201] width 36 height 16
click at [1001, 203] on span "Refresh" at bounding box center [996, 201] width 36 height 16
click at [994, 201] on span "Refresh" at bounding box center [996, 201] width 36 height 16
click at [995, 208] on span "Refresh" at bounding box center [996, 201] width 36 height 16
click at [1001, 206] on span "Refresh" at bounding box center [996, 201] width 36 height 16
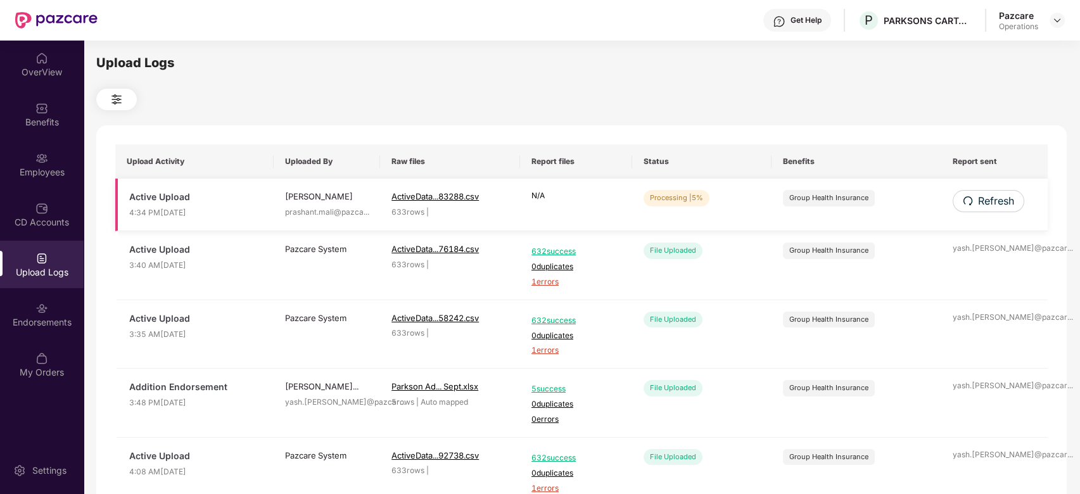
click at [1002, 214] on td "Refresh" at bounding box center [994, 205] width 106 height 53
click at [1002, 210] on button "Refresh" at bounding box center [988, 201] width 70 height 22
click at [1000, 201] on span "Refresh" at bounding box center [996, 201] width 36 height 16
click at [1002, 208] on span "Refresh" at bounding box center [996, 201] width 36 height 16
click at [985, 207] on span "Refresh" at bounding box center [996, 201] width 36 height 16
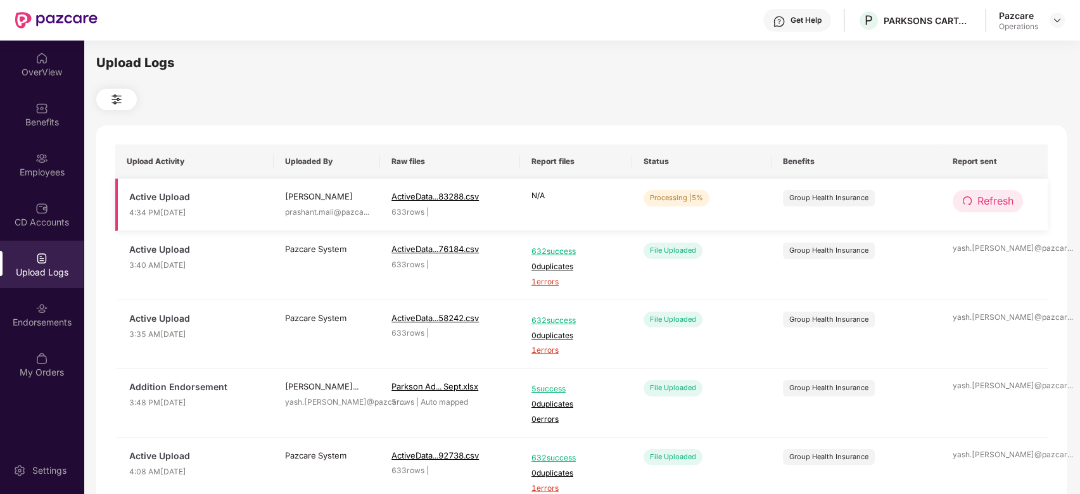
click at [997, 200] on span "Refresh" at bounding box center [996, 201] width 36 height 16
click at [997, 205] on span "Refresh" at bounding box center [996, 201] width 36 height 16
